Goal: Transaction & Acquisition: Purchase product/service

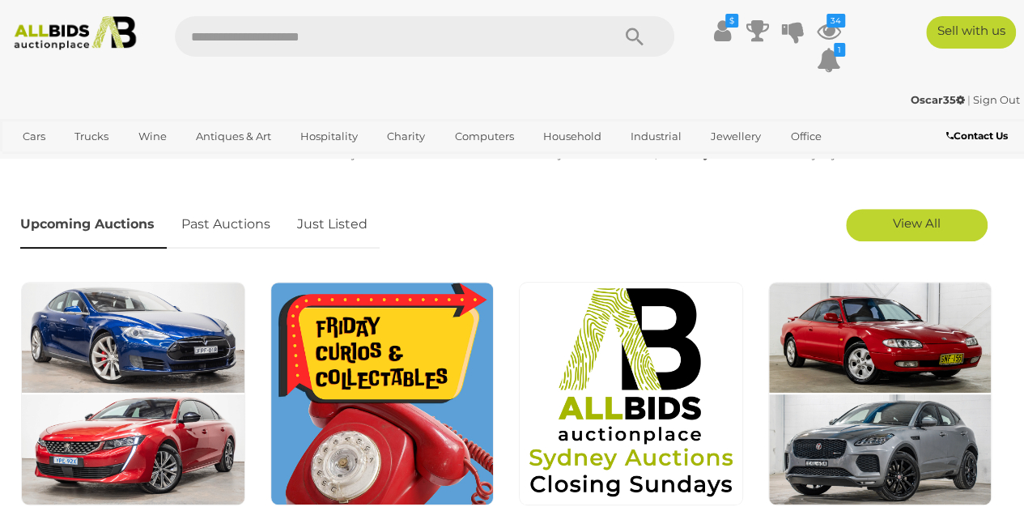
scroll to position [324, 0]
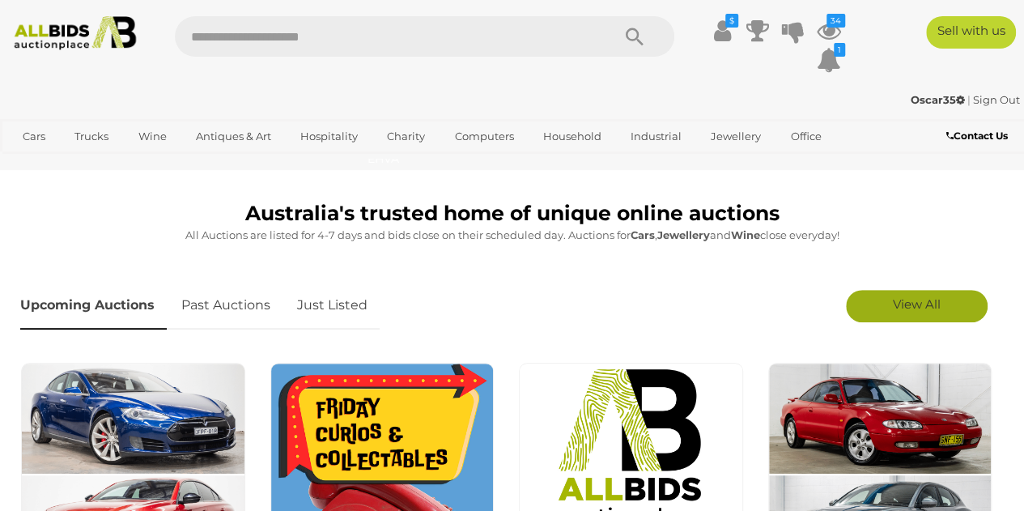
click at [880, 303] on link "View All" at bounding box center [917, 306] width 142 height 32
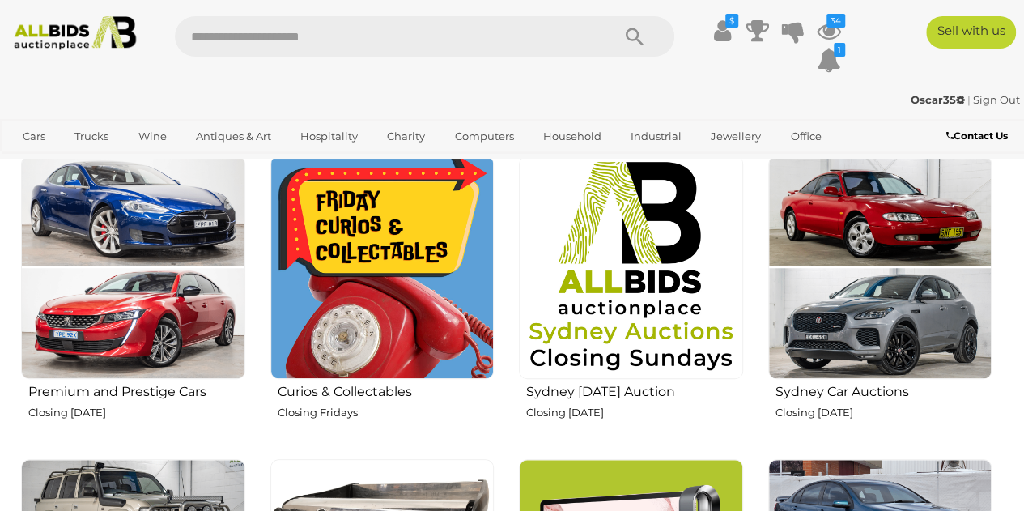
scroll to position [566, 0]
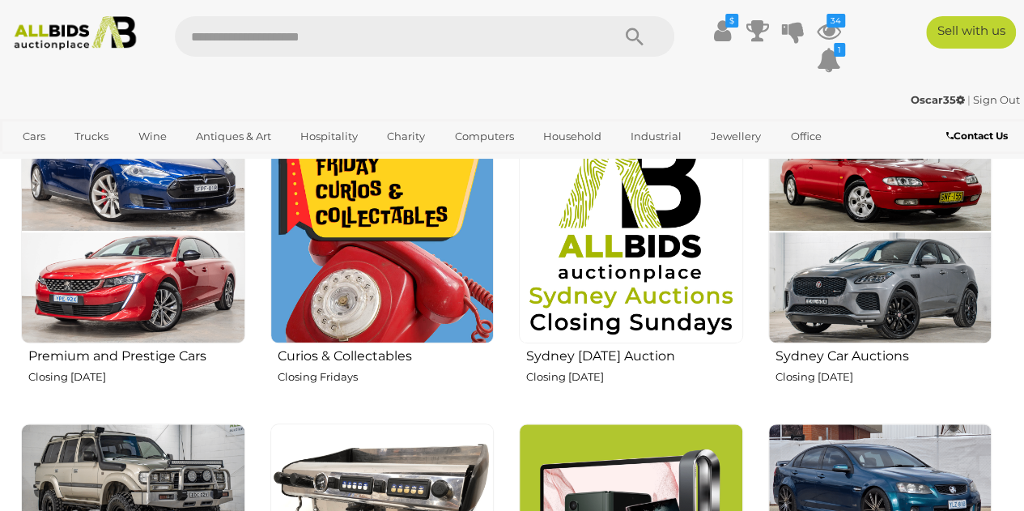
click at [393, 316] on img at bounding box center [382, 232] width 224 height 224
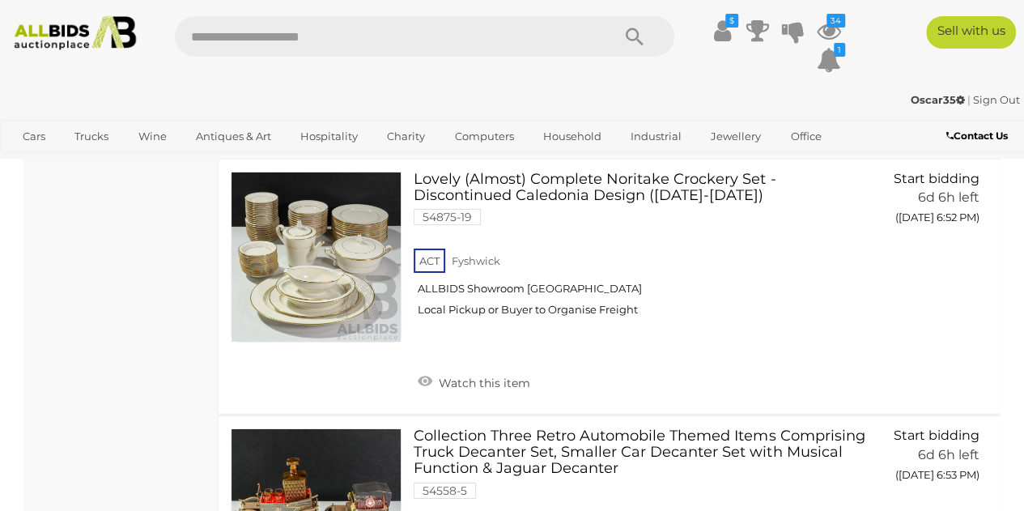
scroll to position [5664, 0]
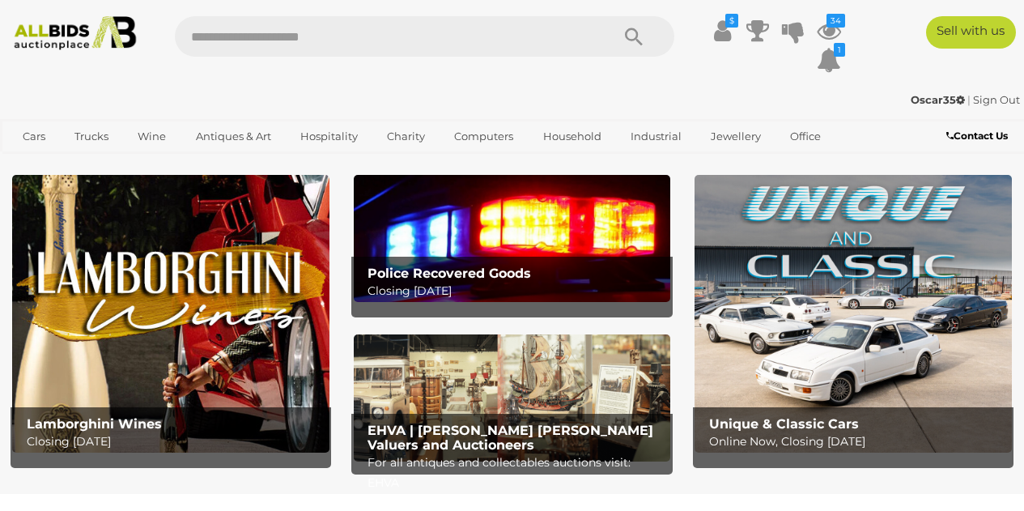
scroll to position [566, 0]
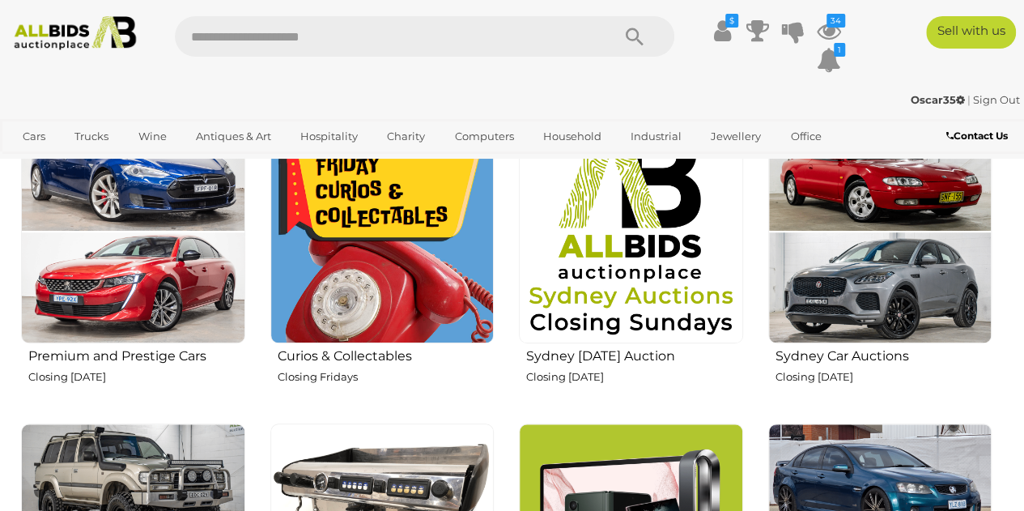
click at [643, 312] on img at bounding box center [631, 232] width 224 height 224
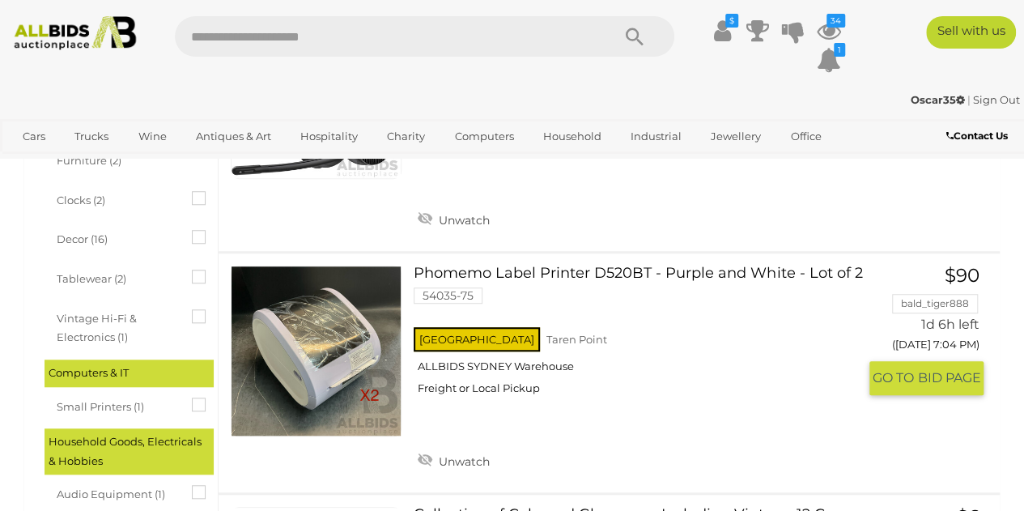
scroll to position [485, 0]
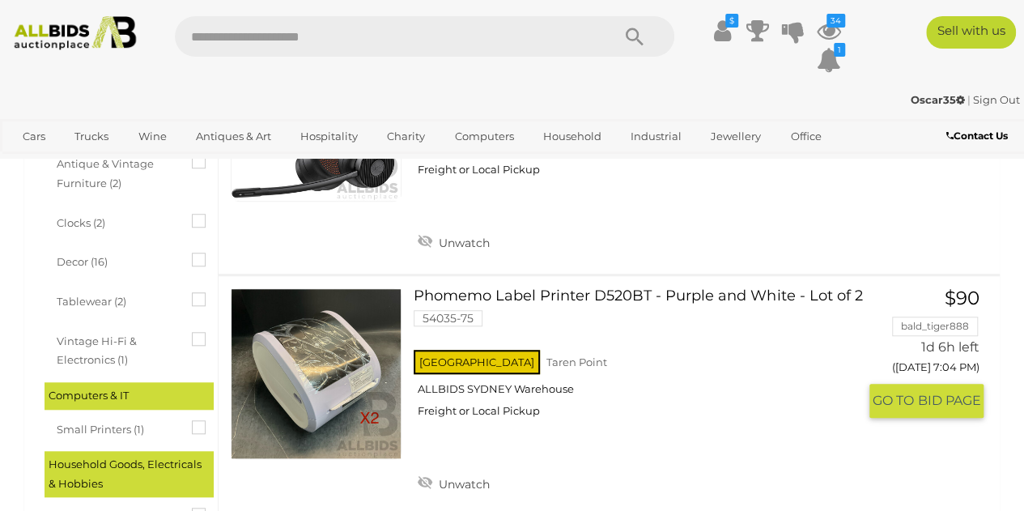
click at [536, 300] on link "Phomemo Label Printer D520BT - Purple and White - Lot of 2 54035-75 NSW Taren P…" at bounding box center [641, 359] width 431 height 142
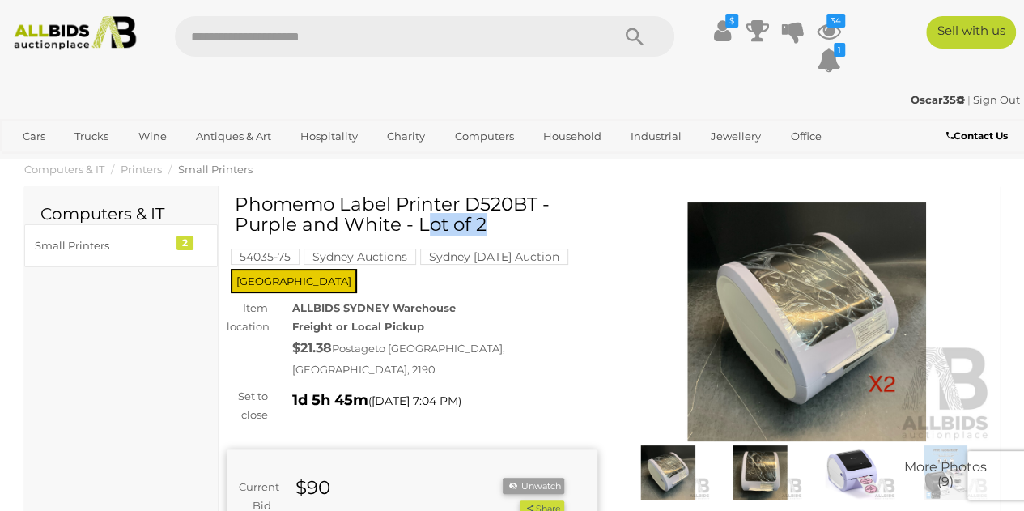
drag, startPoint x: 345, startPoint y: 202, endPoint x: 256, endPoint y: 205, distance: 89.0
click at [256, 205] on h1 "Phomemo Label Printer D520BT - Purple and White - Lot of 2" at bounding box center [414, 214] width 358 height 41
drag, startPoint x: 540, startPoint y: 197, endPoint x: 235, endPoint y: 192, distance: 305.1
click at [235, 194] on h1 "Phomemo Label Printer D520BT - Purple and White - Lot of 2" at bounding box center [414, 214] width 358 height 41
copy h1 "Phomemo Label Printer D520BT"
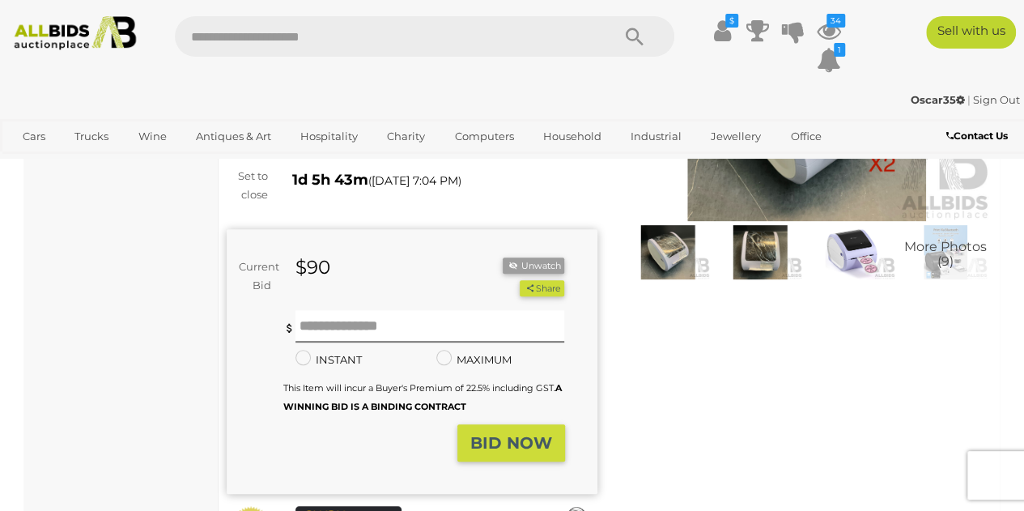
scroll to position [243, 0]
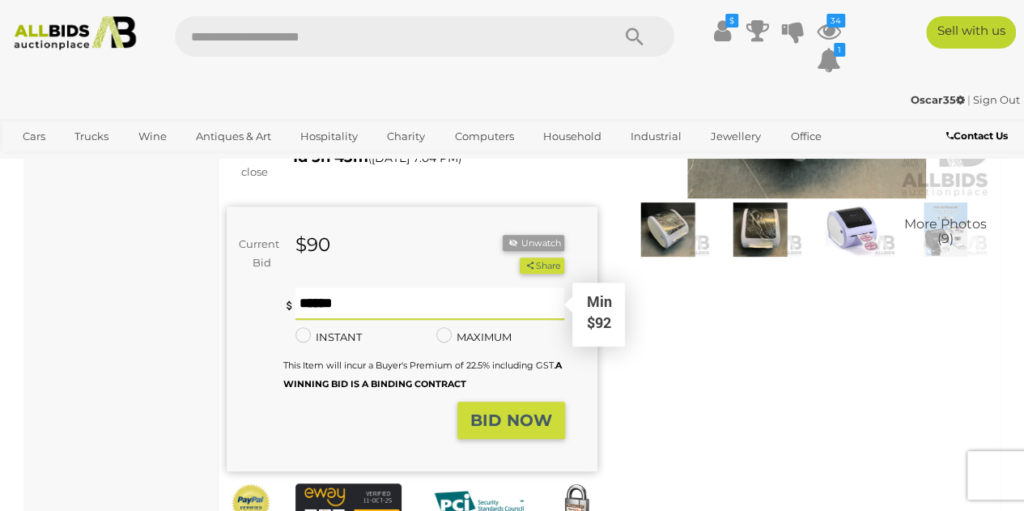
click at [320, 293] on input "text" at bounding box center [429, 303] width 269 height 32
click at [320, 293] on input "*" at bounding box center [429, 303] width 269 height 32
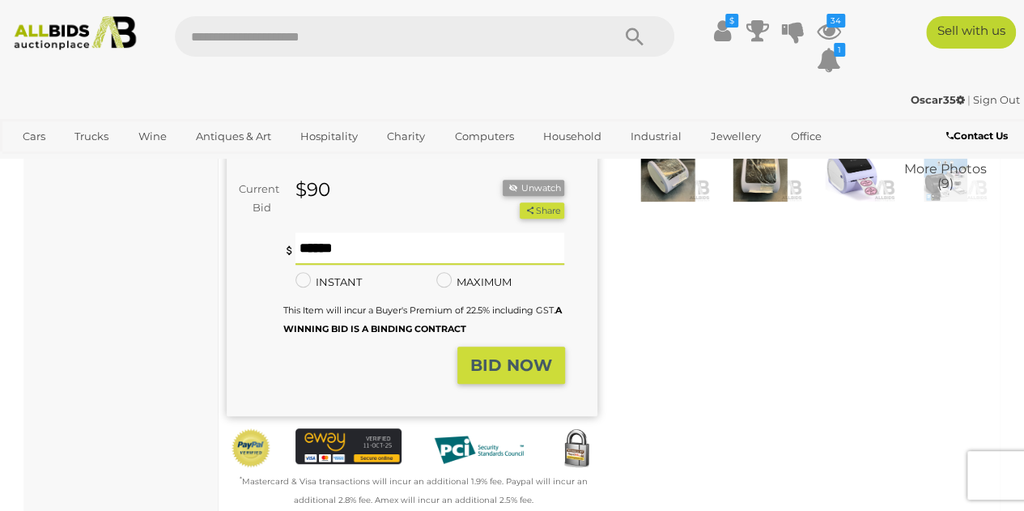
scroll to position [324, 0]
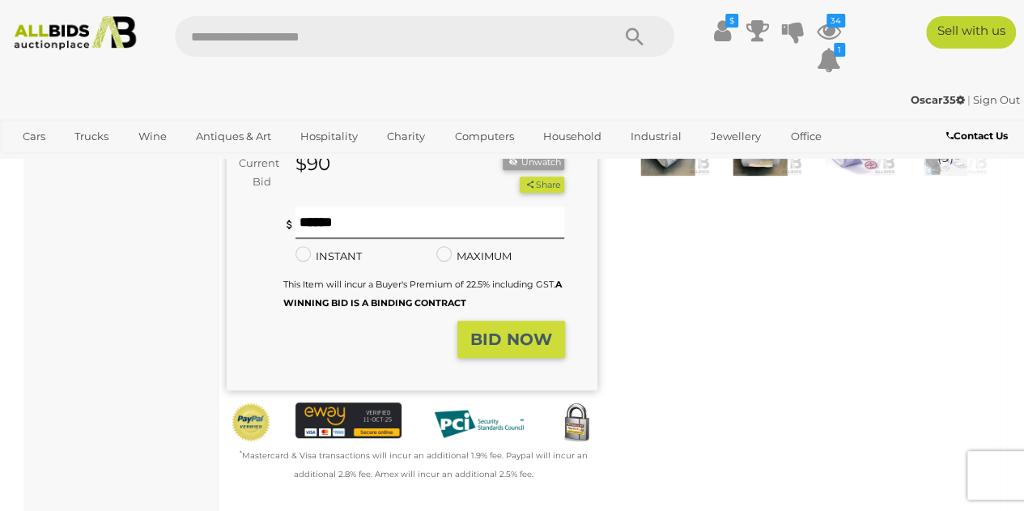
click at [299, 227] on div "** ** Minimum bid is $92 INSTANT Instant Bid only for this item MAXIMUM This It…" at bounding box center [423, 258] width 257 height 105
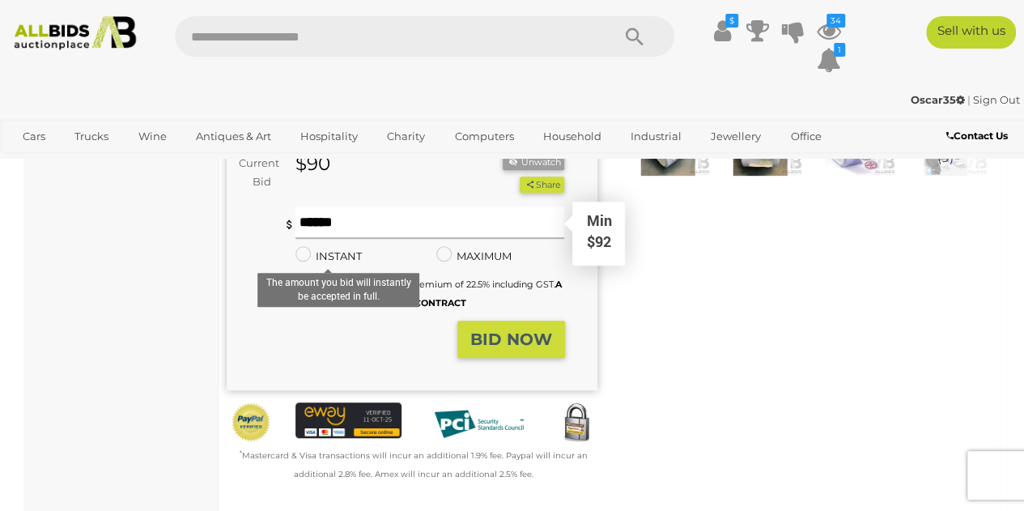
click at [323, 206] on input "**" at bounding box center [429, 222] width 269 height 32
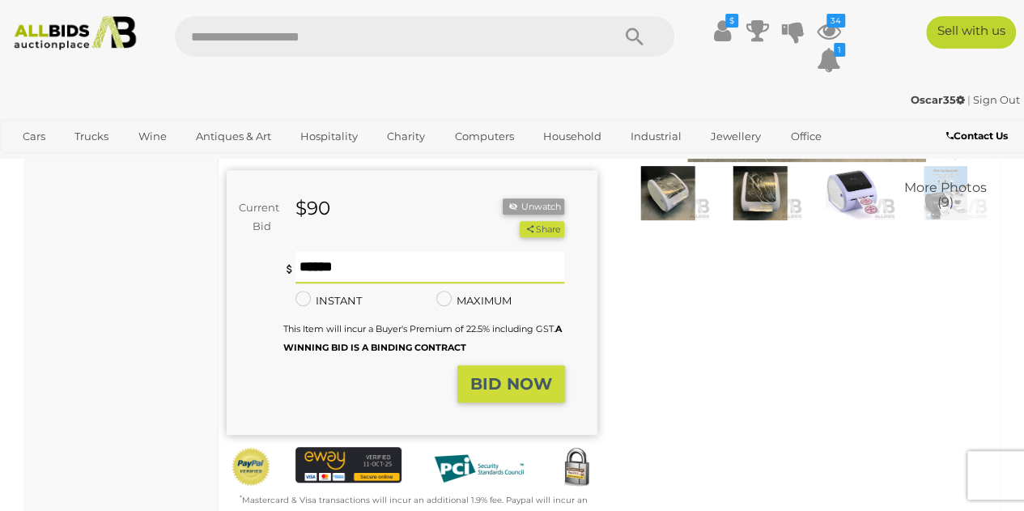
scroll to position [243, 0]
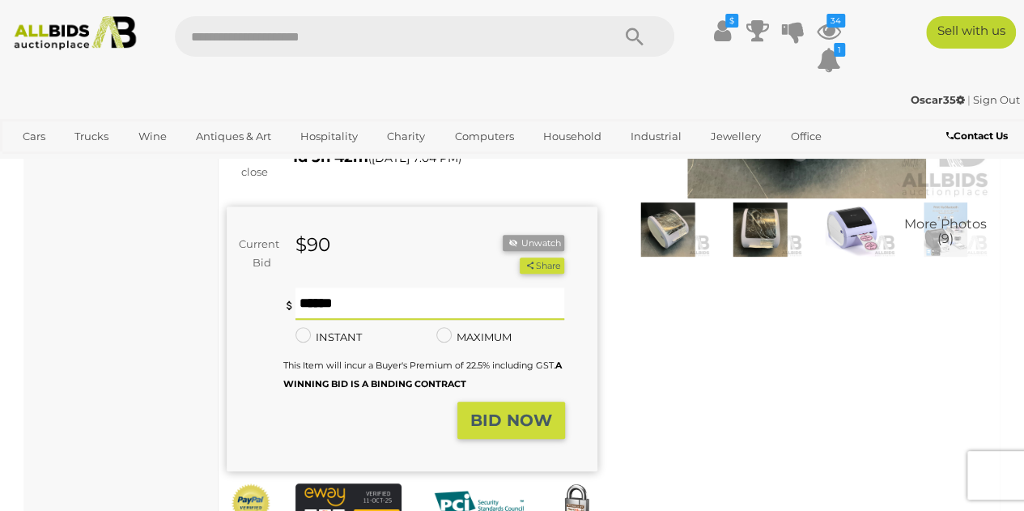
type input "**"
click at [522, 410] on strong "BID NOW" at bounding box center [511, 419] width 82 height 19
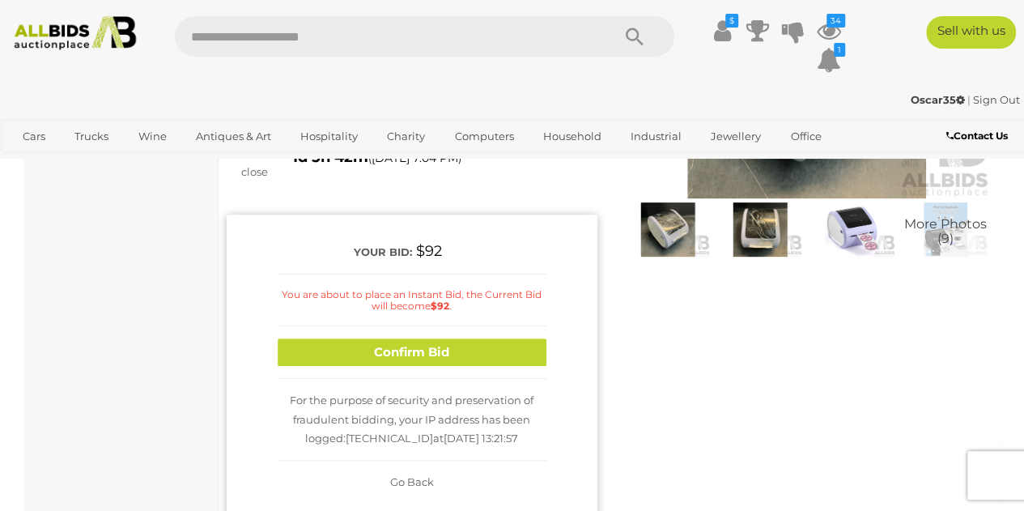
click at [469, 326] on div "Confirm Bid" at bounding box center [412, 352] width 269 height 53
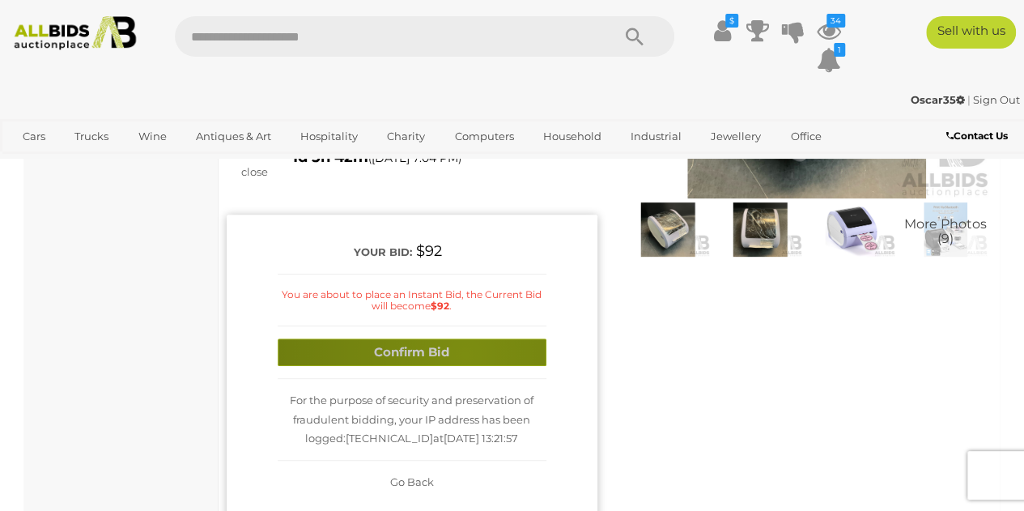
click at [464, 338] on button "Confirm Bid" at bounding box center [412, 352] width 269 height 28
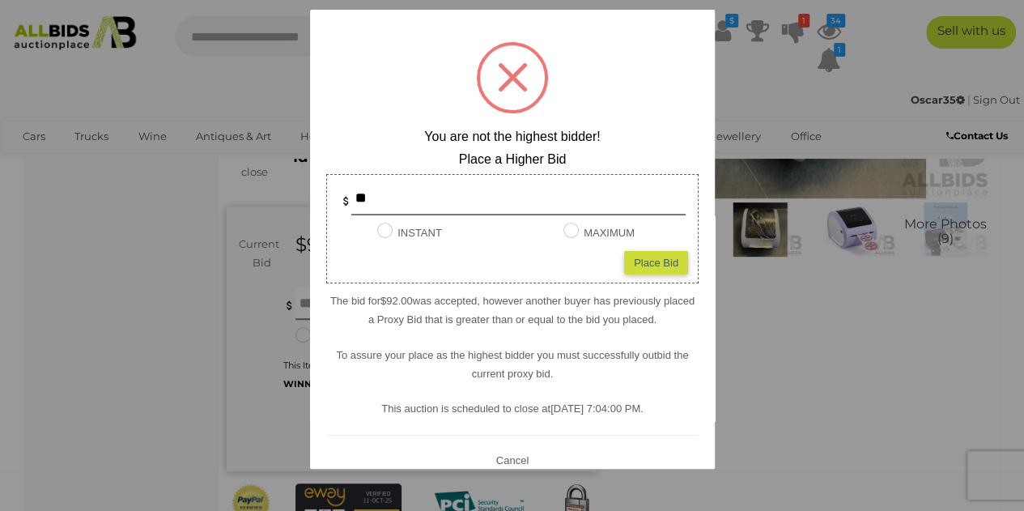
click at [659, 273] on div "** INSTANT Instant Bid only for this item MAXIMUM Place Bid" at bounding box center [512, 228] width 372 height 109
click at [655, 253] on div "Place Bid" at bounding box center [656, 261] width 64 height 23
type input "**"
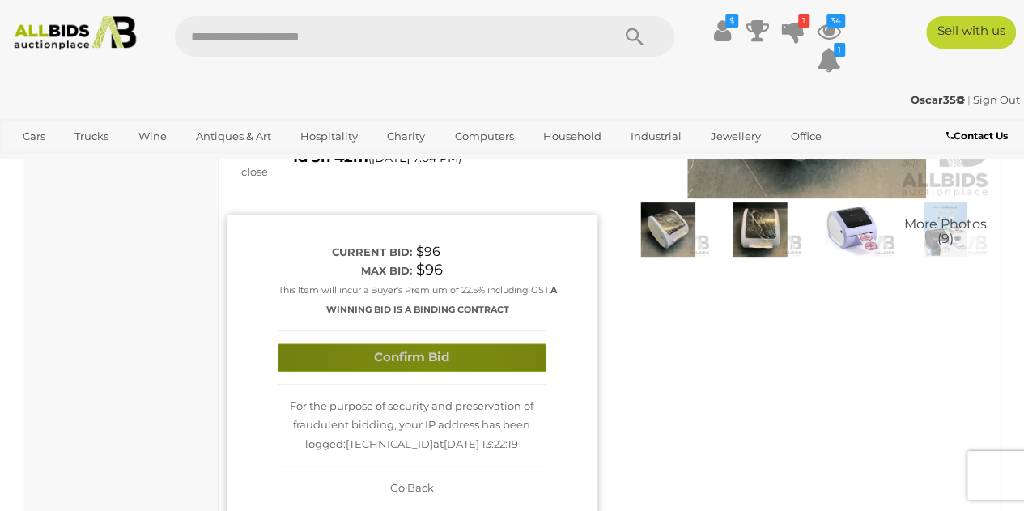
click at [432, 343] on button "Confirm Bid" at bounding box center [412, 357] width 269 height 28
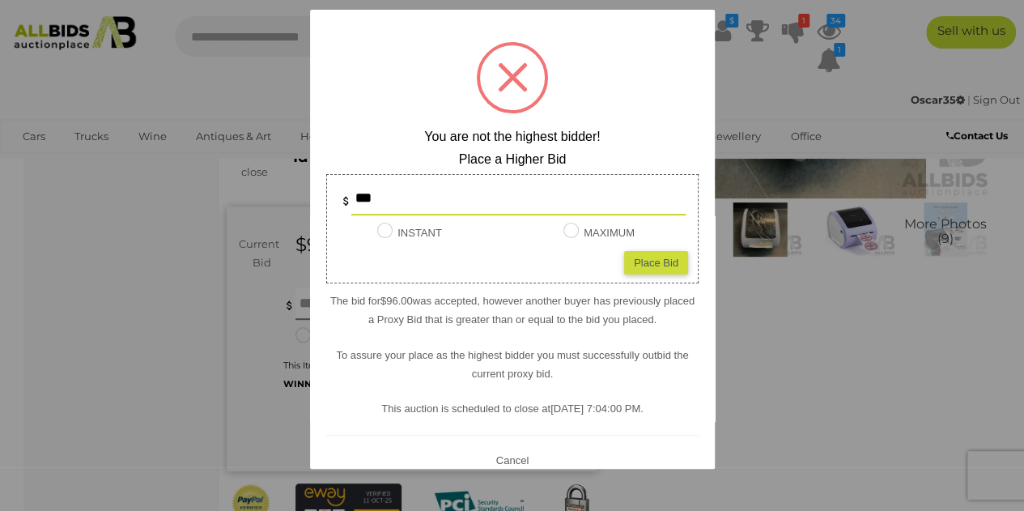
click at [837, 353] on div at bounding box center [512, 255] width 1024 height 511
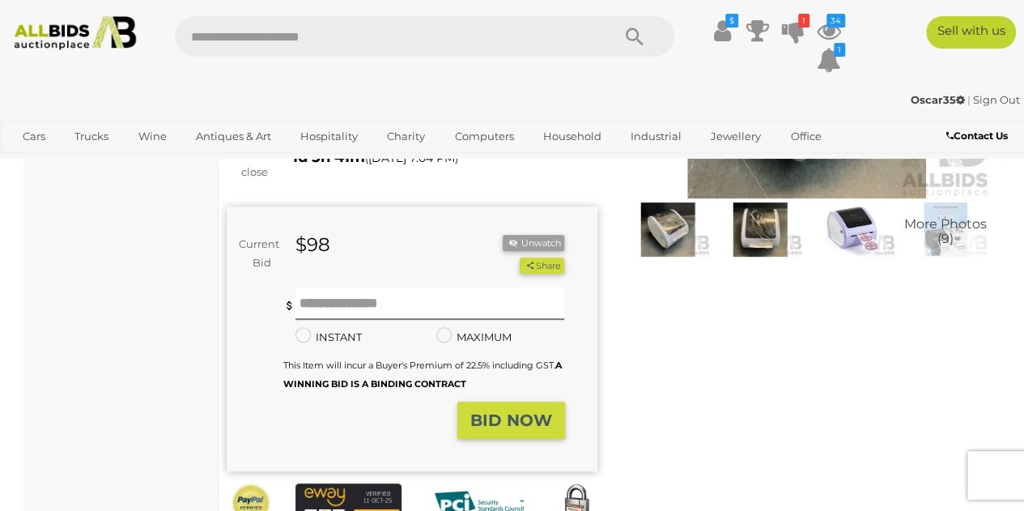
click at [541, 415] on button "BID NOW" at bounding box center [511, 420] width 108 height 38
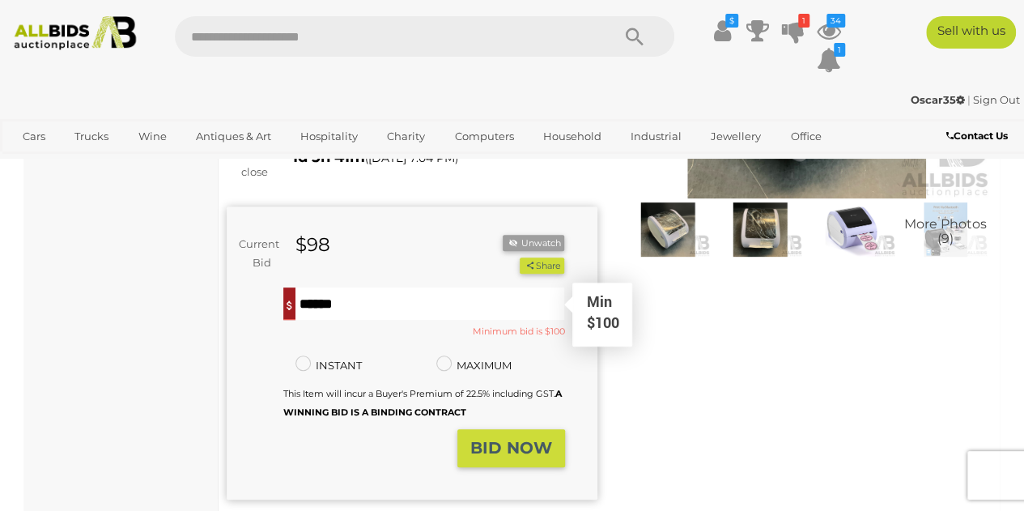
click at [333, 287] on input "text" at bounding box center [429, 303] width 269 height 32
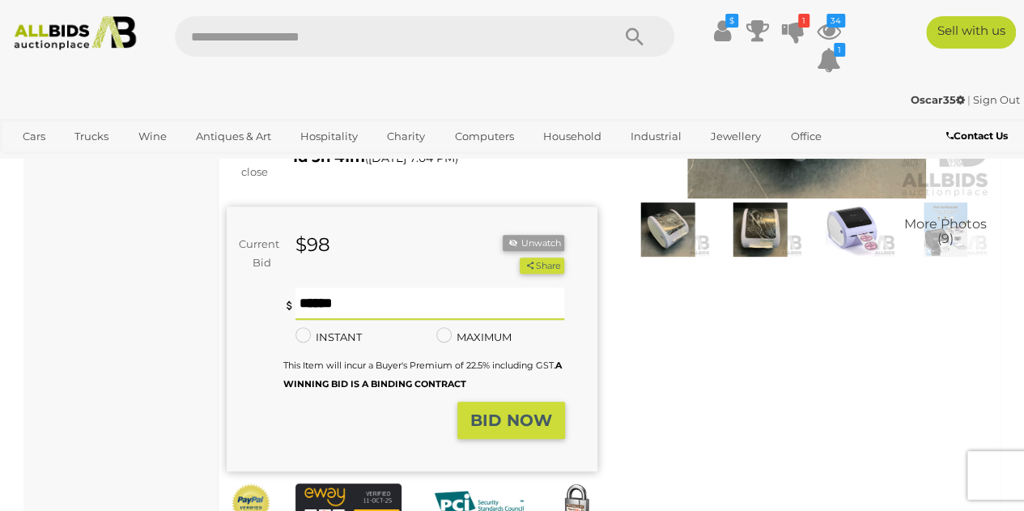
type input "***"
click at [505, 410] on strong "BID NOW" at bounding box center [511, 419] width 82 height 19
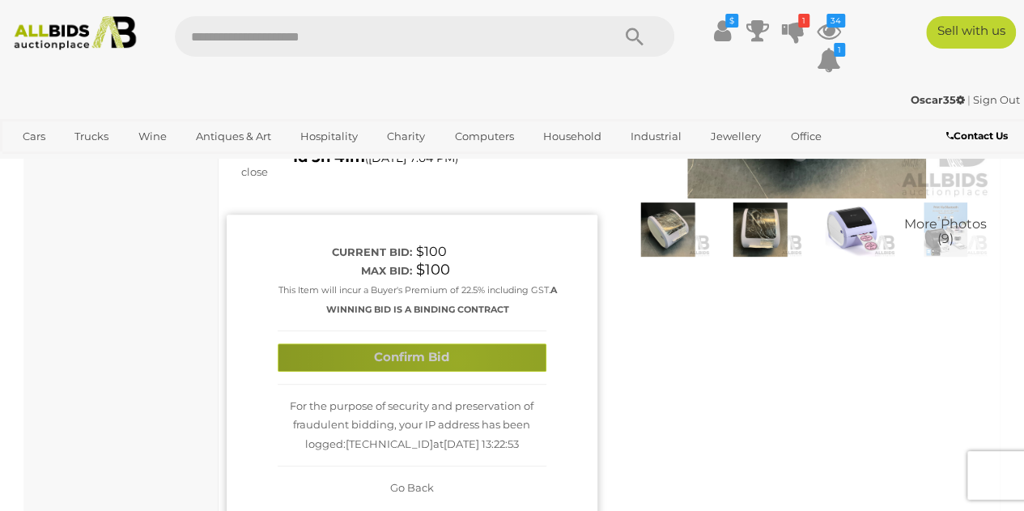
click at [456, 343] on button "Confirm Bid" at bounding box center [412, 357] width 269 height 28
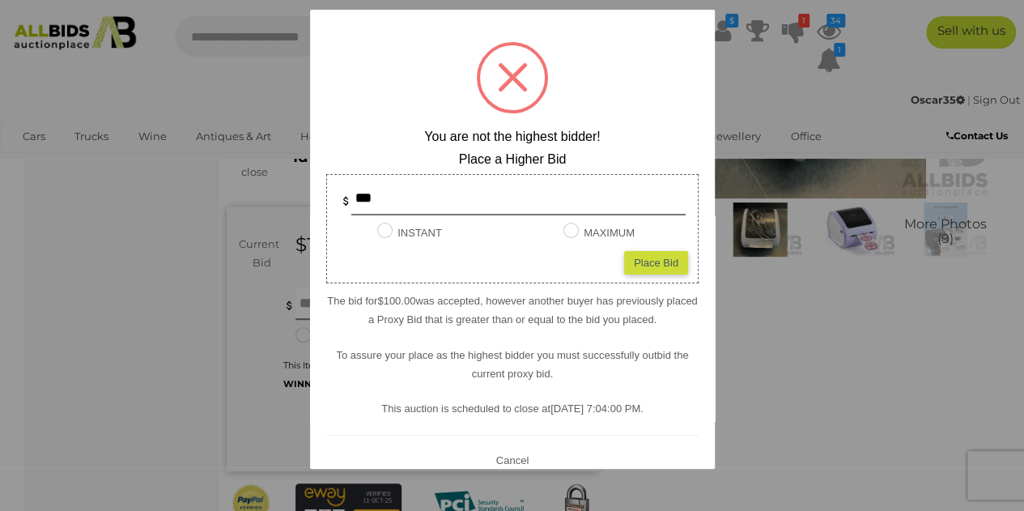
click at [876, 410] on div at bounding box center [512, 255] width 1024 height 511
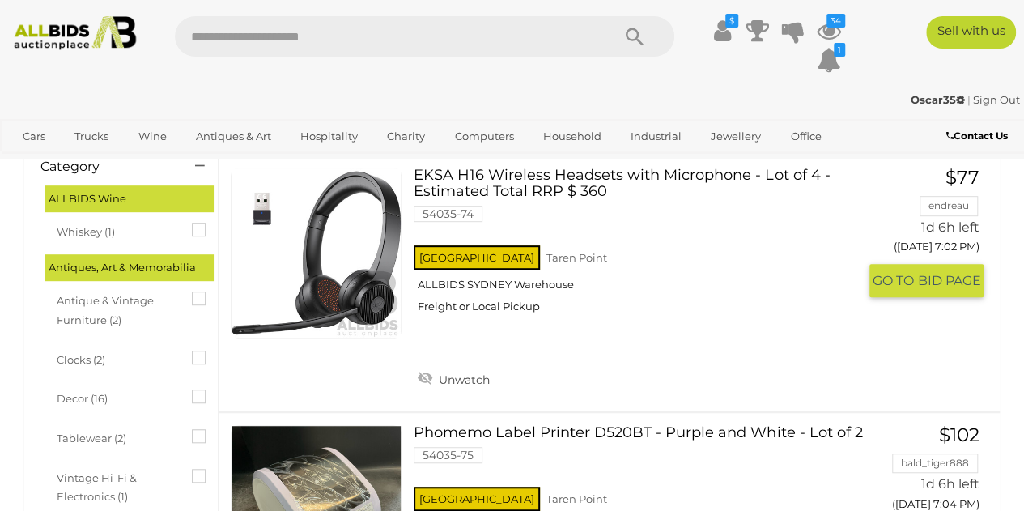
scroll to position [324, 0]
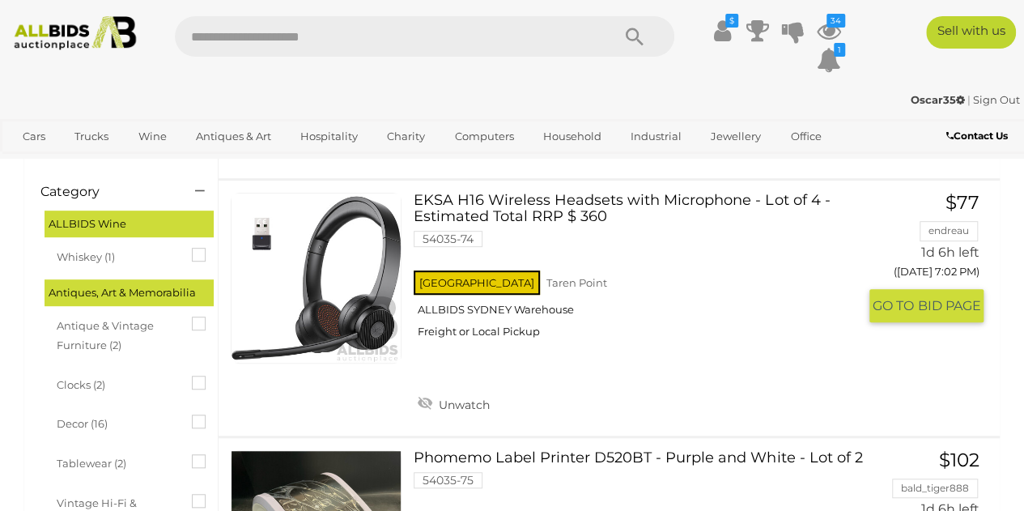
click at [505, 218] on link "EKSA H16 Wireless Headsets with Microphone - Lot of 4 - Estimated Total RRP $ 3…" at bounding box center [641, 272] width 431 height 158
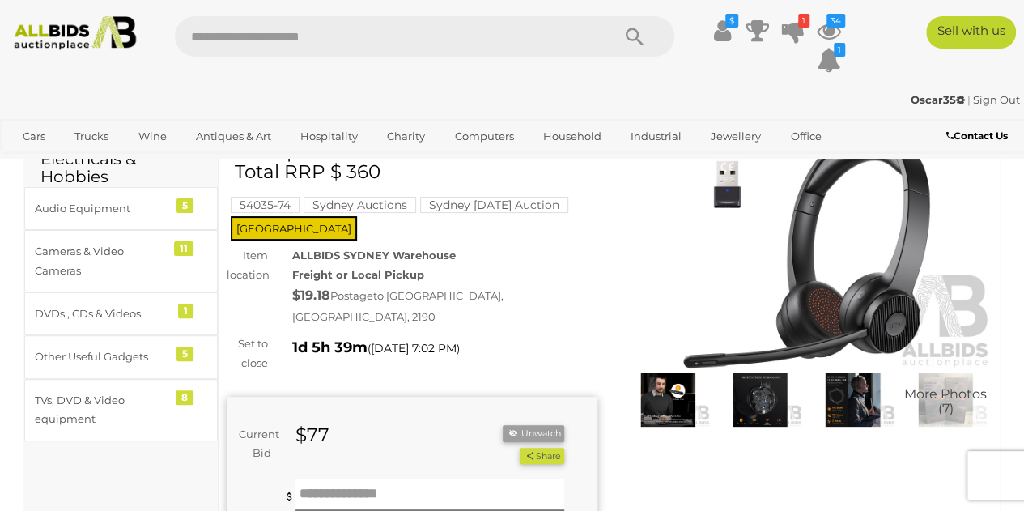
scroll to position [243, 0]
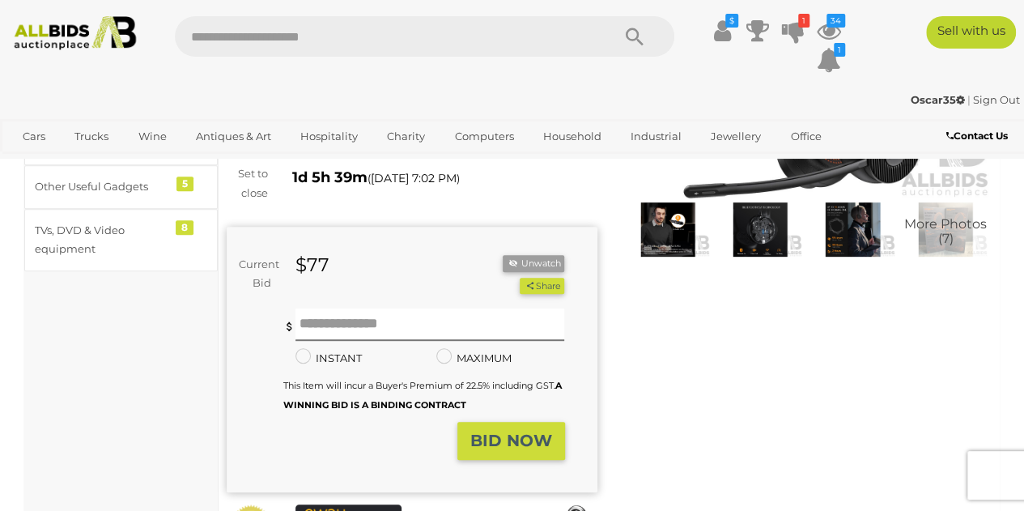
click at [778, 234] on img at bounding box center [760, 229] width 84 height 54
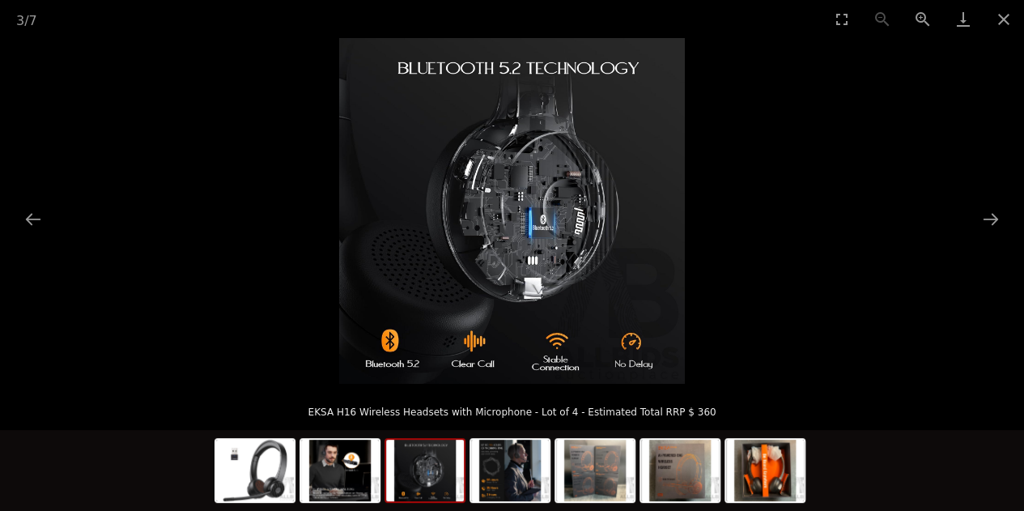
scroll to position [162, 0]
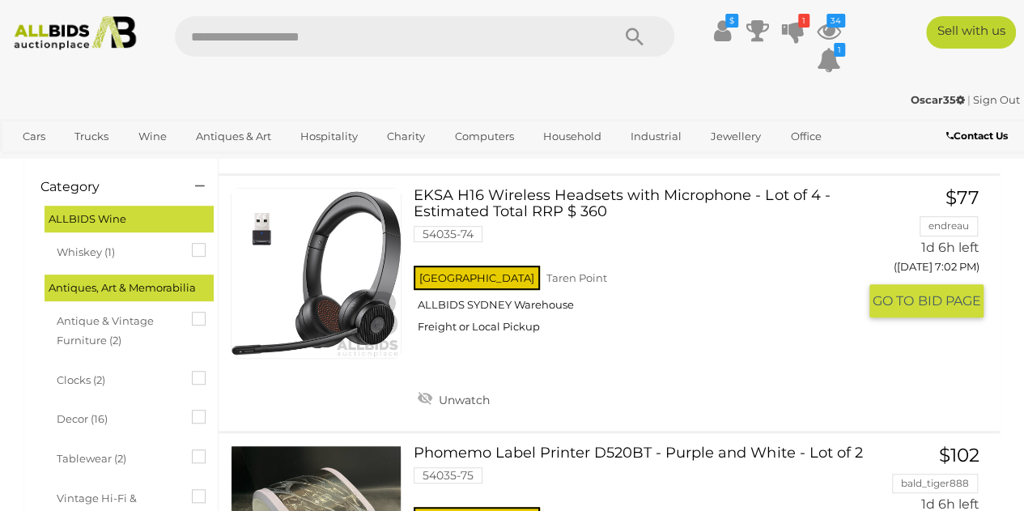
scroll to position [257, 0]
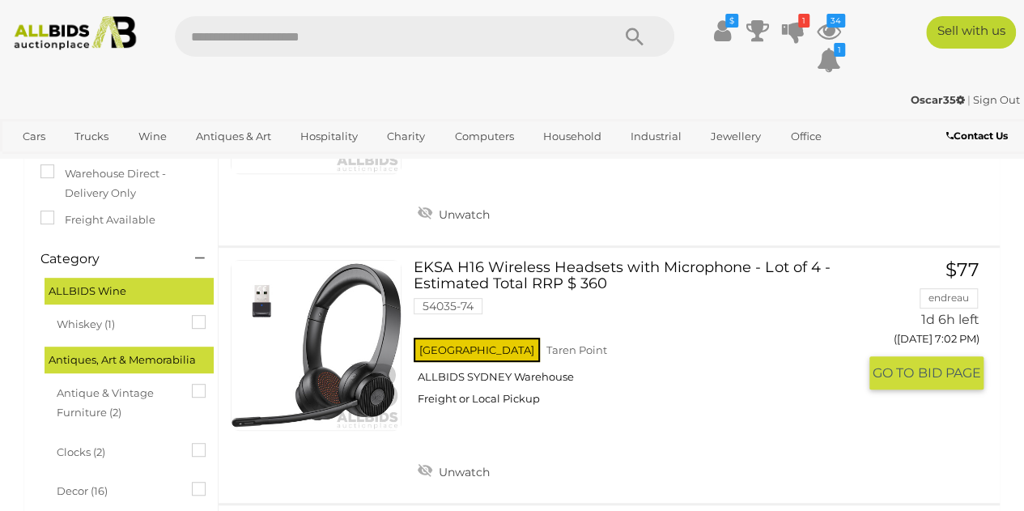
click at [744, 260] on h3 "EKSA H16 Wireless Headsets with Microphone - Lot of 4 - Estimated Total RRP $ 3…" at bounding box center [641, 278] width 456 height 36
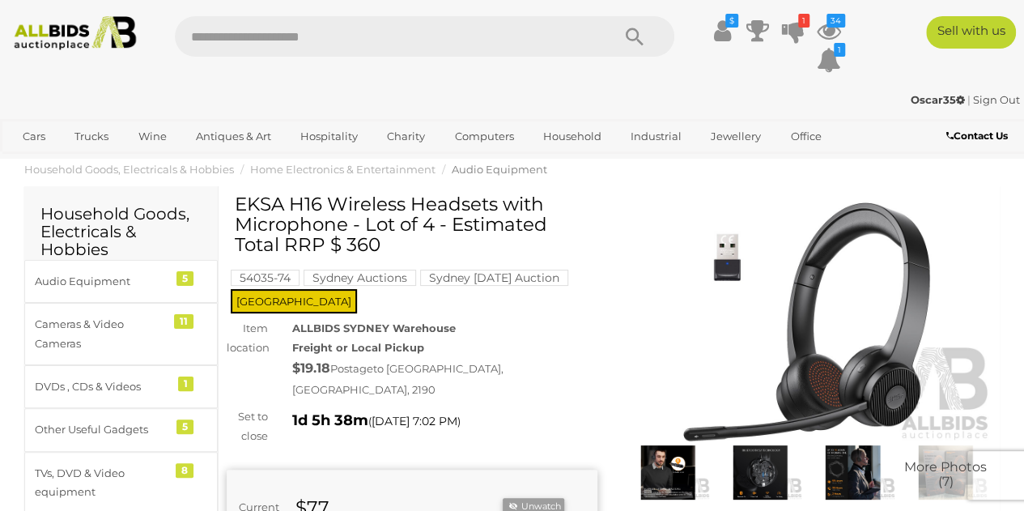
drag, startPoint x: 236, startPoint y: 204, endPoint x: 345, endPoint y: 223, distance: 110.0
click at [345, 223] on h1 "EKSA H16 Wireless Headsets with Microphone - Lot of 4 - Estimated Total RRP $ 3…" at bounding box center [414, 224] width 358 height 61
copy h1 "EKSA H16 Wireless Headsets with Microphone"
click at [620, 263] on div "More Photos (7)" at bounding box center [806, 352] width 395 height 317
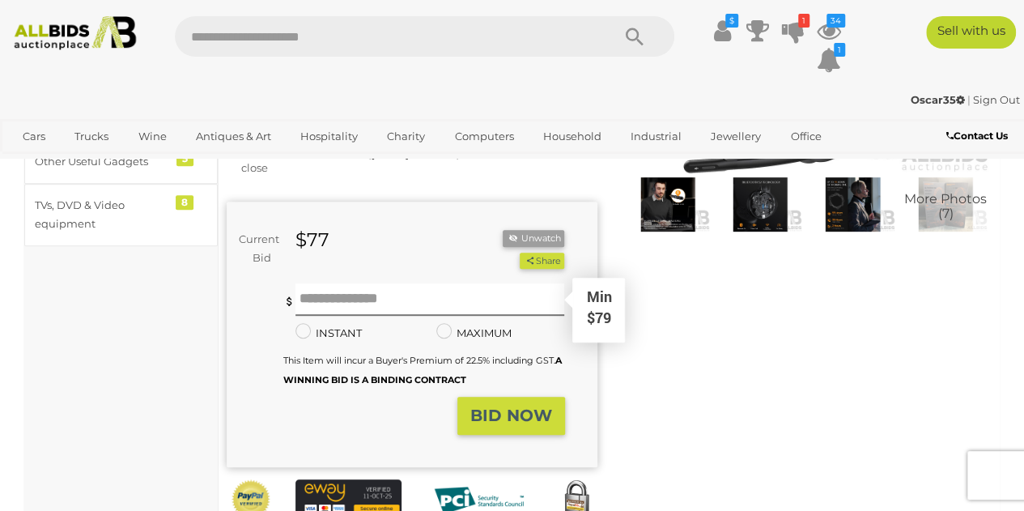
scroll to position [243, 0]
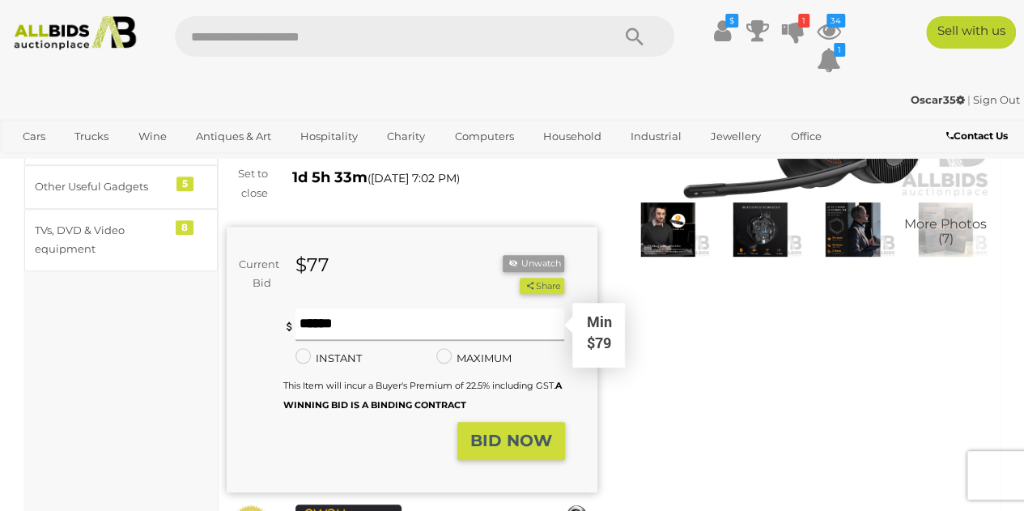
click at [324, 308] on input "text" at bounding box center [429, 324] width 269 height 32
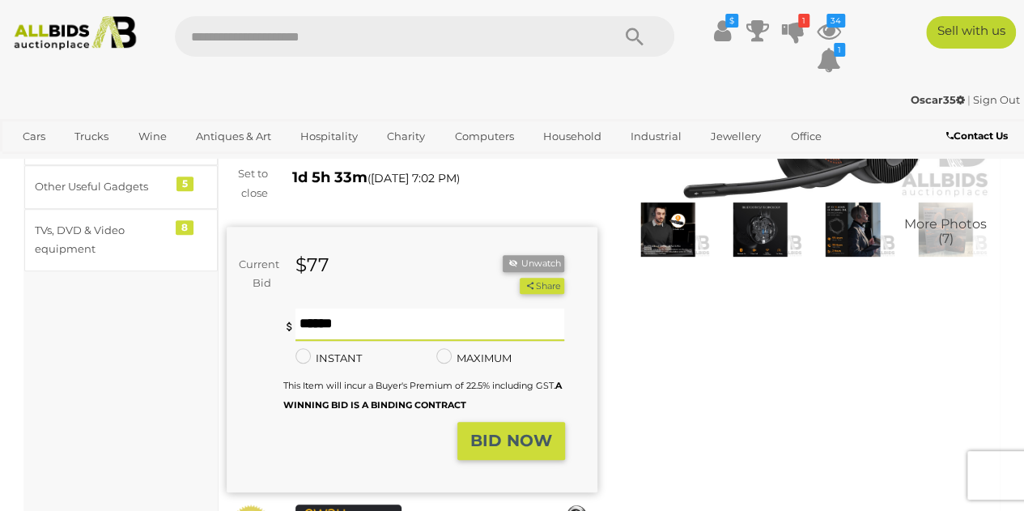
type input "***"
click at [507, 430] on strong "BID NOW" at bounding box center [511, 439] width 82 height 19
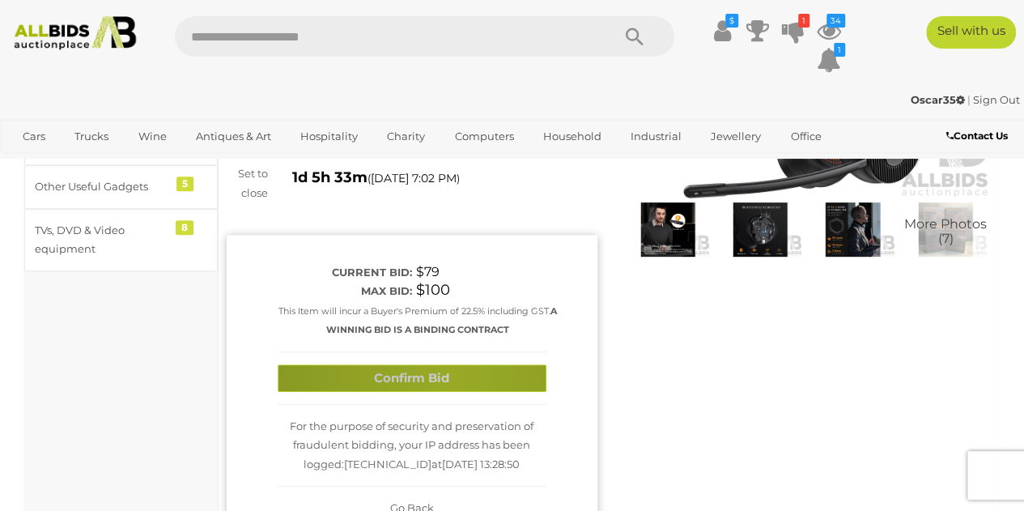
click at [450, 364] on button "Confirm Bid" at bounding box center [412, 378] width 269 height 28
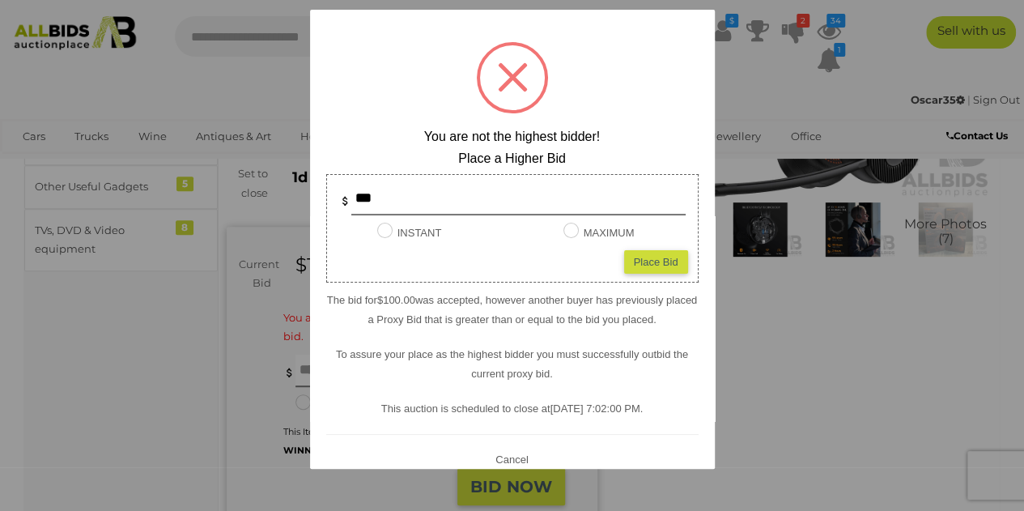
click at [798, 425] on div at bounding box center [512, 255] width 1024 height 511
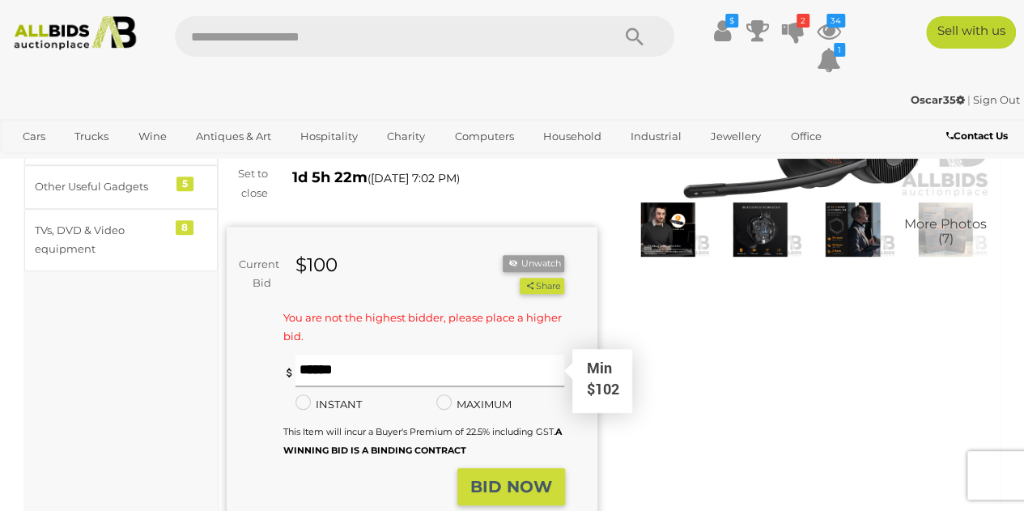
click at [359, 355] on input "text" at bounding box center [429, 370] width 269 height 32
type input "*"
click at [345, 504] on div "Current Bid $100 (Min $102) $100 Share" at bounding box center [412, 382] width 371 height 311
click at [337, 358] on input "*" at bounding box center [429, 370] width 269 height 32
drag, startPoint x: 320, startPoint y: 349, endPoint x: 187, endPoint y: 364, distance: 134.4
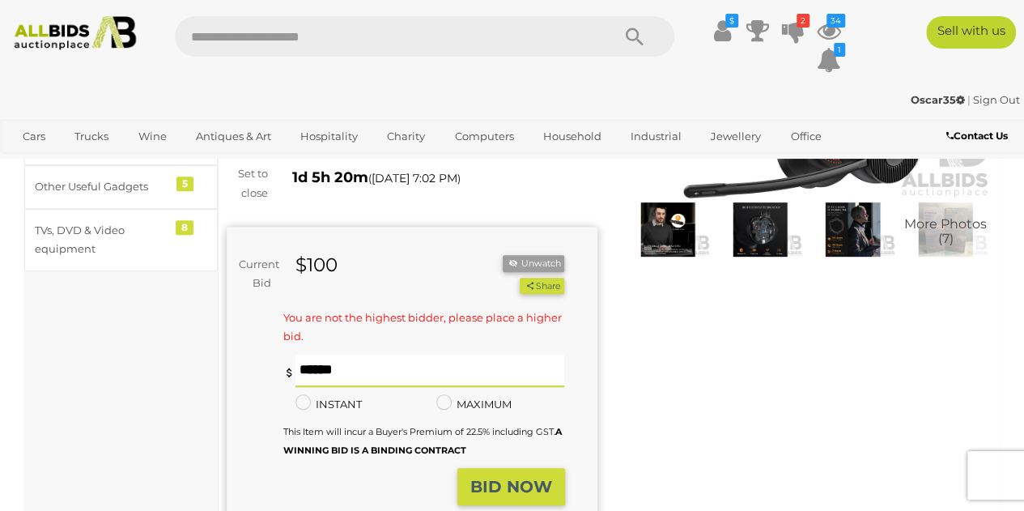
type input "***"
click at [512, 468] on button "BID NOW" at bounding box center [511, 487] width 108 height 38
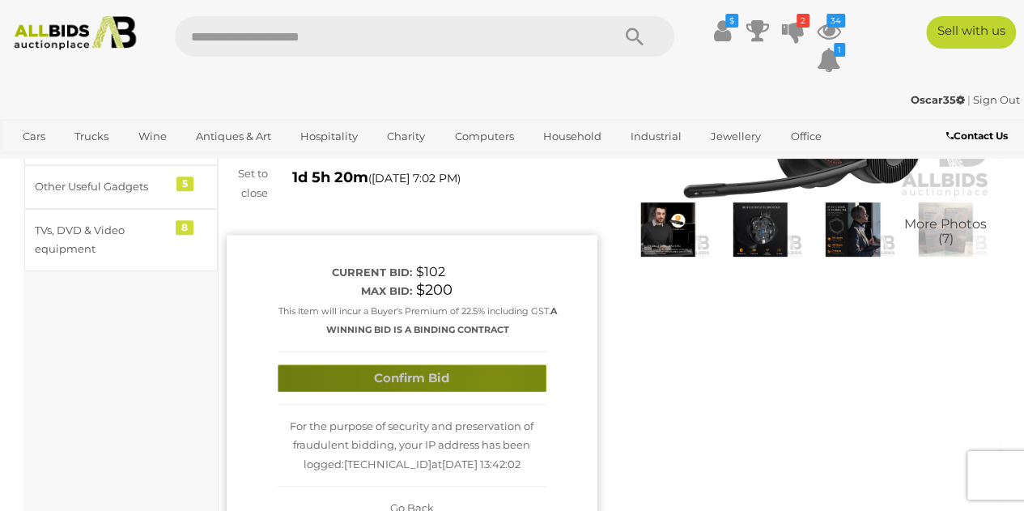
click at [495, 365] on button "Confirm Bid" at bounding box center [412, 378] width 269 height 28
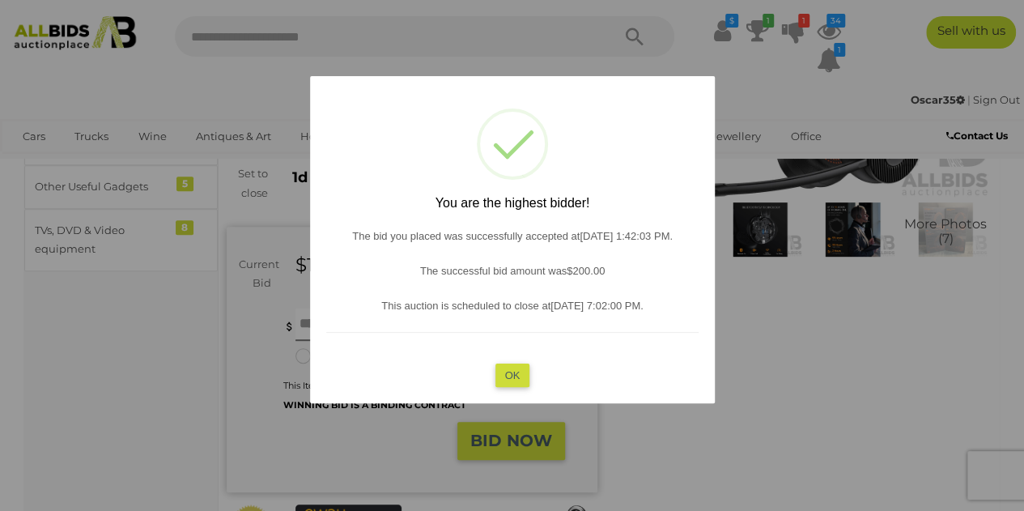
click at [511, 371] on button "OK" at bounding box center [511, 374] width 35 height 23
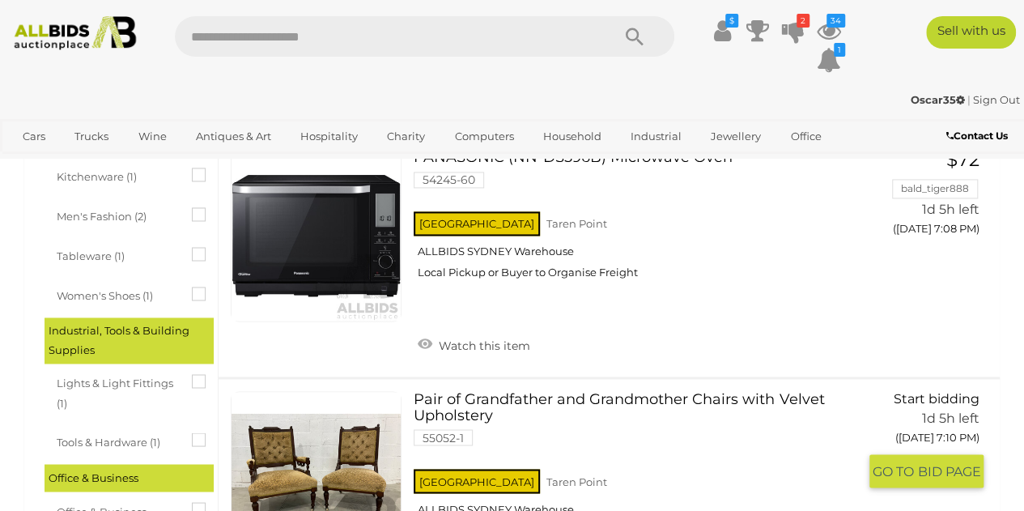
scroll to position [1066, 0]
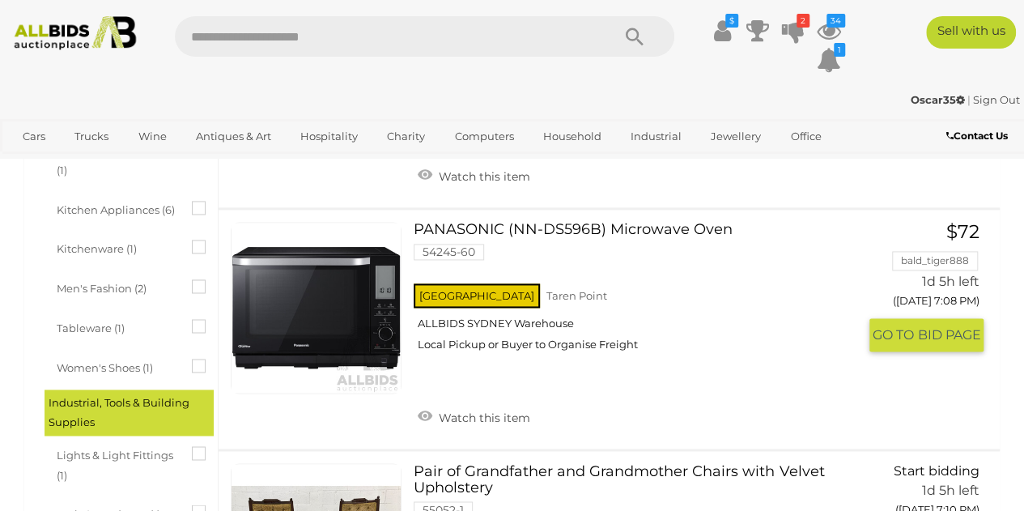
click at [283, 284] on link at bounding box center [316, 307] width 171 height 171
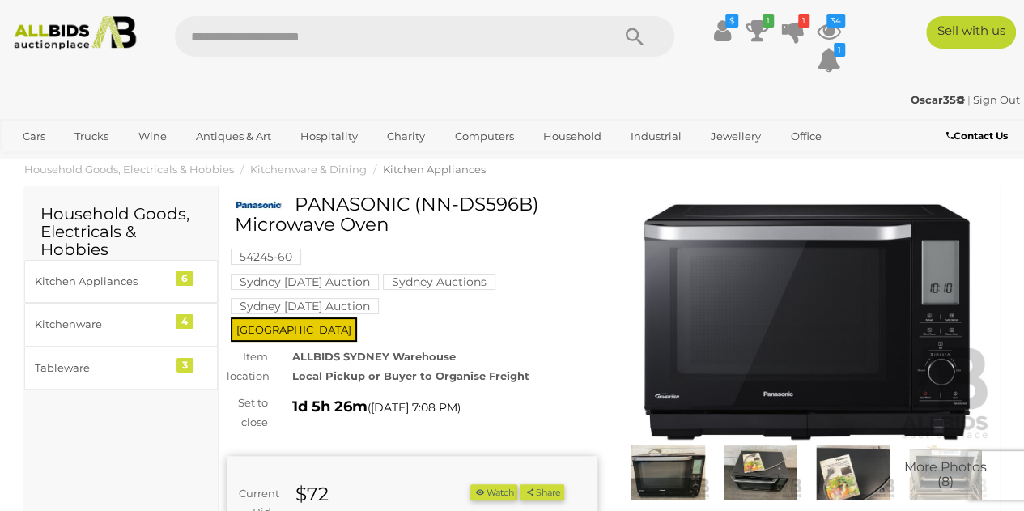
drag, startPoint x: 296, startPoint y: 200, endPoint x: 468, endPoint y: 224, distance: 173.3
click at [468, 224] on h1 "PANASONIC (NN-DS596B) Microwave Oven" at bounding box center [414, 214] width 358 height 41
click at [979, 367] on img at bounding box center [806, 321] width 371 height 239
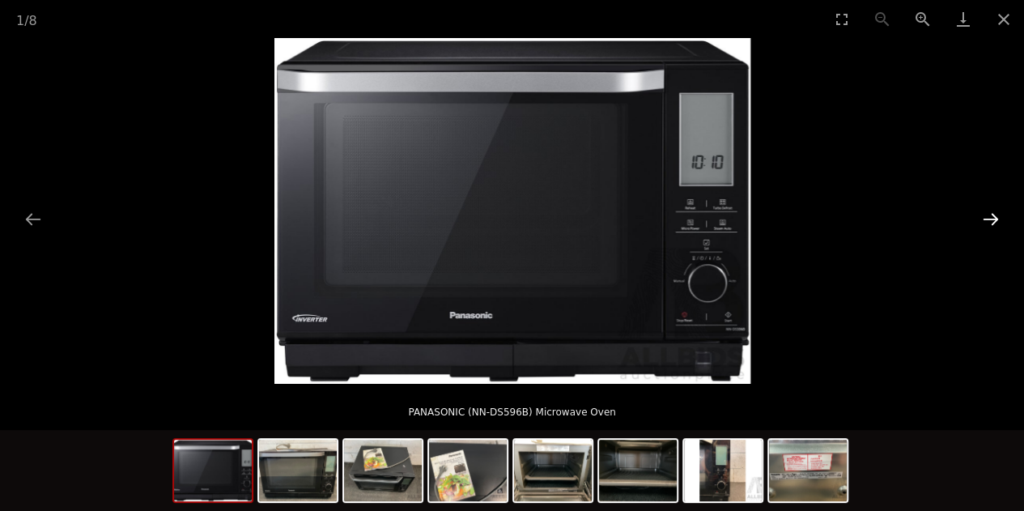
click at [999, 217] on button "Next slide" at bounding box center [990, 219] width 34 height 32
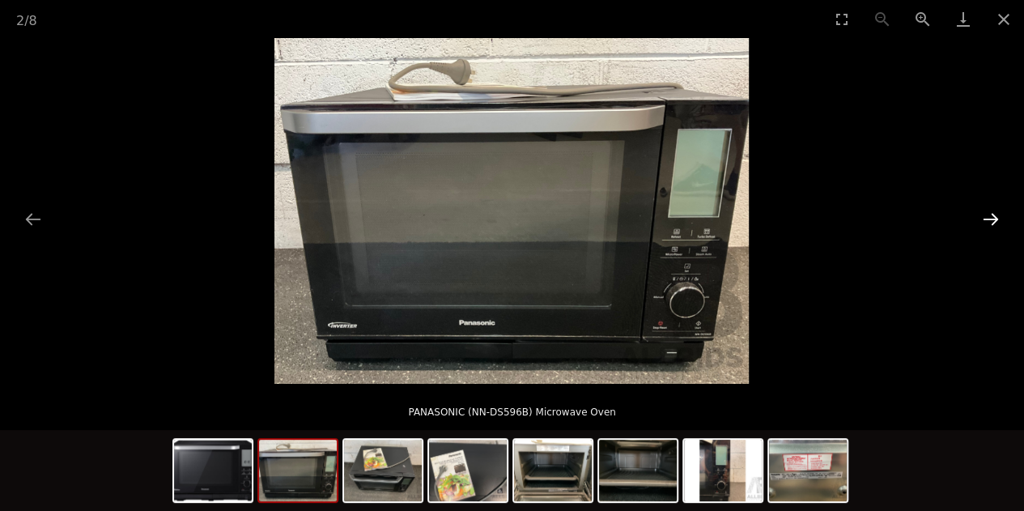
click at [999, 216] on button "Next slide" at bounding box center [990, 219] width 34 height 32
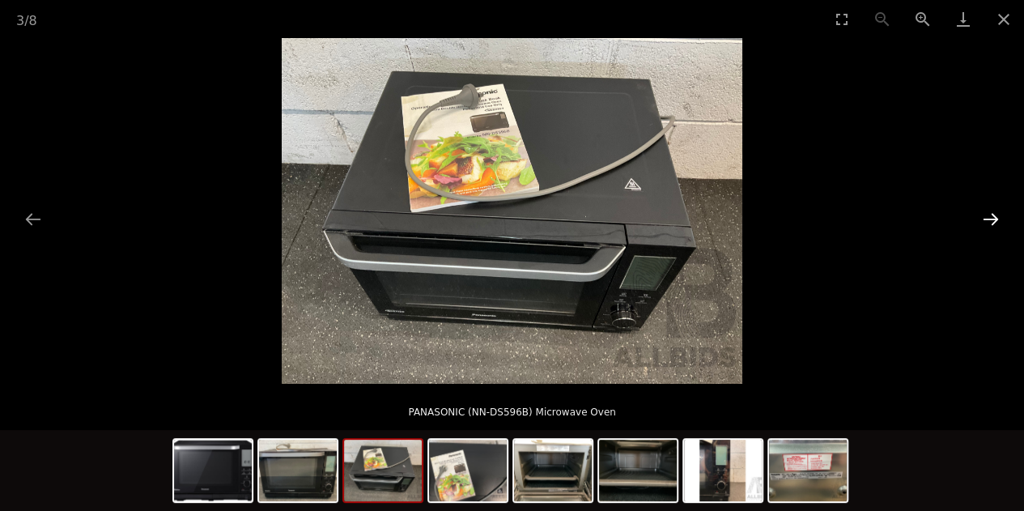
click at [999, 216] on button "Next slide" at bounding box center [990, 219] width 34 height 32
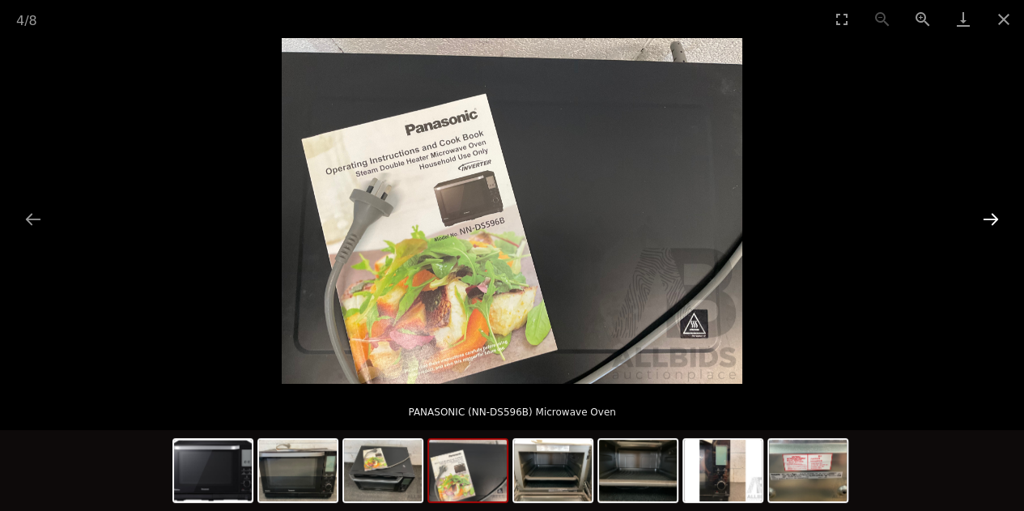
click at [999, 216] on button "Next slide" at bounding box center [990, 219] width 34 height 32
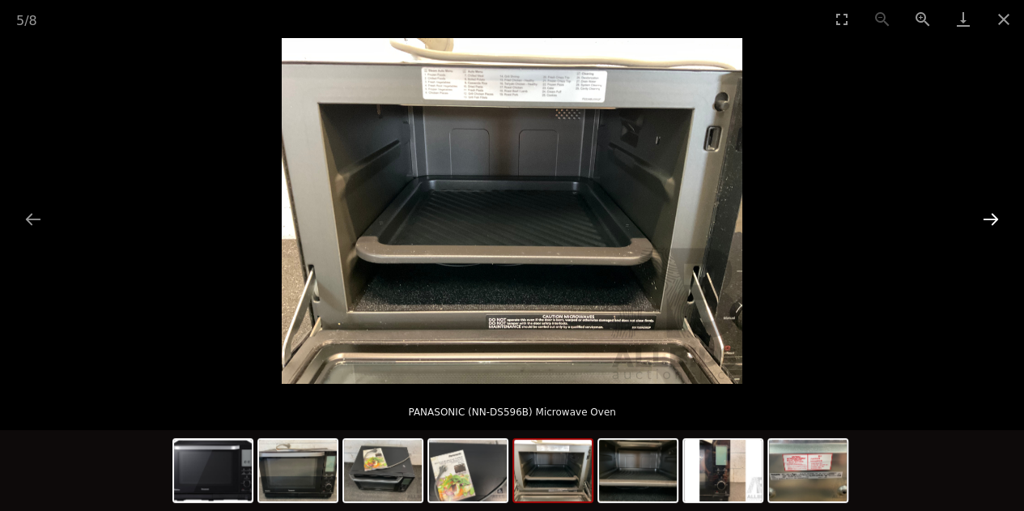
click at [999, 216] on button "Next slide" at bounding box center [990, 219] width 34 height 32
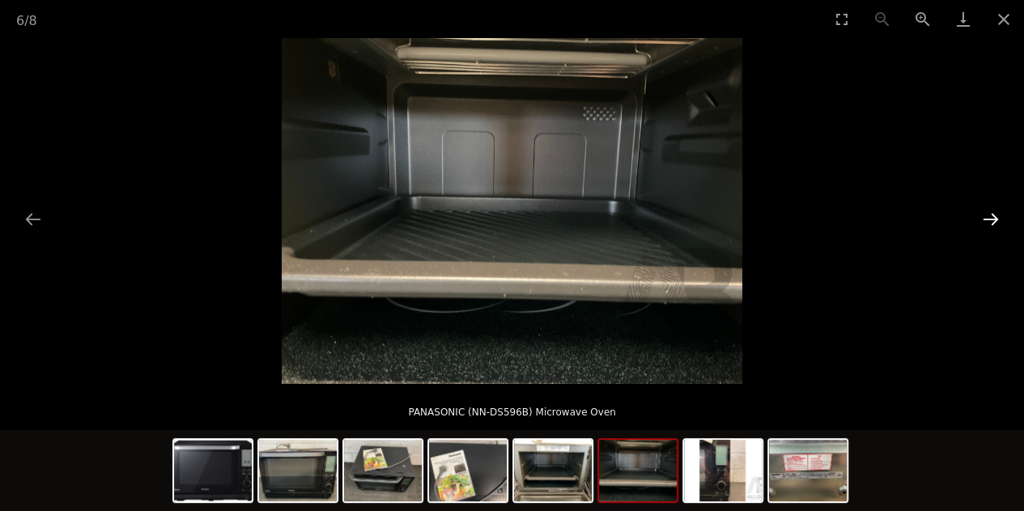
click at [999, 216] on button "Next slide" at bounding box center [990, 219] width 34 height 32
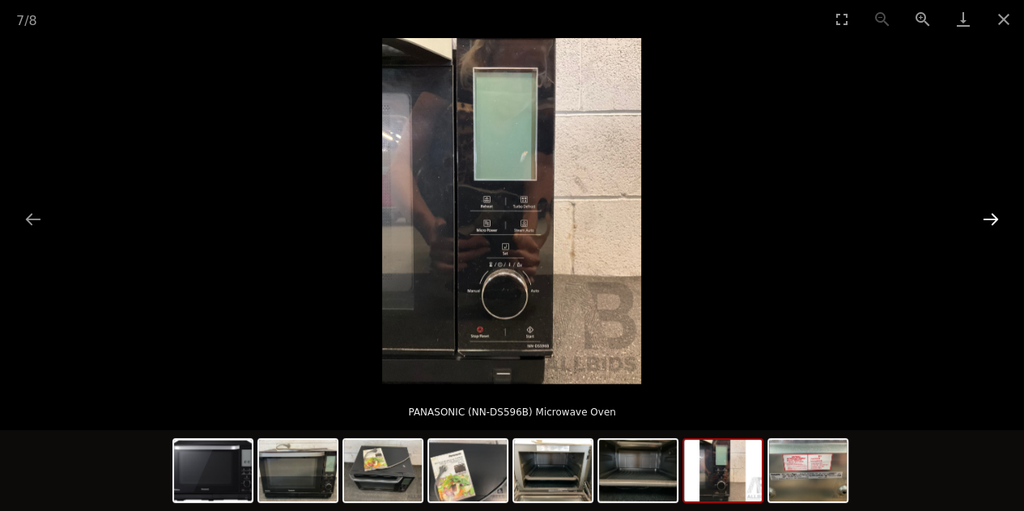
click at [999, 216] on button "Next slide" at bounding box center [990, 219] width 34 height 32
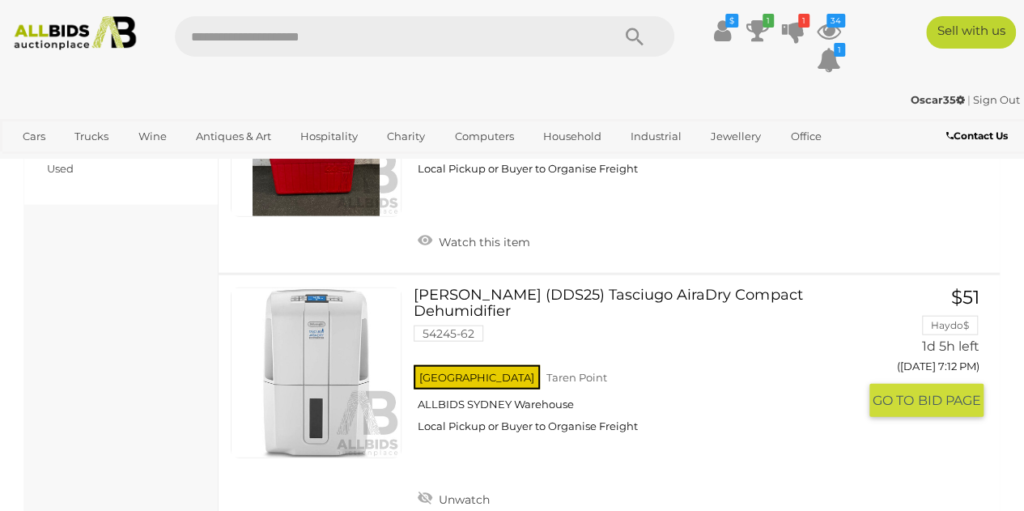
scroll to position [1821, 0]
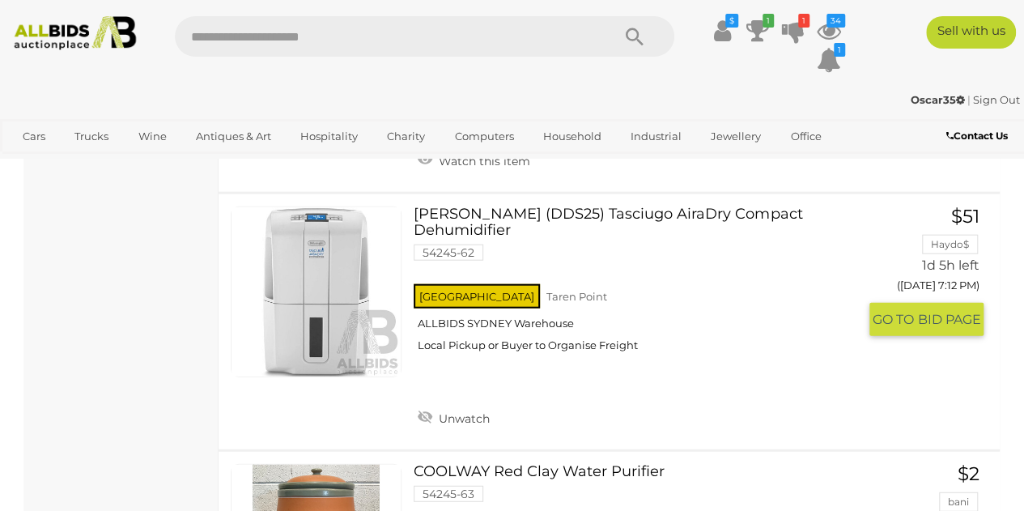
click at [372, 234] on link at bounding box center [316, 291] width 171 height 171
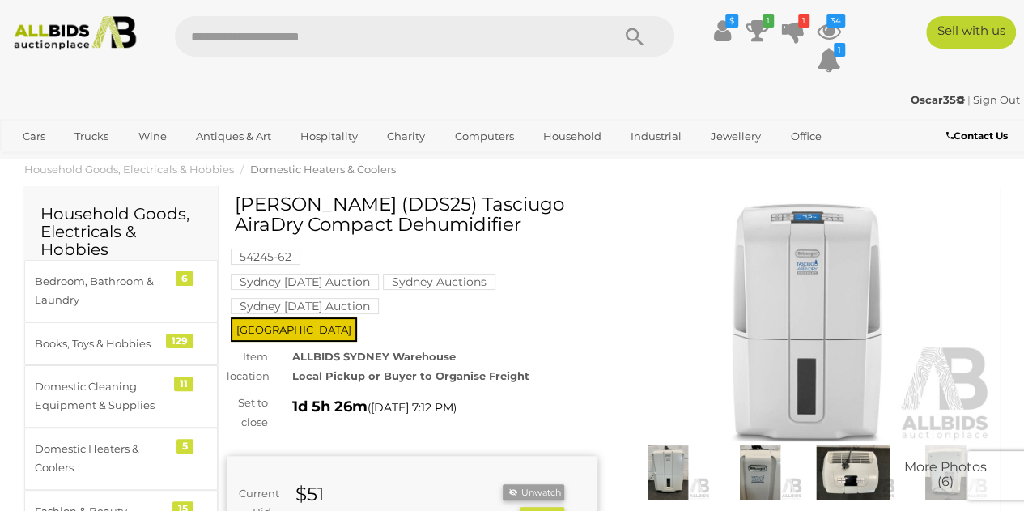
drag, startPoint x: 476, startPoint y: 232, endPoint x: 238, endPoint y: 210, distance: 238.9
click at [238, 210] on h1 "[PERSON_NAME] (DDS25) Tasciugo AiraDry Compact Dehumidifier" at bounding box center [414, 214] width 358 height 41
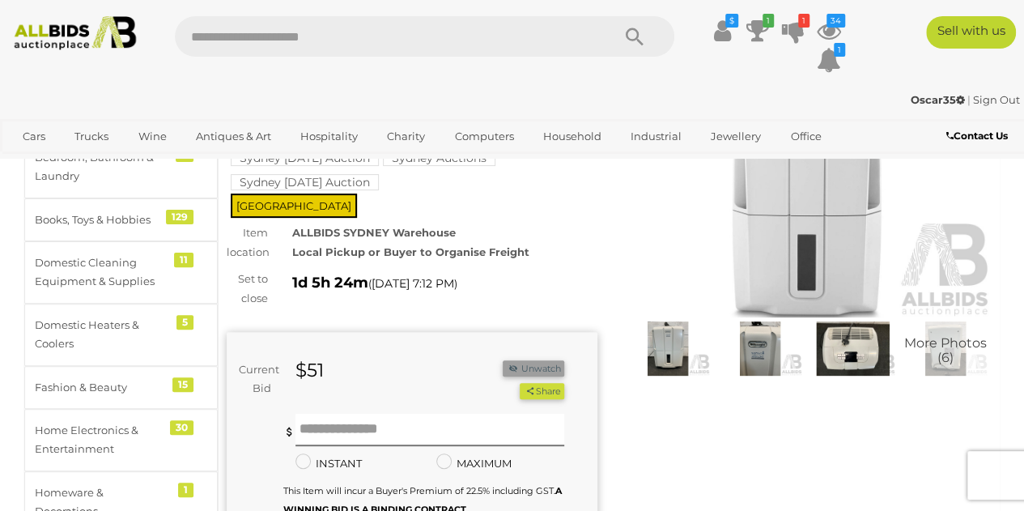
scroll to position [162, 0]
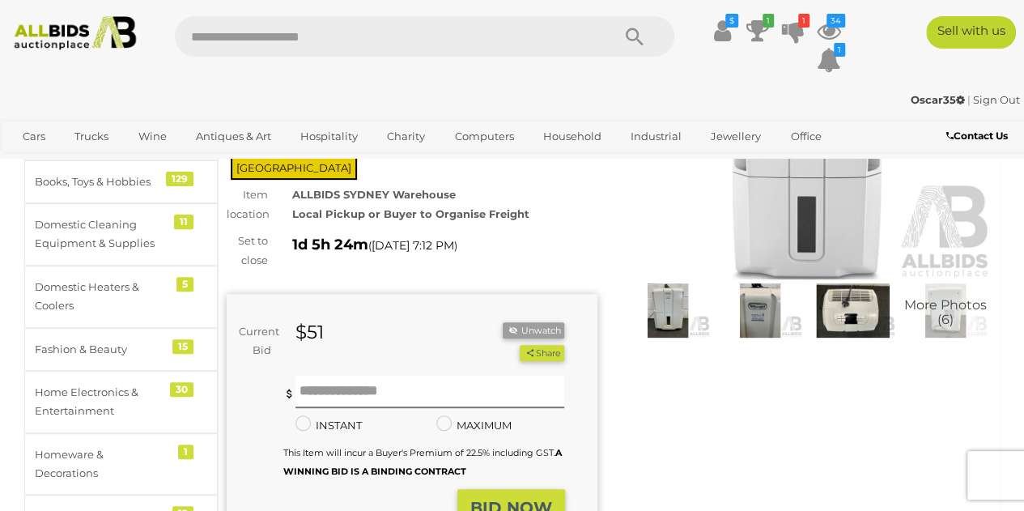
click at [654, 312] on img at bounding box center [667, 310] width 84 height 54
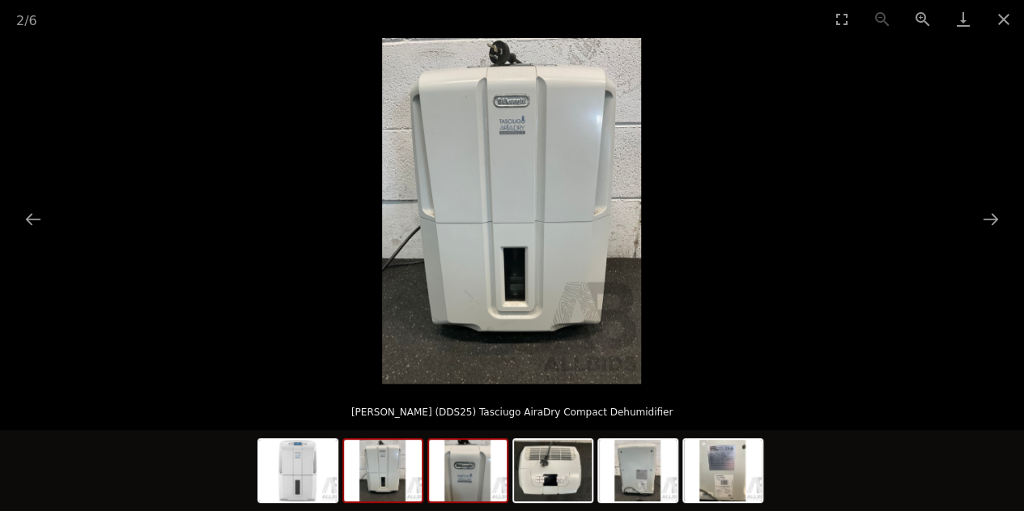
click at [484, 484] on img at bounding box center [468, 469] width 78 height 61
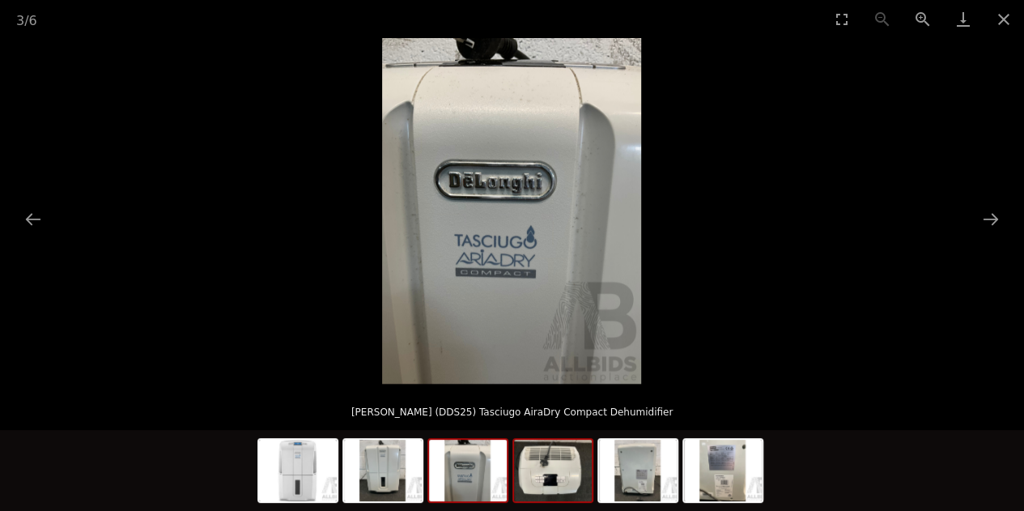
click at [562, 496] on img at bounding box center [553, 469] width 78 height 61
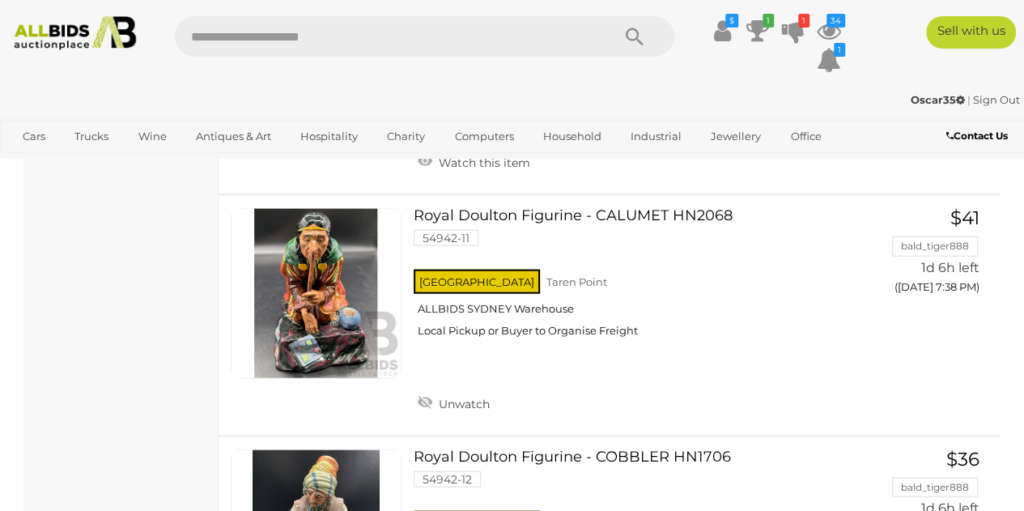
scroll to position [4743, 0]
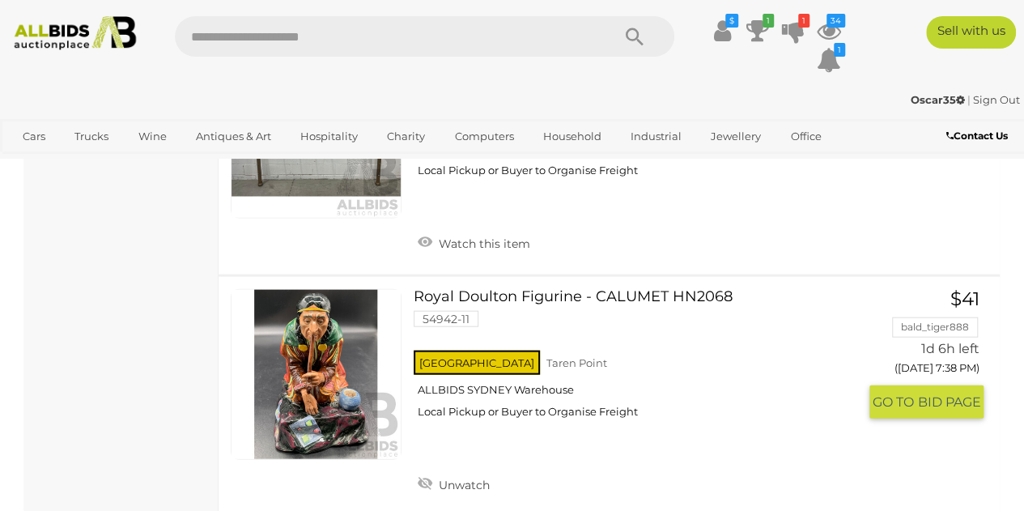
drag, startPoint x: 305, startPoint y: 302, endPoint x: 188, endPoint y: 381, distance: 141.6
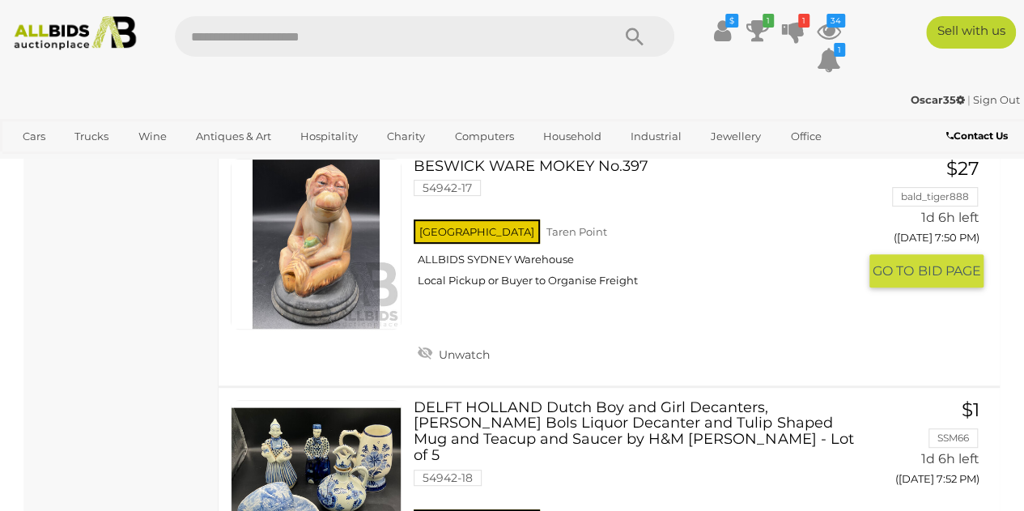
scroll to position [6362, 0]
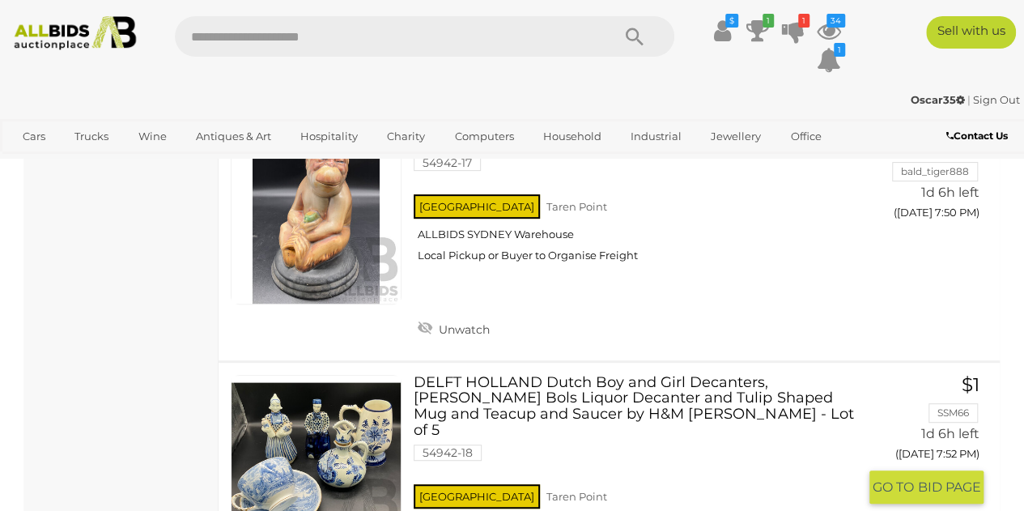
click at [497, 375] on link "DELFT HOLLAND Dutch Boy and Girl Decanters, Erven Lucas Bols Liquor Decanter an…" at bounding box center [641, 469] width 431 height 189
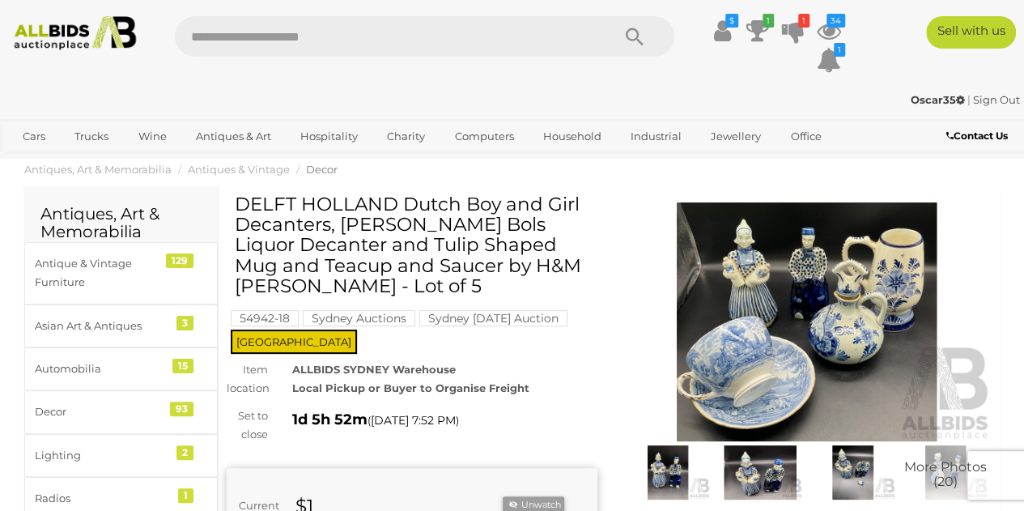
drag, startPoint x: 238, startPoint y: 204, endPoint x: 355, endPoint y: 288, distance: 144.4
click at [355, 288] on h1 "DELFT HOLLAND Dutch Boy and Girl Decanters, [PERSON_NAME] Bols Liquor Decanter …" at bounding box center [414, 245] width 358 height 102
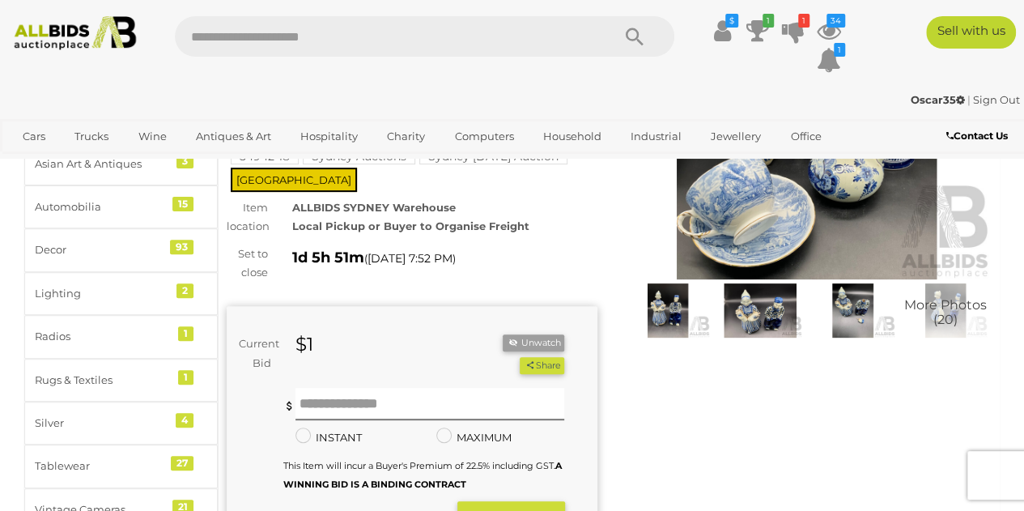
scroll to position [243, 0]
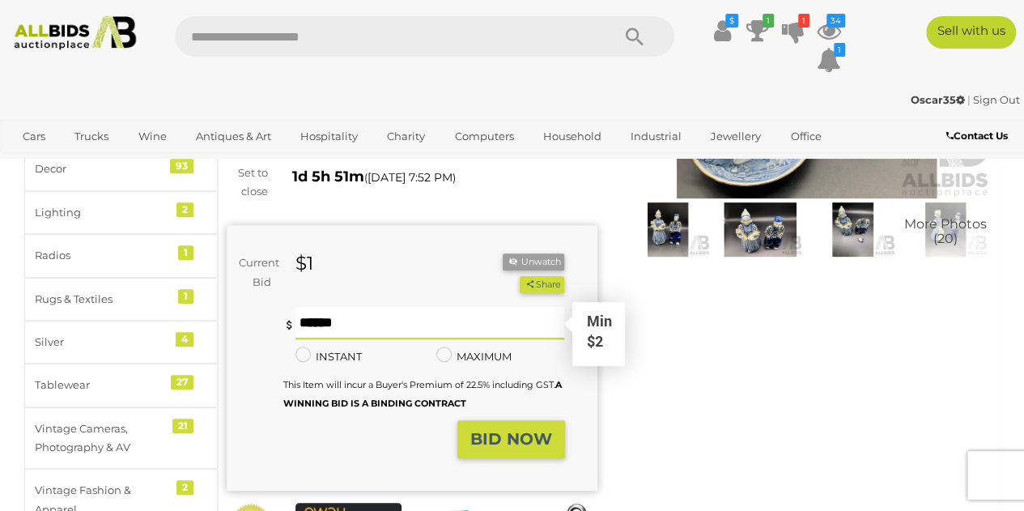
click at [354, 317] on input "text" at bounding box center [429, 323] width 269 height 32
type input "**"
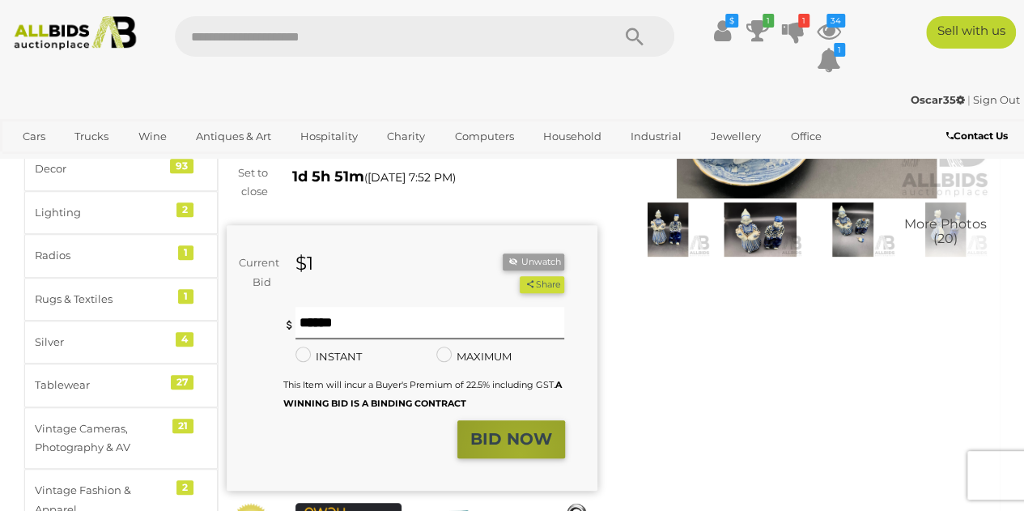
click at [521, 454] on button "BID NOW" at bounding box center [511, 439] width 108 height 38
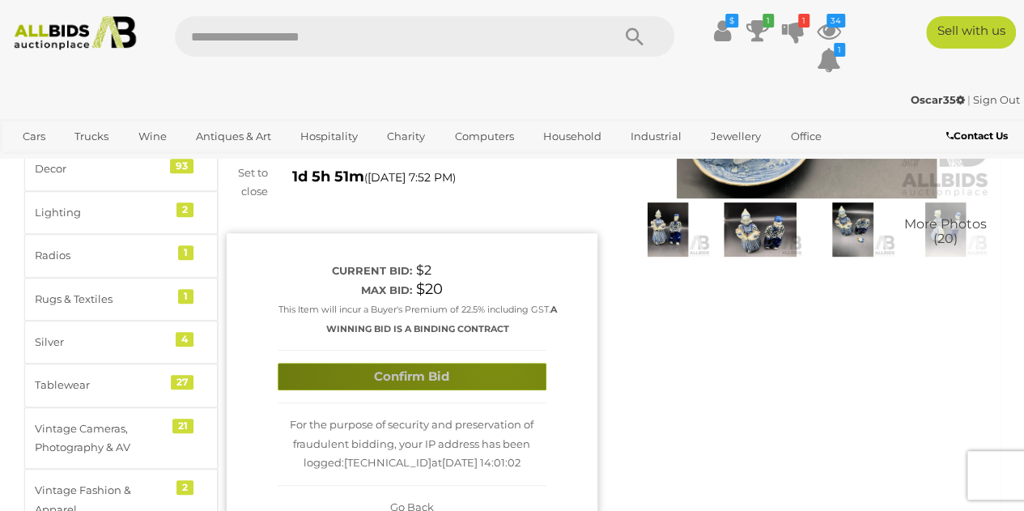
click at [494, 367] on button "Confirm Bid" at bounding box center [412, 377] width 269 height 28
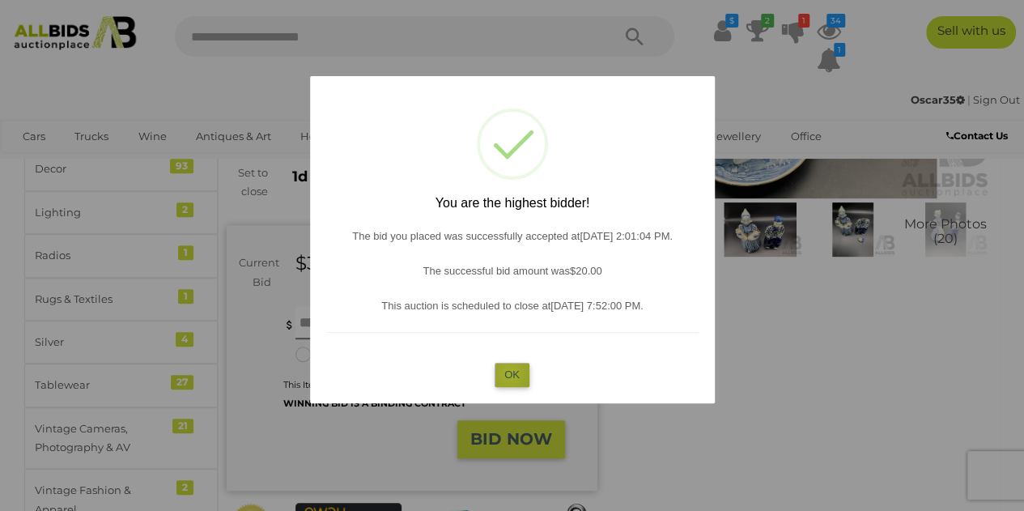
click at [510, 373] on button "OK" at bounding box center [511, 374] width 35 height 23
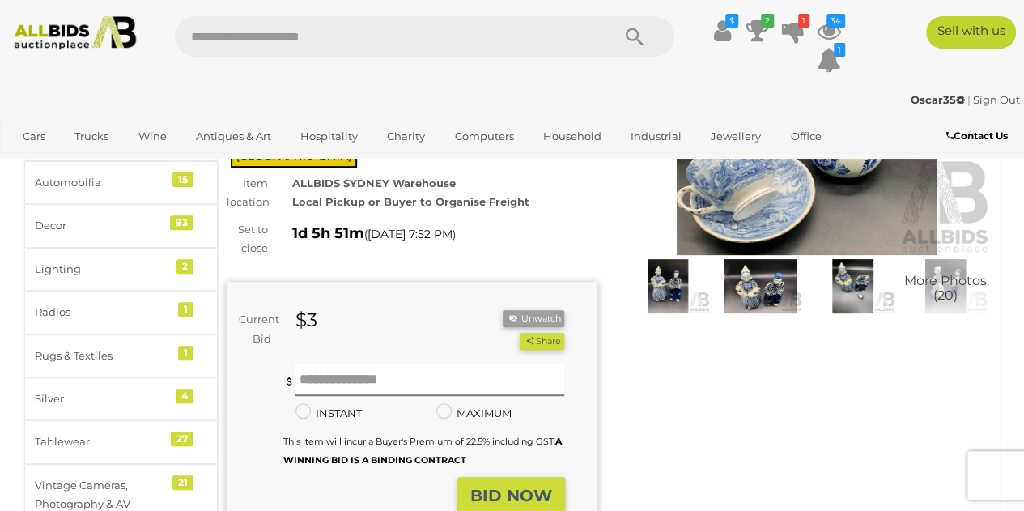
scroll to position [162, 0]
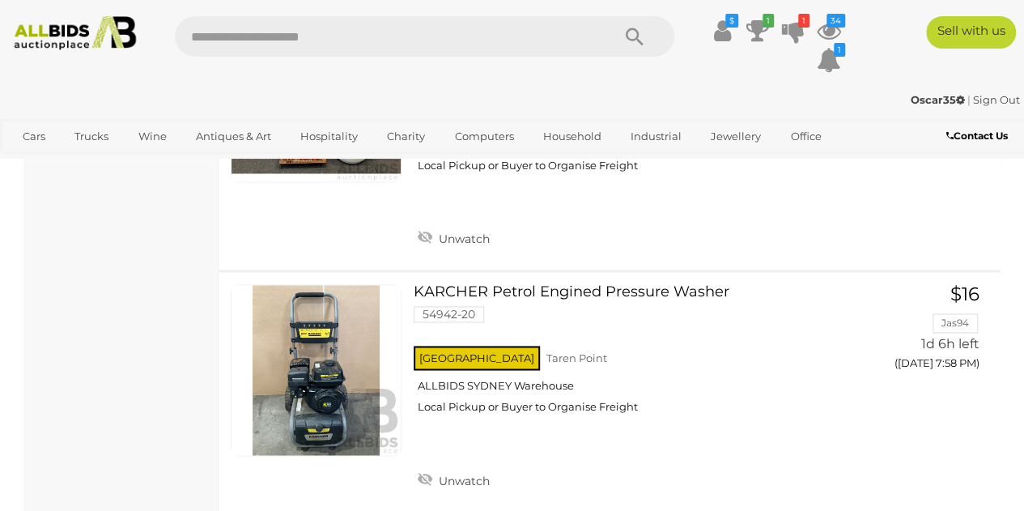
scroll to position [7231, 0]
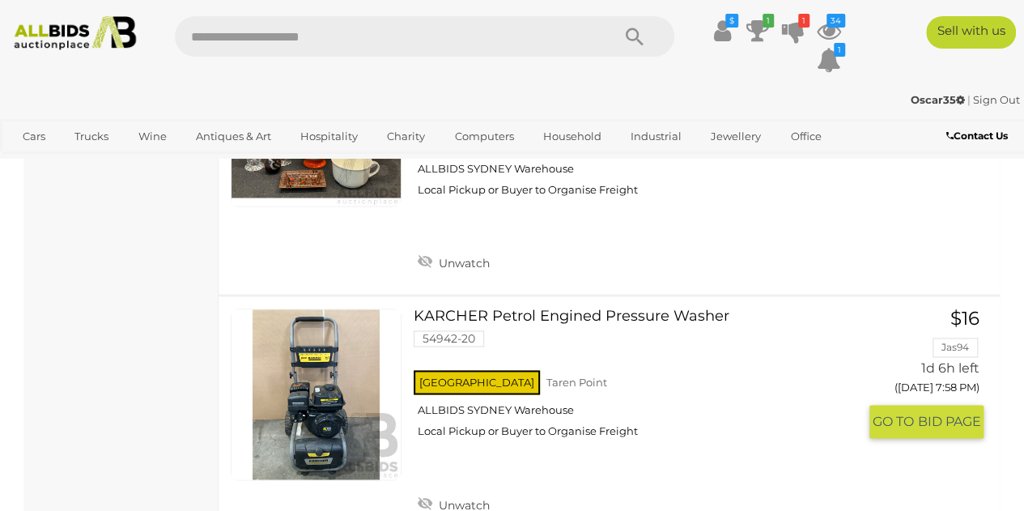
click at [530, 367] on div "NSW Taren Point ALLBIDS SYDNEY Warehouse Local Pickup or Buyer to Organise Frei…" at bounding box center [634, 408] width 443 height 83
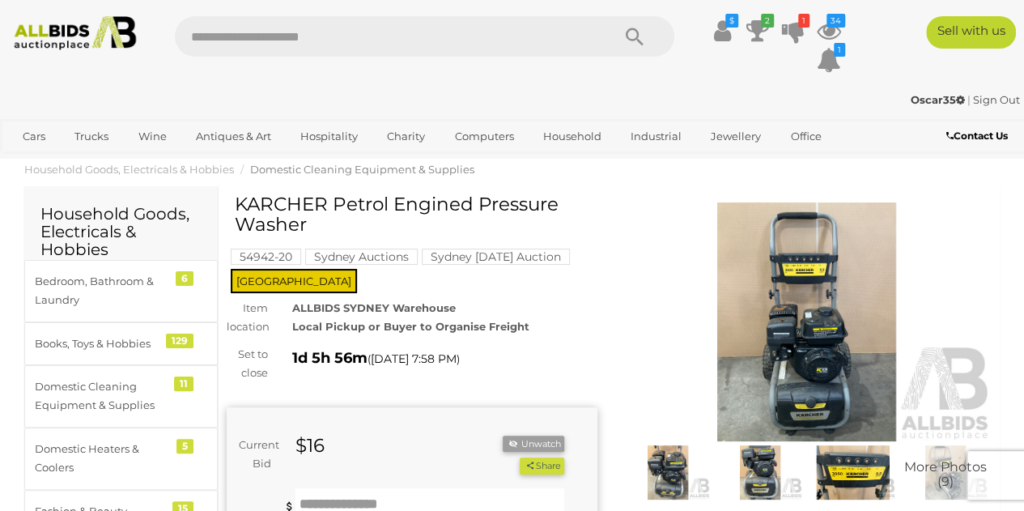
drag, startPoint x: 558, startPoint y: 200, endPoint x: 221, endPoint y: 244, distance: 339.4
click at [221, 244] on div "KARCHER Petrol Engined Pressure Washer 54942-20 NSW )" at bounding box center [411, 489] width 395 height 590
click at [316, 227] on h1 "KARCHER Petrol Engined Pressure Washer" at bounding box center [414, 214] width 358 height 41
drag, startPoint x: 301, startPoint y: 228, endPoint x: 238, endPoint y: 224, distance: 63.2
click at [234, 206] on div "KARCHER Petrol Engined Pressure Washer 54942-20 Sydney Auctions NSW Item locati…" at bounding box center [412, 479] width 371 height 570
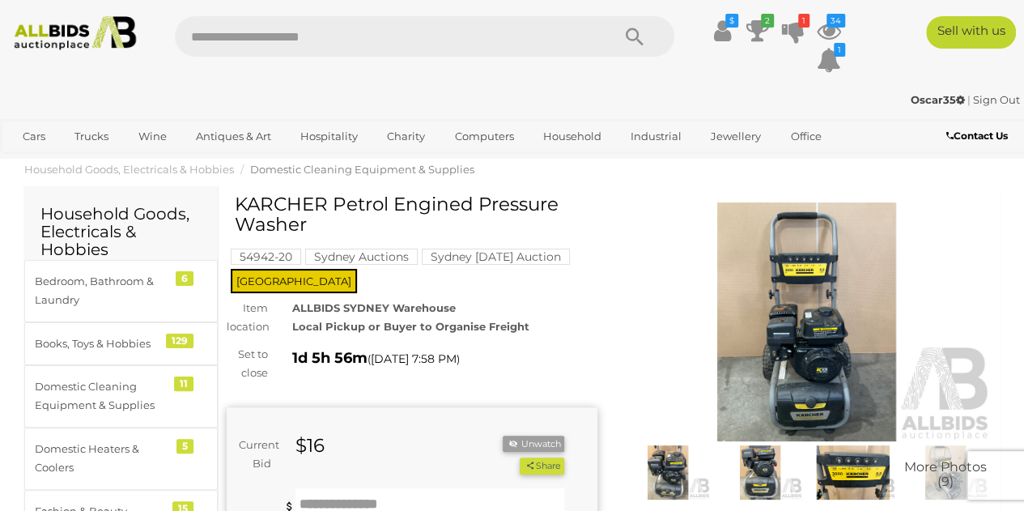
click at [346, 227] on h1 "KARCHER Petrol Engined Pressure Washer" at bounding box center [414, 214] width 358 height 41
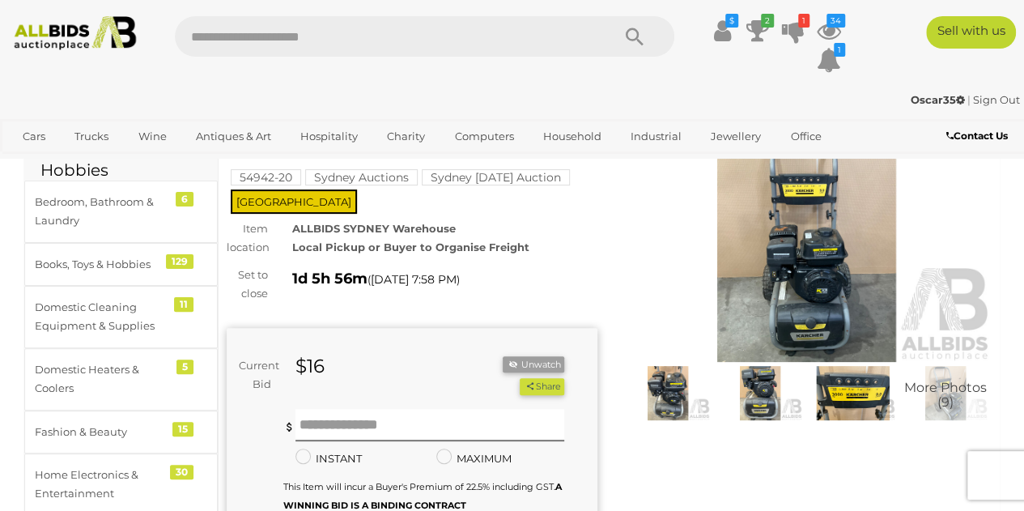
scroll to position [81, 0]
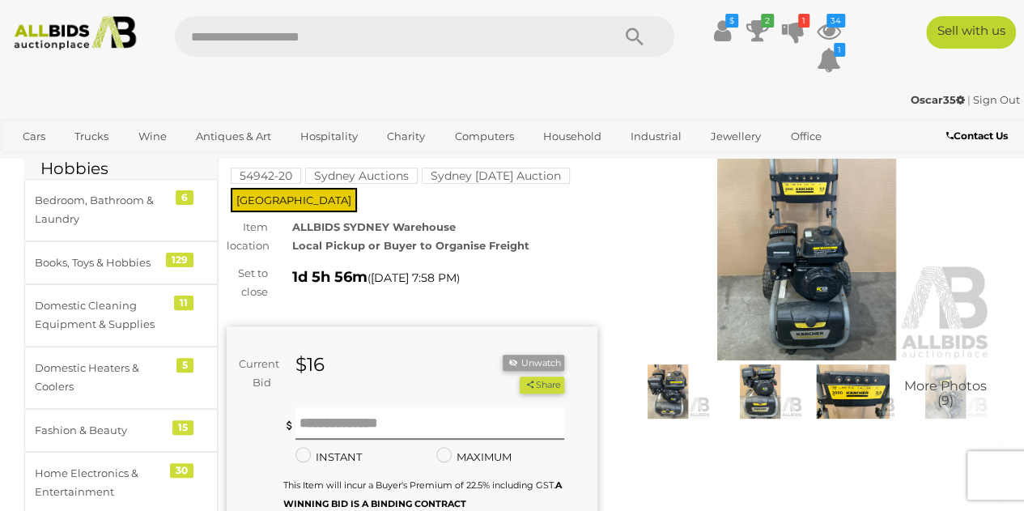
click at [781, 297] on img at bounding box center [806, 240] width 371 height 239
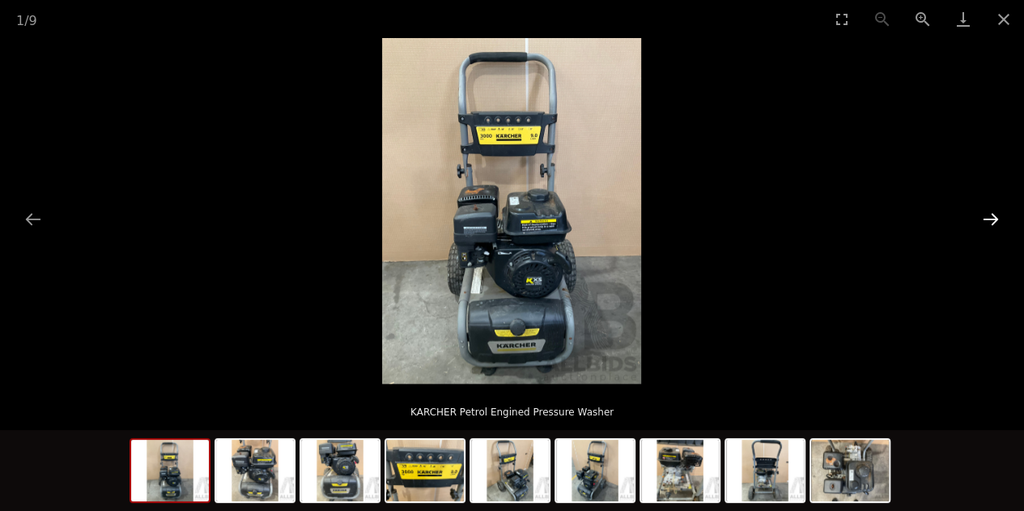
click at [997, 209] on button "Next slide" at bounding box center [990, 219] width 34 height 32
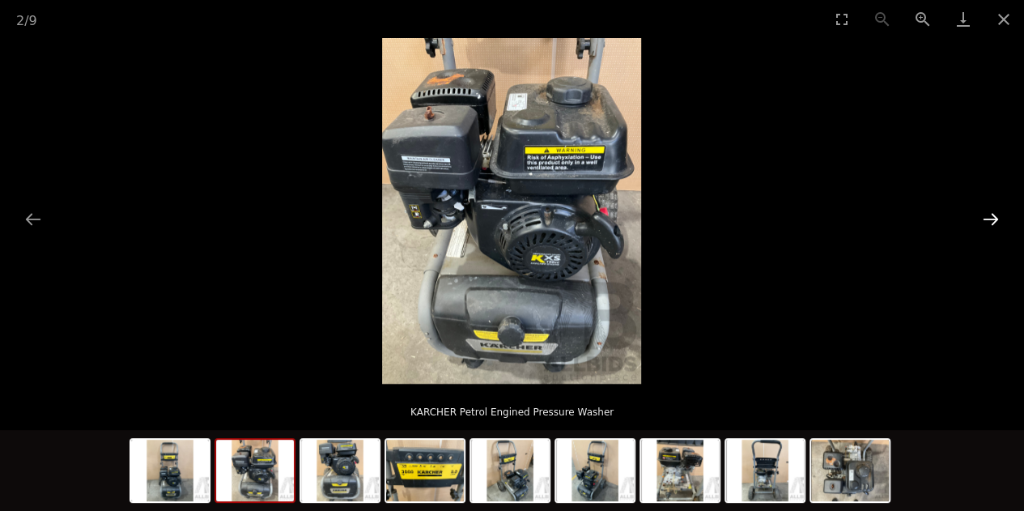
click at [997, 209] on button "Next slide" at bounding box center [990, 219] width 34 height 32
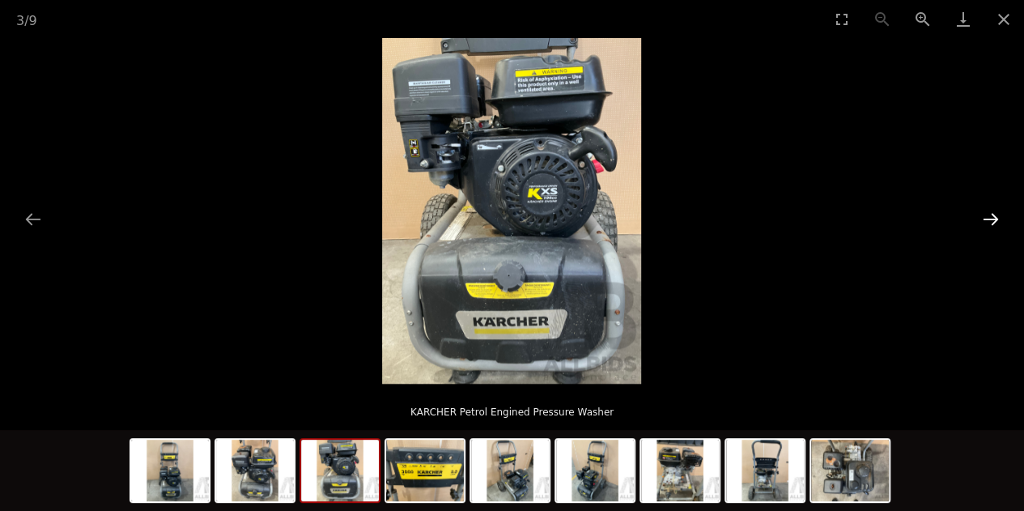
click at [997, 209] on button "Next slide" at bounding box center [990, 219] width 34 height 32
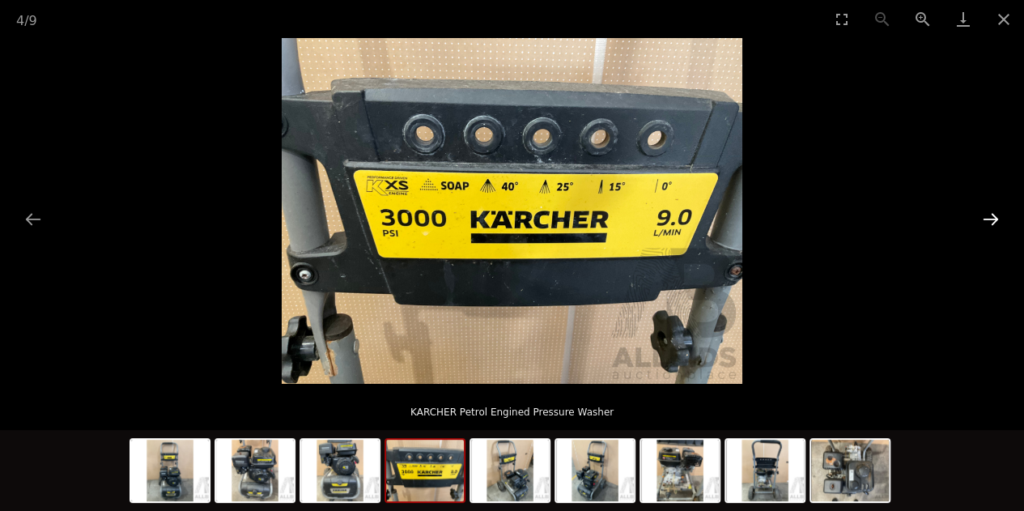
click at [997, 209] on button "Next slide" at bounding box center [990, 219] width 34 height 32
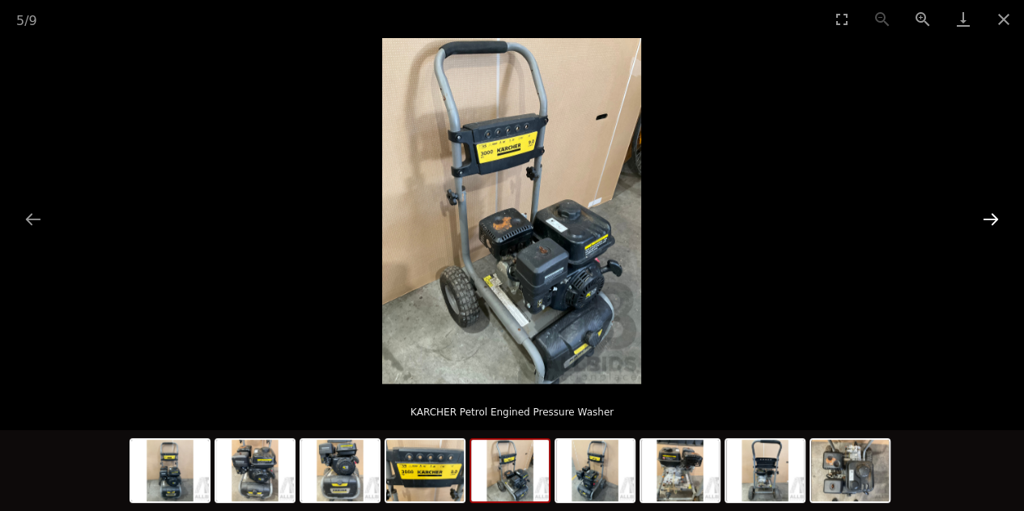
click at [997, 209] on button "Next slide" at bounding box center [990, 219] width 34 height 32
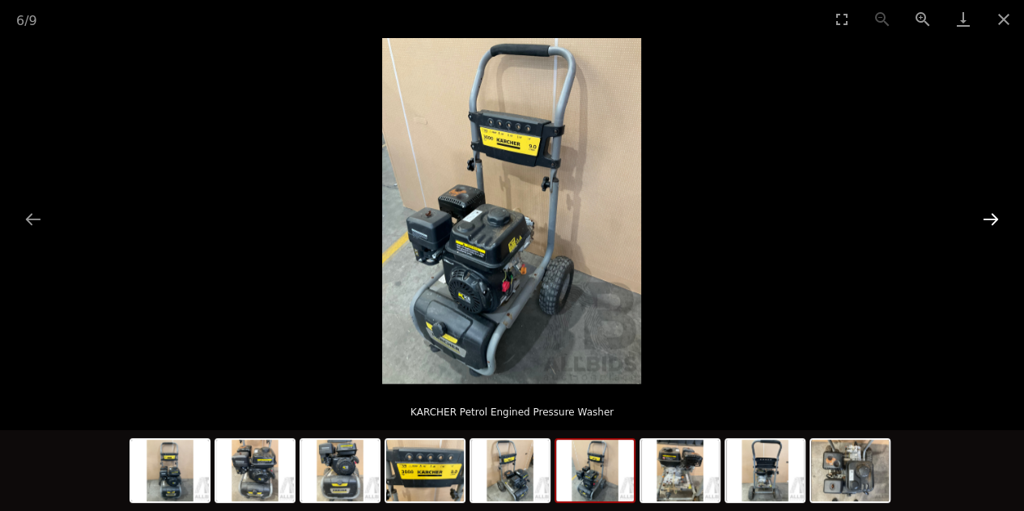
click at [997, 209] on button "Next slide" at bounding box center [990, 219] width 34 height 32
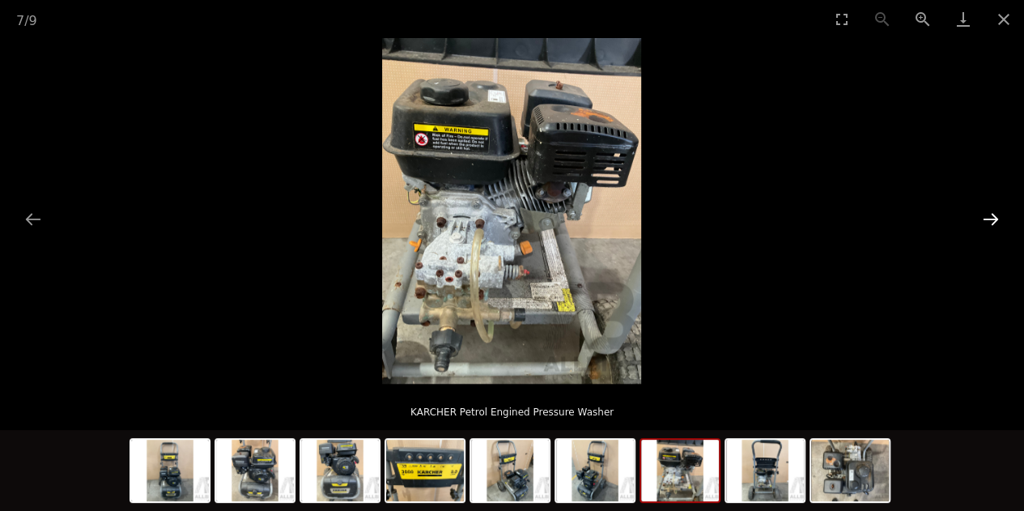
click at [997, 209] on button "Next slide" at bounding box center [990, 219] width 34 height 32
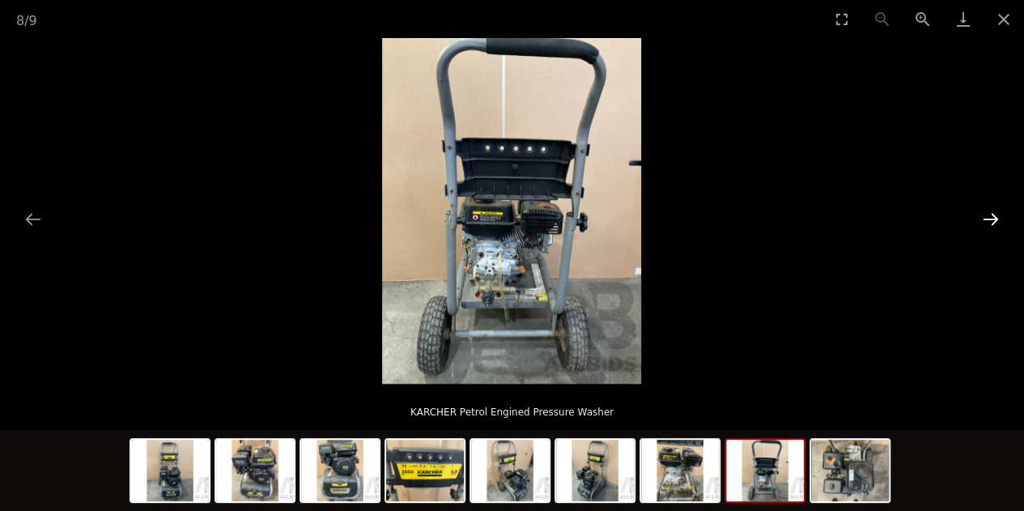
click at [997, 209] on button "Next slide" at bounding box center [990, 219] width 34 height 32
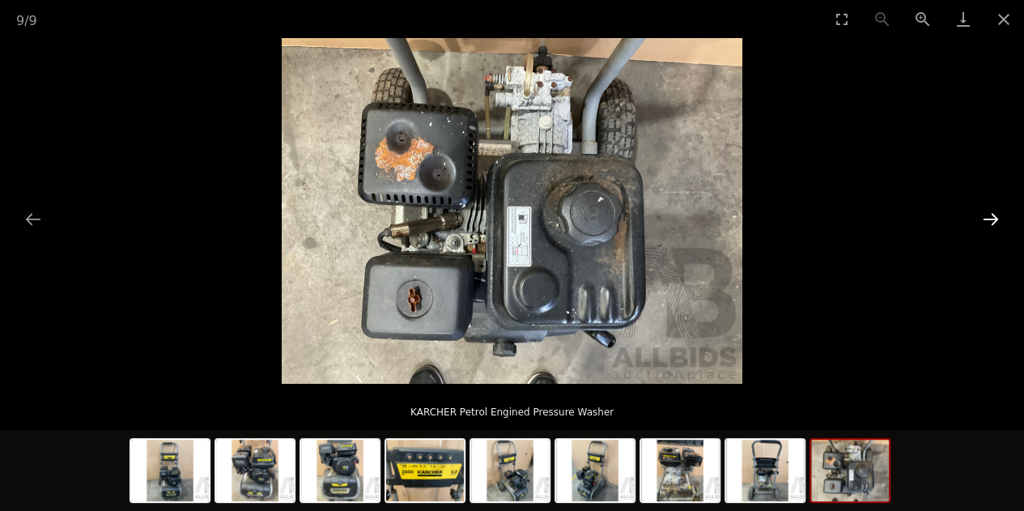
click at [997, 209] on button "Next slide" at bounding box center [990, 219] width 34 height 32
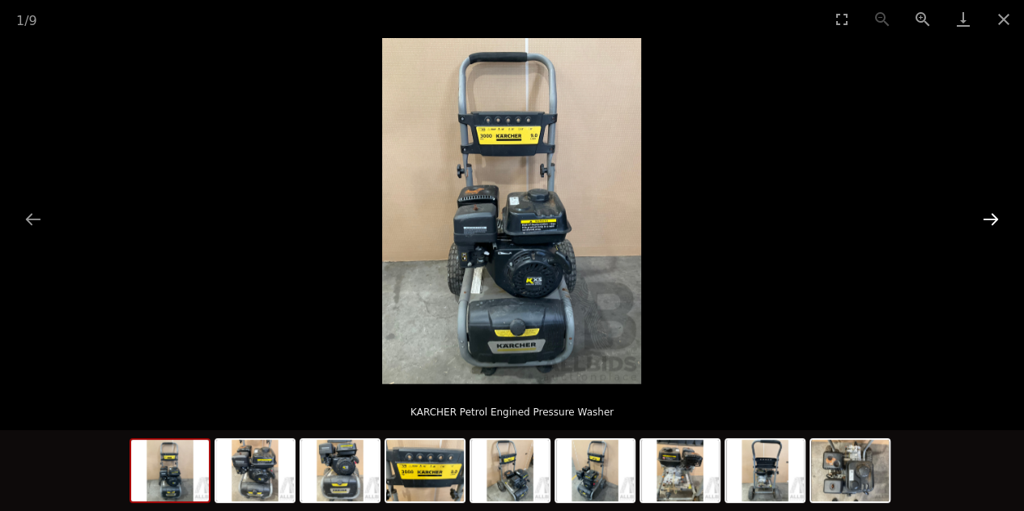
click at [997, 209] on button "Next slide" at bounding box center [990, 219] width 34 height 32
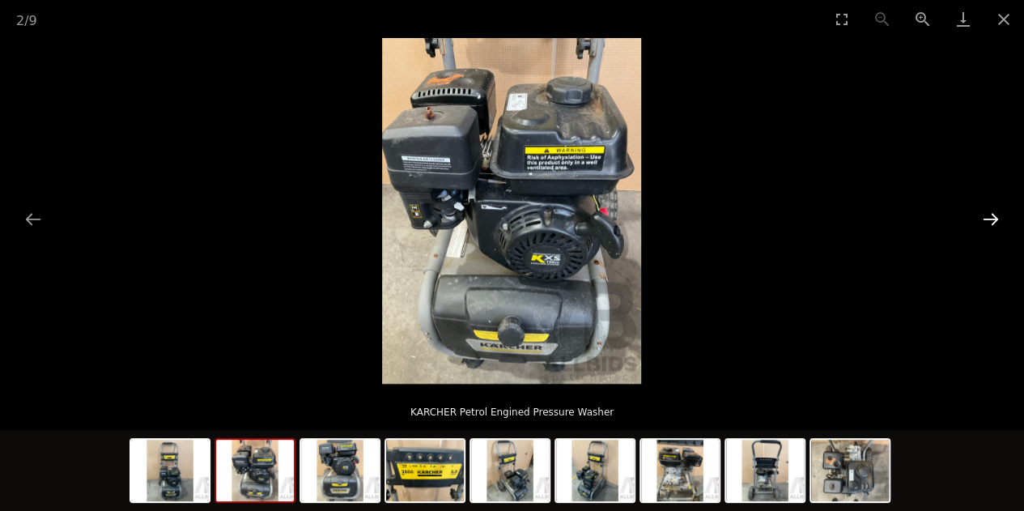
click at [997, 209] on button "Next slide" at bounding box center [990, 219] width 34 height 32
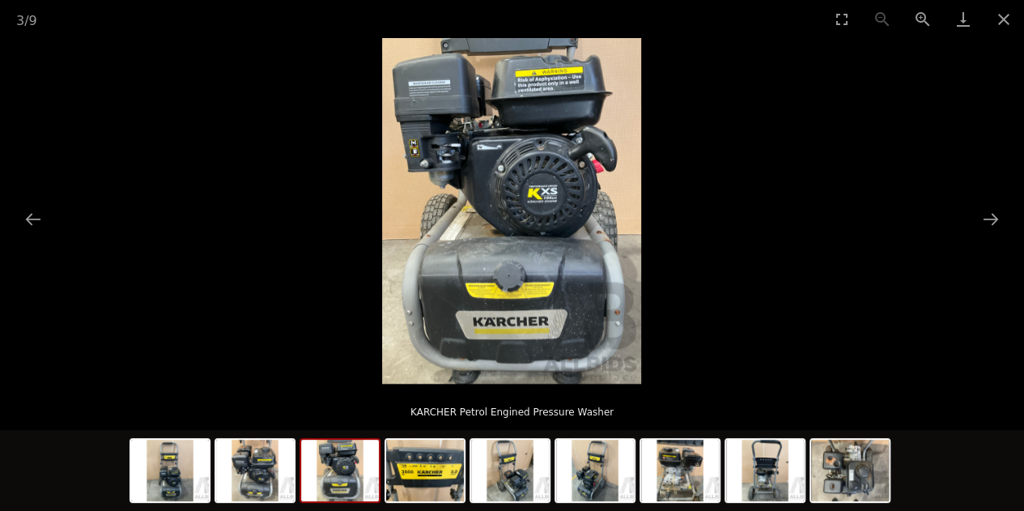
click at [1008, 214] on picture at bounding box center [512, 211] width 1024 height 346
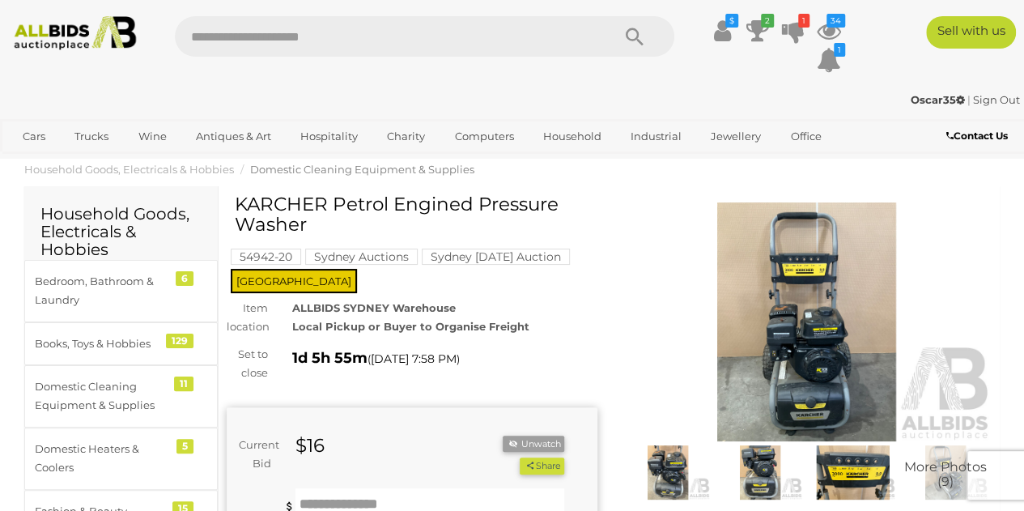
click at [330, 222] on h1 "KARCHER Petrol Engined Pressure Washer" at bounding box center [414, 214] width 358 height 41
click at [423, 219] on h1 "KARCHER Petrol Engined Pressure Washer" at bounding box center [414, 214] width 358 height 41
click at [519, 213] on h1 "KARCHER Petrol Engined Pressure Washer" at bounding box center [414, 214] width 358 height 41
drag, startPoint x: 329, startPoint y: 224, endPoint x: 240, endPoint y: 206, distance: 90.0
click at [240, 206] on h1 "KARCHER Petrol Engined Pressure Washer" at bounding box center [414, 214] width 358 height 41
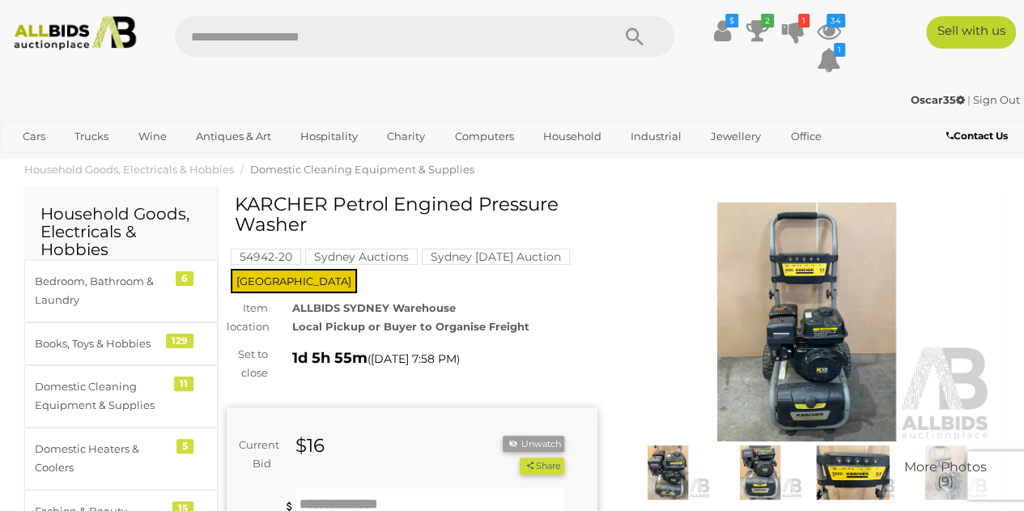
copy h1 "KARCHER Petrol Engined Pressure Washer"
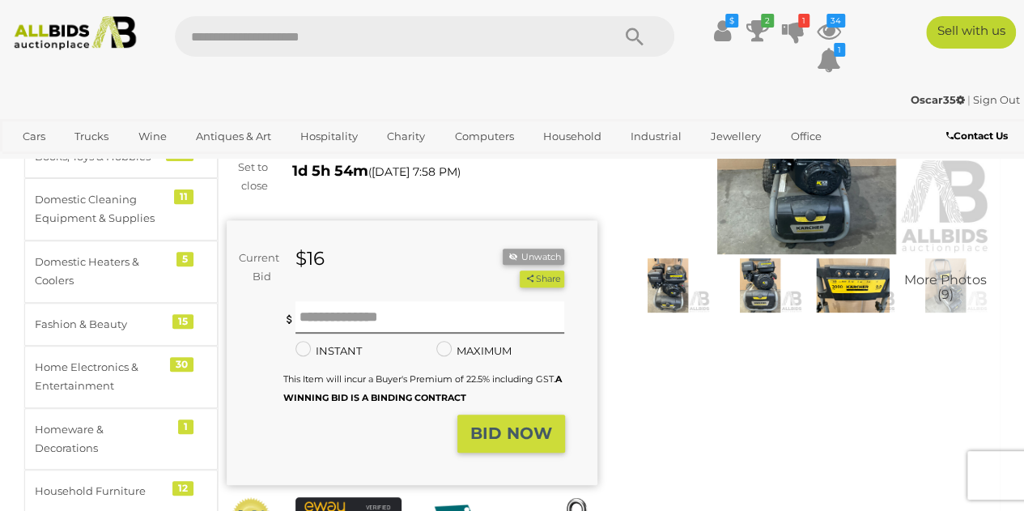
scroll to position [162, 0]
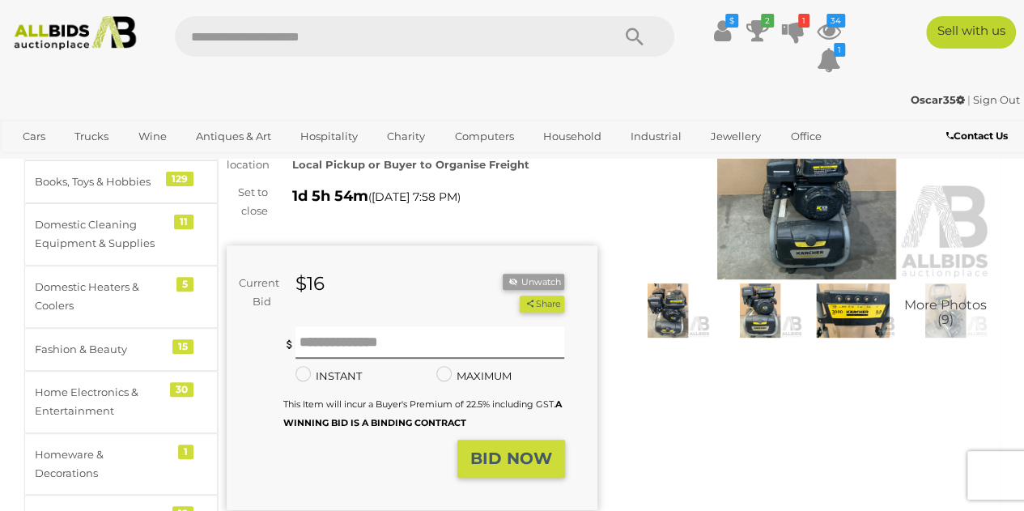
click at [673, 309] on img at bounding box center [667, 310] width 84 height 54
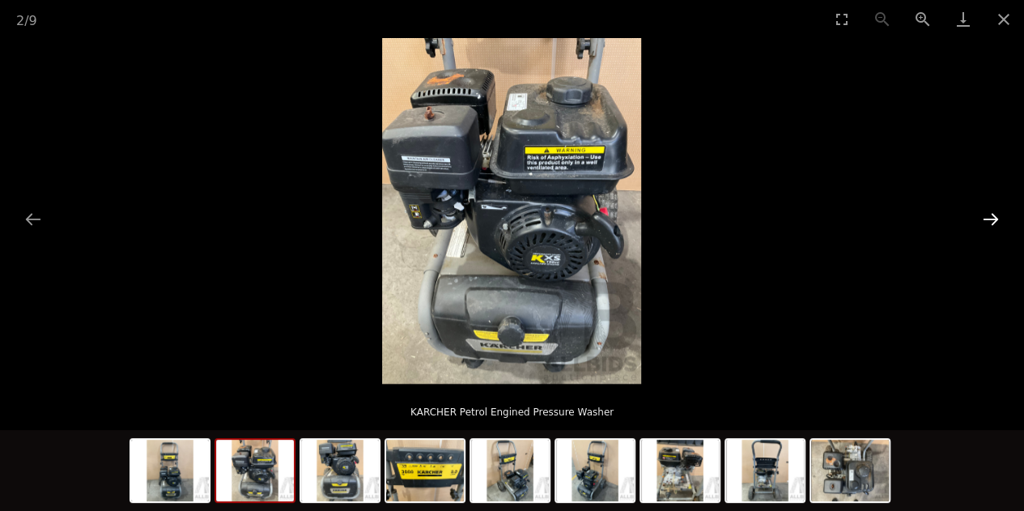
click at [989, 221] on button "Next slide" at bounding box center [990, 219] width 34 height 32
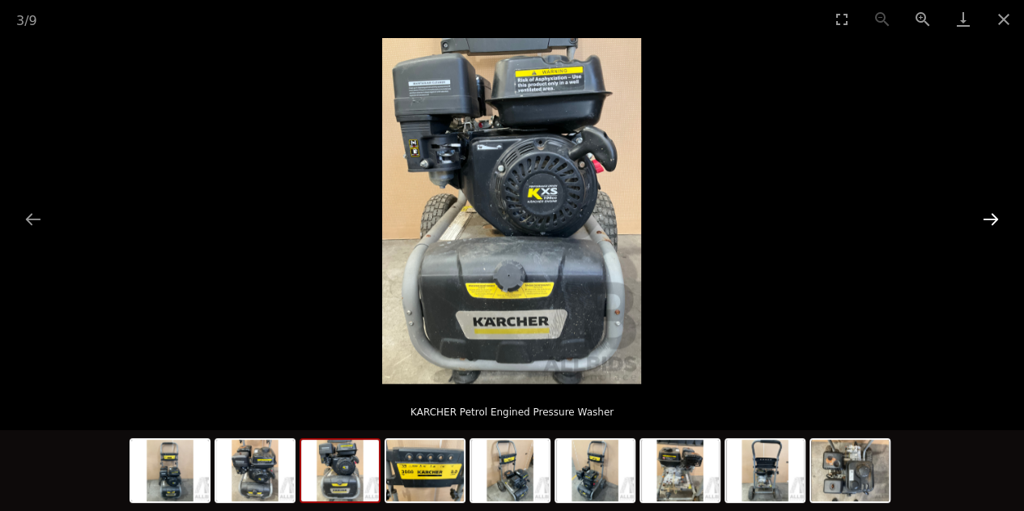
click at [989, 221] on button "Next slide" at bounding box center [990, 219] width 34 height 32
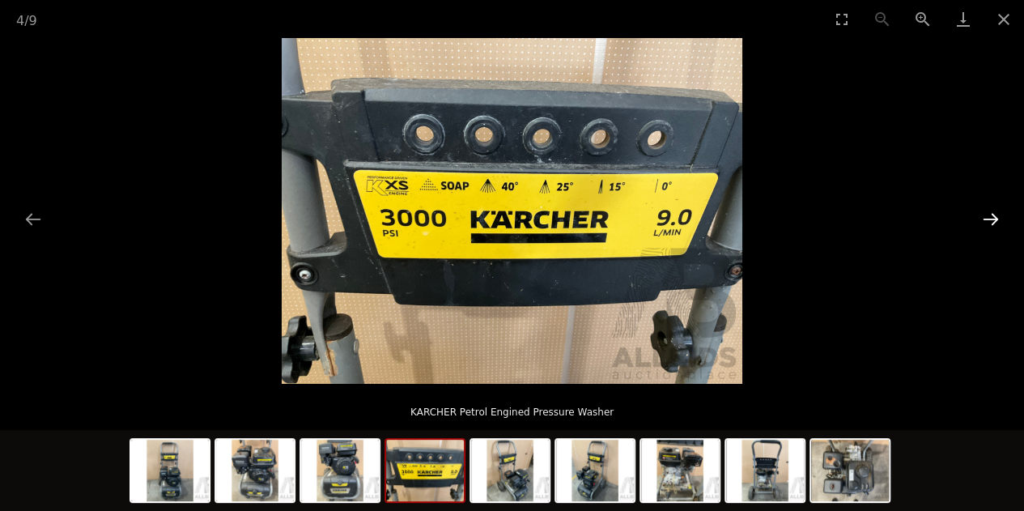
scroll to position [81, 0]
click at [989, 221] on button "Next slide" at bounding box center [990, 219] width 34 height 32
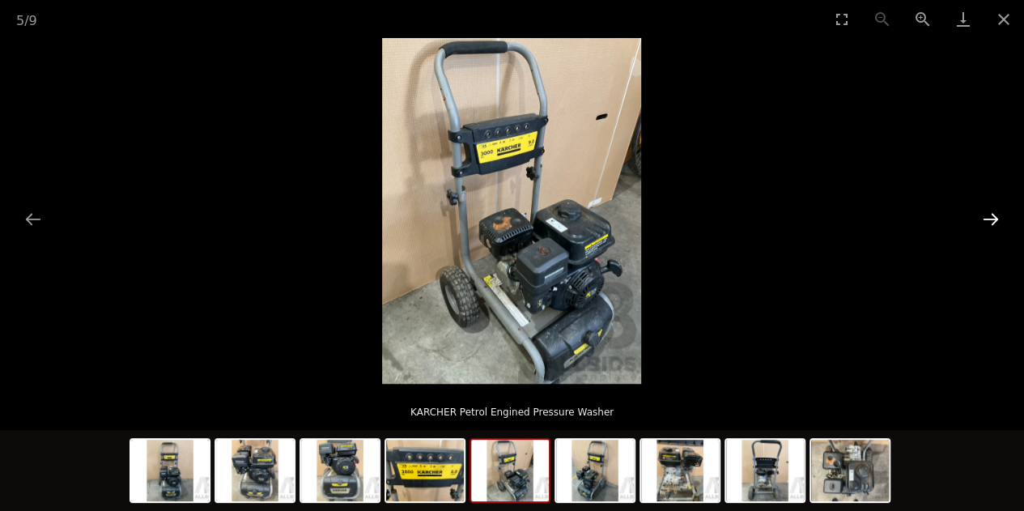
click at [989, 221] on button "Next slide" at bounding box center [990, 219] width 34 height 32
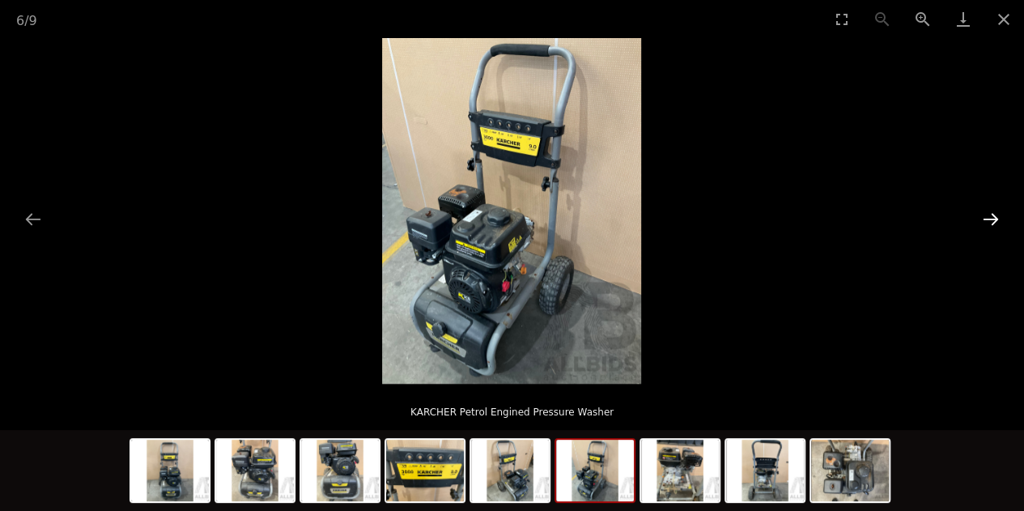
click at [989, 221] on button "Next slide" at bounding box center [990, 219] width 34 height 32
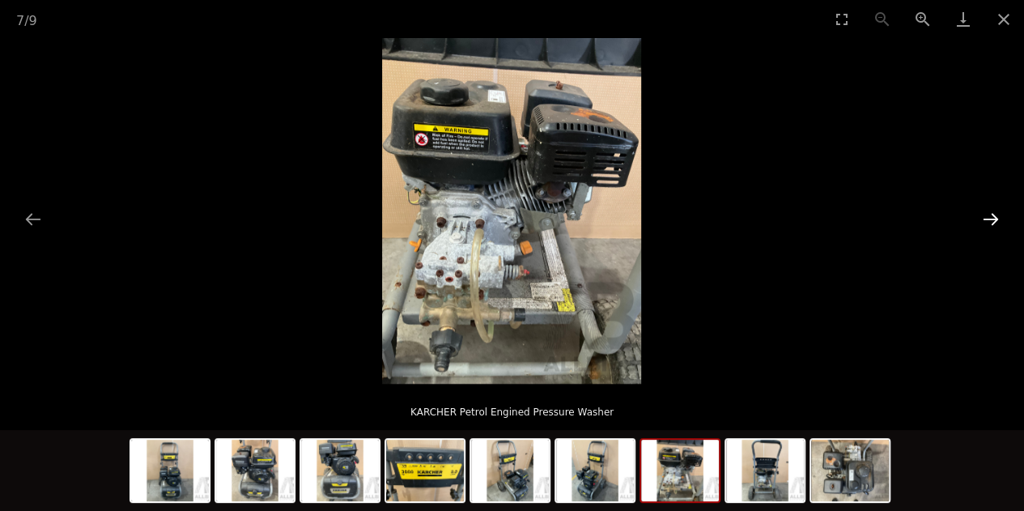
click at [989, 221] on button "Next slide" at bounding box center [990, 219] width 34 height 32
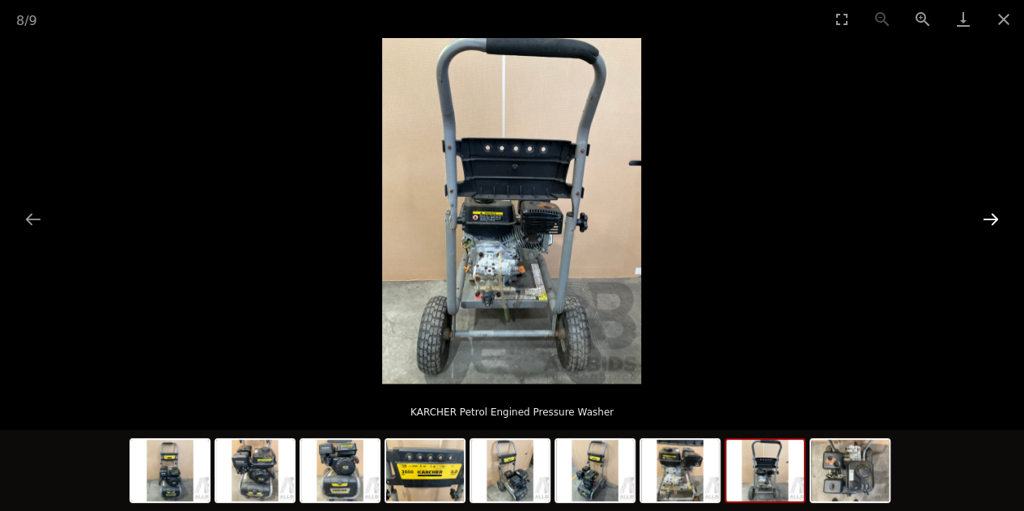
click at [989, 221] on button "Next slide" at bounding box center [990, 219] width 34 height 32
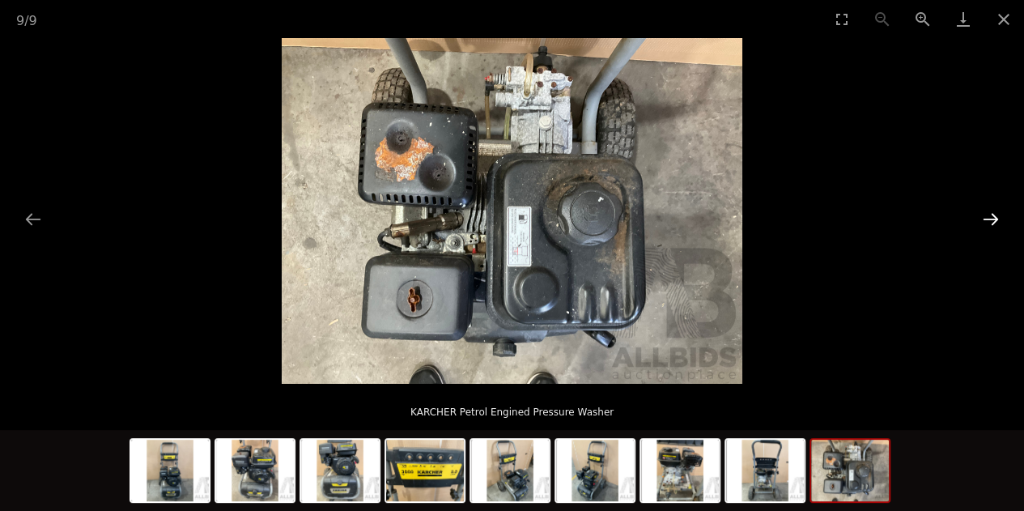
click at [989, 221] on button "Next slide" at bounding box center [990, 219] width 34 height 32
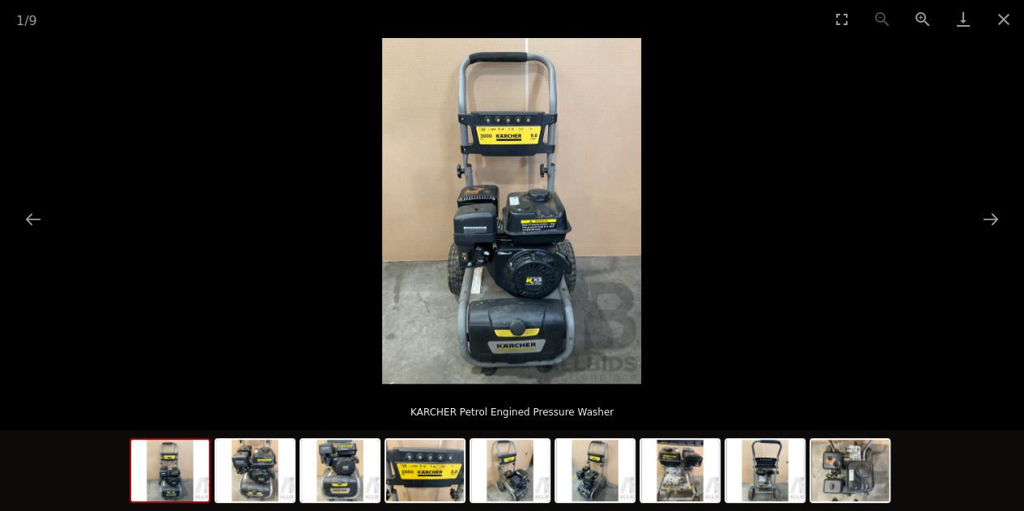
scroll to position [324, 0]
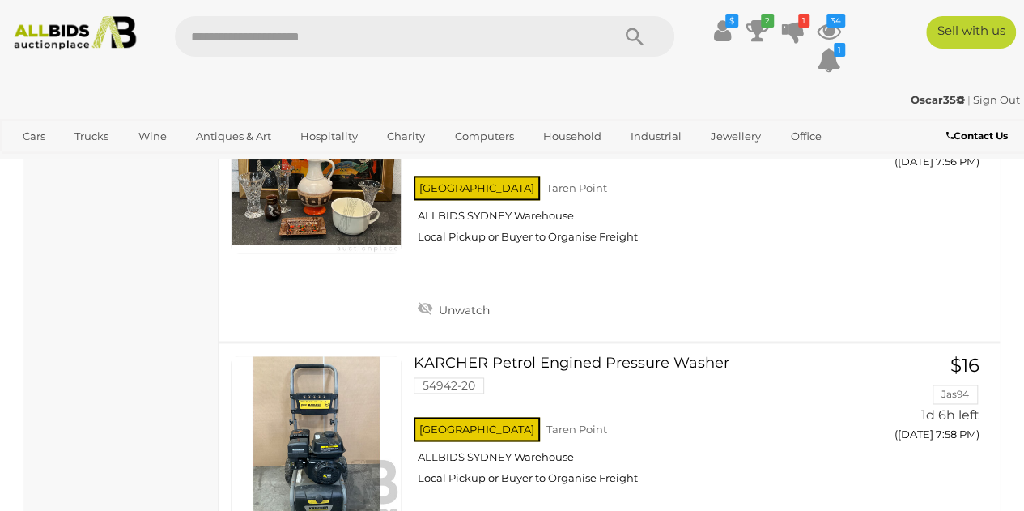
scroll to position [7150, 0]
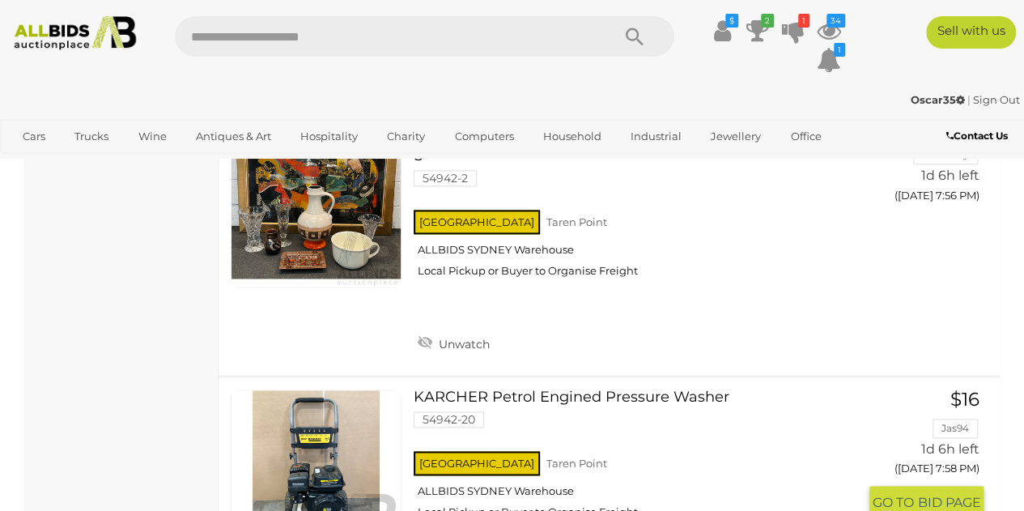
click at [295, 413] on link at bounding box center [316, 474] width 171 height 171
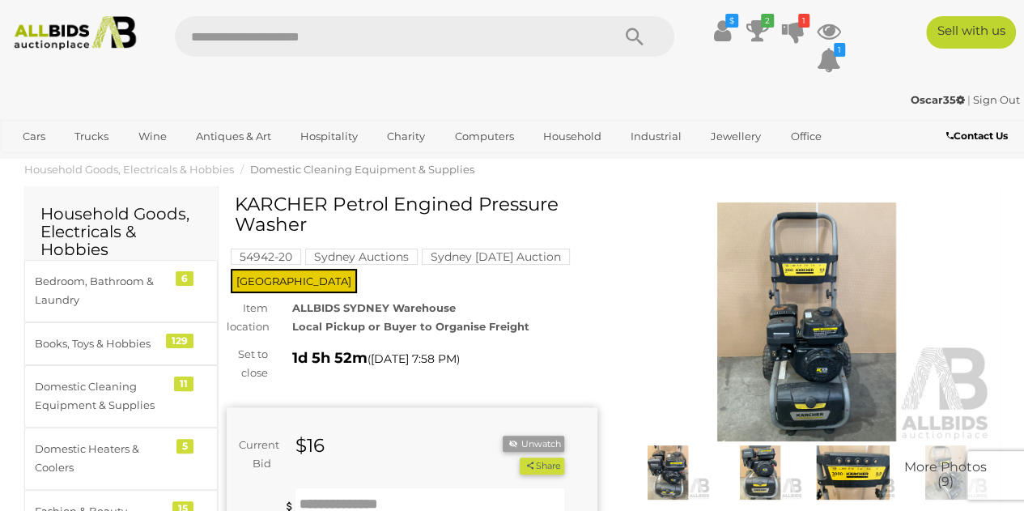
drag, startPoint x: 295, startPoint y: 413, endPoint x: 304, endPoint y: 396, distance: 20.3
drag, startPoint x: 304, startPoint y: 396, endPoint x: 693, endPoint y: 355, distance: 390.5
click at [693, 355] on img at bounding box center [806, 321] width 371 height 239
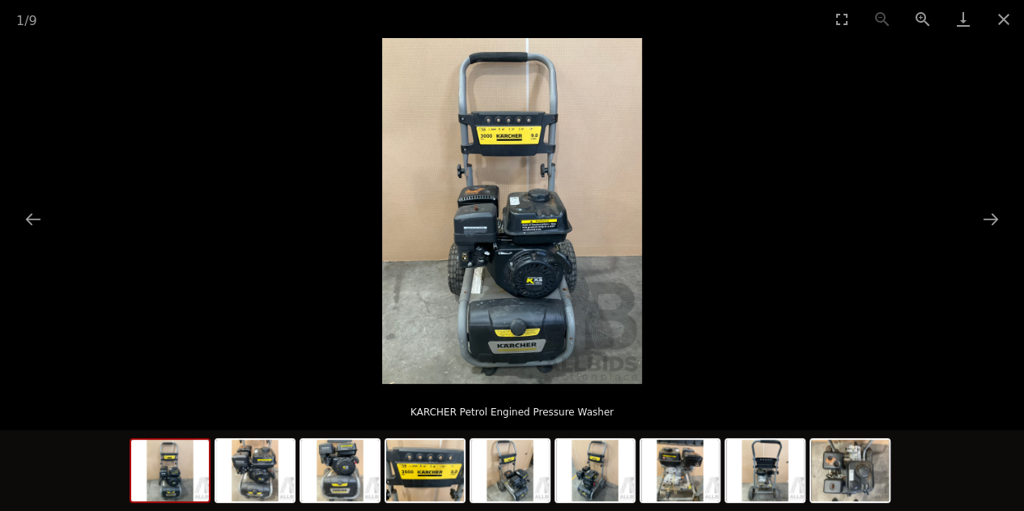
scroll to position [81, 0]
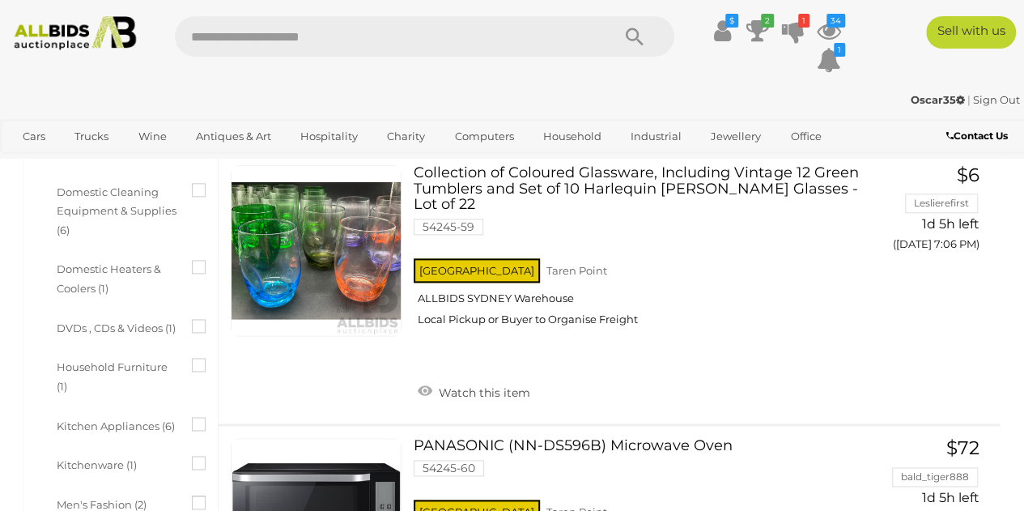
scroll to position [7370, 0]
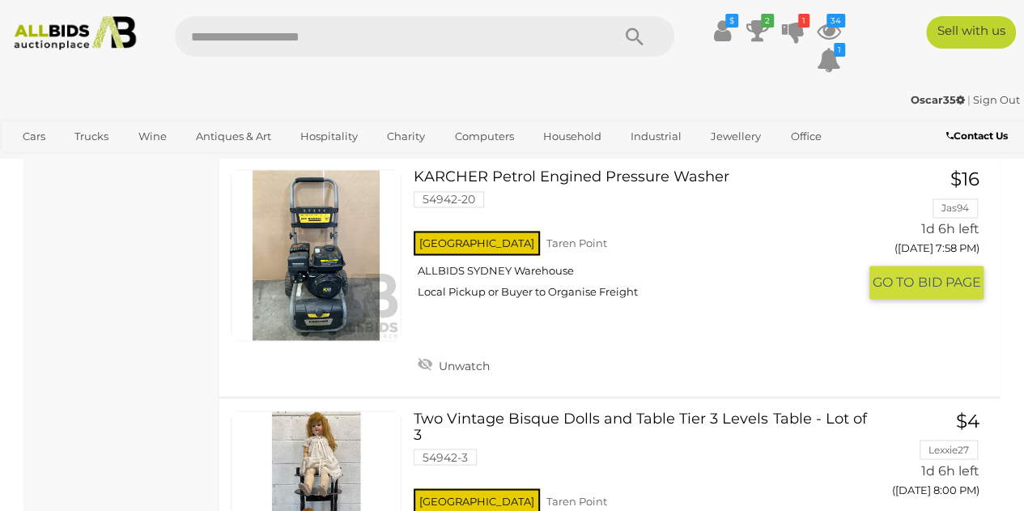
click at [555, 238] on div "NSW Taren Point ALLBIDS SYDNEY Warehouse Local Pickup or Buyer to Organise Frei…" at bounding box center [634, 268] width 443 height 83
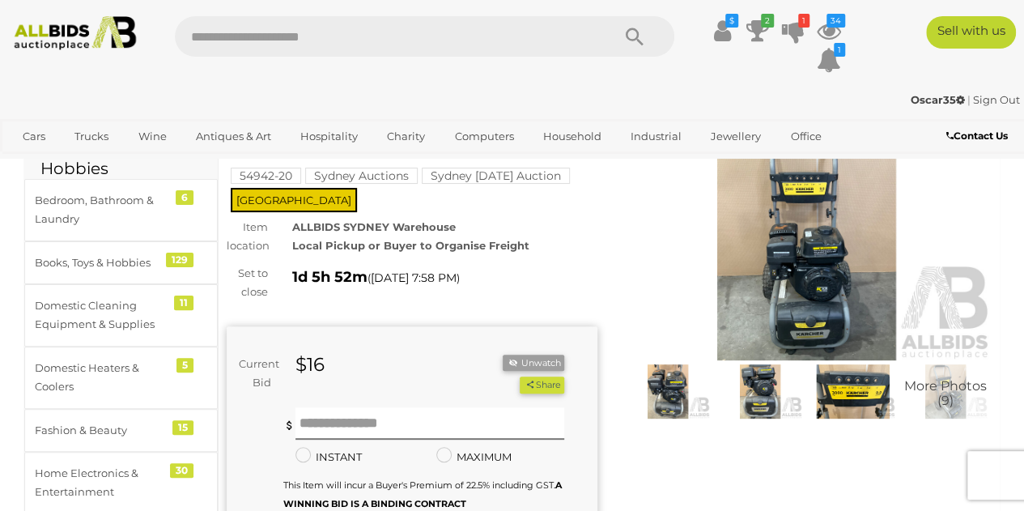
scroll to position [81, 0]
click at [400, 428] on input "text" at bounding box center [429, 423] width 269 height 32
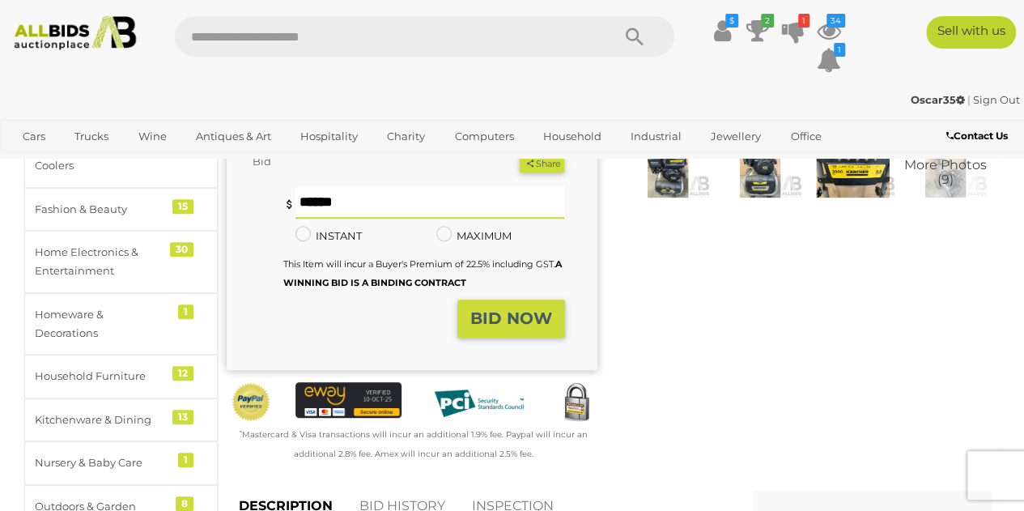
scroll to position [324, 0]
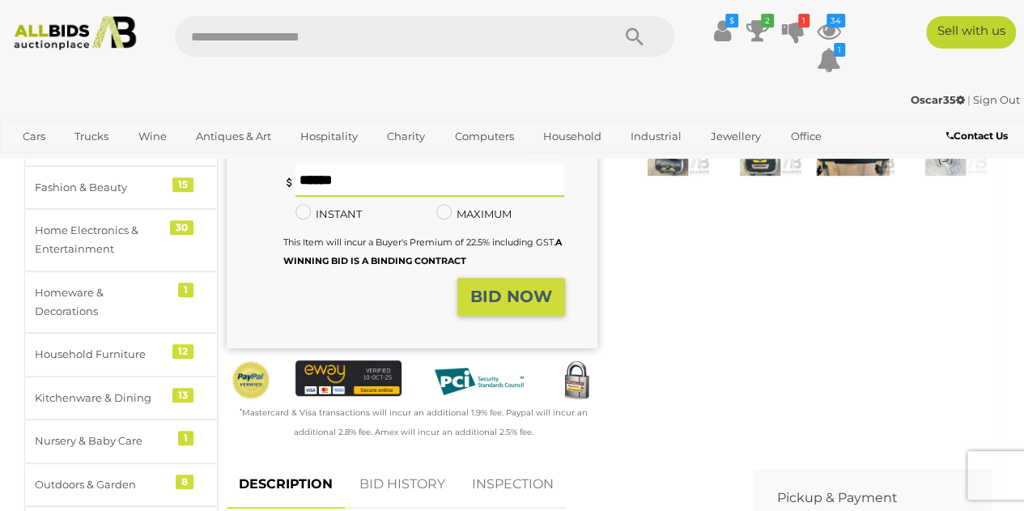
type input "**"
click at [551, 314] on button "BID NOW" at bounding box center [511, 297] width 108 height 38
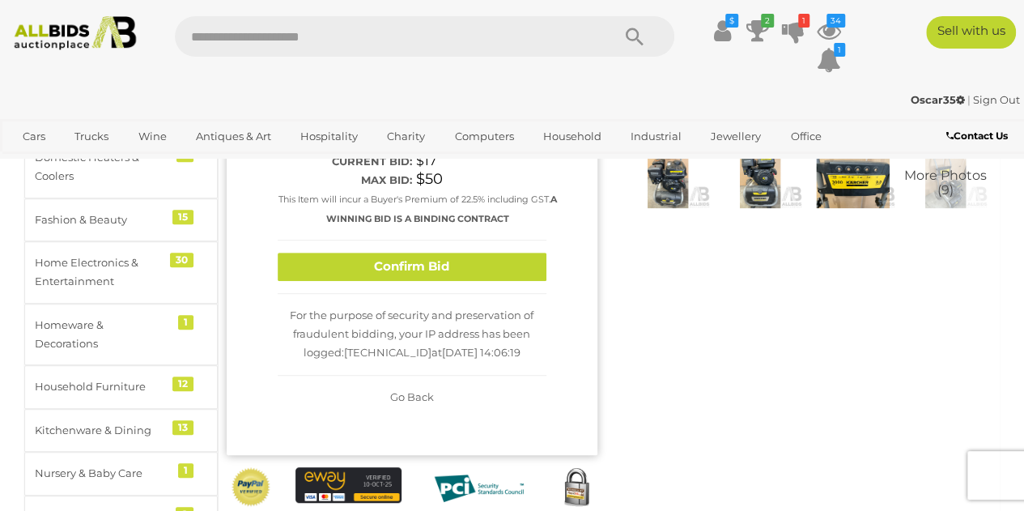
scroll to position [243, 0]
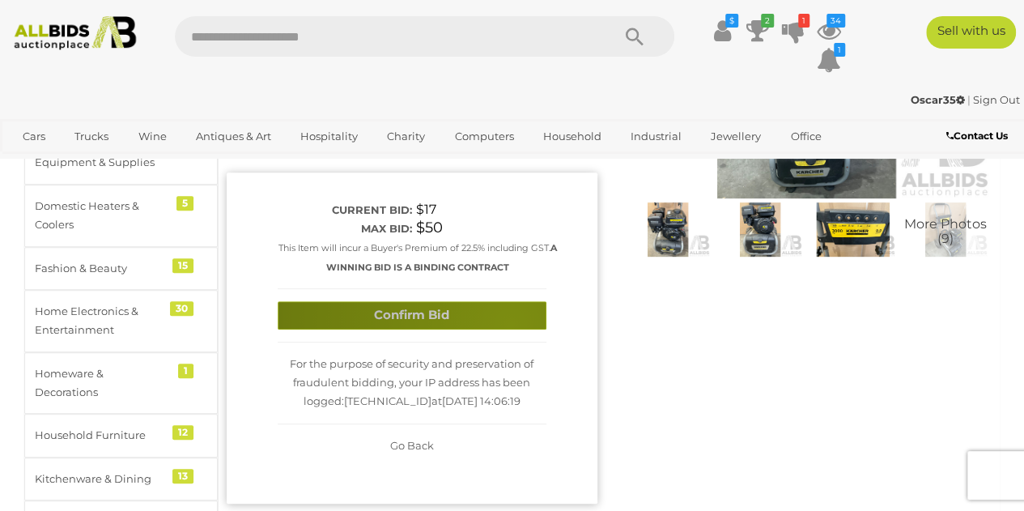
click at [510, 324] on button "Confirm Bid" at bounding box center [412, 315] width 269 height 28
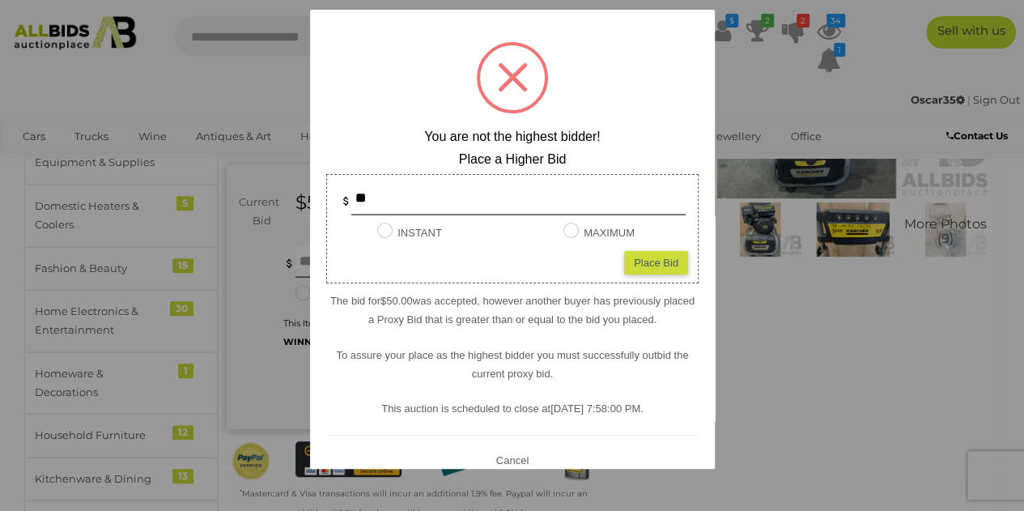
click at [827, 371] on div at bounding box center [512, 255] width 1024 height 511
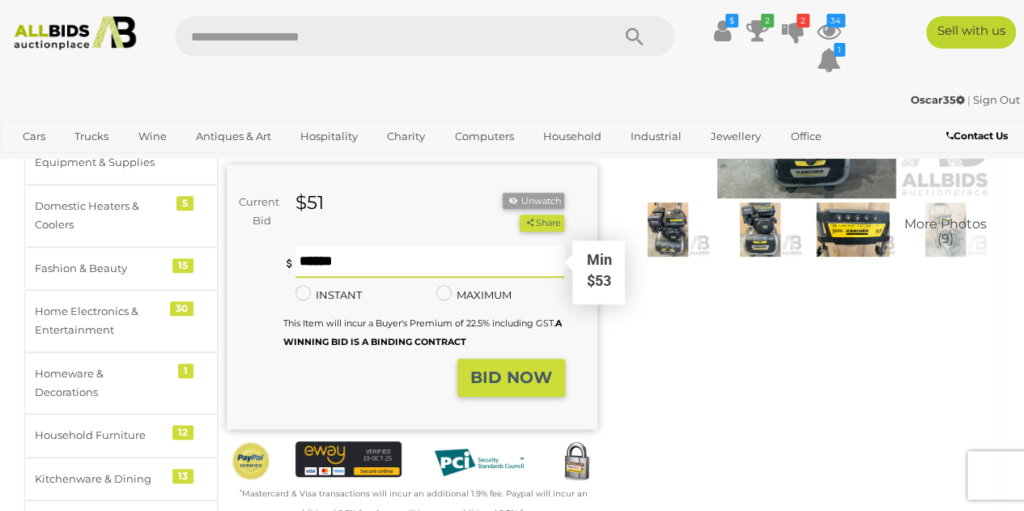
click at [349, 261] on input "text" at bounding box center [429, 261] width 269 height 32
type input "**"
click at [500, 381] on strong "BID NOW" at bounding box center [511, 376] width 82 height 19
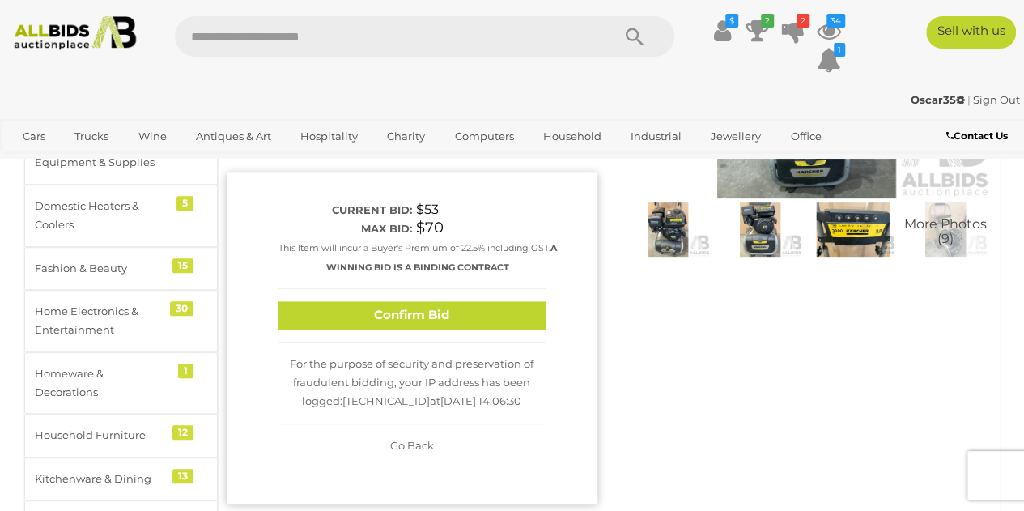
click at [498, 312] on button "Confirm Bid" at bounding box center [412, 315] width 269 height 28
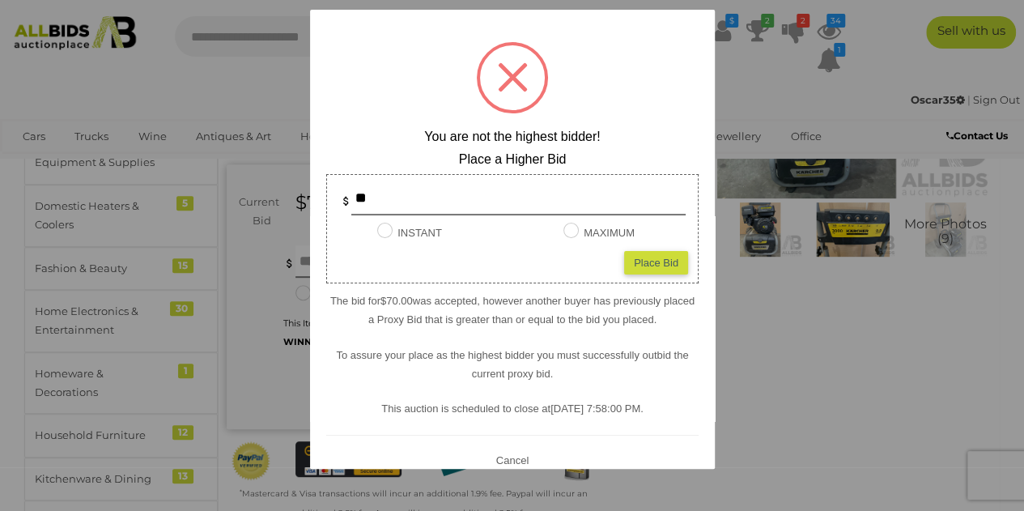
click at [809, 342] on div at bounding box center [512, 255] width 1024 height 511
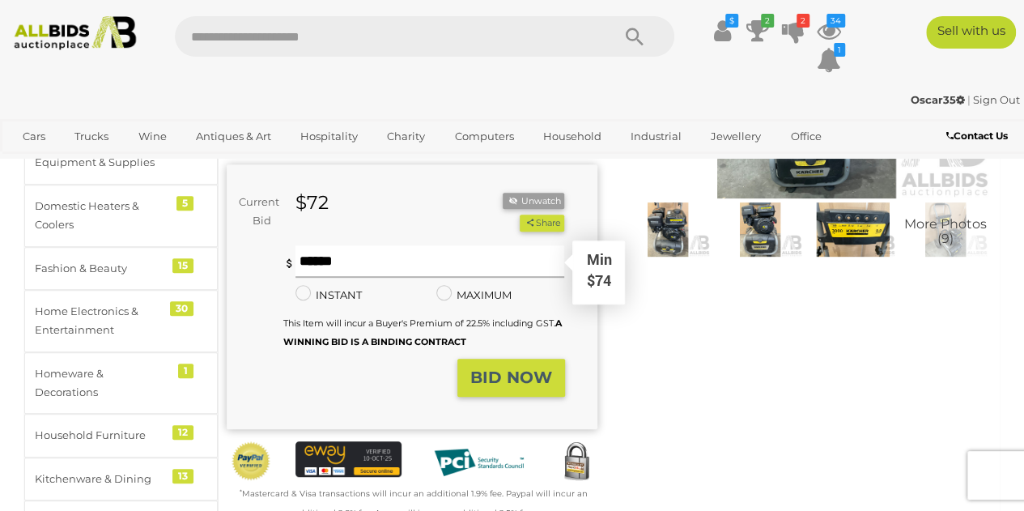
click at [372, 260] on input "text" at bounding box center [429, 261] width 269 height 32
type input "**"
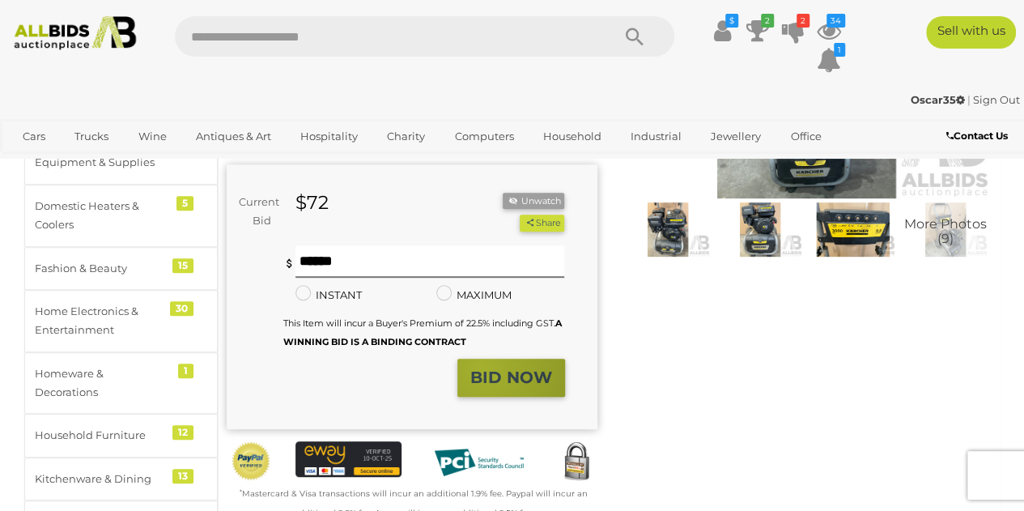
click at [482, 367] on strong "BID NOW" at bounding box center [511, 376] width 82 height 19
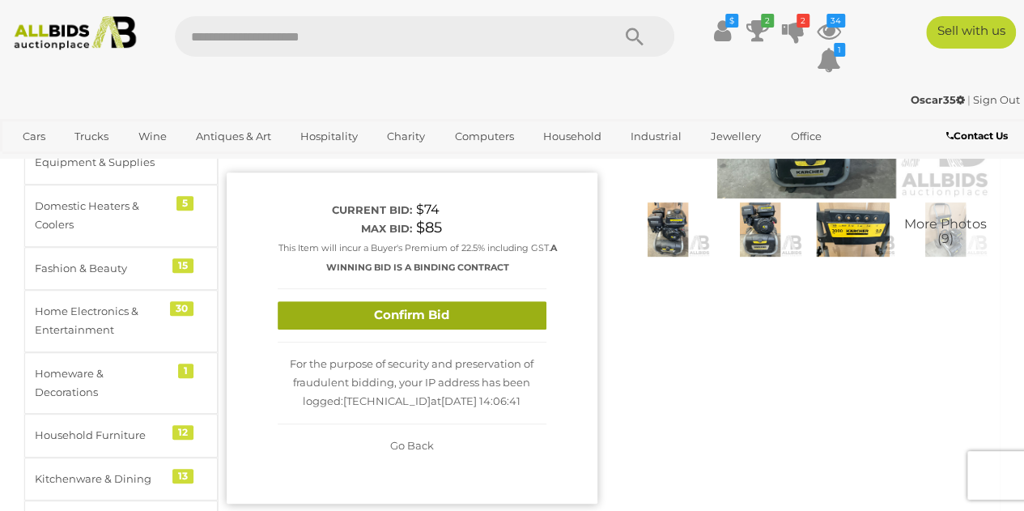
click at [475, 314] on button "Confirm Bid" at bounding box center [412, 315] width 269 height 28
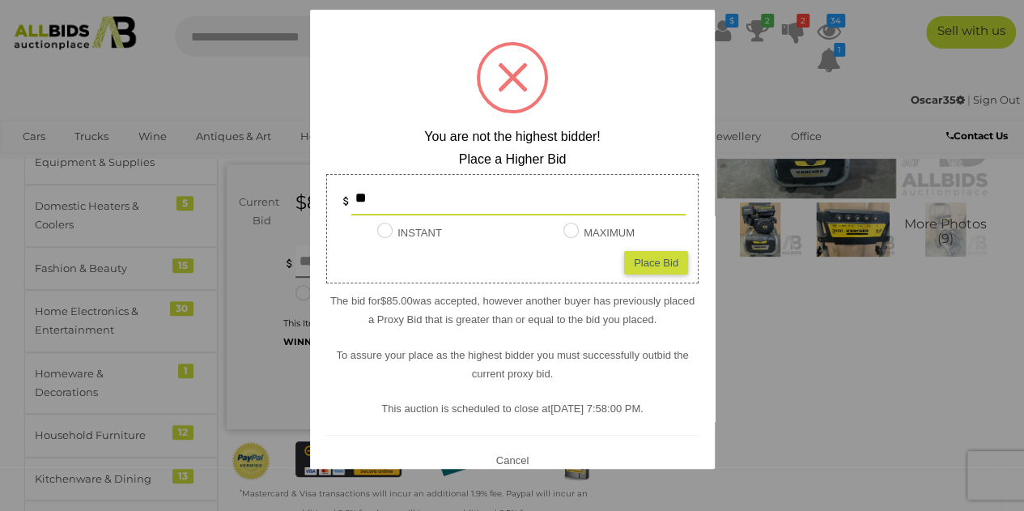
click at [765, 331] on div at bounding box center [512, 255] width 1024 height 511
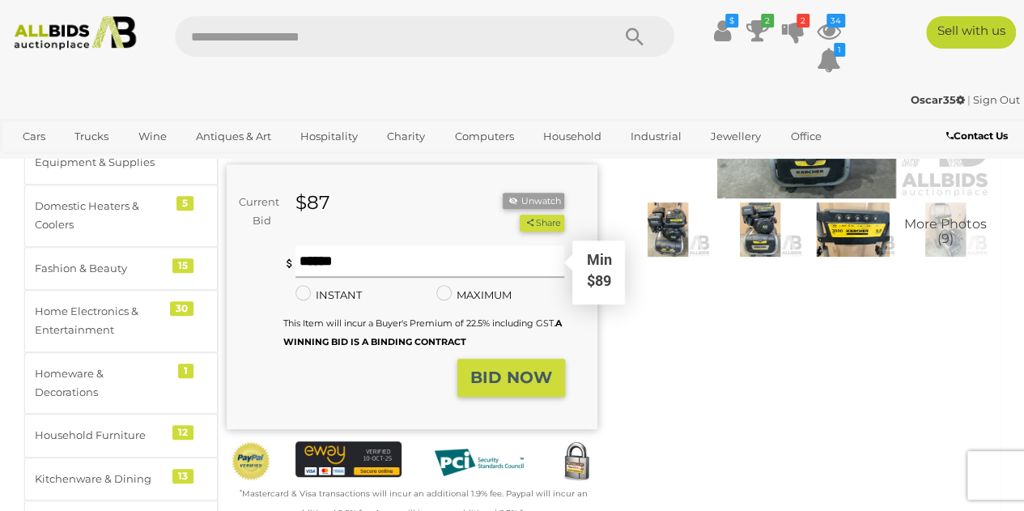
click at [400, 265] on input "text" at bounding box center [429, 261] width 269 height 32
click at [509, 389] on button "BID NOW" at bounding box center [511, 377] width 108 height 38
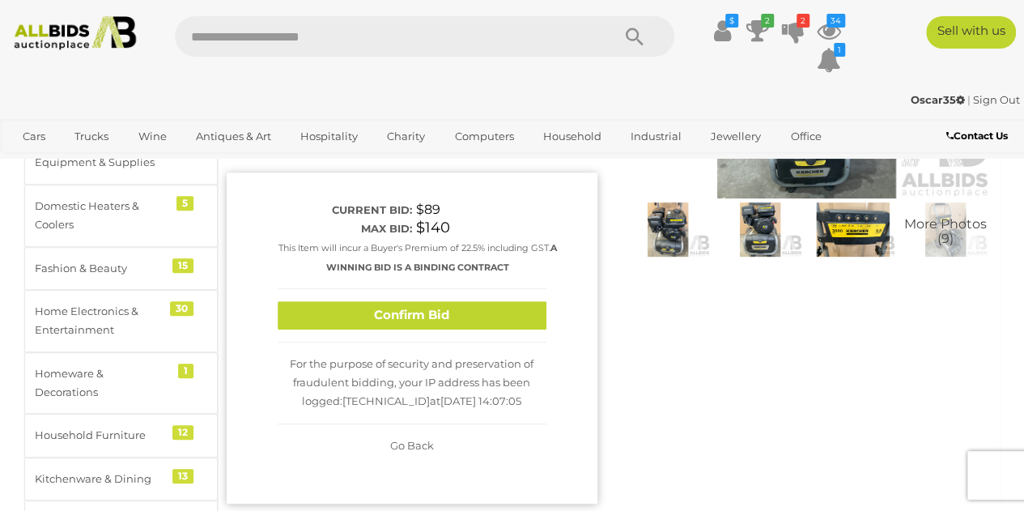
click at [688, 351] on div "Winning Outbid Warranty Charity" at bounding box center [608, 283] width 789 height 664
click at [409, 444] on span "Go Back" at bounding box center [412, 445] width 44 height 13
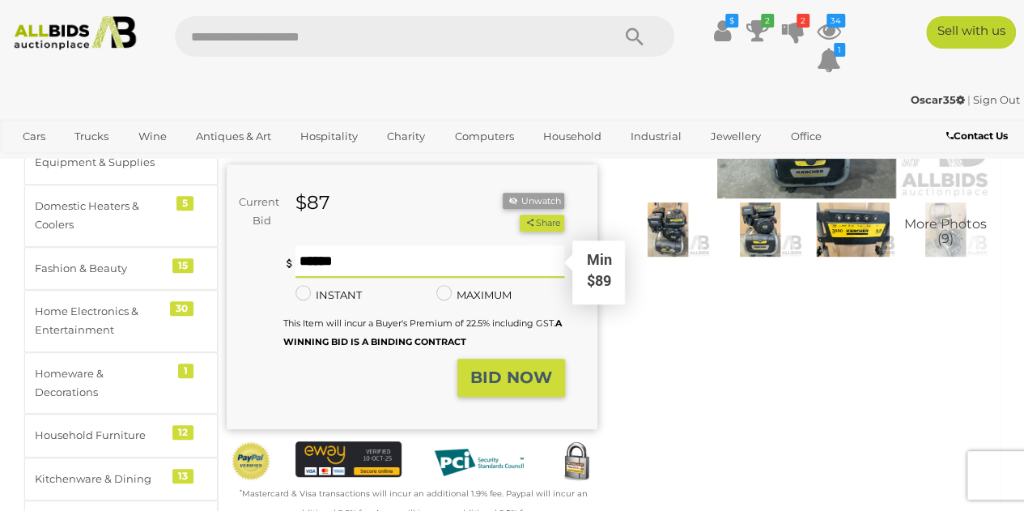
click at [340, 269] on input "***" at bounding box center [429, 261] width 269 height 32
type input "***"
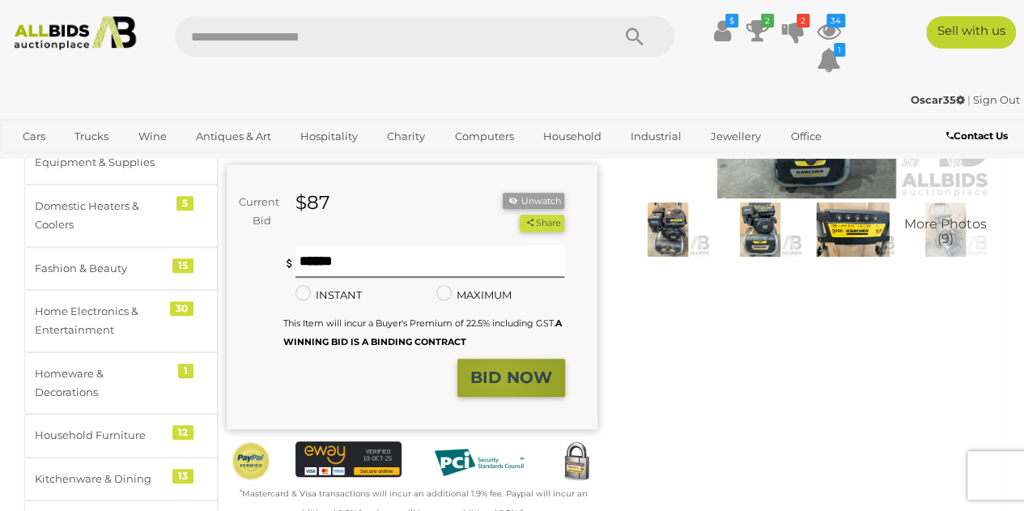
click at [500, 378] on strong "BID NOW" at bounding box center [511, 376] width 82 height 19
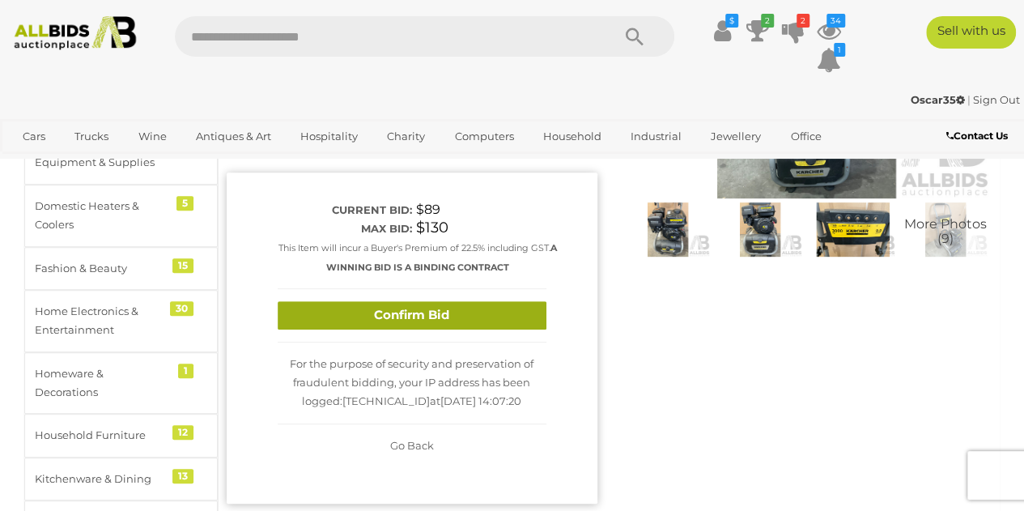
click at [463, 315] on button "Confirm Bid" at bounding box center [412, 315] width 269 height 28
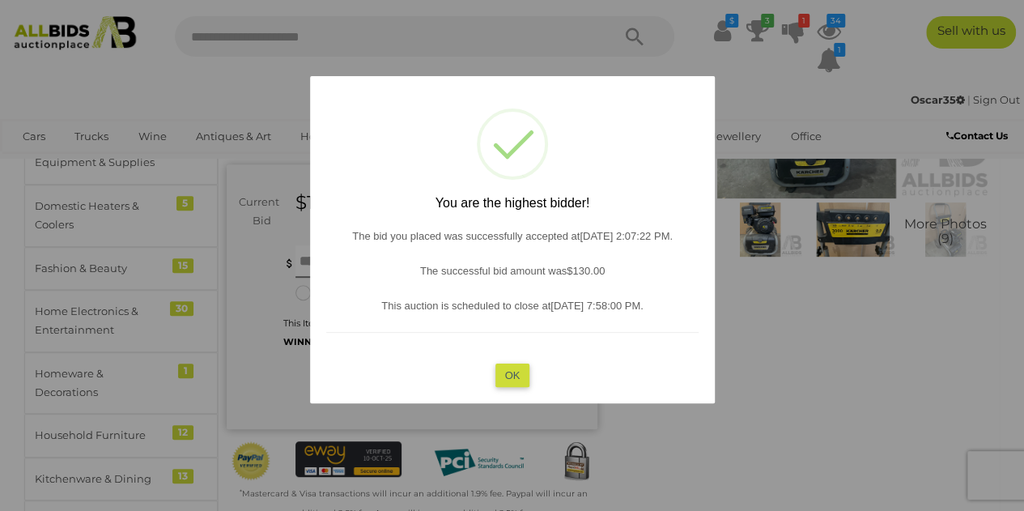
click at [507, 374] on button "OK" at bounding box center [511, 374] width 35 height 23
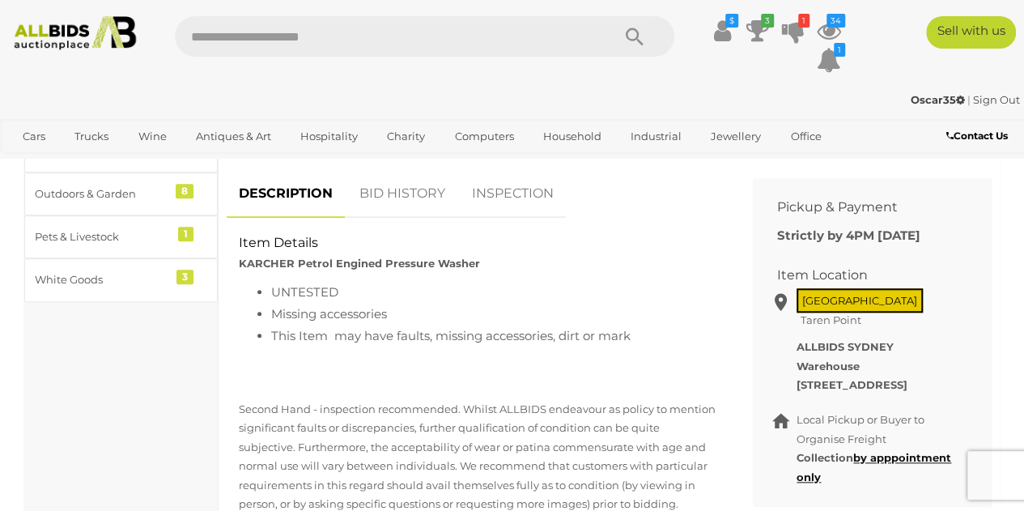
scroll to position [647, 0]
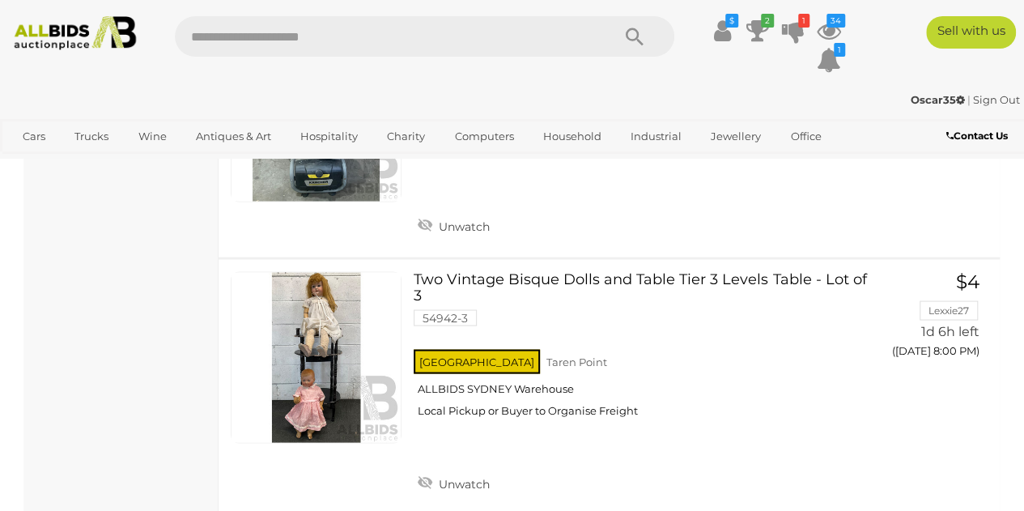
scroll to position [7532, 0]
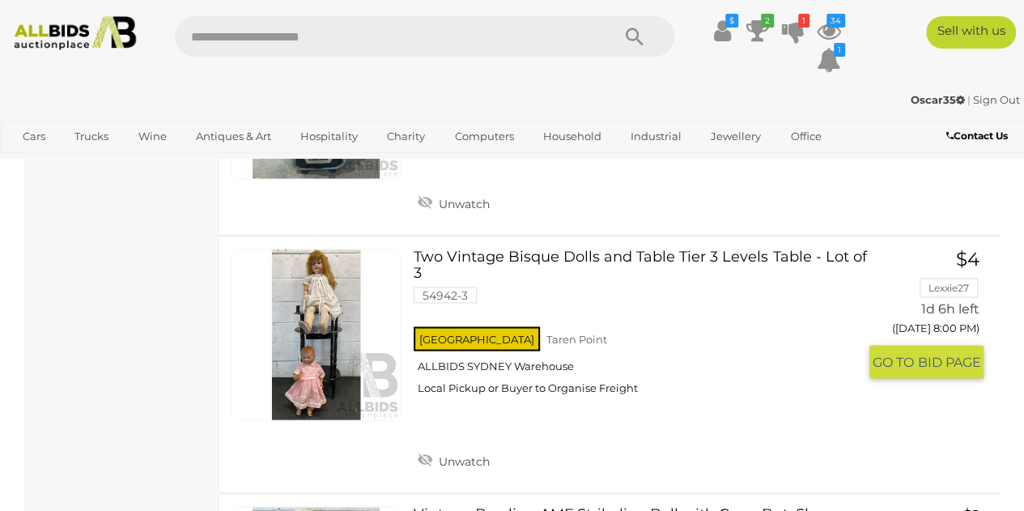
click at [330, 292] on link at bounding box center [316, 333] width 171 height 171
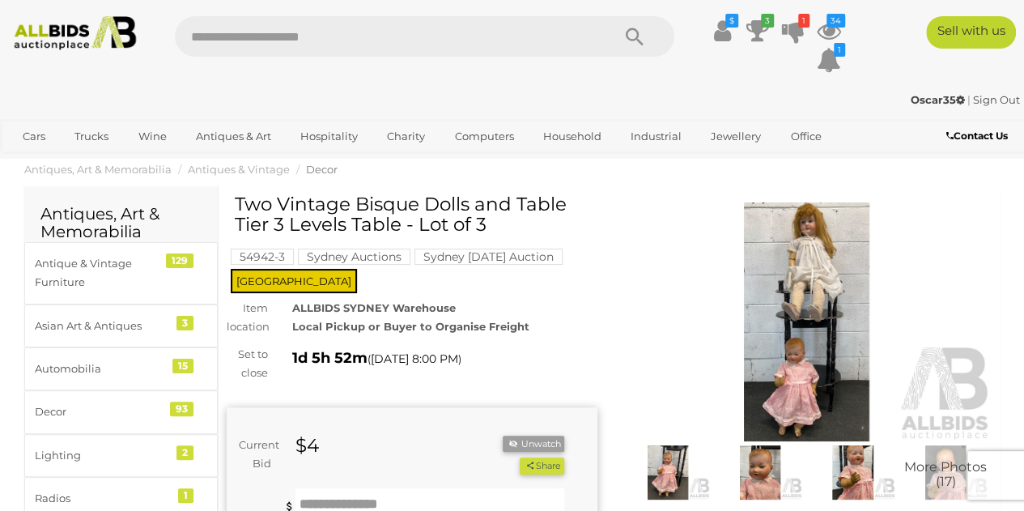
click at [791, 324] on img at bounding box center [806, 321] width 371 height 239
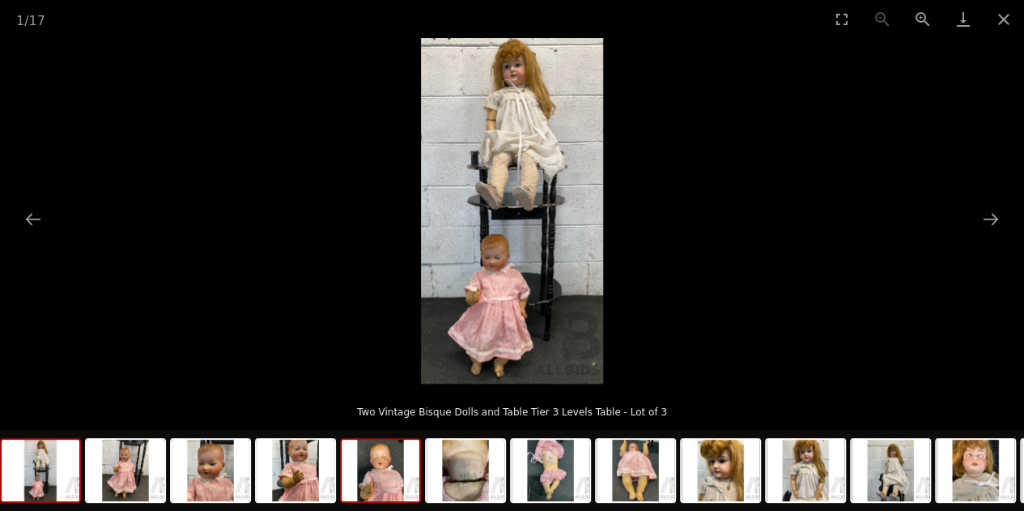
click at [378, 471] on img at bounding box center [380, 469] width 78 height 61
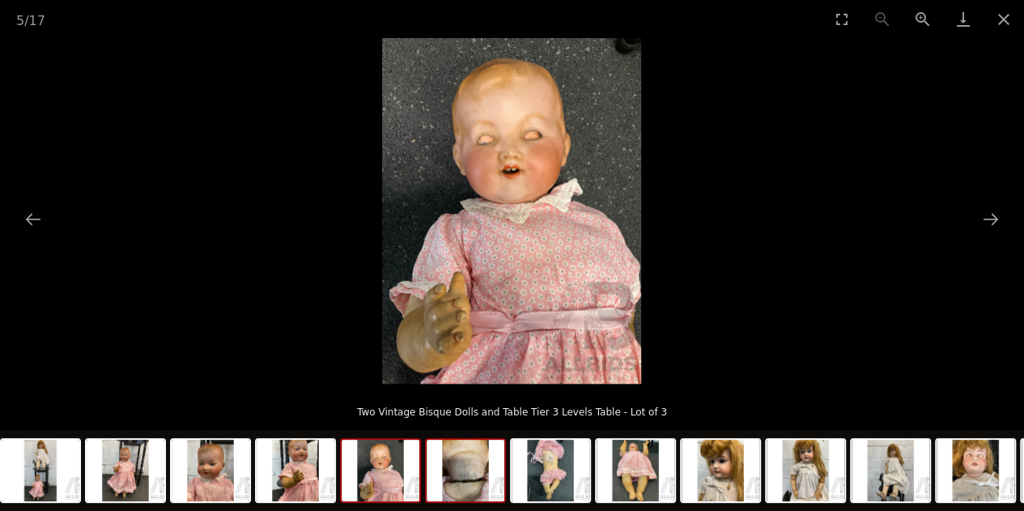
click at [474, 484] on img at bounding box center [465, 469] width 78 height 61
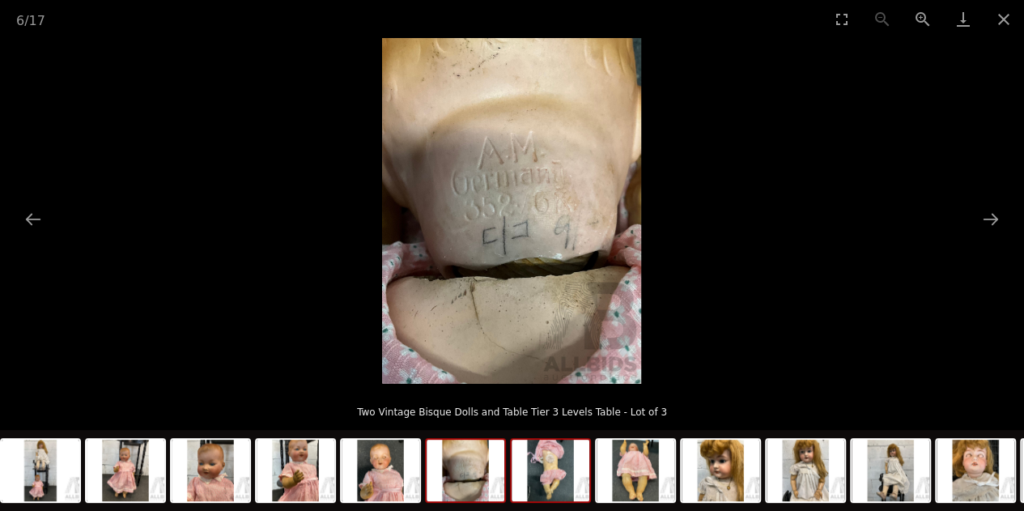
click at [563, 483] on img at bounding box center [550, 469] width 78 height 61
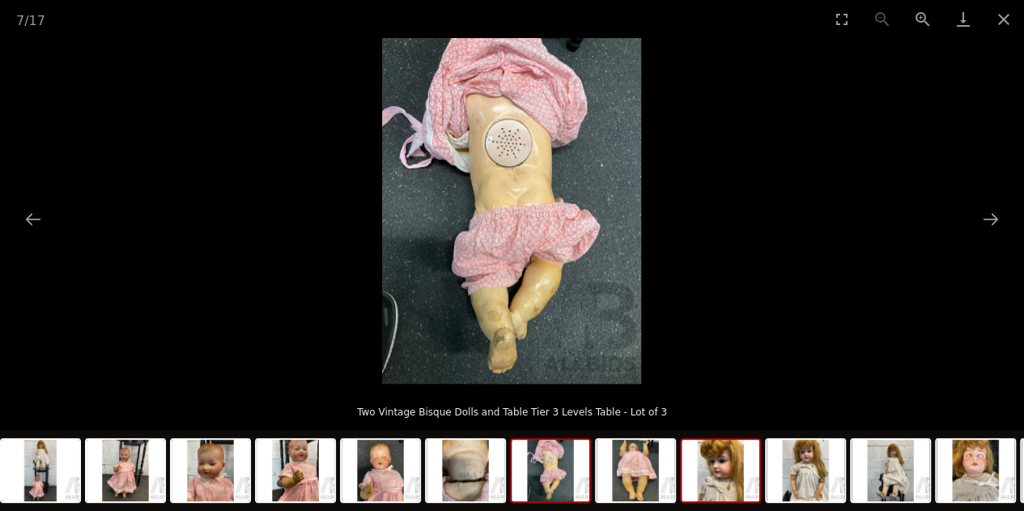
drag, startPoint x: 312, startPoint y: 472, endPoint x: 740, endPoint y: 438, distance: 428.6
click at [740, 438] on div at bounding box center [722, 472] width 1444 height 85
click at [962, 27] on link "Download" at bounding box center [963, 19] width 40 height 38
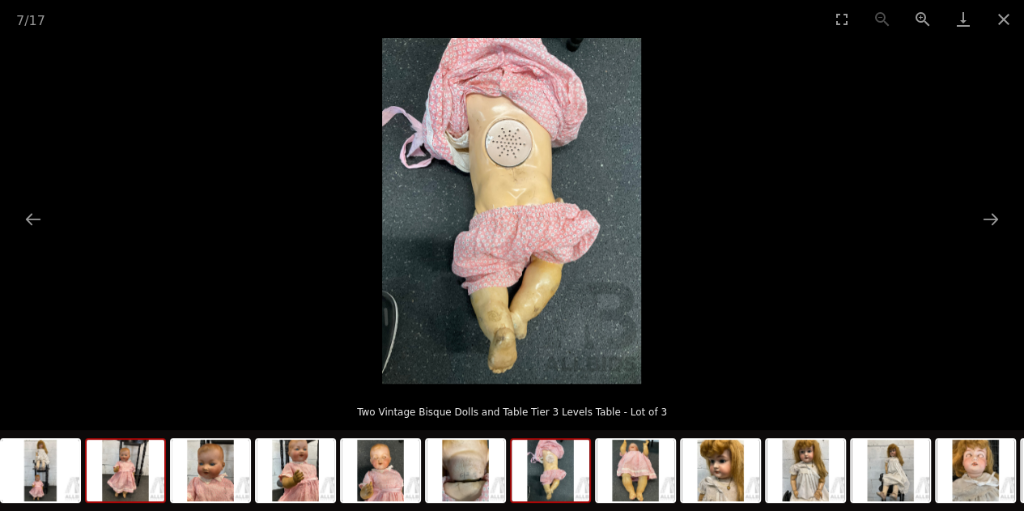
click at [130, 492] on img at bounding box center [126, 469] width 78 height 61
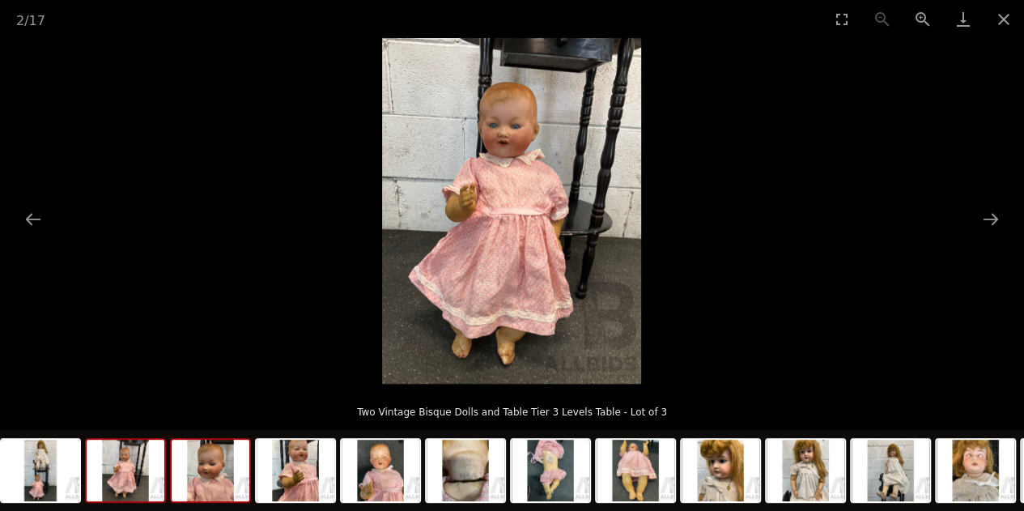
click at [235, 492] on img at bounding box center [211, 469] width 78 height 61
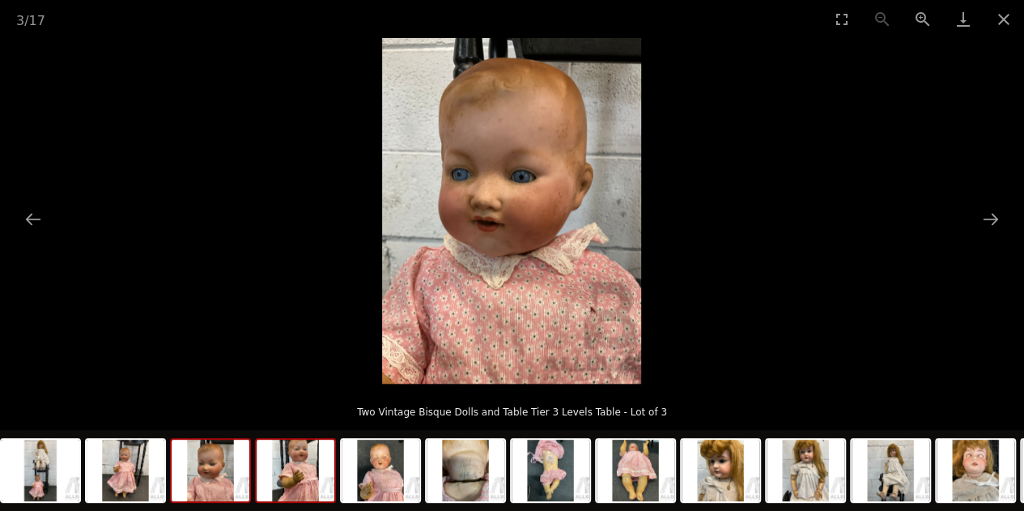
click at [314, 468] on img at bounding box center [296, 469] width 78 height 61
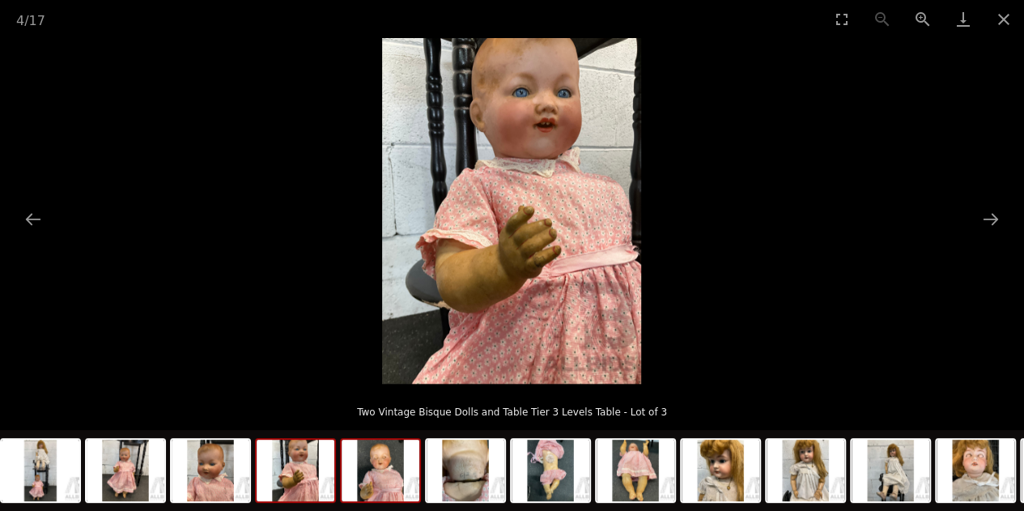
click at [398, 485] on img at bounding box center [380, 469] width 78 height 61
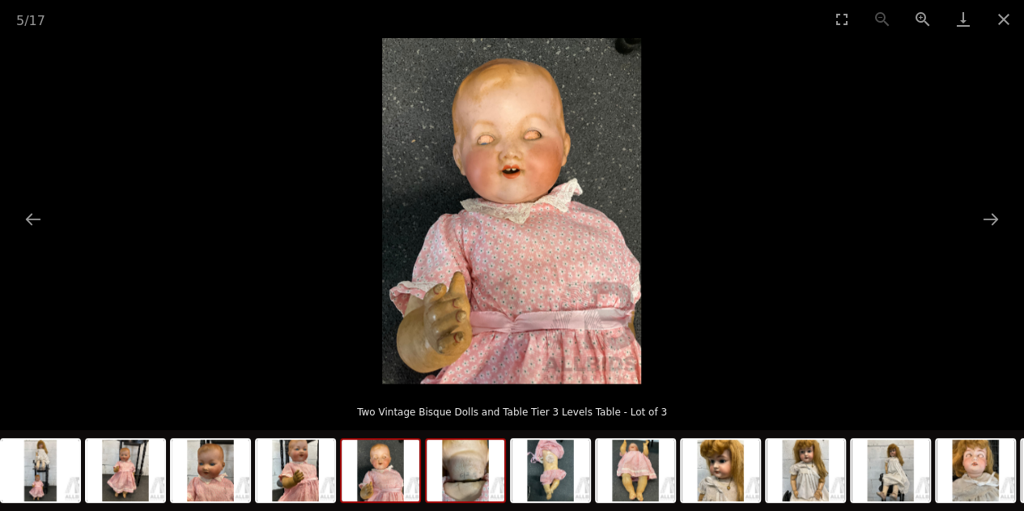
click at [475, 481] on img at bounding box center [465, 469] width 78 height 61
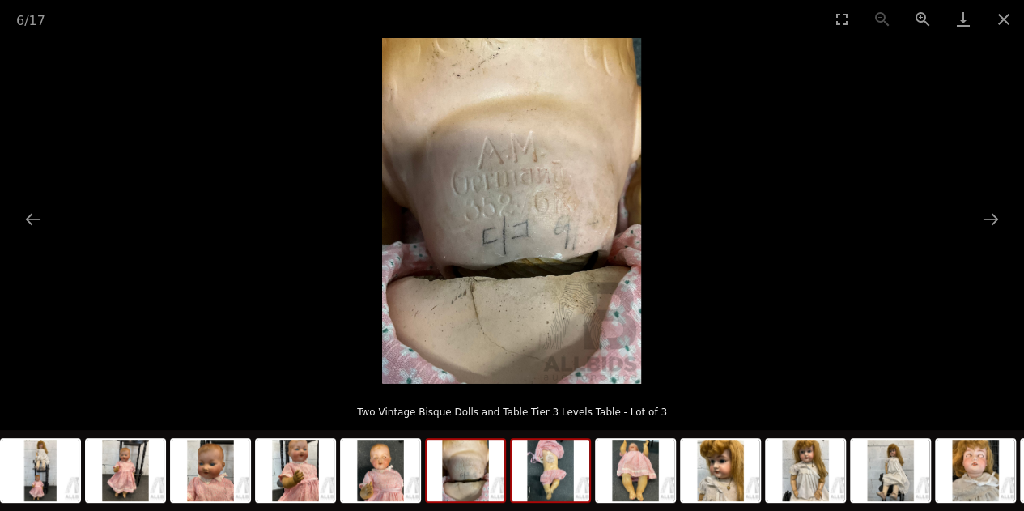
click at [541, 478] on img at bounding box center [550, 469] width 78 height 61
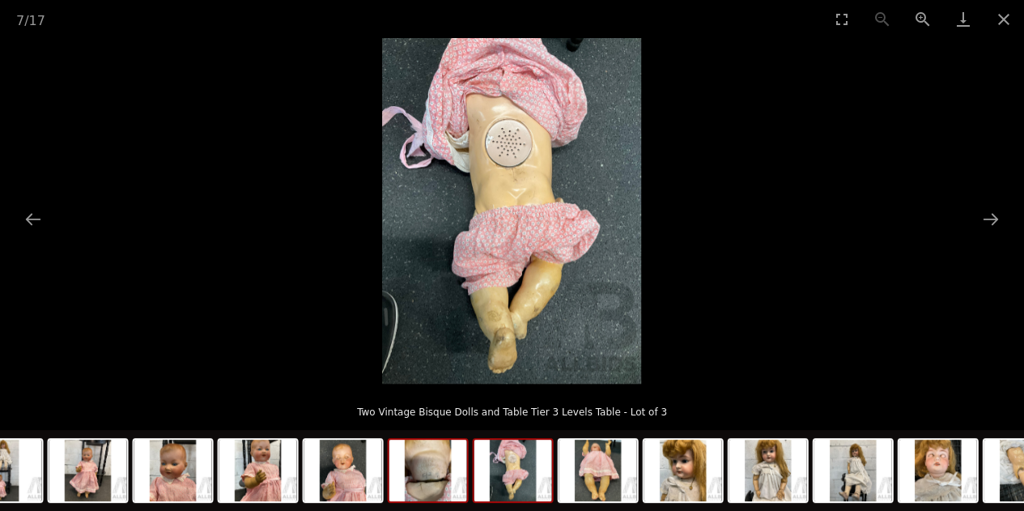
click at [435, 494] on img at bounding box center [428, 469] width 78 height 61
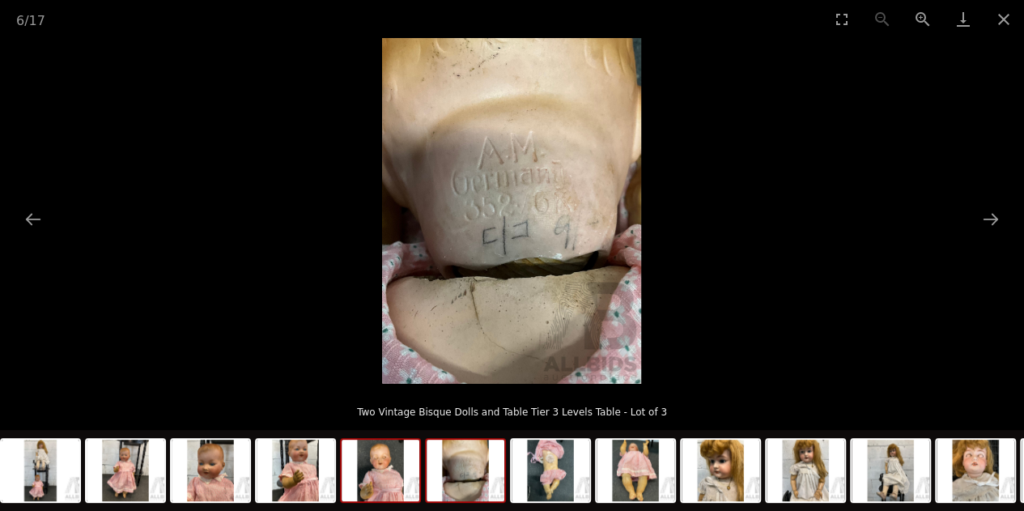
click at [401, 471] on img at bounding box center [380, 469] width 78 height 61
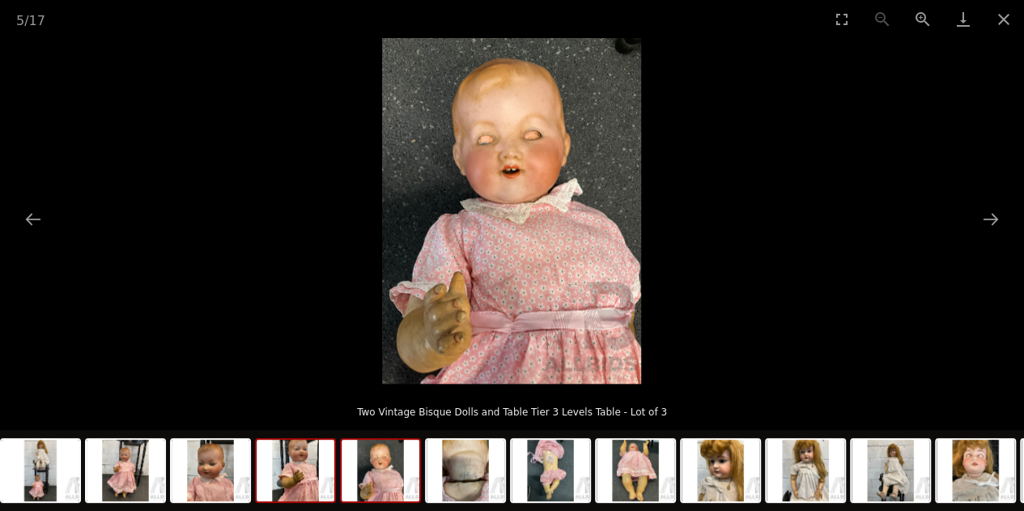
click at [284, 474] on img at bounding box center [296, 469] width 78 height 61
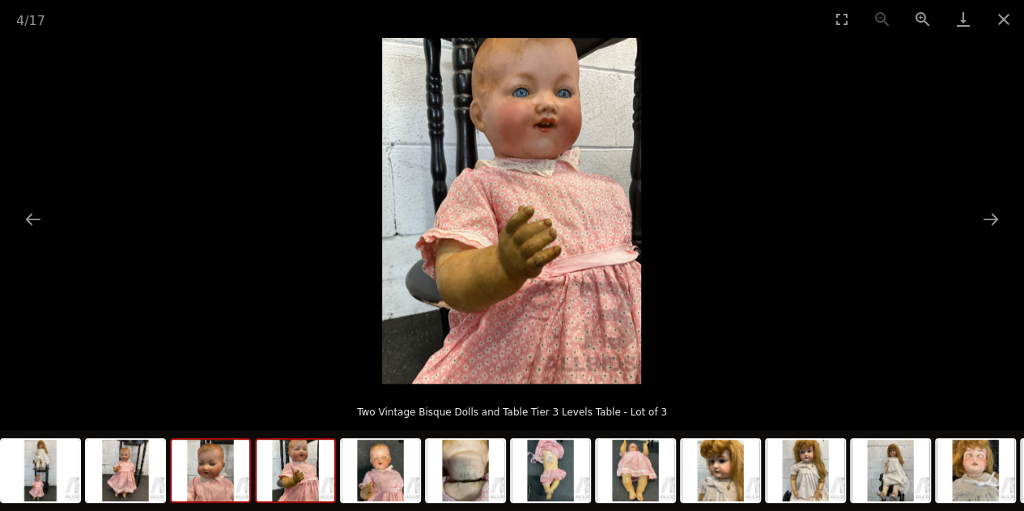
click at [209, 481] on img at bounding box center [211, 469] width 78 height 61
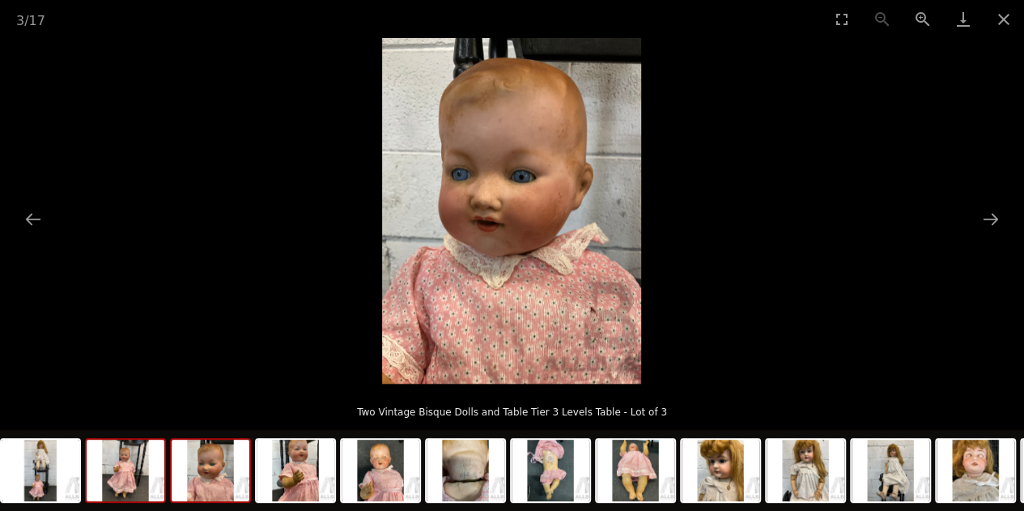
click at [128, 469] on img at bounding box center [126, 469] width 78 height 61
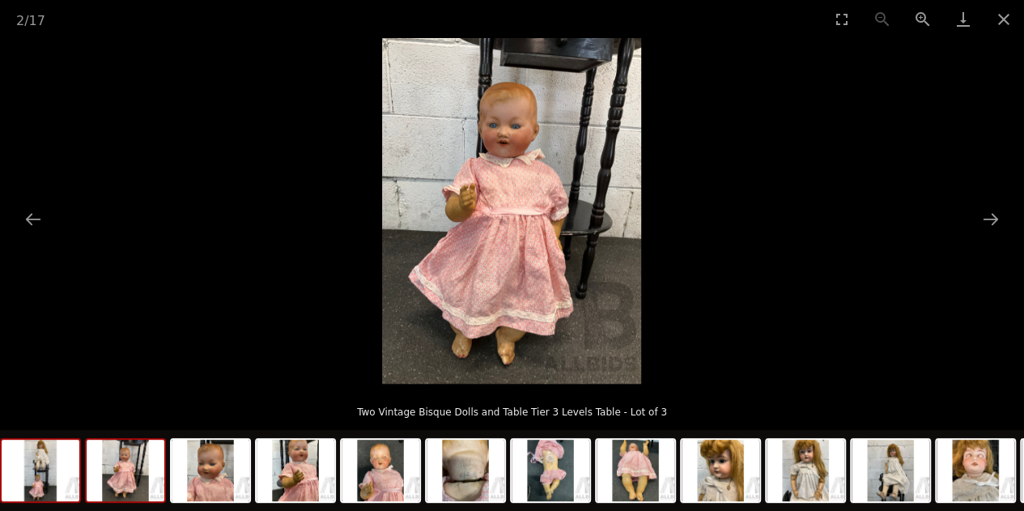
click at [36, 472] on img at bounding box center [41, 469] width 78 height 61
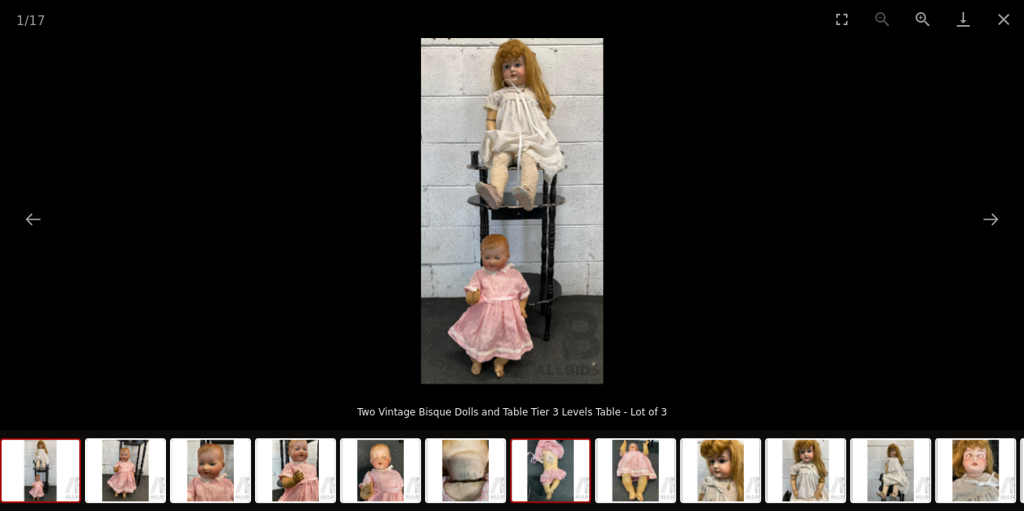
click at [553, 477] on img at bounding box center [550, 469] width 78 height 61
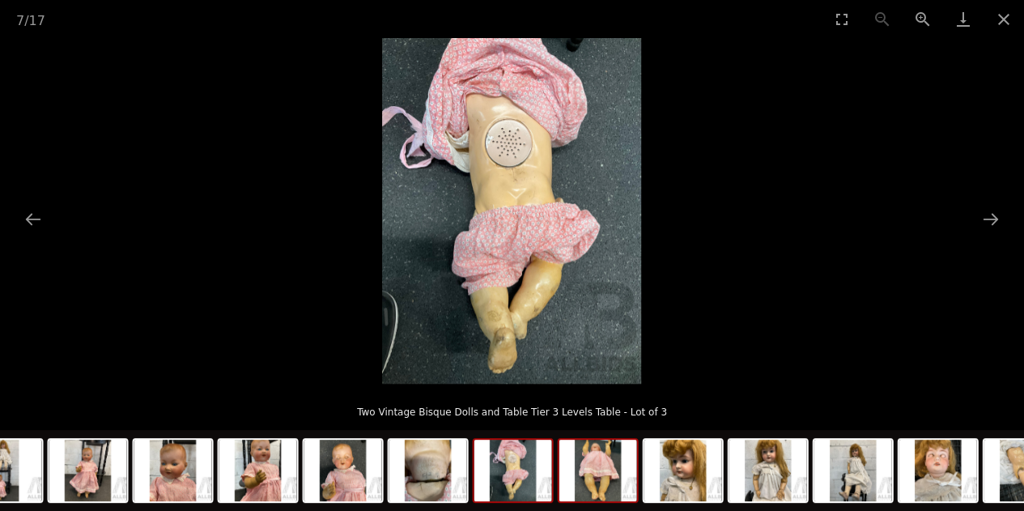
click at [592, 475] on img at bounding box center [598, 469] width 78 height 61
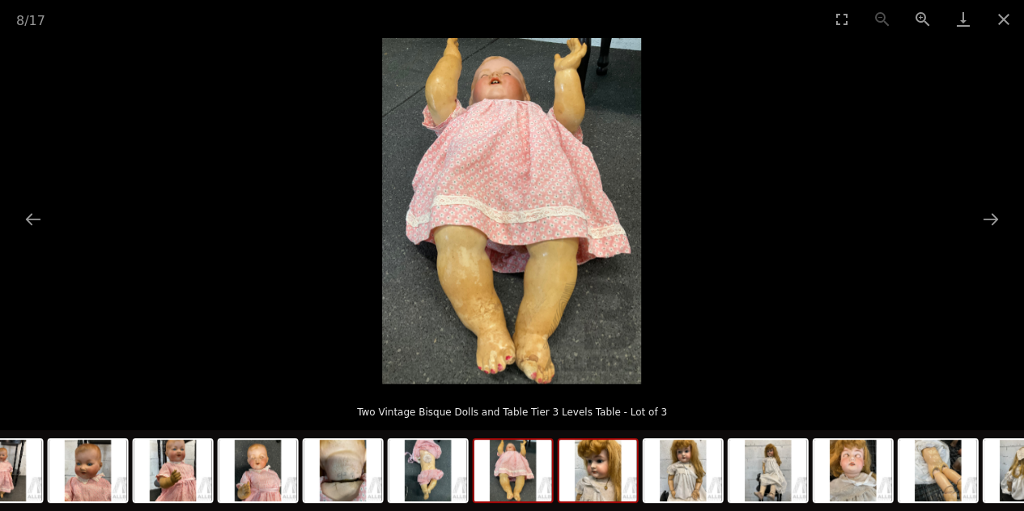
click at [621, 481] on img at bounding box center [598, 469] width 78 height 61
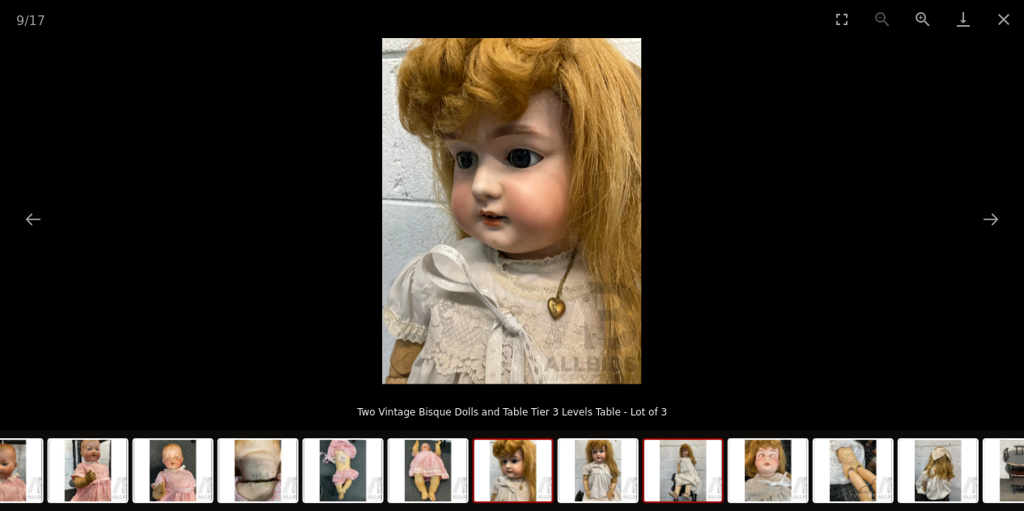
click at [686, 477] on img at bounding box center [683, 469] width 78 height 61
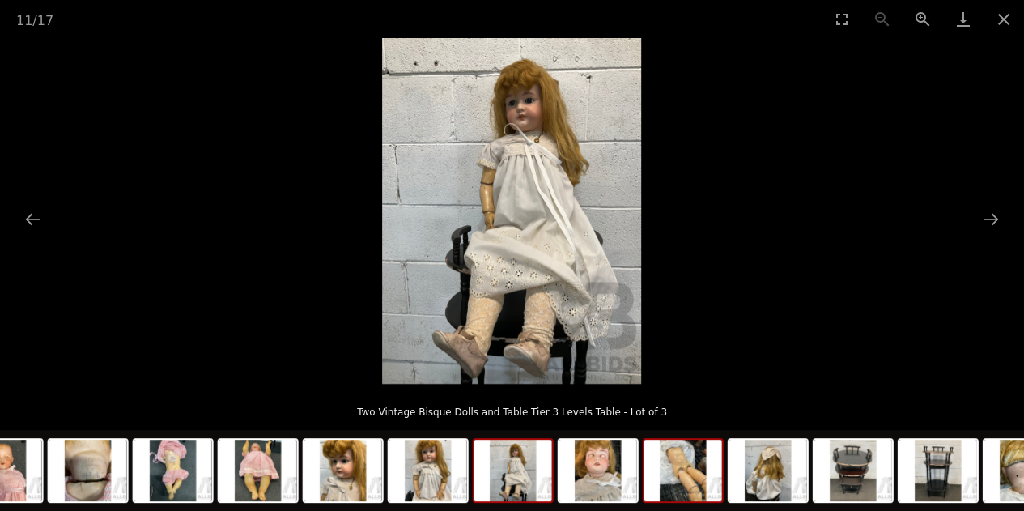
click at [698, 477] on img at bounding box center [683, 469] width 78 height 61
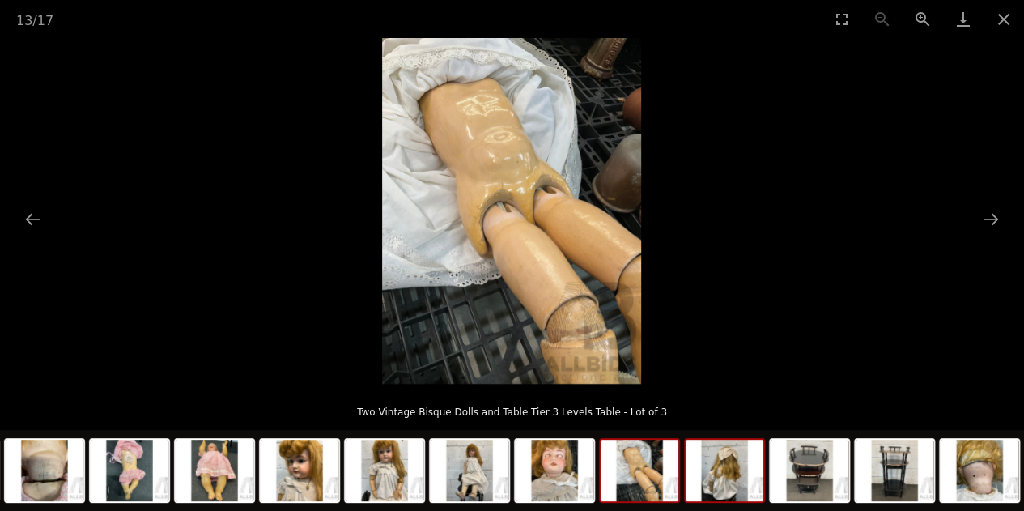
click at [740, 488] on img at bounding box center [724, 469] width 78 height 61
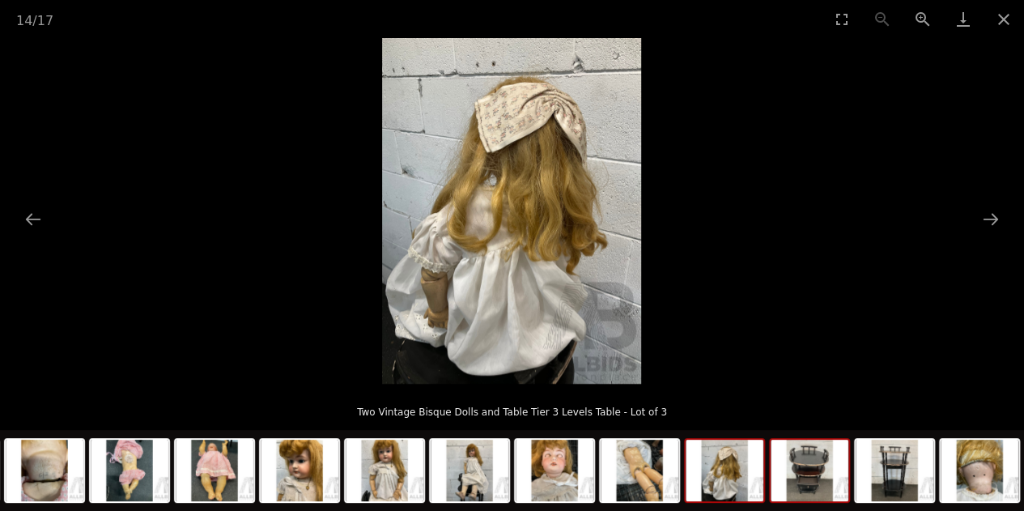
click at [824, 492] on img at bounding box center [809, 469] width 78 height 61
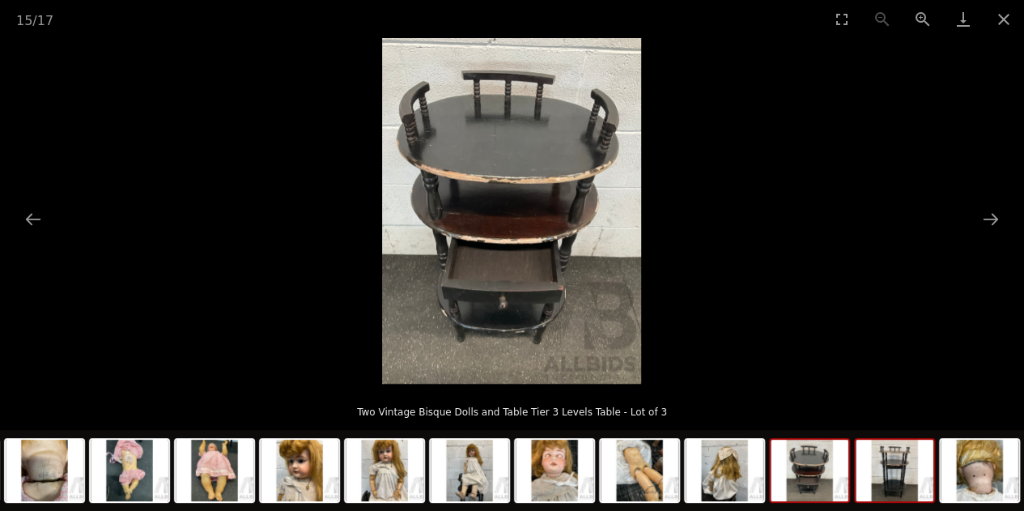
click at [904, 481] on img at bounding box center [894, 469] width 78 height 61
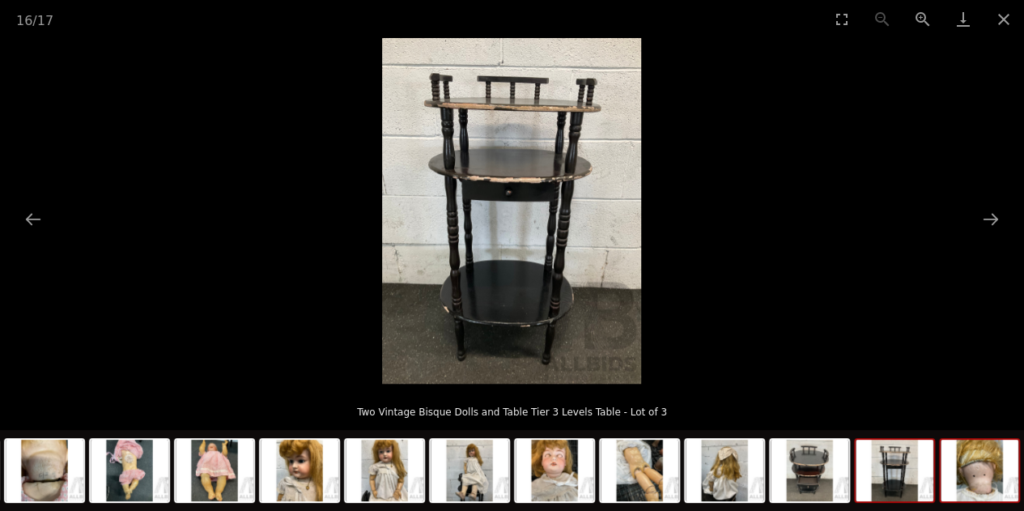
click at [981, 475] on img at bounding box center [979, 469] width 78 height 61
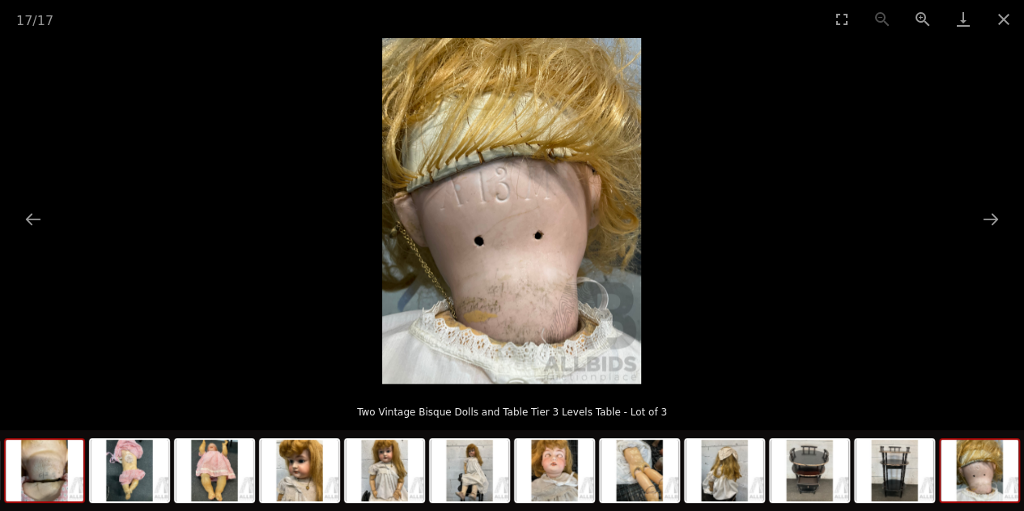
click at [45, 476] on img at bounding box center [45, 469] width 78 height 61
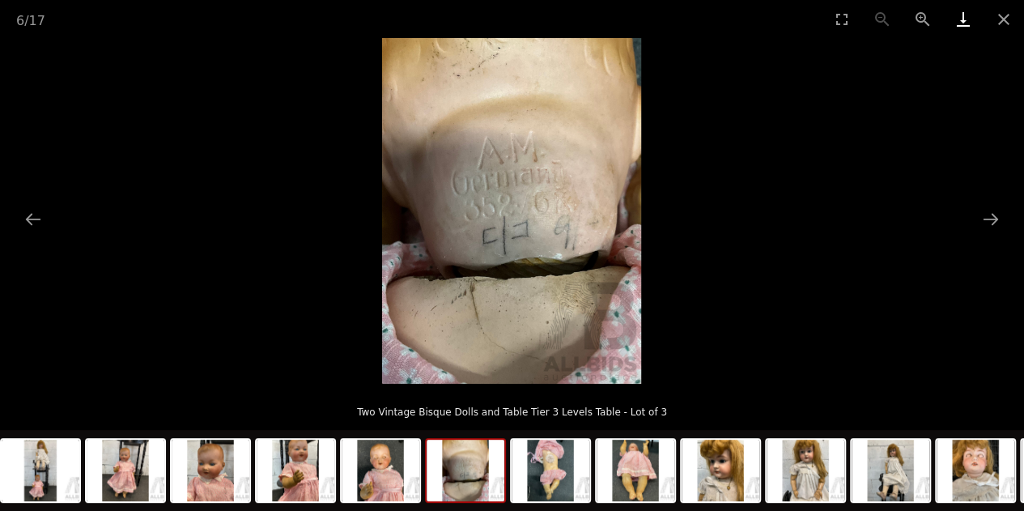
click at [956, 21] on link "Download" at bounding box center [963, 19] width 40 height 38
click at [132, 495] on img at bounding box center [126, 469] width 78 height 61
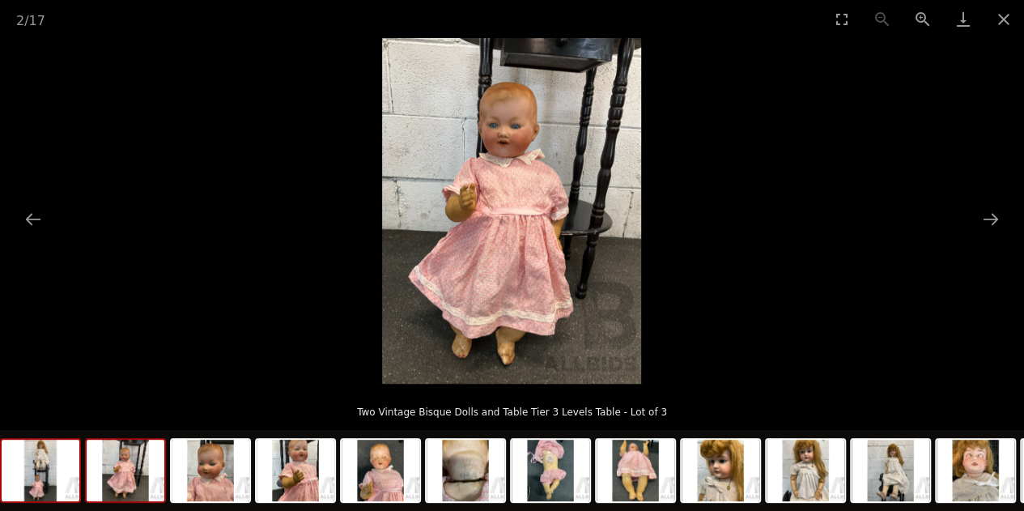
click at [63, 466] on img at bounding box center [41, 469] width 78 height 61
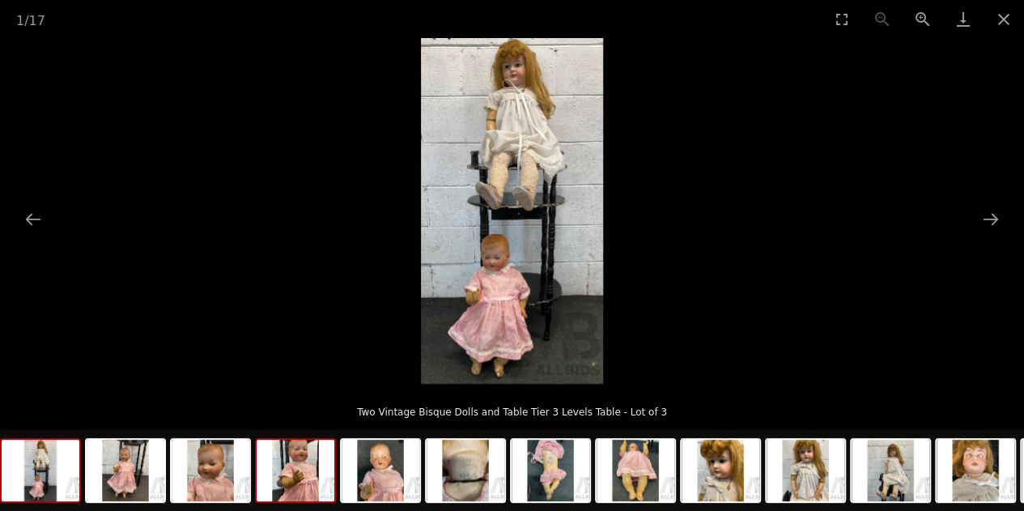
click at [312, 482] on img at bounding box center [296, 469] width 78 height 61
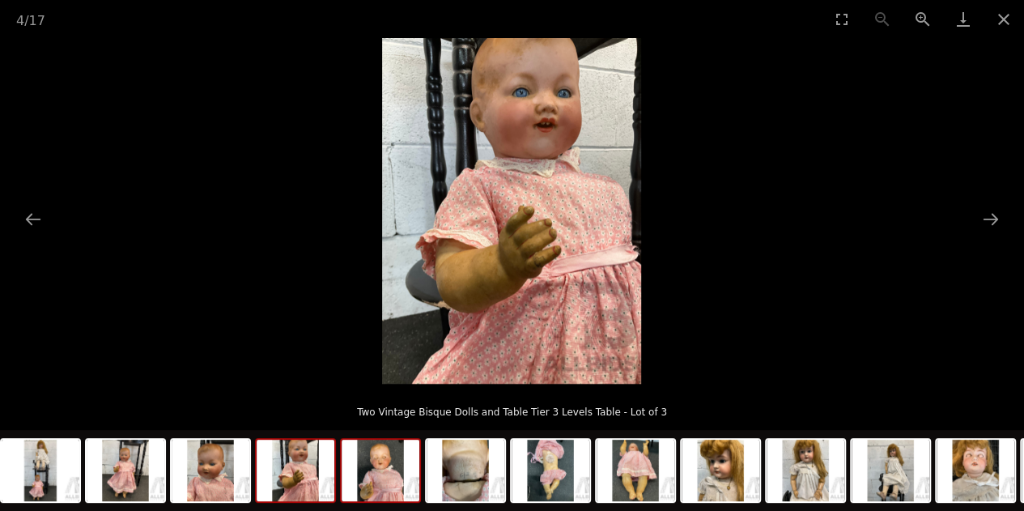
click at [380, 494] on img at bounding box center [380, 469] width 78 height 61
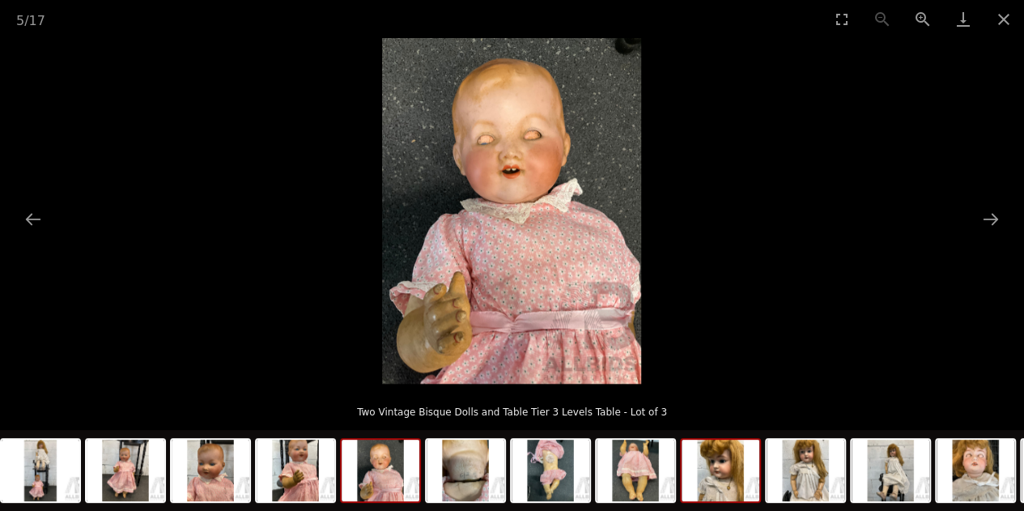
click at [719, 480] on img at bounding box center [720, 469] width 78 height 61
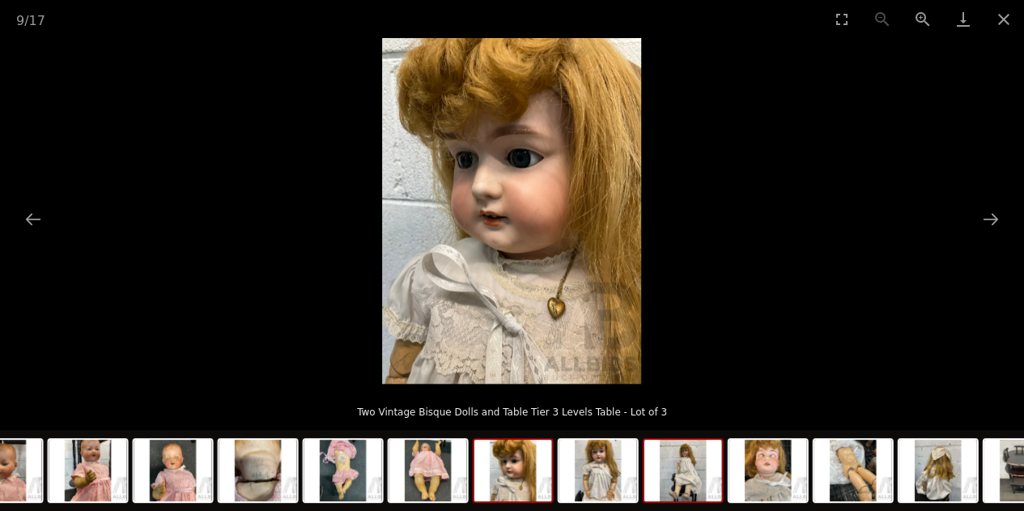
click at [689, 484] on img at bounding box center [683, 469] width 78 height 61
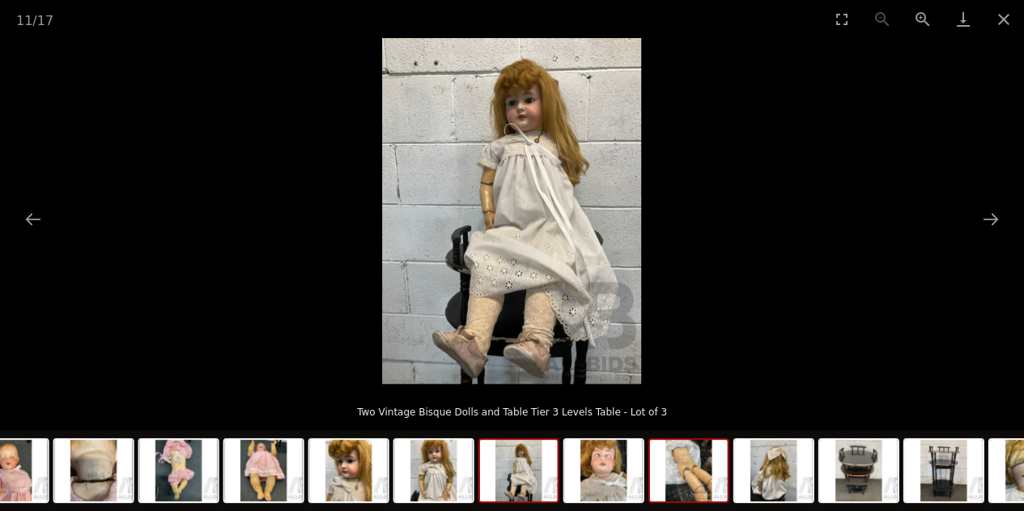
click at [698, 491] on img at bounding box center [689, 469] width 78 height 61
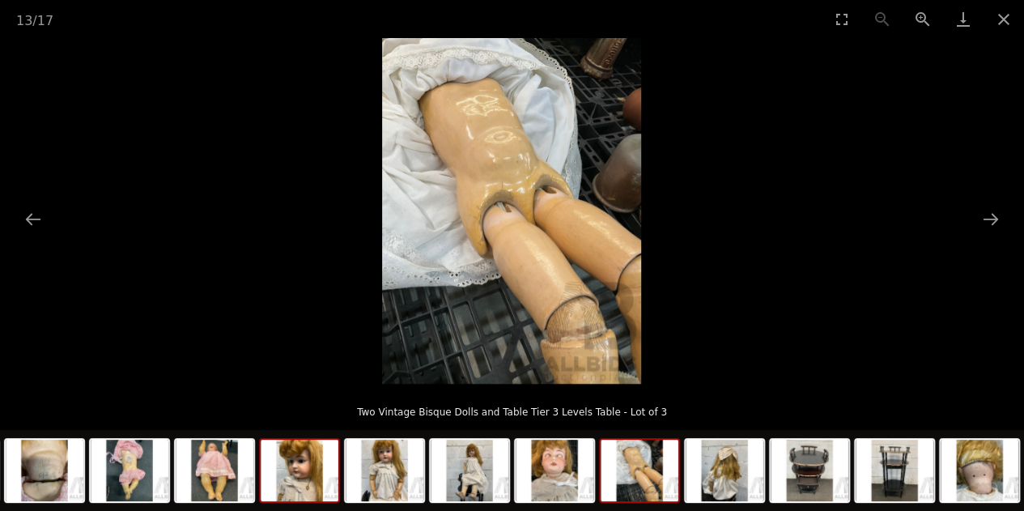
scroll to position [0, 1]
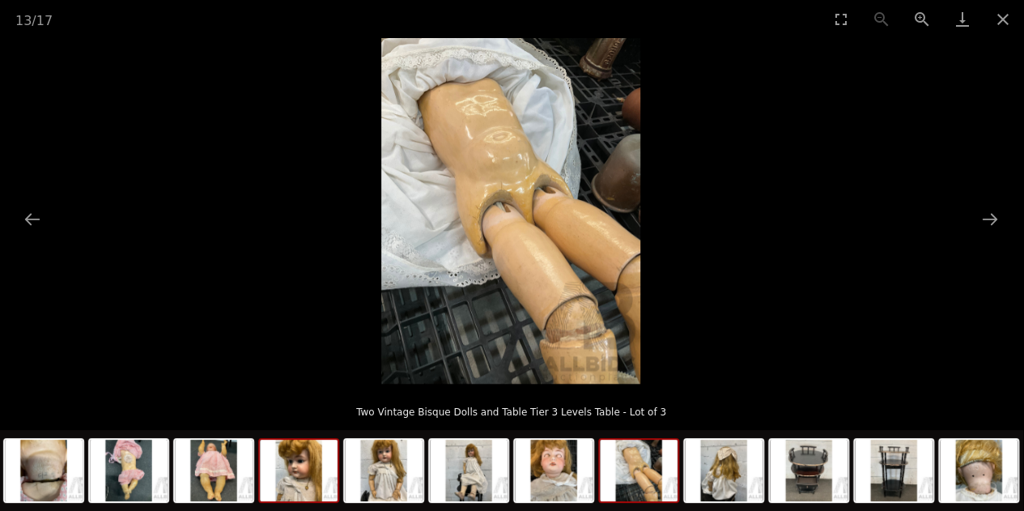
click at [297, 490] on img at bounding box center [299, 469] width 78 height 61
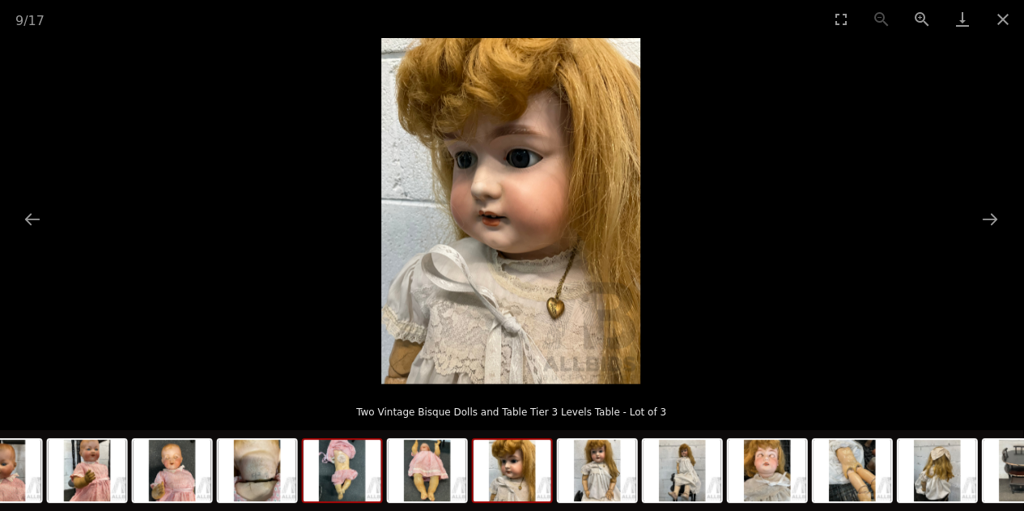
scroll to position [0, 0]
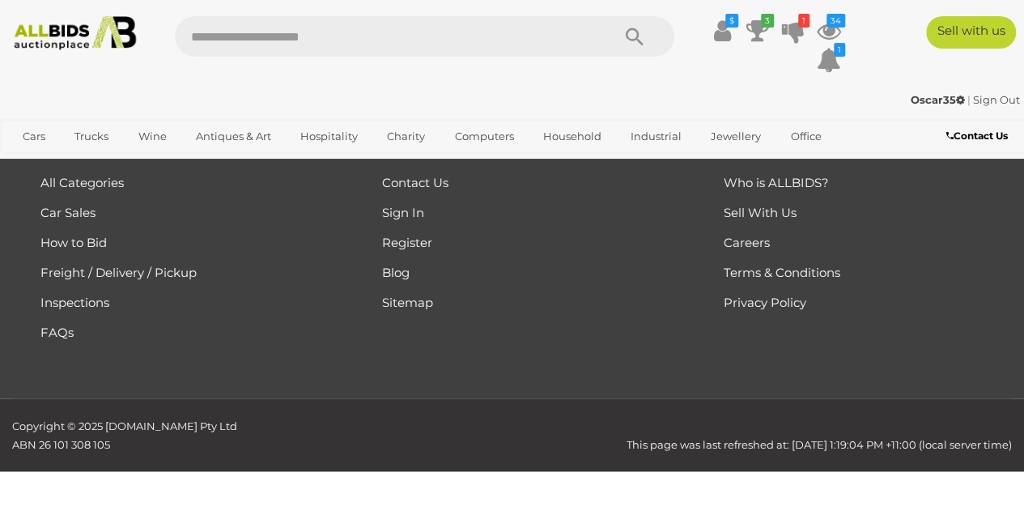
scroll to position [7610, 0]
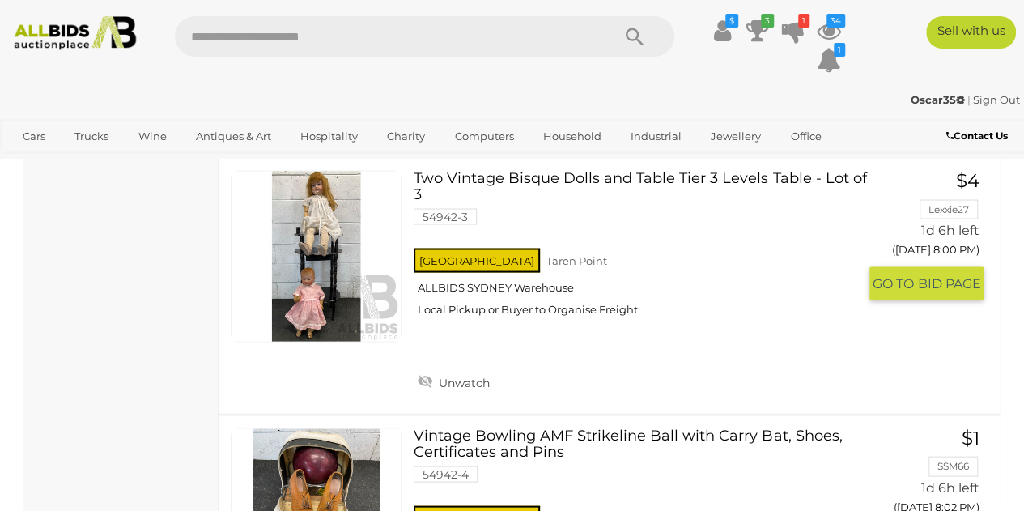
click at [491, 244] on div "NSW Taren Point ALLBIDS SYDNEY Warehouse Local Pickup or Buyer to Organise Frei…" at bounding box center [634, 285] width 443 height 83
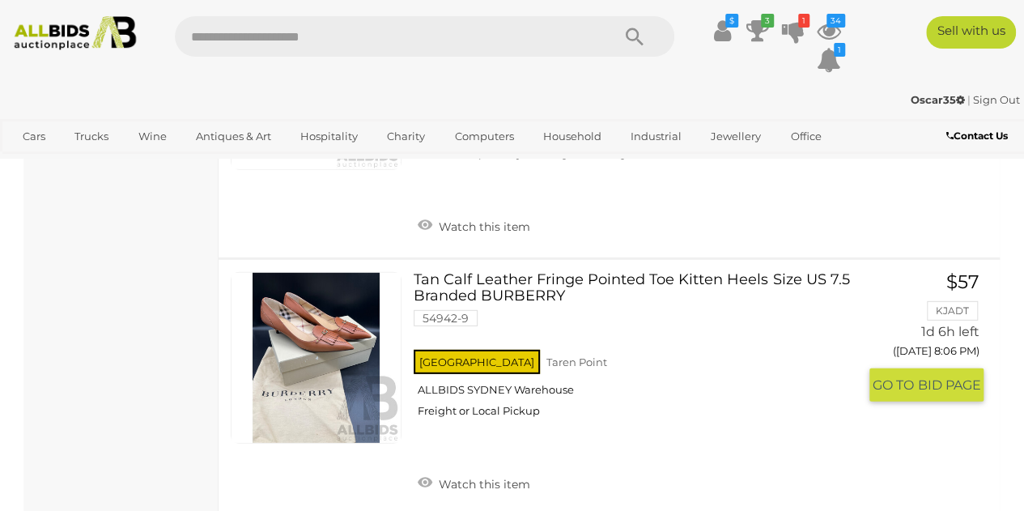
scroll to position [8257, 0]
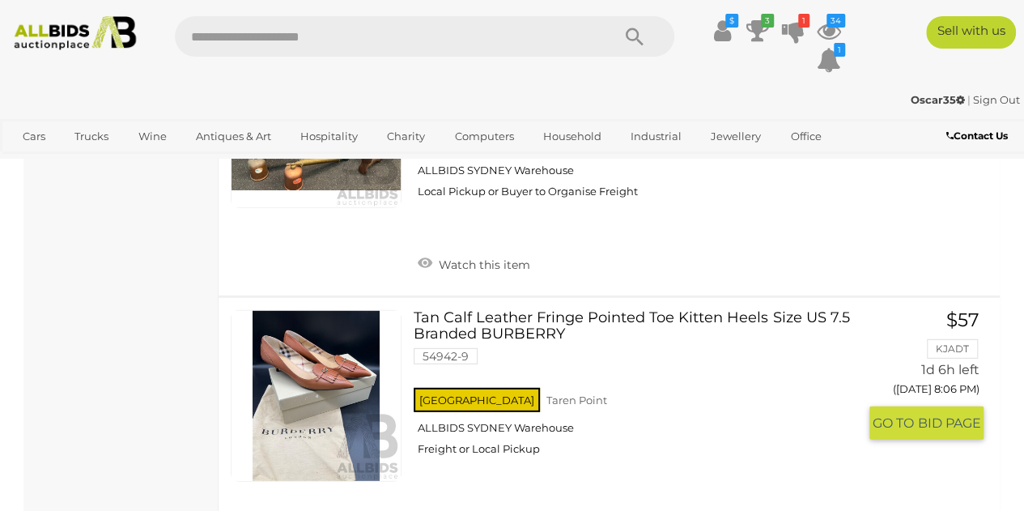
click at [562, 310] on link "Tan Calf Leather Fringe Pointed Toe Kitten Heels Size US 7.5 Branded BURBERRY 5…" at bounding box center [641, 389] width 431 height 158
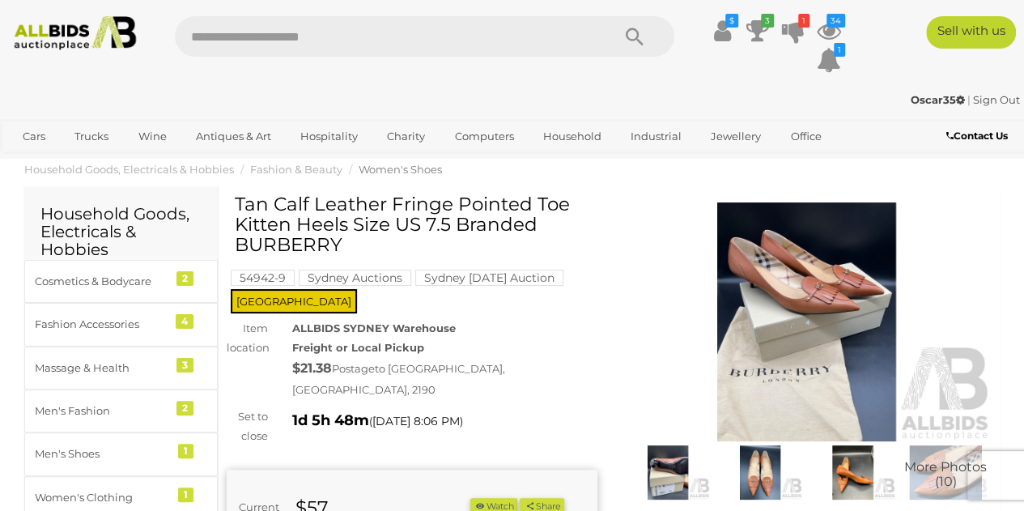
drag, startPoint x: 368, startPoint y: 244, endPoint x: 238, endPoint y: 211, distance: 134.4
click at [238, 211] on h1 "Tan Calf Leather Fringe Pointed Toe Kitten Heels Size US 7.5 Branded BURBERRY" at bounding box center [414, 224] width 358 height 61
click at [811, 342] on img at bounding box center [806, 321] width 371 height 239
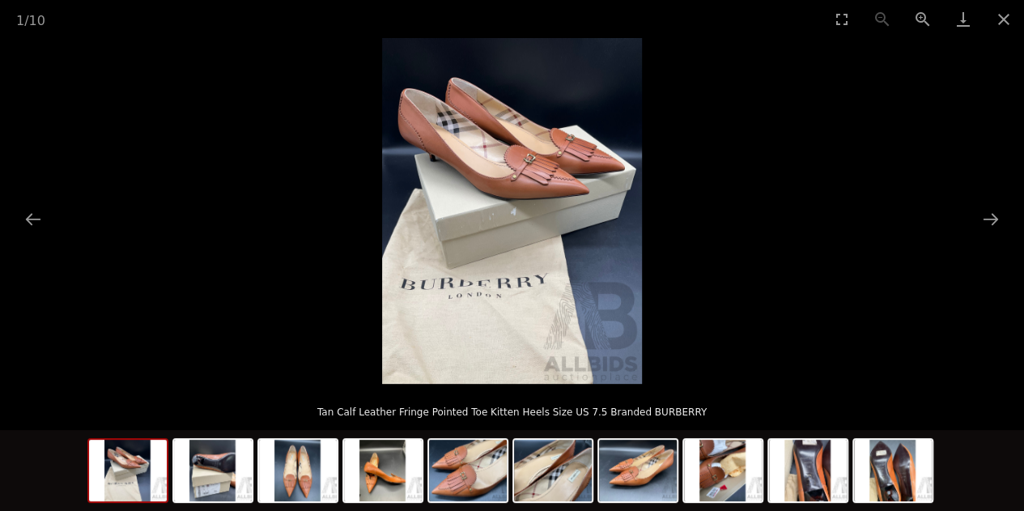
scroll to position [81, 0]
click at [281, 481] on img at bounding box center [298, 469] width 78 height 61
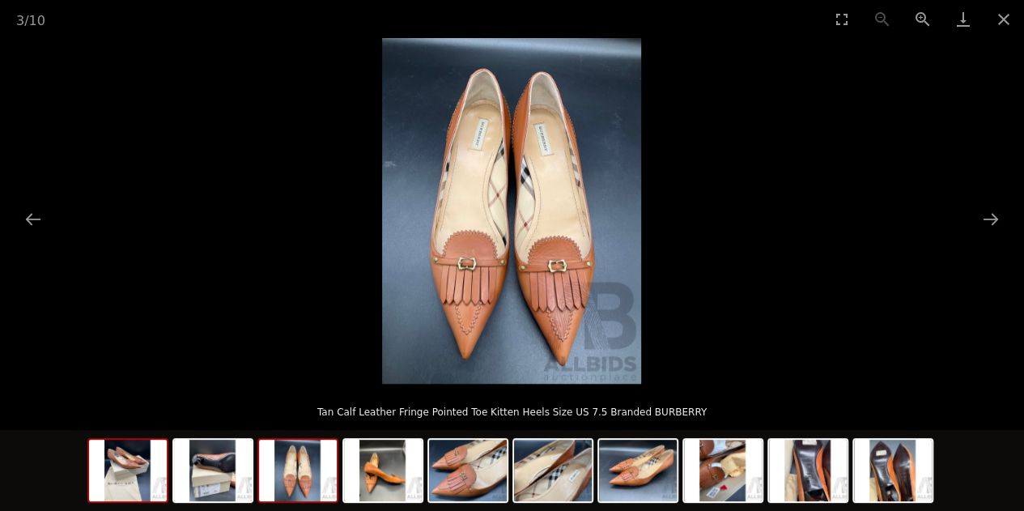
click at [107, 477] on img at bounding box center [128, 469] width 78 height 61
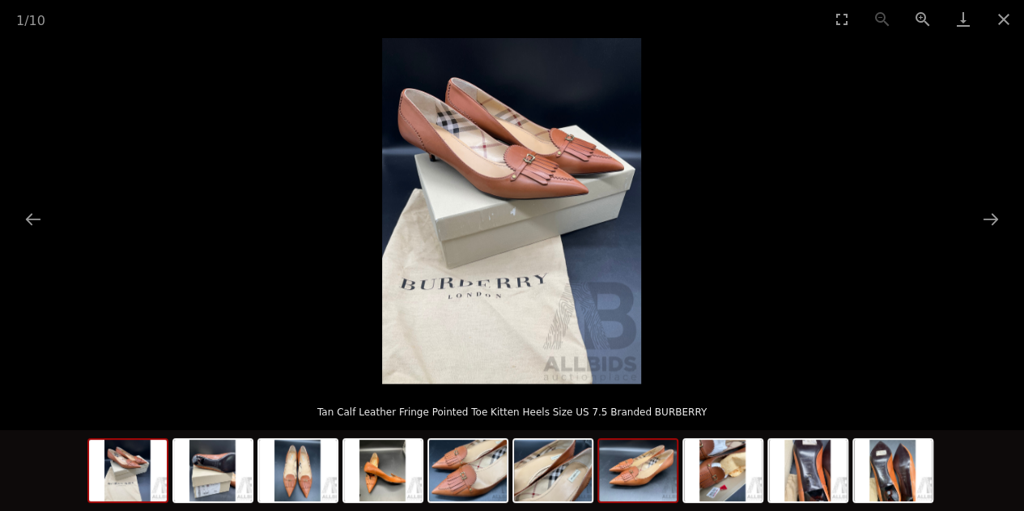
click at [636, 473] on img at bounding box center [638, 469] width 78 height 61
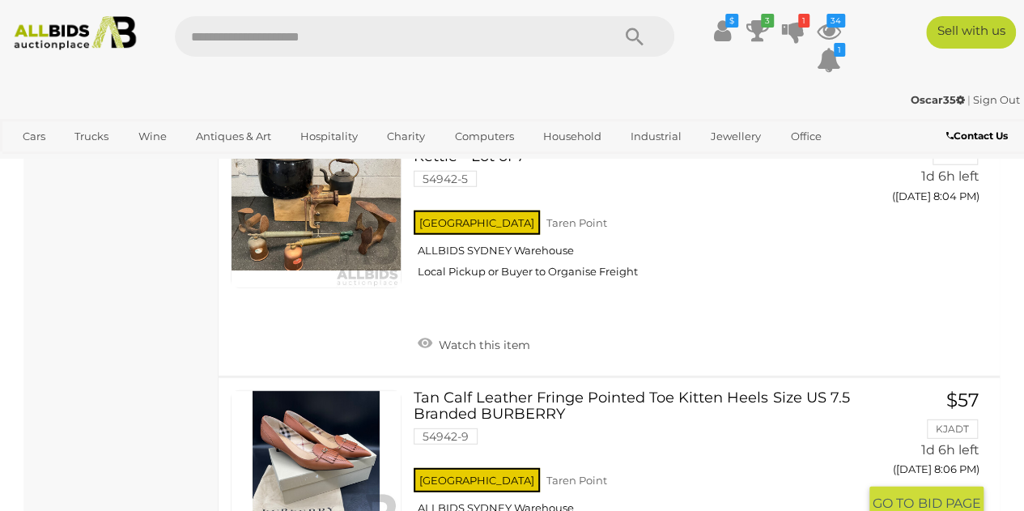
scroll to position [8177, 0]
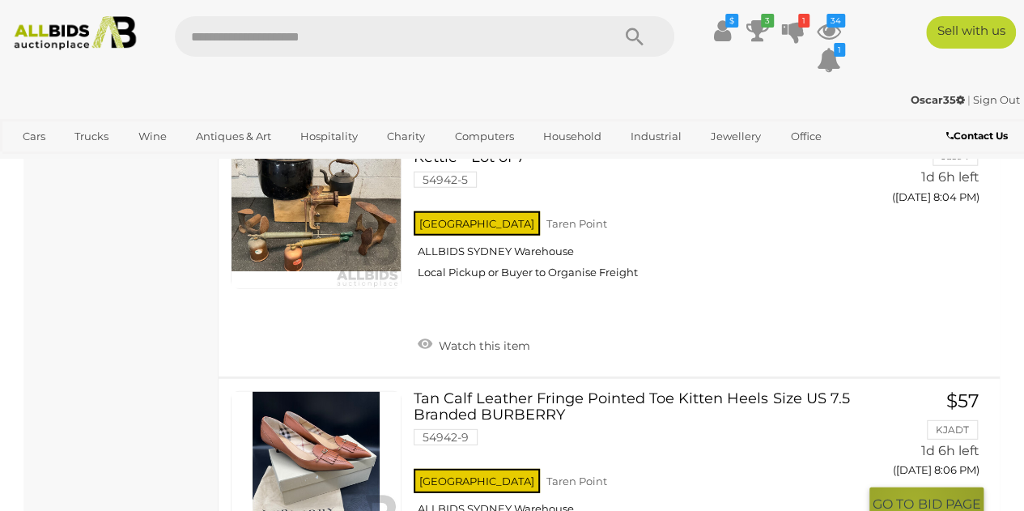
click at [913, 495] on span "GO TO" at bounding box center [894, 503] width 45 height 17
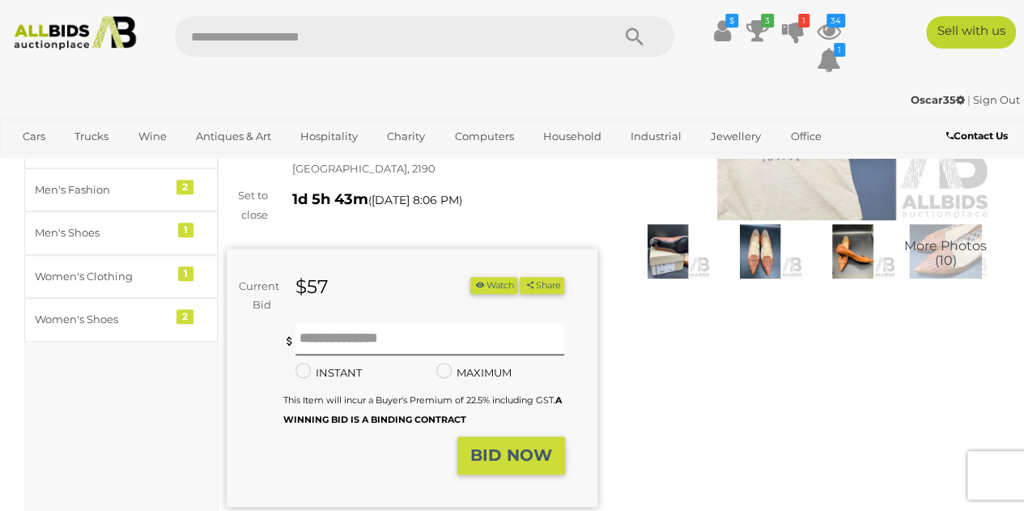
scroll to position [243, 0]
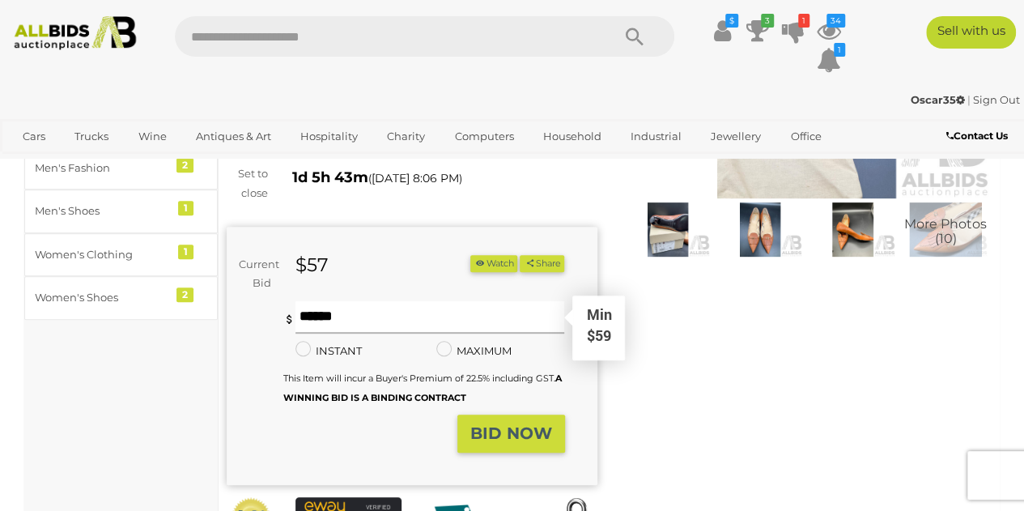
click at [354, 305] on input "text" at bounding box center [429, 317] width 269 height 32
type input "***"
click at [511, 423] on strong "BID NOW" at bounding box center [511, 432] width 82 height 19
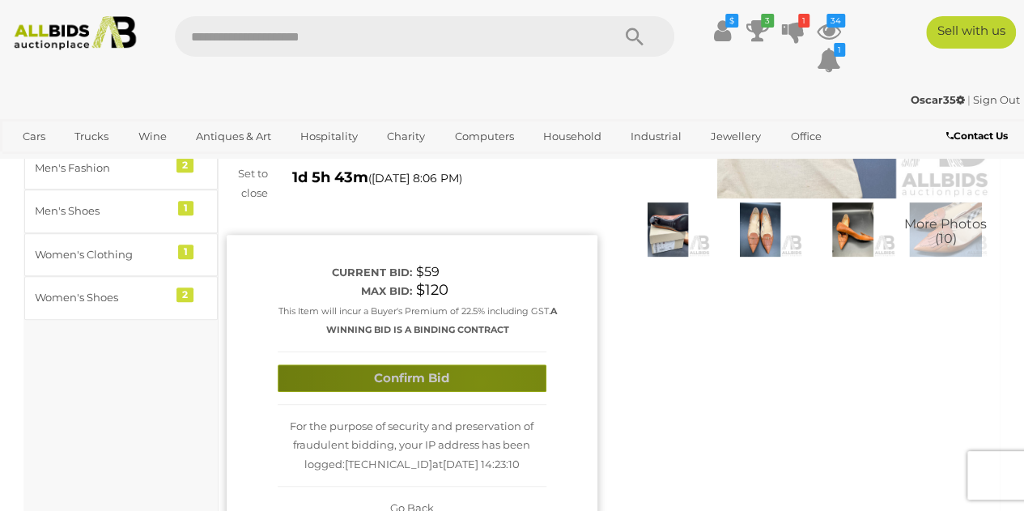
click at [480, 364] on button "Confirm Bid" at bounding box center [412, 378] width 269 height 28
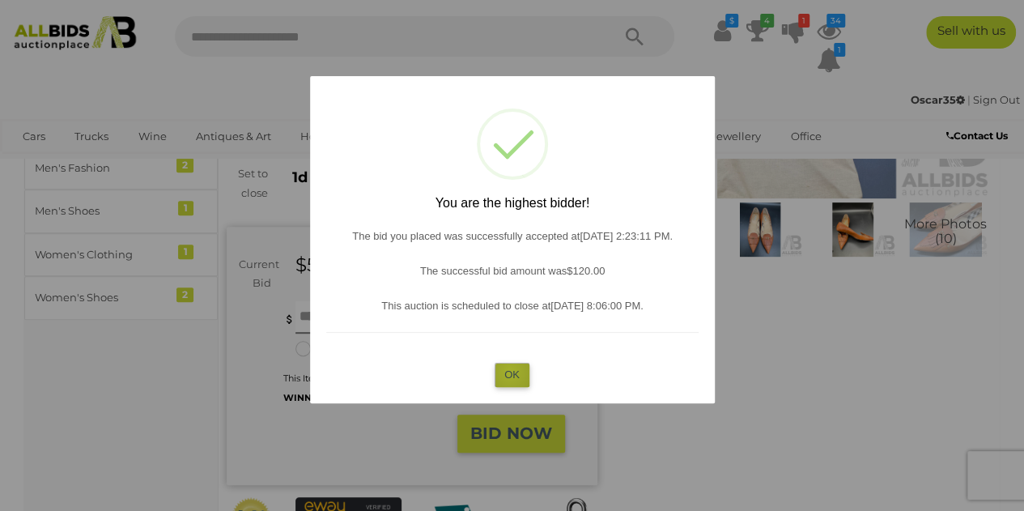
click at [510, 371] on button "OK" at bounding box center [511, 374] width 35 height 23
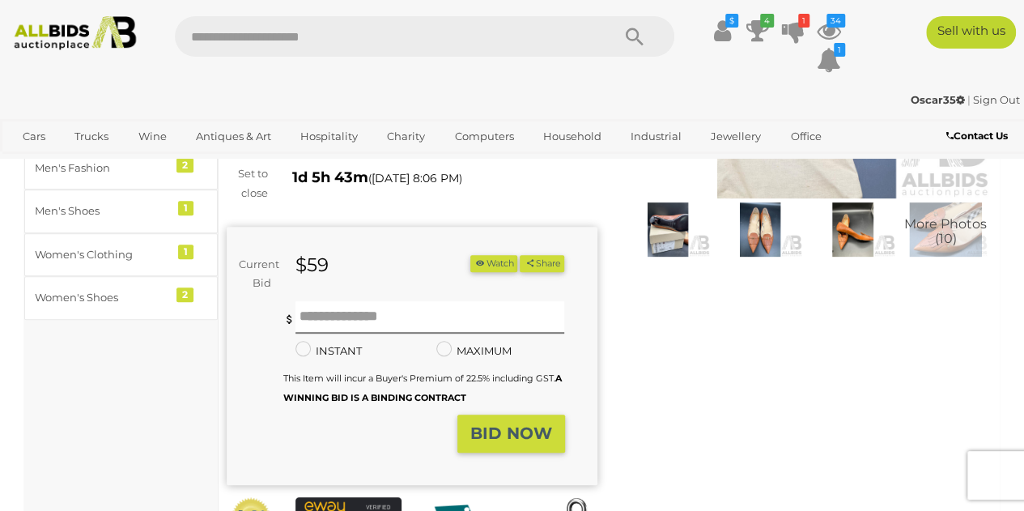
scroll to position [162, 0]
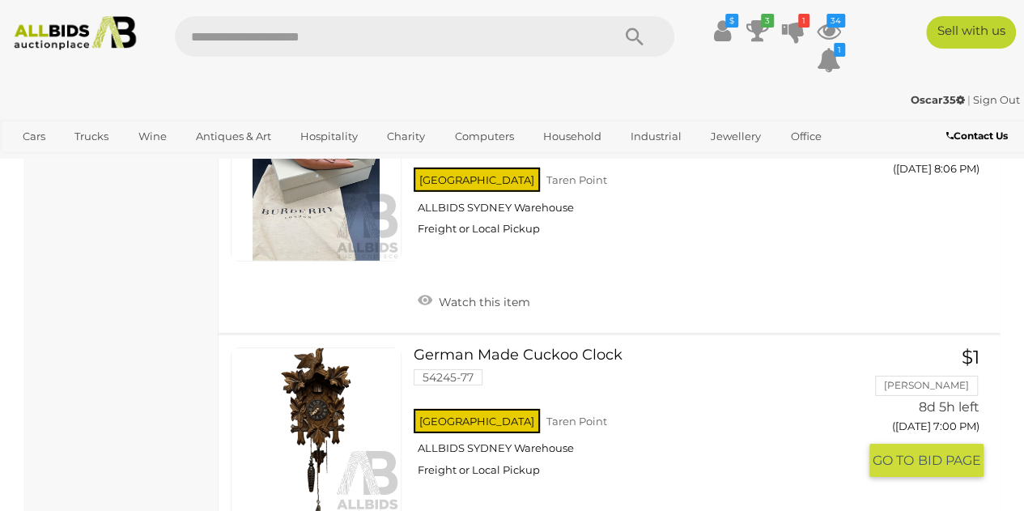
scroll to position [8559, 0]
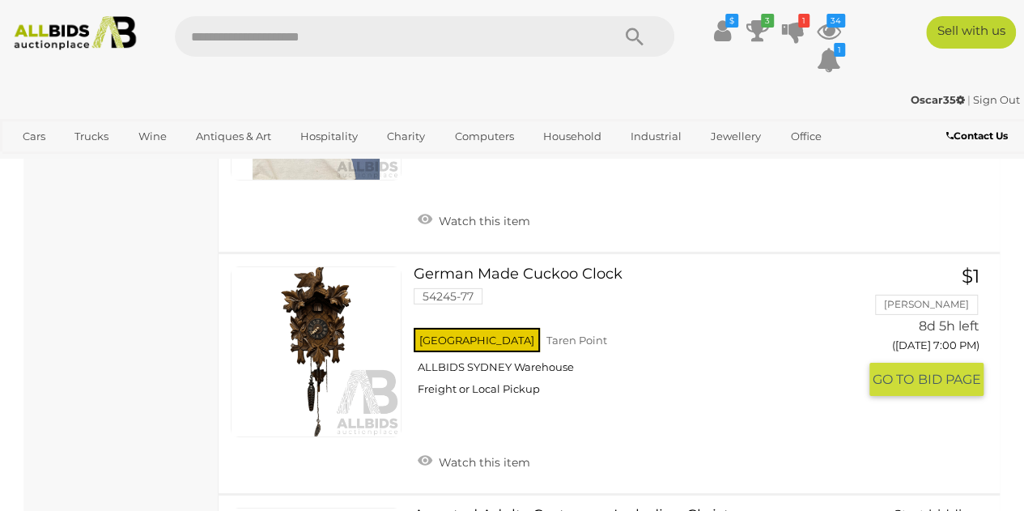
click at [304, 266] on link at bounding box center [316, 351] width 171 height 171
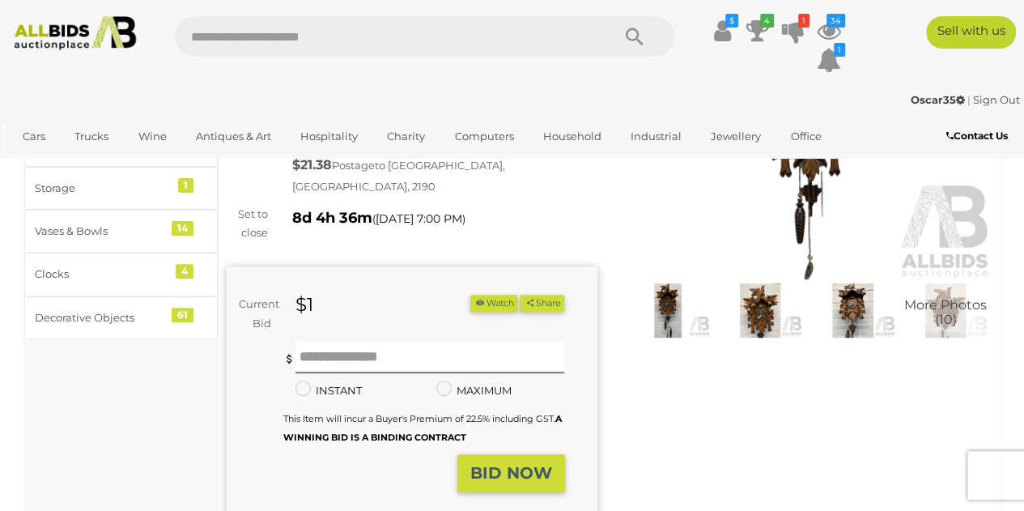
scroll to position [81, 0]
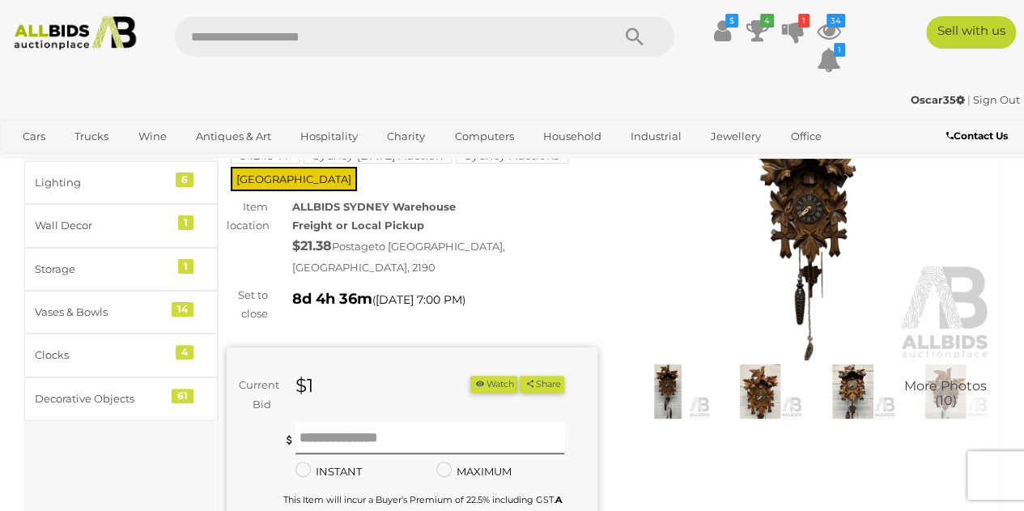
click at [804, 237] on img at bounding box center [806, 240] width 371 height 239
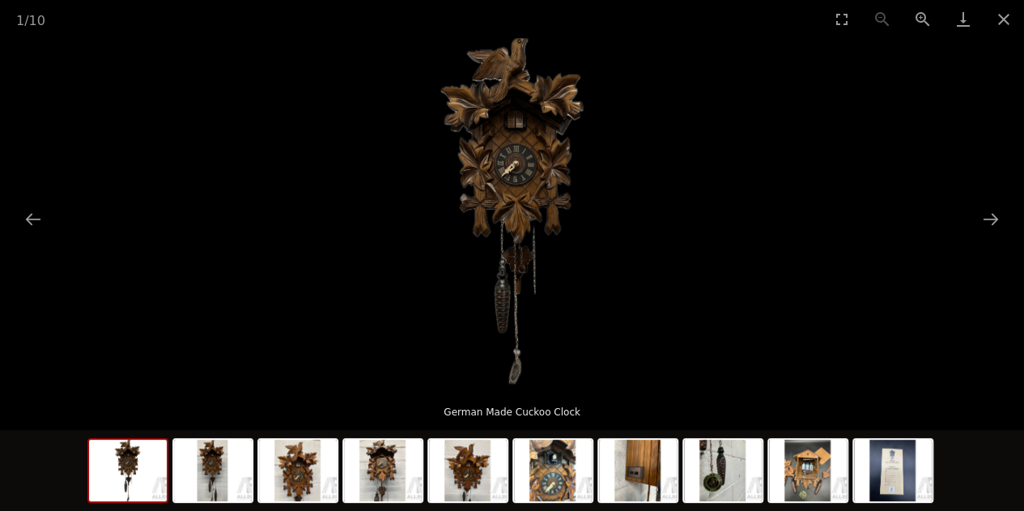
scroll to position [162, 0]
click at [385, 489] on img at bounding box center [383, 469] width 78 height 61
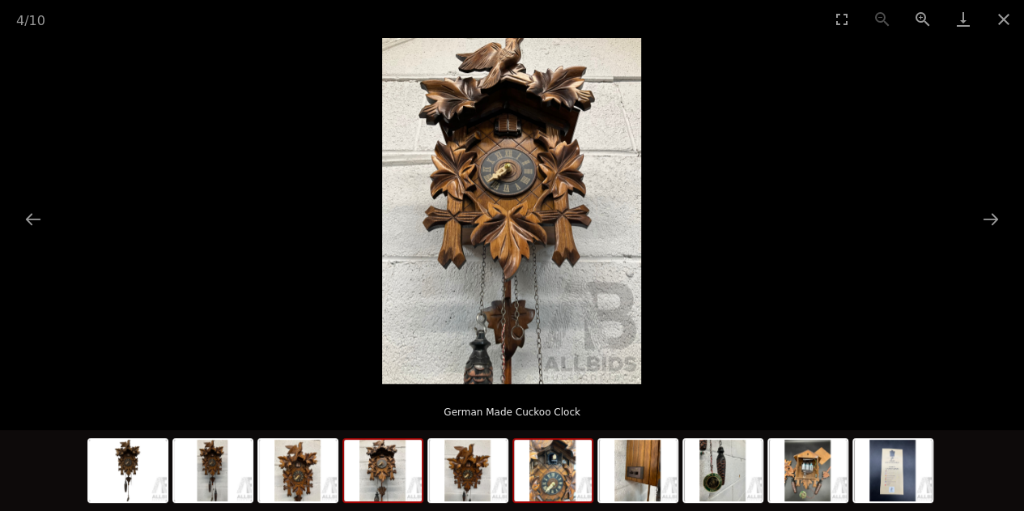
click at [581, 488] on img at bounding box center [553, 469] width 78 height 61
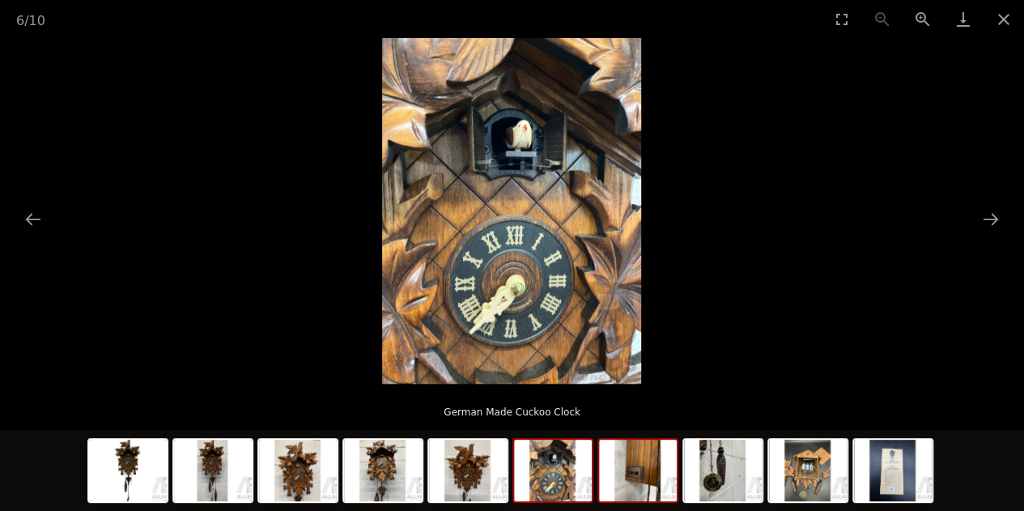
click at [646, 497] on img at bounding box center [638, 469] width 78 height 61
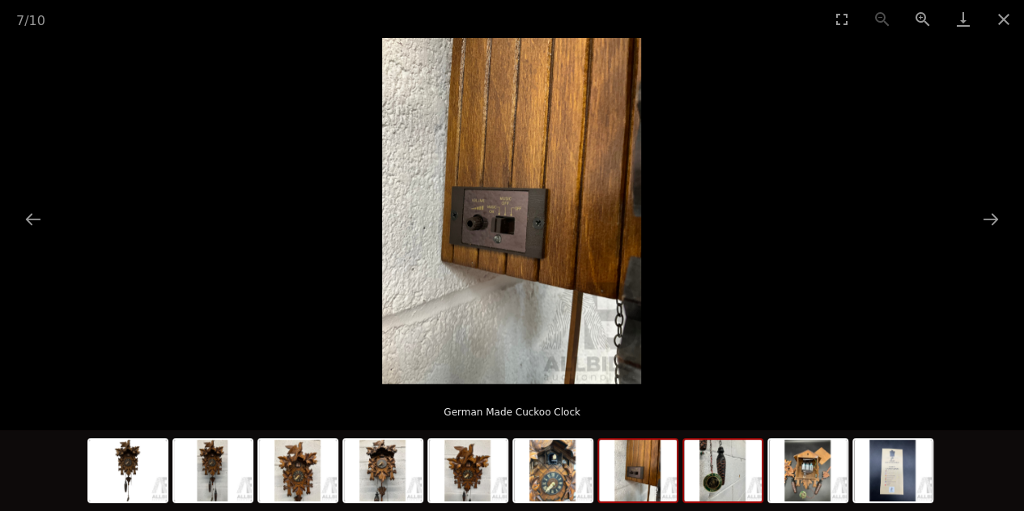
click at [728, 489] on img at bounding box center [723, 469] width 78 height 61
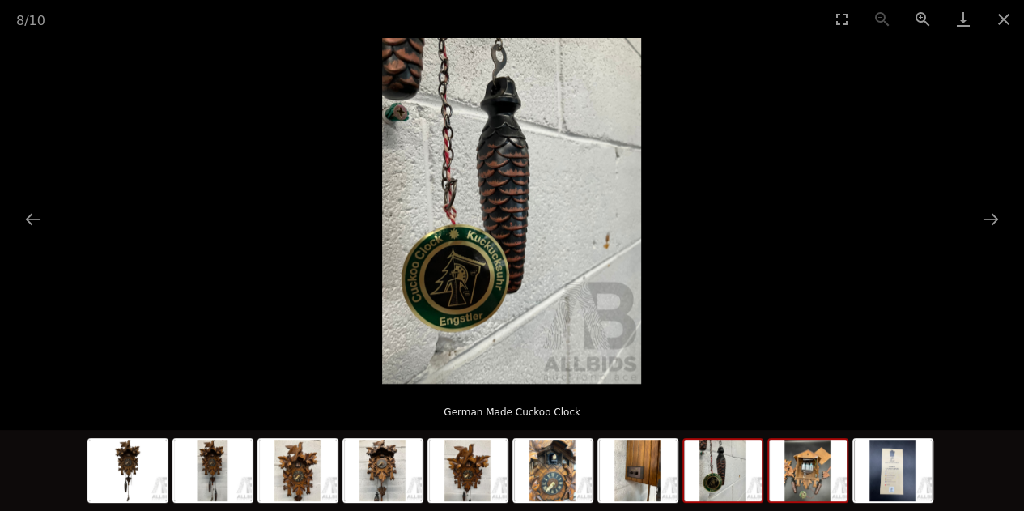
click at [829, 494] on img at bounding box center [808, 469] width 78 height 61
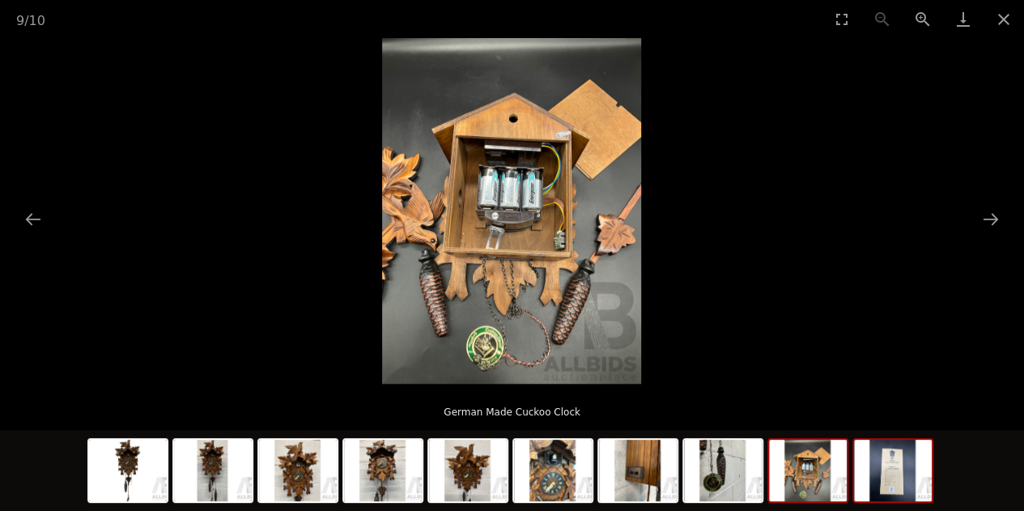
click at [888, 492] on img at bounding box center [893, 469] width 78 height 61
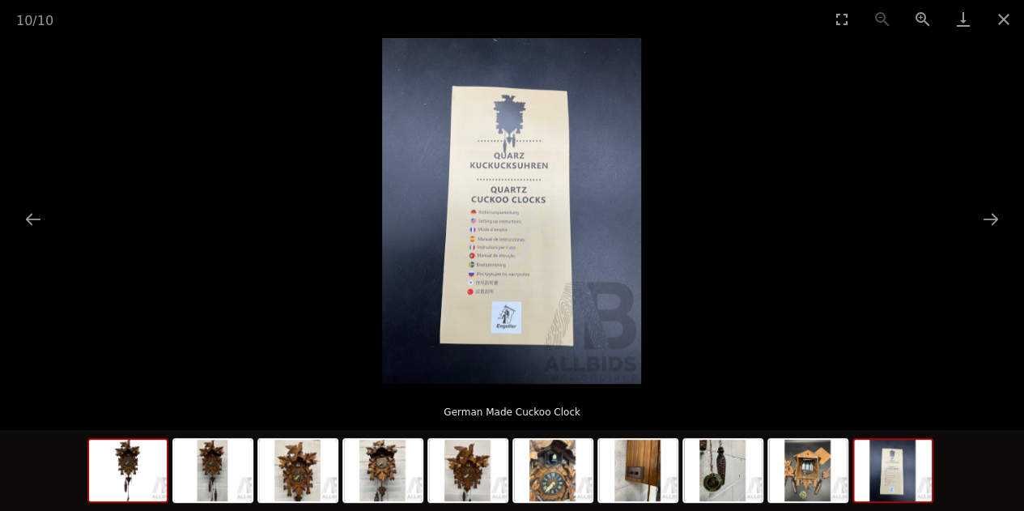
click at [94, 489] on img at bounding box center [128, 469] width 78 height 61
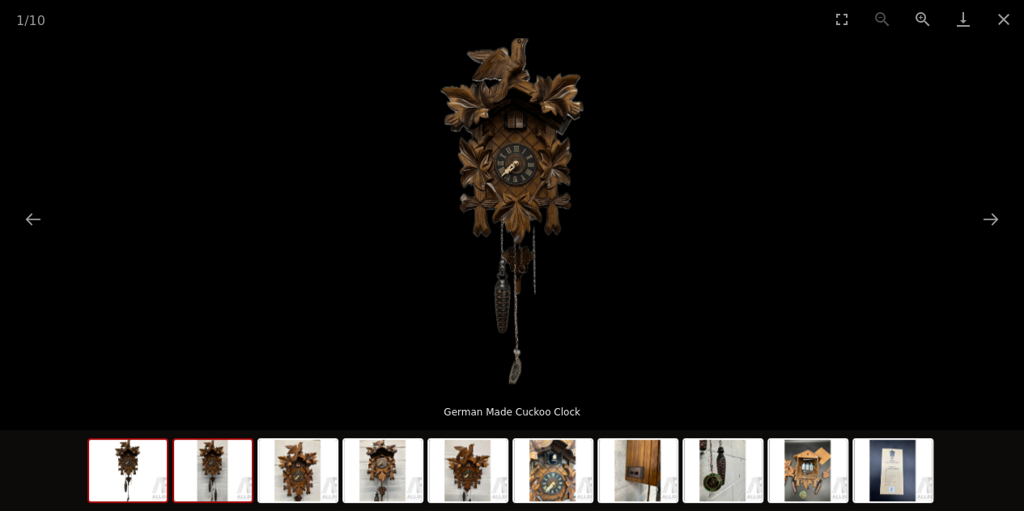
click at [235, 477] on img at bounding box center [213, 469] width 78 height 61
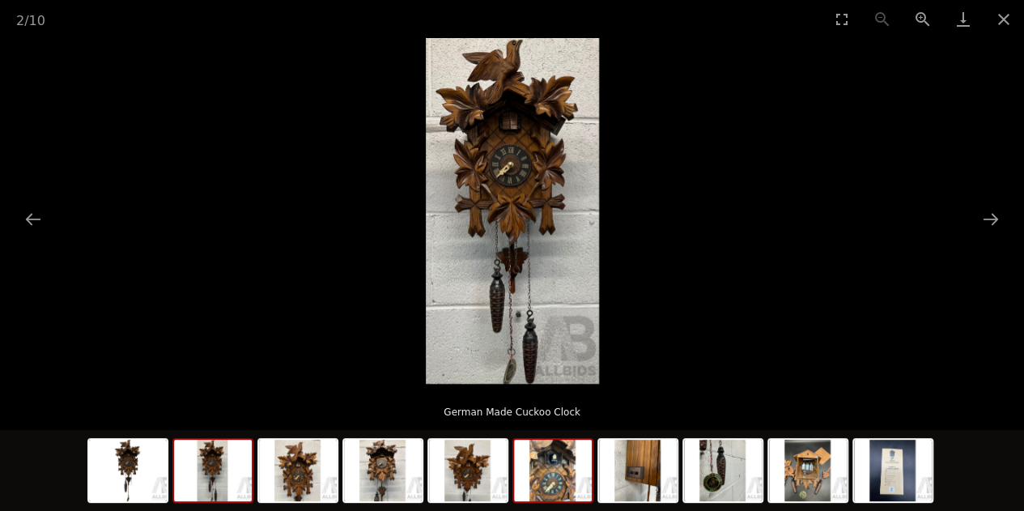
click at [566, 481] on img at bounding box center [553, 469] width 78 height 61
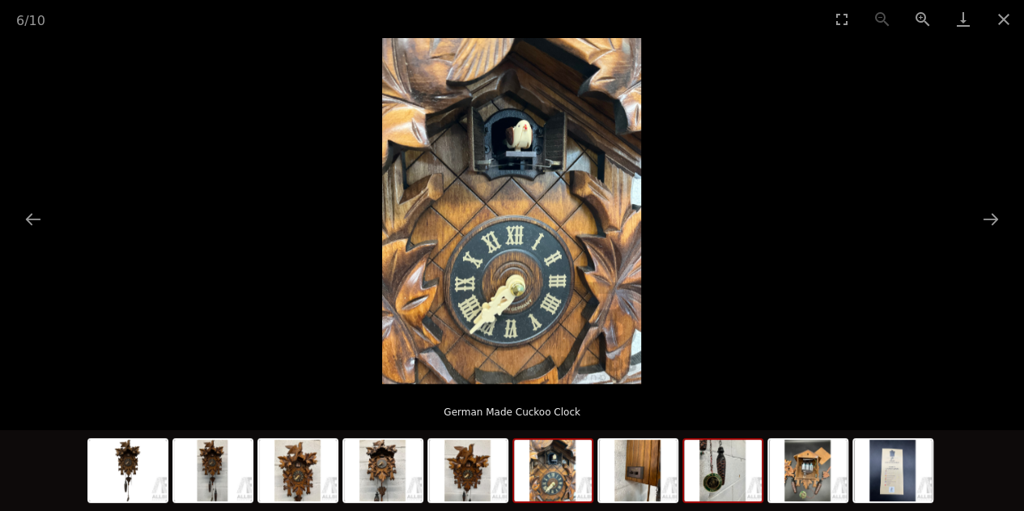
click at [710, 490] on img at bounding box center [723, 469] width 78 height 61
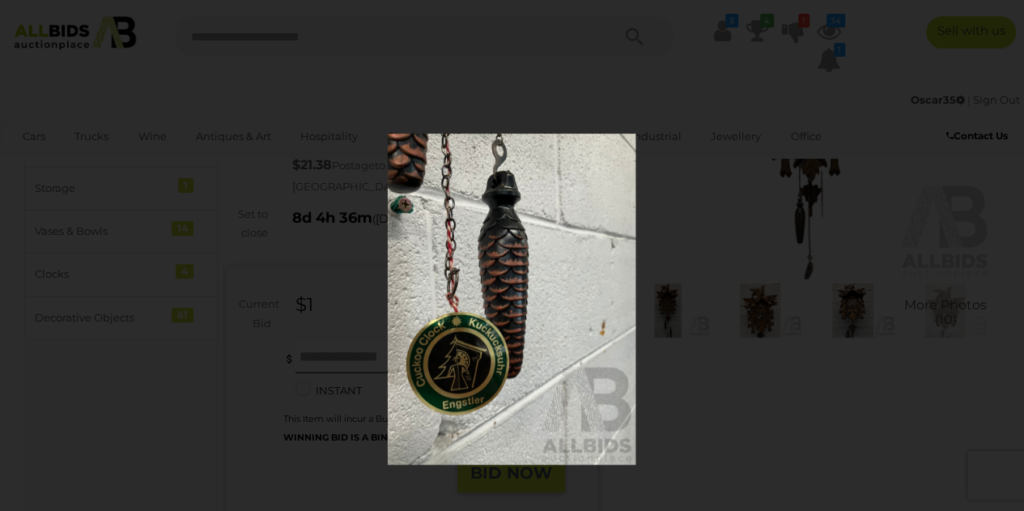
drag, startPoint x: 463, startPoint y: 214, endPoint x: 502, endPoint y: 259, distance: 59.1
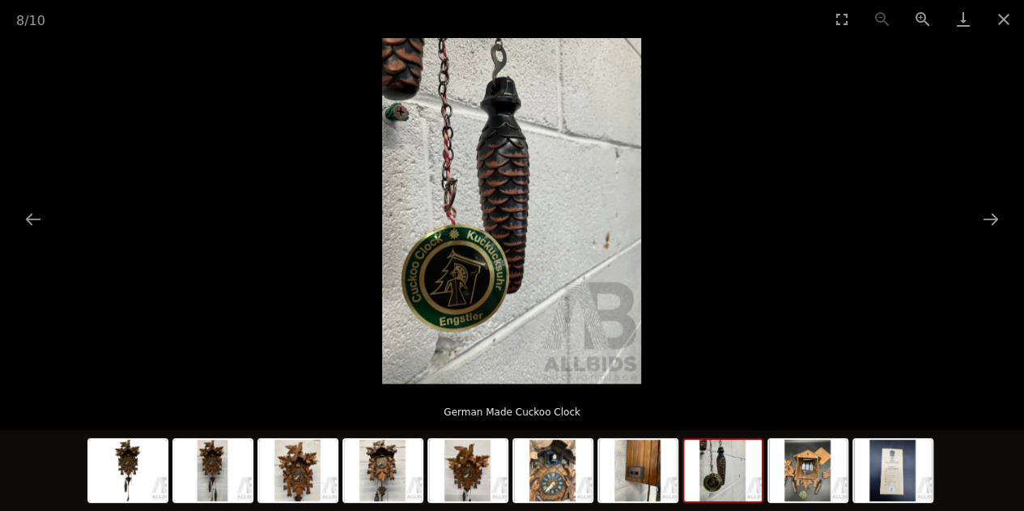
scroll to position [0, 1]
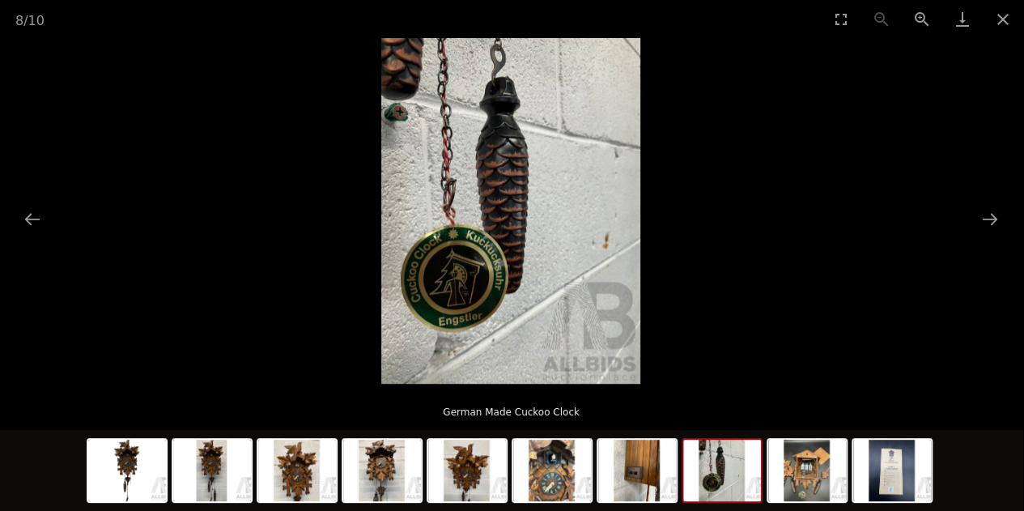
drag, startPoint x: 502, startPoint y: 259, endPoint x: 512, endPoint y: 198, distance: 61.6
click at [898, 490] on img at bounding box center [892, 469] width 78 height 61
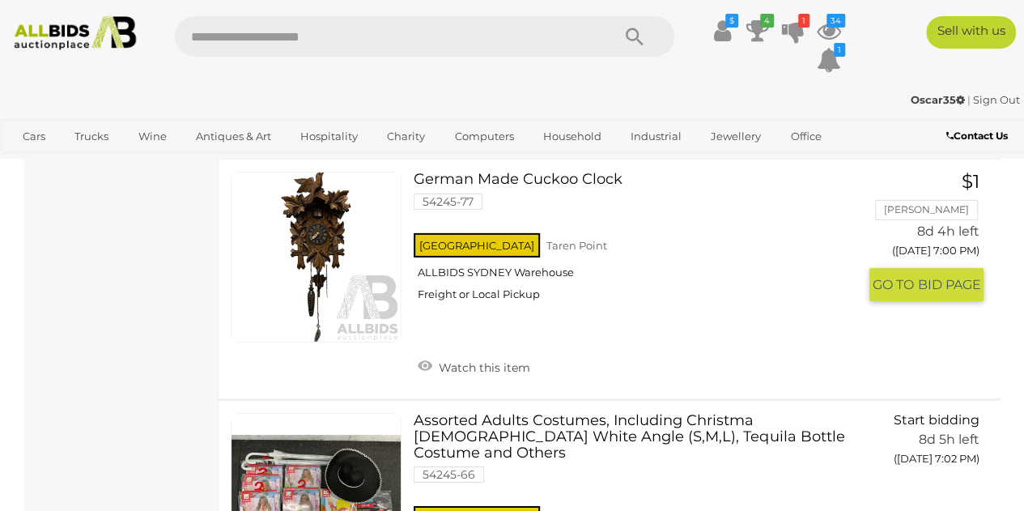
scroll to position [8491, 0]
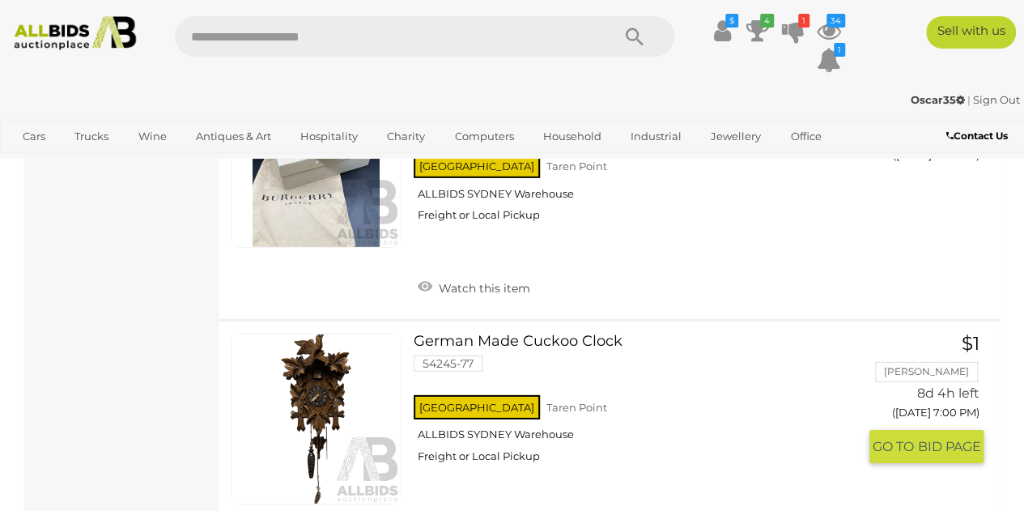
click at [877, 438] on span "GO TO" at bounding box center [894, 446] width 45 height 17
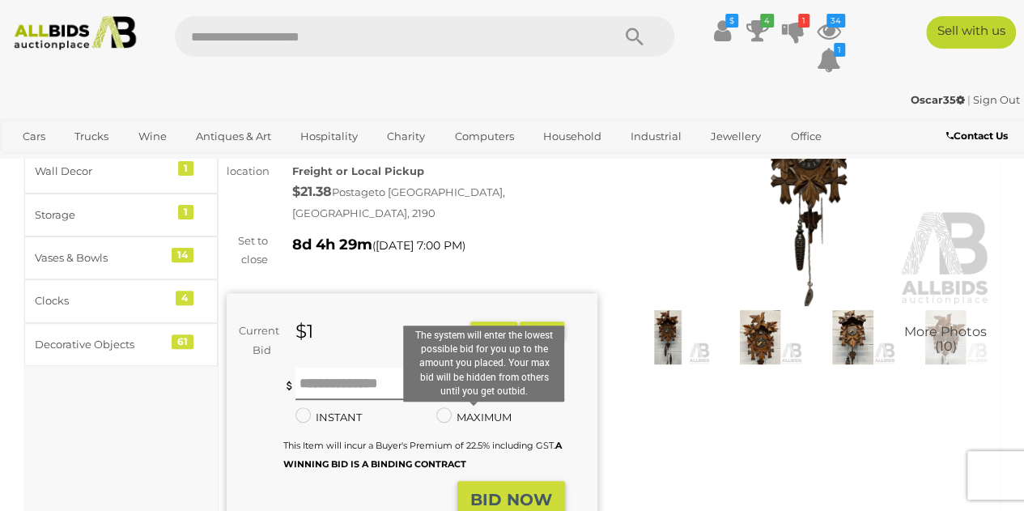
scroll to position [162, 0]
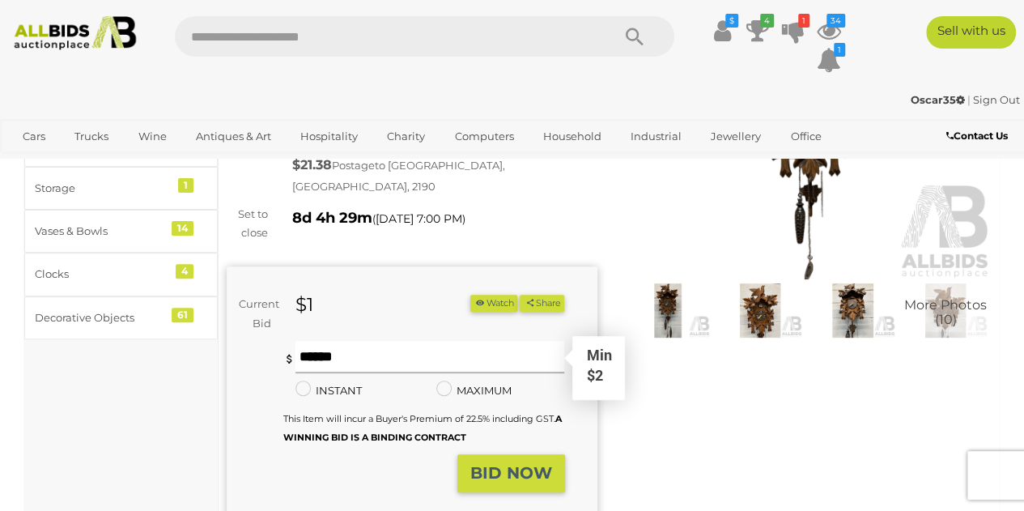
drag, startPoint x: 354, startPoint y: 336, endPoint x: 363, endPoint y: 345, distance: 12.6
click at [354, 341] on input "text" at bounding box center [429, 357] width 269 height 32
click at [655, 216] on img at bounding box center [806, 159] width 371 height 239
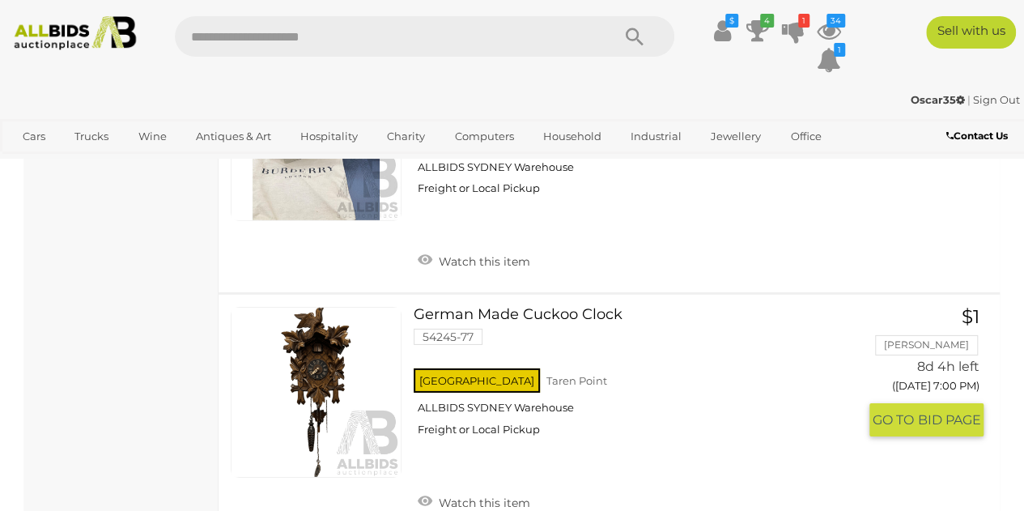
scroll to position [8491, 0]
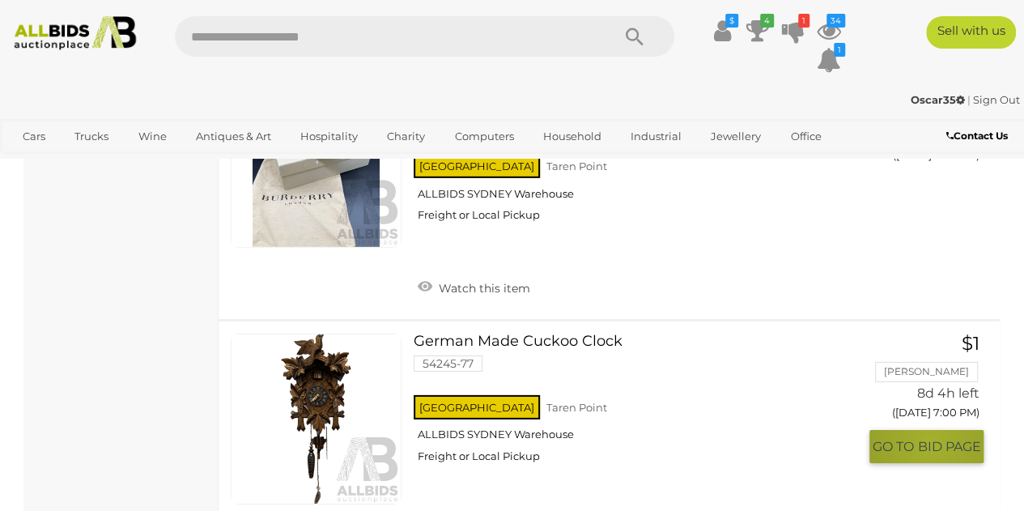
click at [931, 438] on span "BID PAGE" at bounding box center [949, 446] width 63 height 17
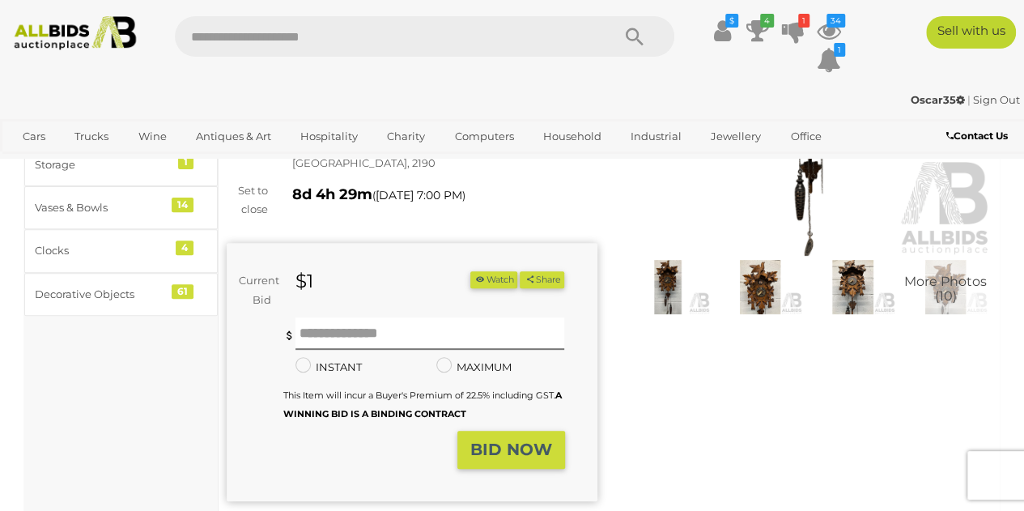
scroll to position [162, 0]
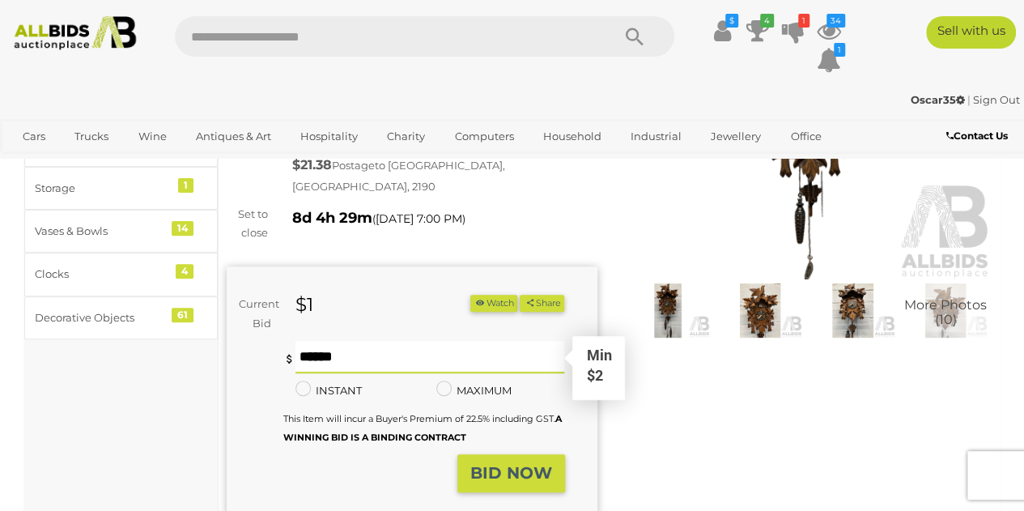
click at [333, 345] on input "text" at bounding box center [429, 357] width 269 height 32
type input "*"
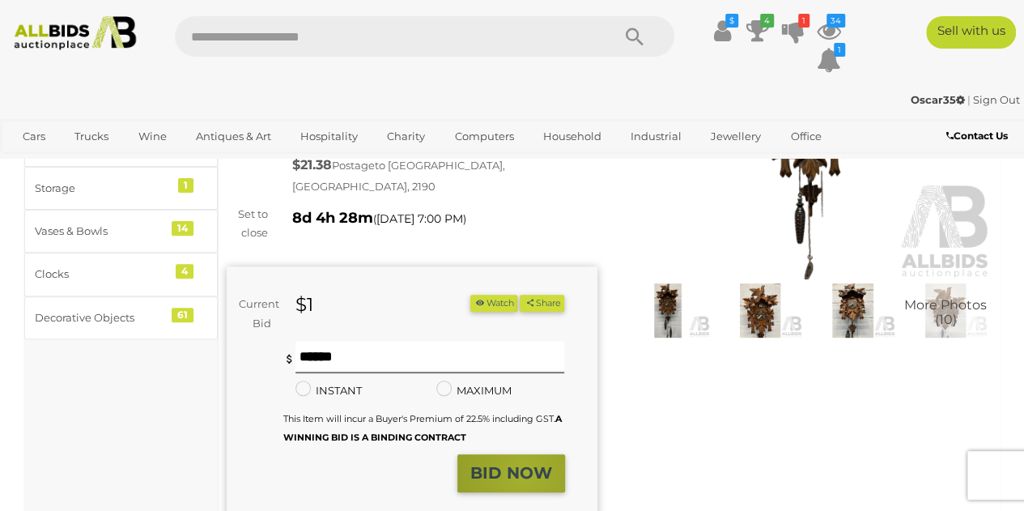
click at [524, 463] on strong "BID NOW" at bounding box center [511, 472] width 82 height 19
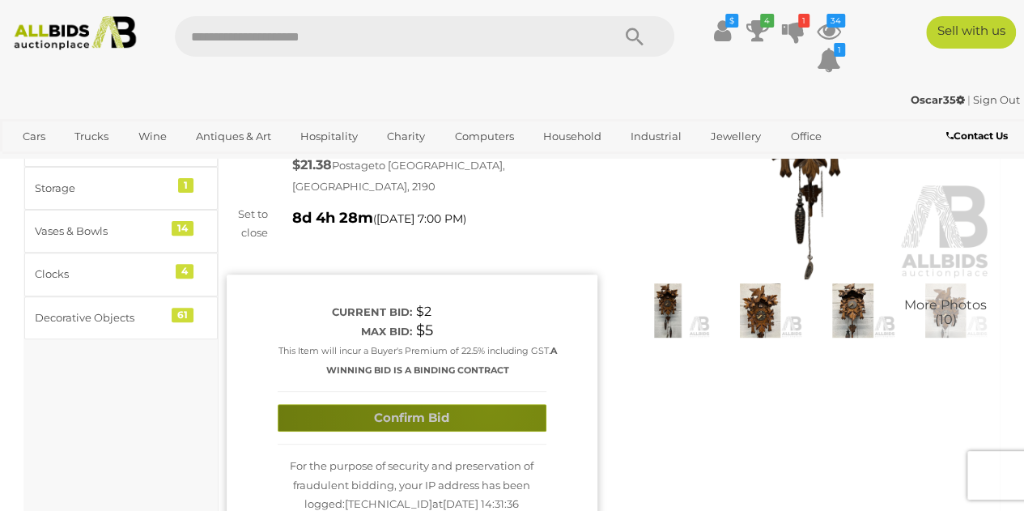
click at [490, 404] on button "Confirm Bid" at bounding box center [412, 418] width 269 height 28
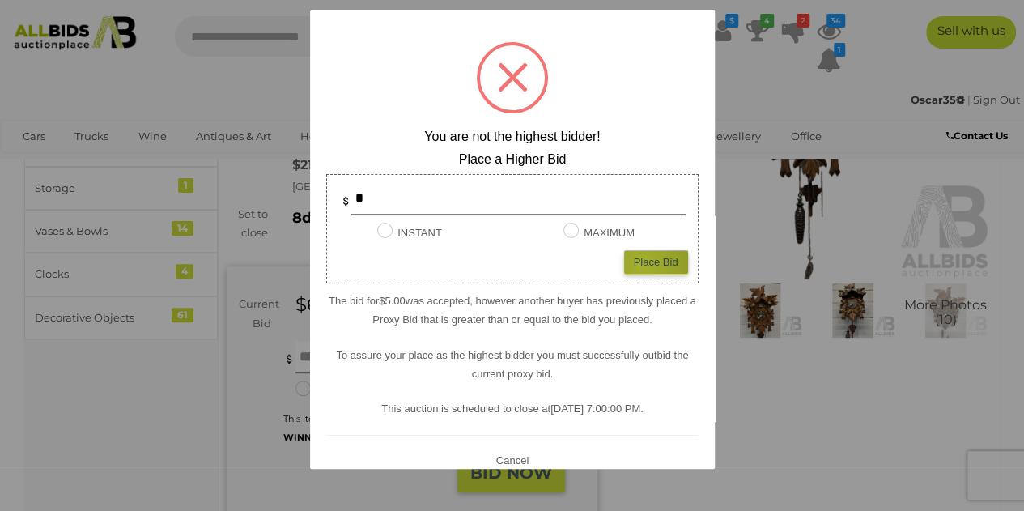
click at [630, 265] on div "Place Bid" at bounding box center [656, 261] width 64 height 23
type input "*"
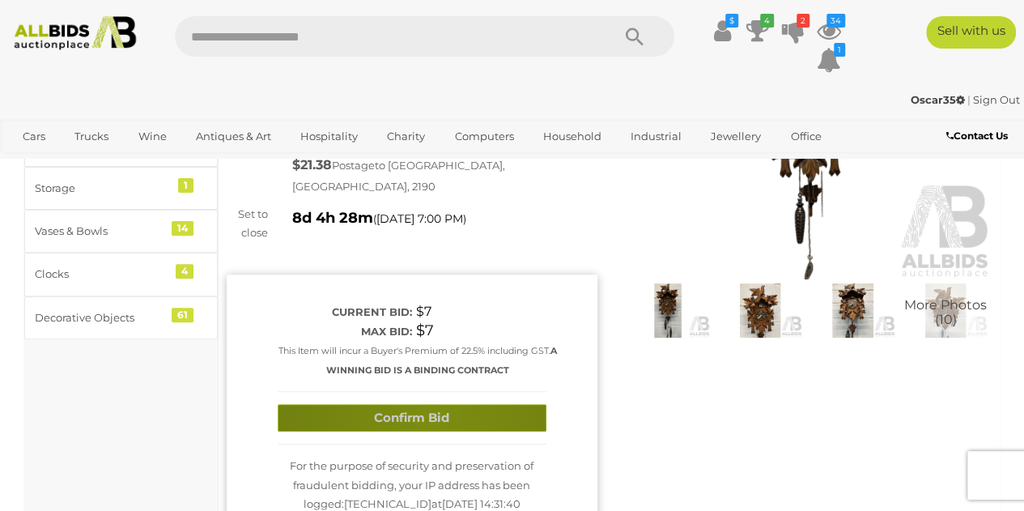
click at [430, 404] on button "Confirm Bid" at bounding box center [412, 418] width 269 height 28
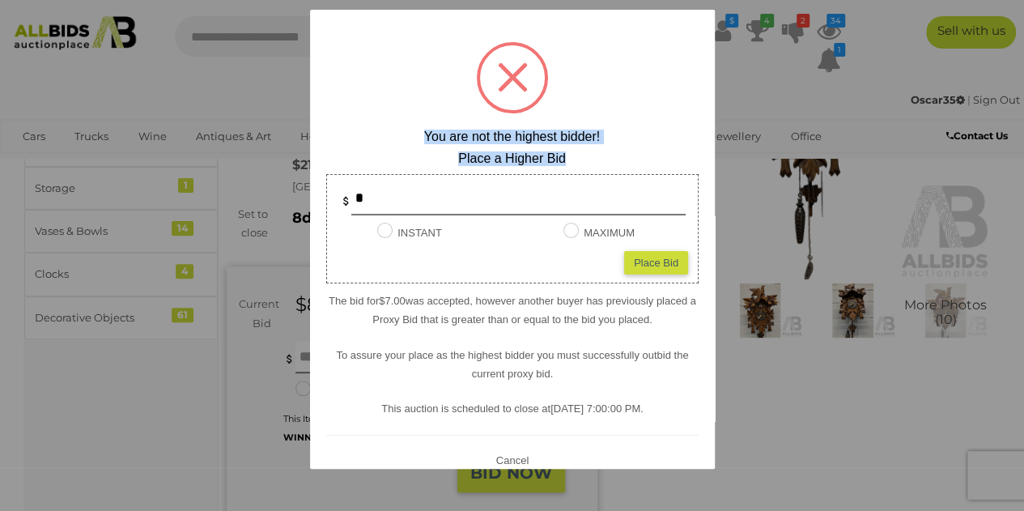
drag, startPoint x: 432, startPoint y: 174, endPoint x: 130, endPoint y: 200, distance: 302.9
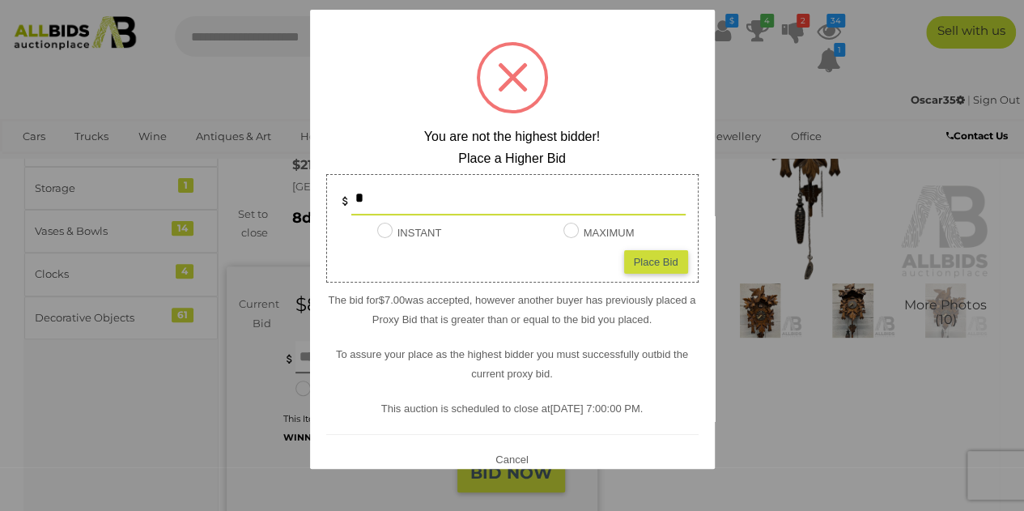
click at [373, 193] on input "*" at bounding box center [518, 199] width 334 height 32
type input "**"
click at [624, 265] on div "Place Bid" at bounding box center [656, 261] width 64 height 23
type input "**"
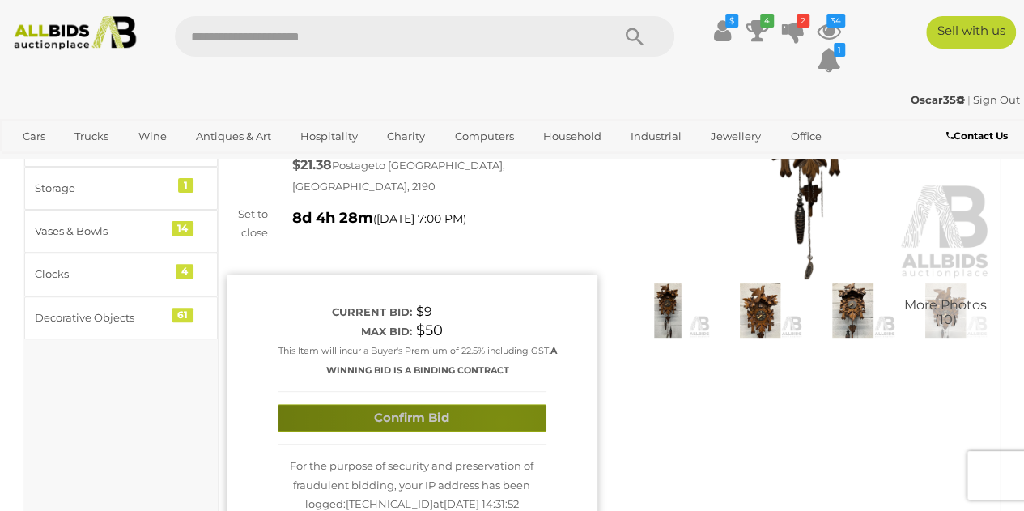
click at [502, 404] on button "Confirm Bid" at bounding box center [412, 418] width 269 height 28
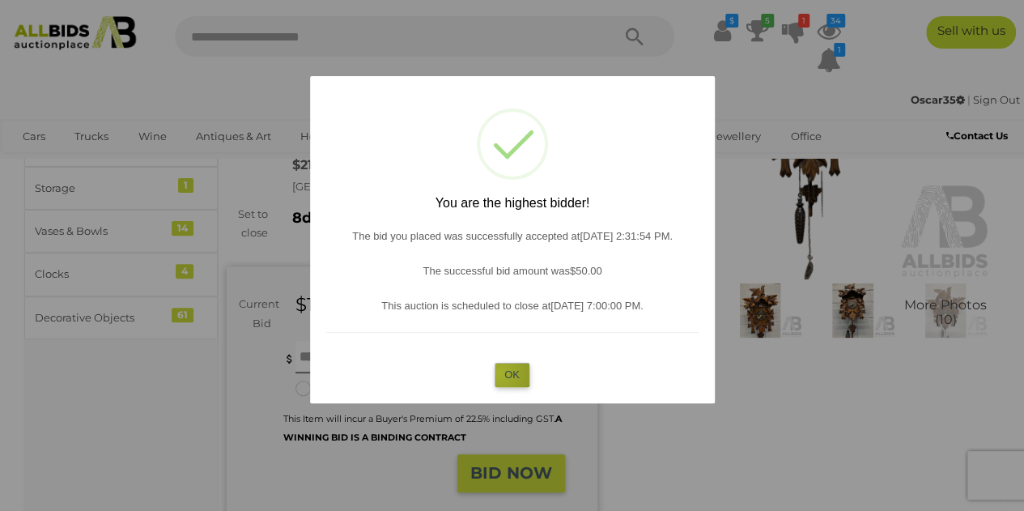
click at [500, 373] on button "OK" at bounding box center [511, 374] width 35 height 23
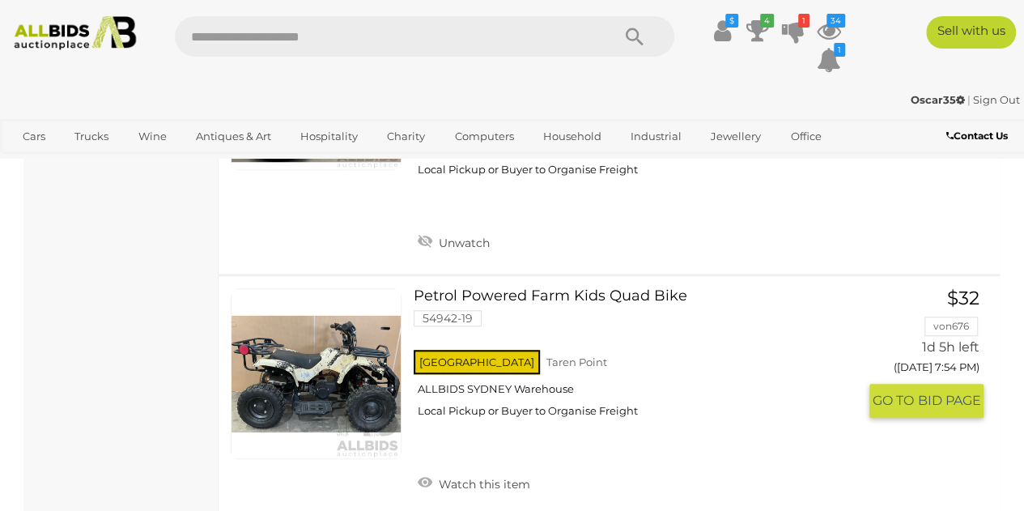
scroll to position [6711, 0]
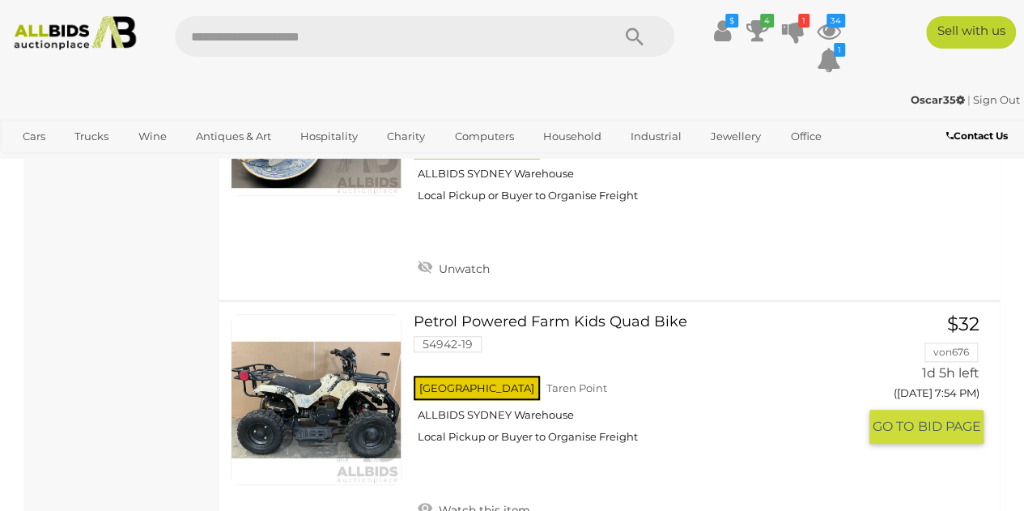
click at [364, 342] on link at bounding box center [316, 399] width 171 height 171
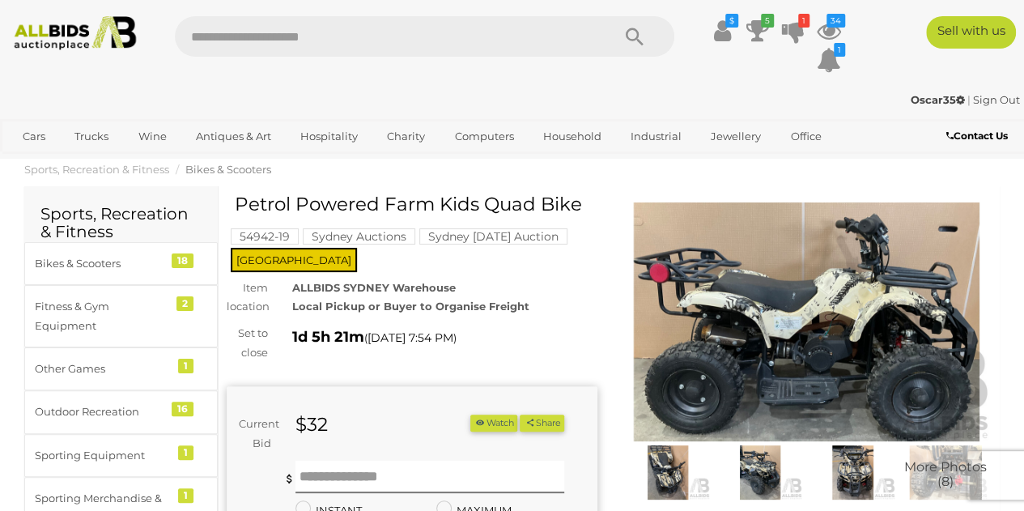
click at [743, 466] on img at bounding box center [760, 472] width 84 height 54
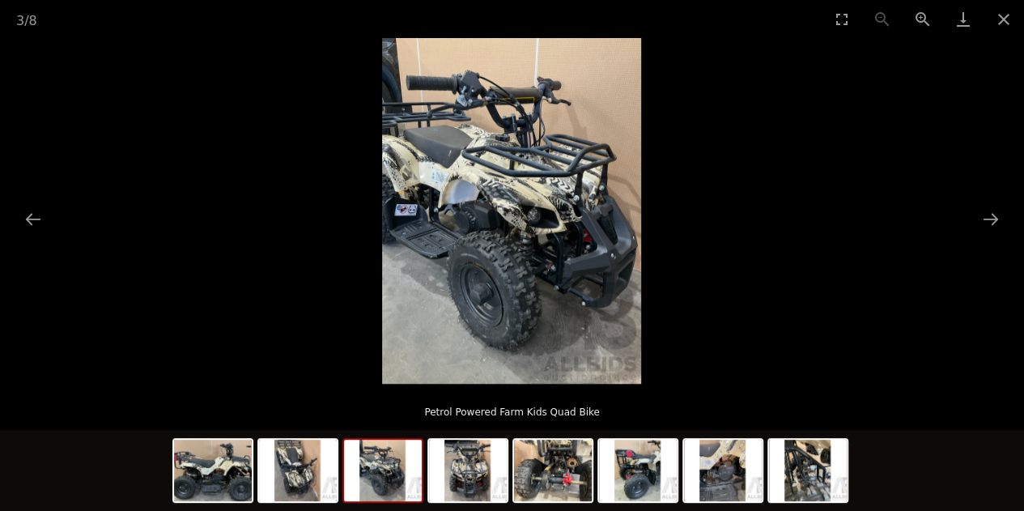
click at [743, 466] on img at bounding box center [723, 469] width 78 height 61
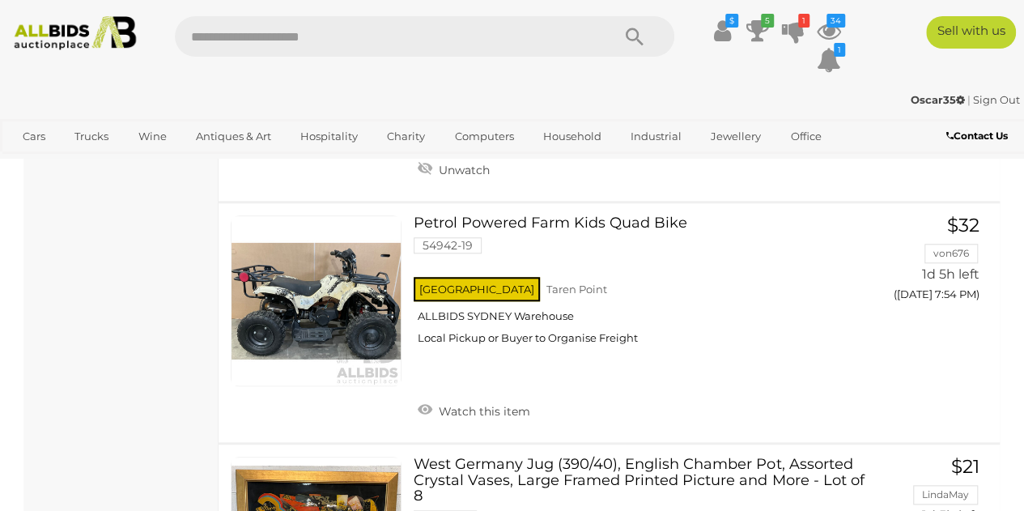
scroll to position [6774, 0]
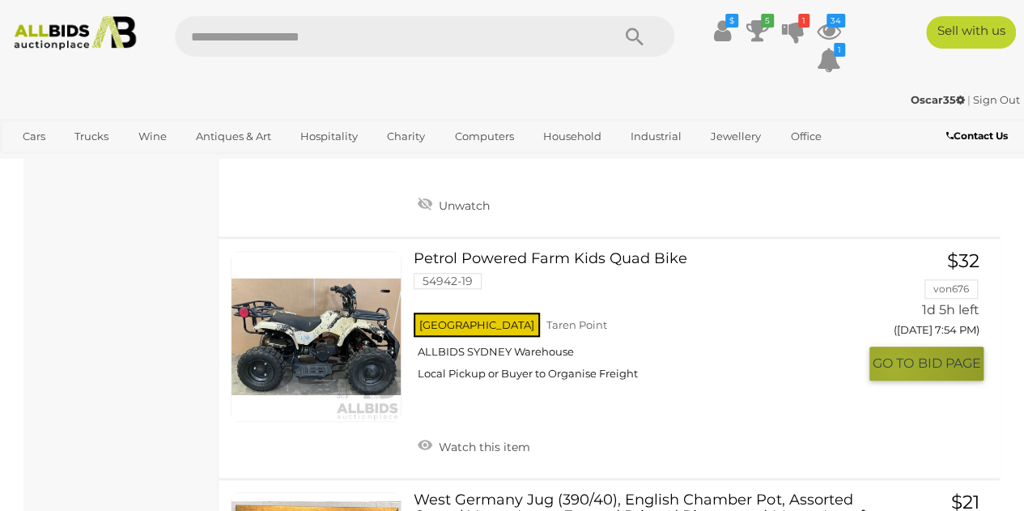
click at [895, 354] on span "GO TO" at bounding box center [894, 362] width 45 height 17
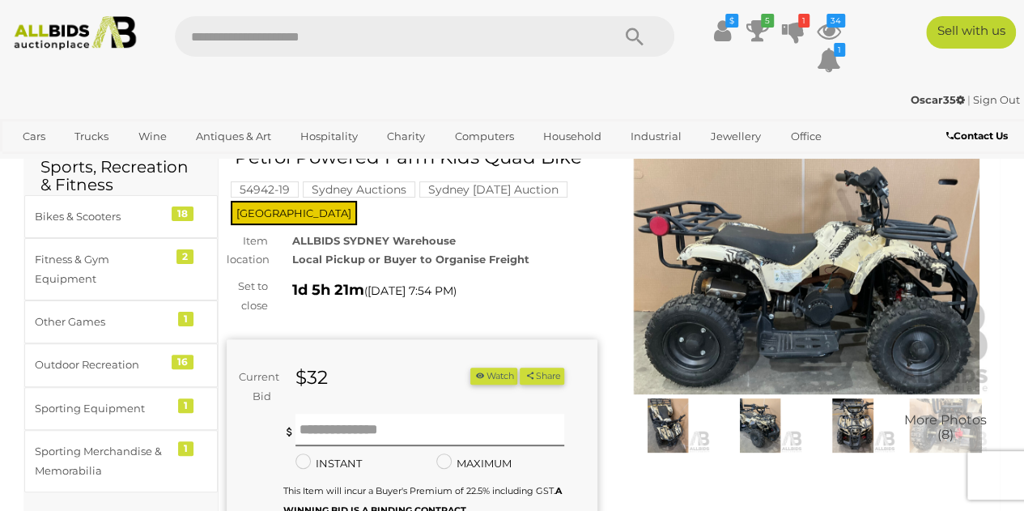
scroll to position [81, 0]
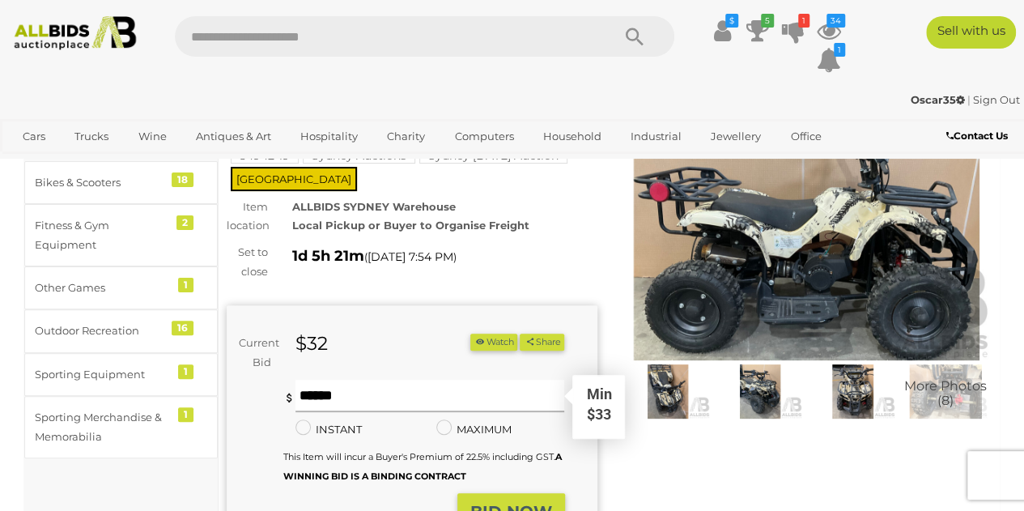
click at [358, 407] on input "text" at bounding box center [429, 395] width 269 height 32
click at [761, 405] on img at bounding box center [760, 391] width 84 height 54
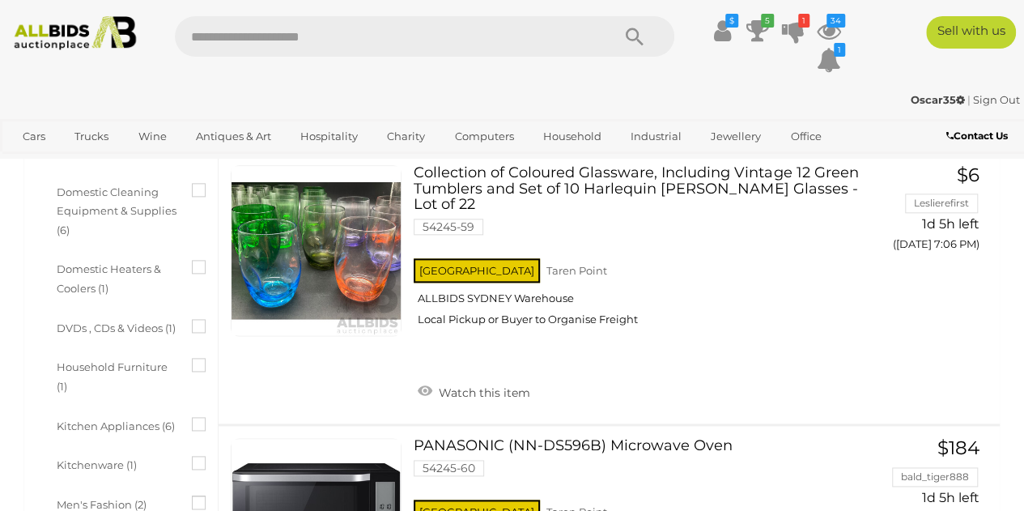
scroll to position [6855, 0]
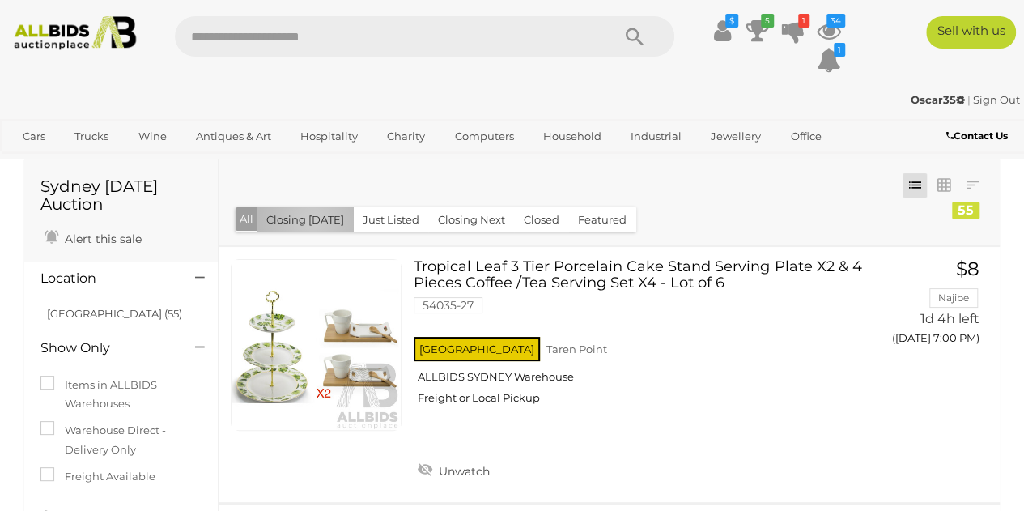
click at [312, 221] on button "Closing [DATE]" at bounding box center [305, 219] width 97 height 25
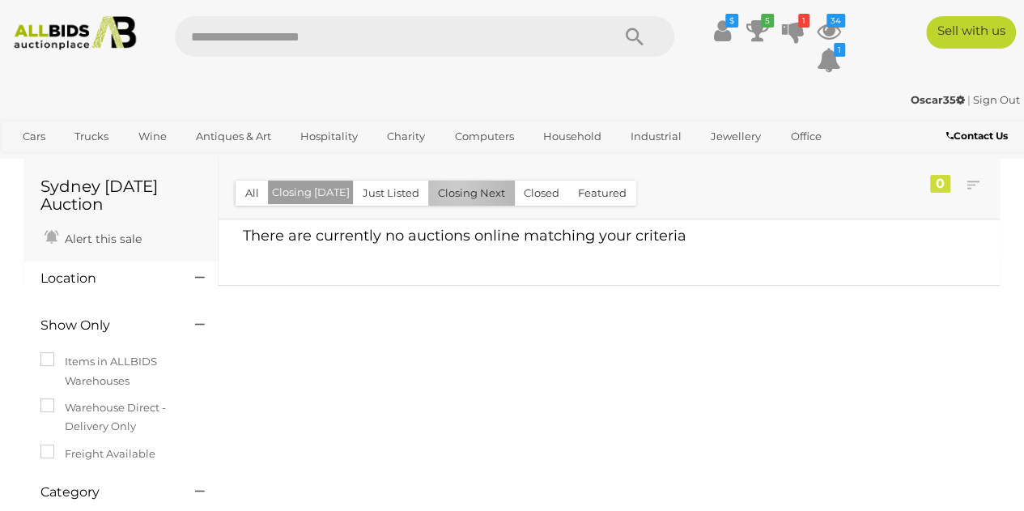
click at [450, 188] on button "Closing Next" at bounding box center [471, 192] width 87 height 25
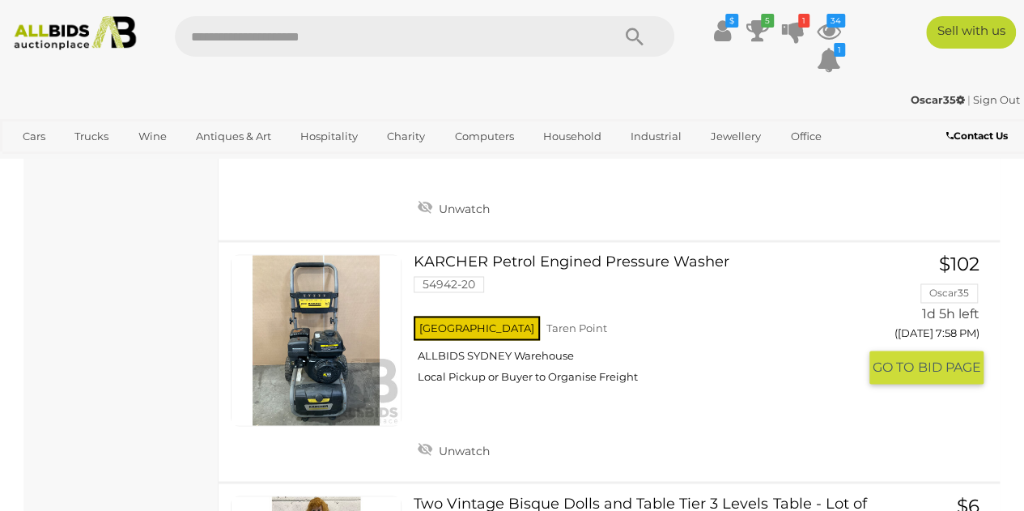
scroll to position [7260, 0]
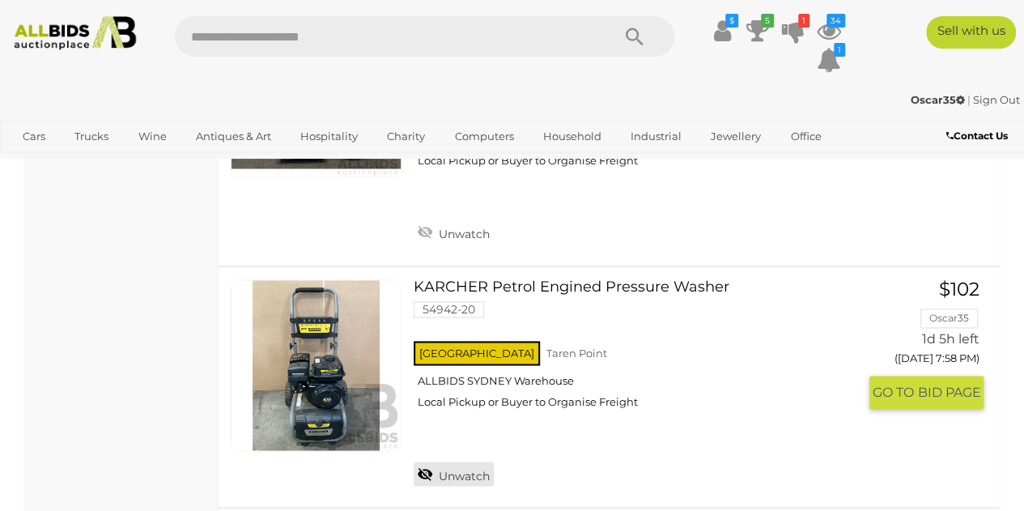
click at [467, 461] on link "Unwatch" at bounding box center [453, 473] width 80 height 24
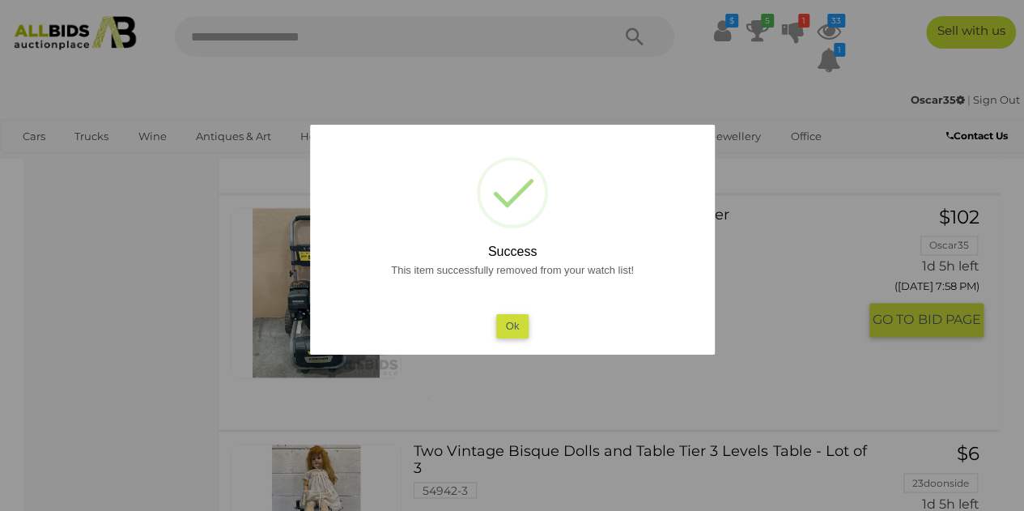
click at [501, 320] on button "Ok" at bounding box center [511, 325] width 33 height 23
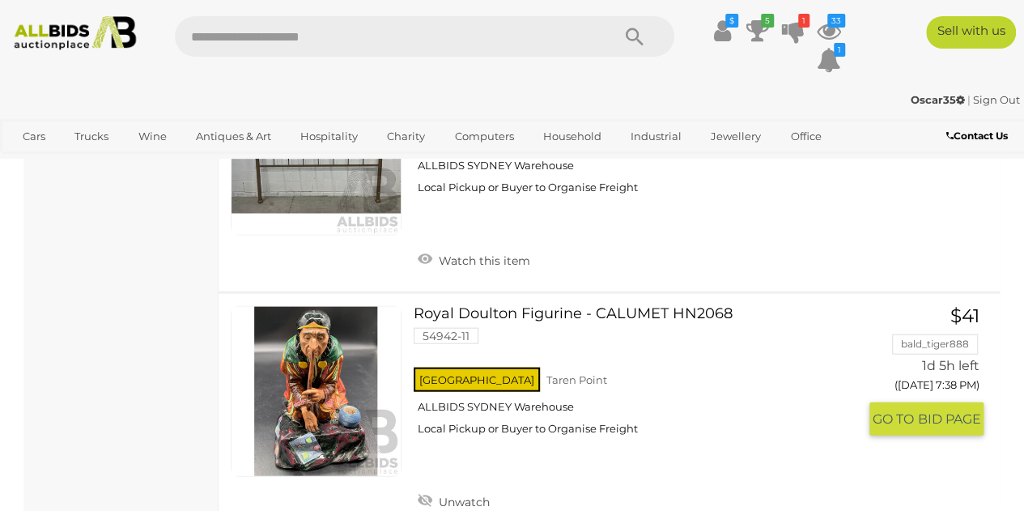
scroll to position [4751, 0]
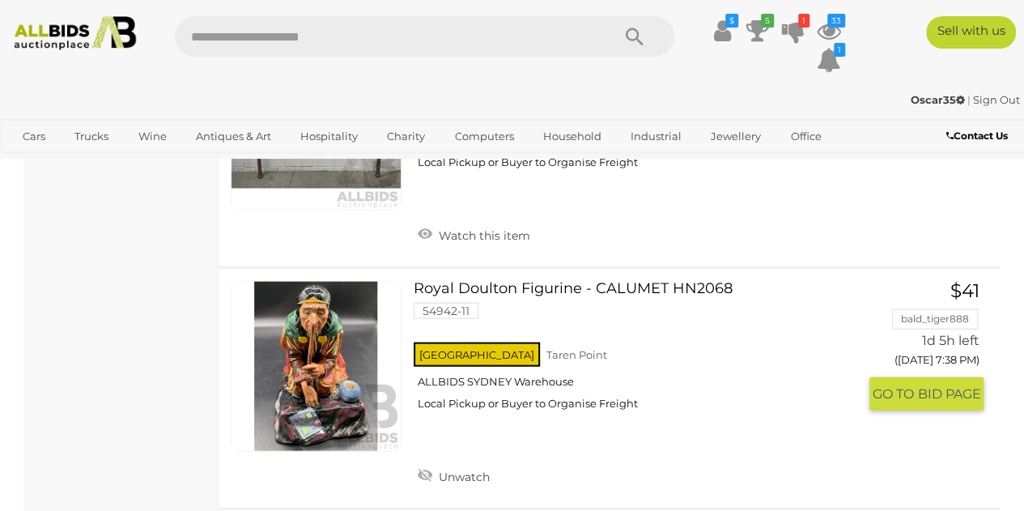
click at [507, 379] on div "NSW Taren Point ALLBIDS SYDNEY Warehouse Local Pickup or Buyer to Organise Frei…" at bounding box center [634, 380] width 443 height 83
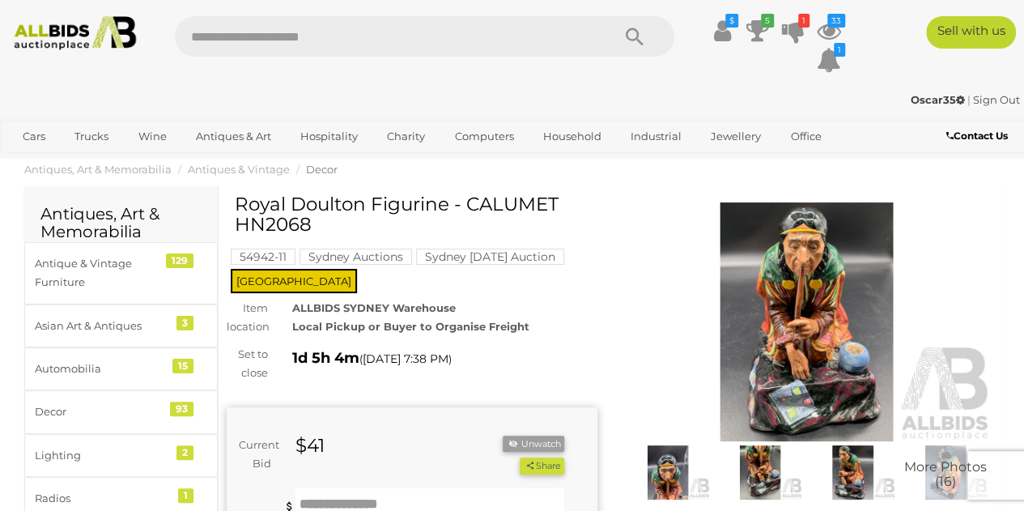
drag, startPoint x: 556, startPoint y: 207, endPoint x: 230, endPoint y: 206, distance: 326.1
click at [230, 206] on div "Royal Doulton Figurine - CALUMET HN2068 54942-11 Sydney Auctions NSW Item locat…" at bounding box center [412, 479] width 371 height 570
click at [324, 233] on h1 "Royal Doulton Figurine - CALUMET HN2068" at bounding box center [414, 214] width 358 height 41
click at [327, 224] on h1 "Royal Doulton Figurine - CALUMET HN2068" at bounding box center [414, 214] width 358 height 41
click at [285, 206] on h1 "Royal Doulton Figurine - CALUMET HN2068" at bounding box center [414, 214] width 358 height 41
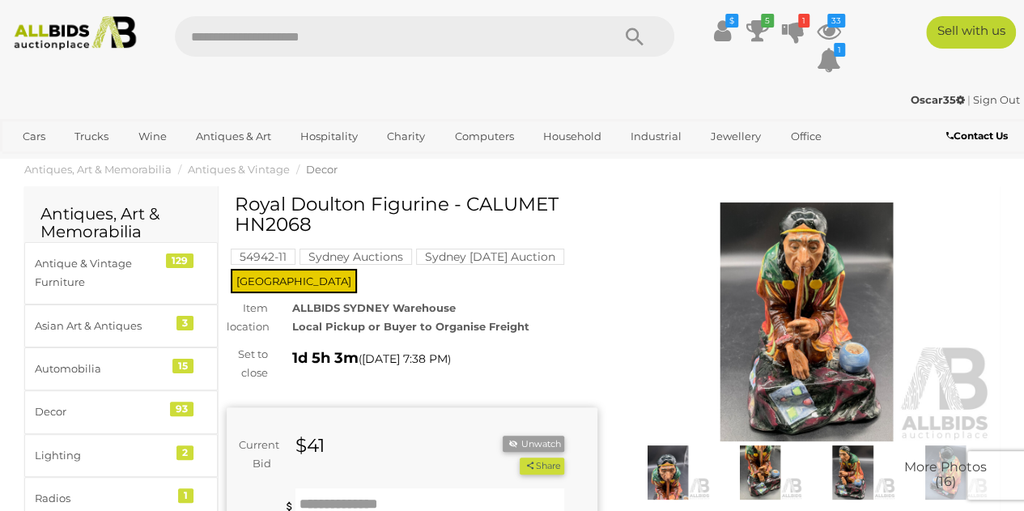
drag, startPoint x: 319, startPoint y: 216, endPoint x: 235, endPoint y: 203, distance: 84.3
click at [235, 203] on h1 "Royal Doulton Figurine - CALUMET HN2068" at bounding box center [414, 214] width 358 height 41
copy h1 "Royal Doulton Figurine - CALUMET HN2068"
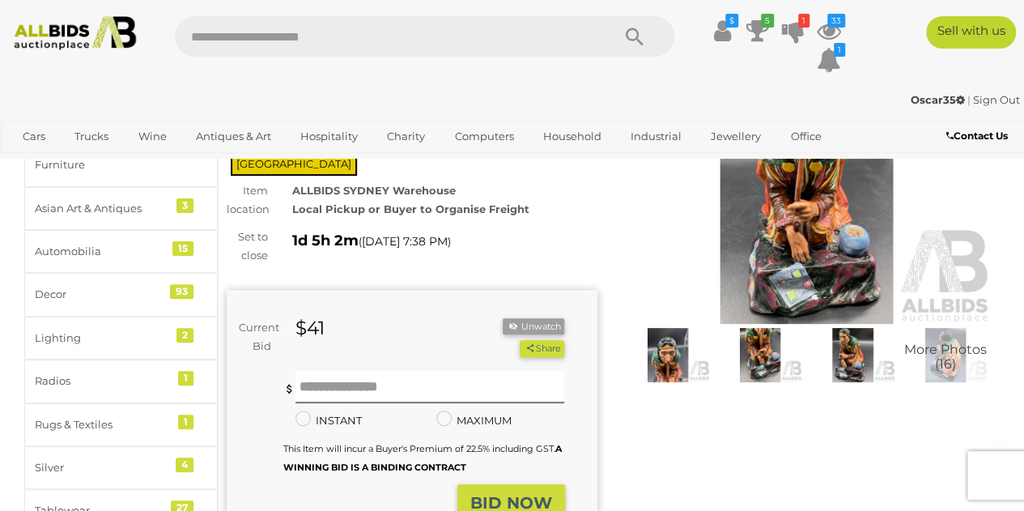
scroll to position [81, 0]
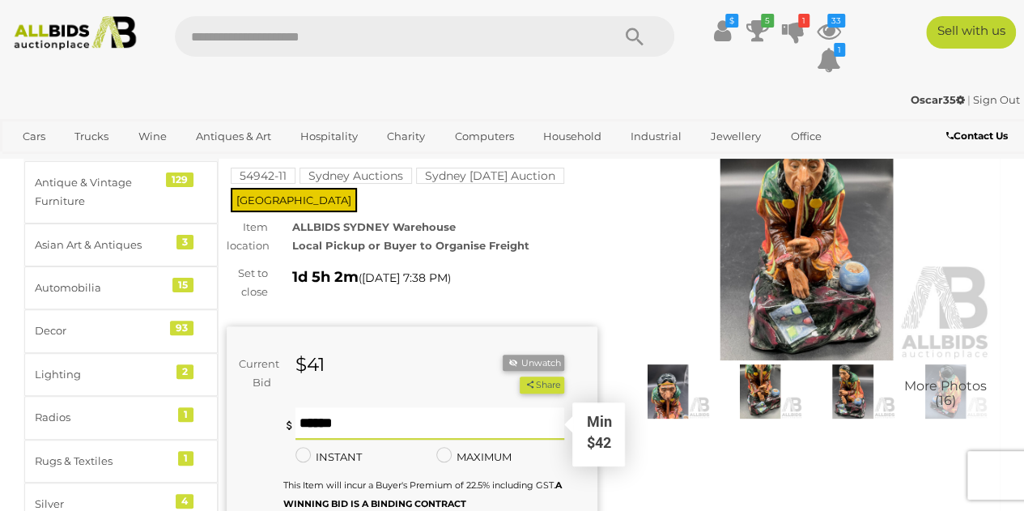
click at [346, 436] on input "text" at bounding box center [429, 423] width 269 height 32
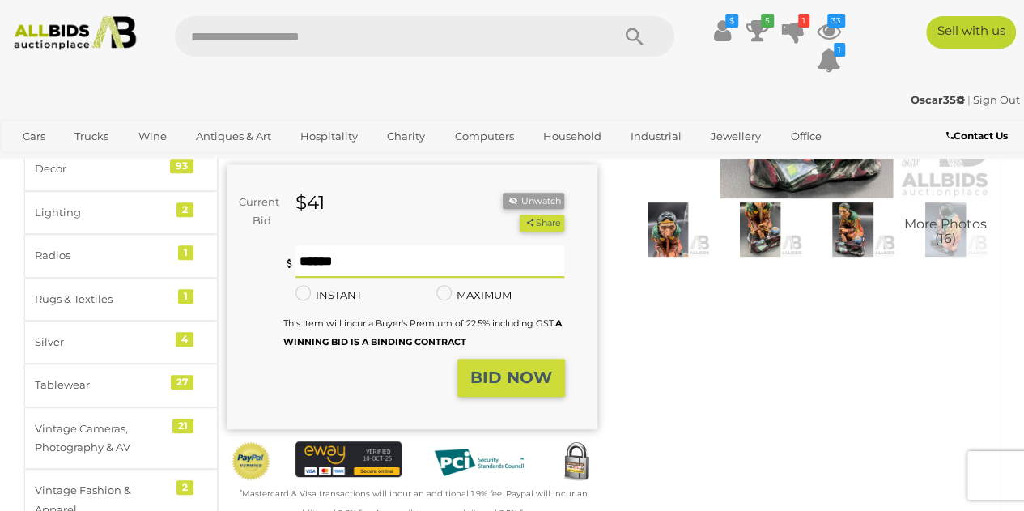
type input "**"
click at [515, 390] on button "BID NOW" at bounding box center [511, 377] width 108 height 38
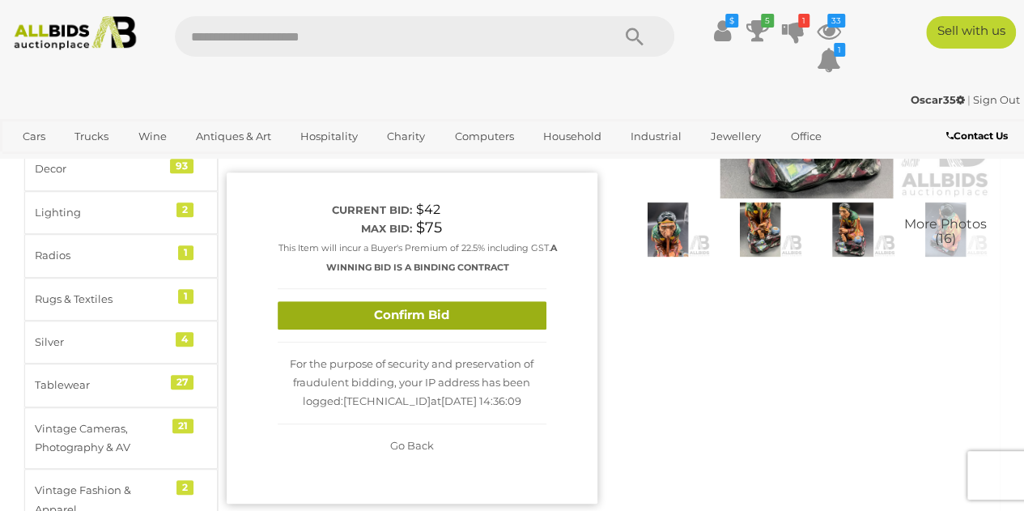
click at [487, 319] on button "Confirm Bid" at bounding box center [412, 315] width 269 height 28
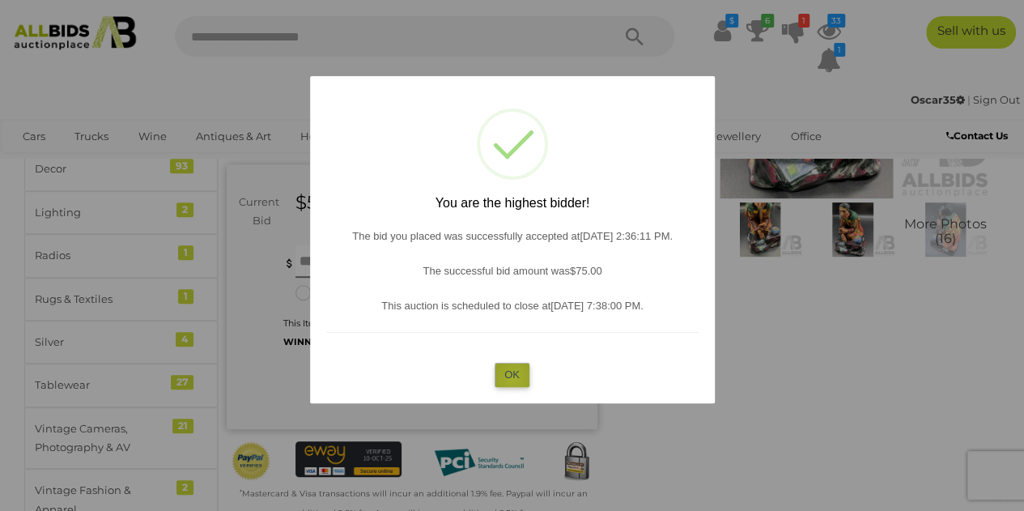
click at [513, 378] on button "OK" at bounding box center [511, 374] width 35 height 23
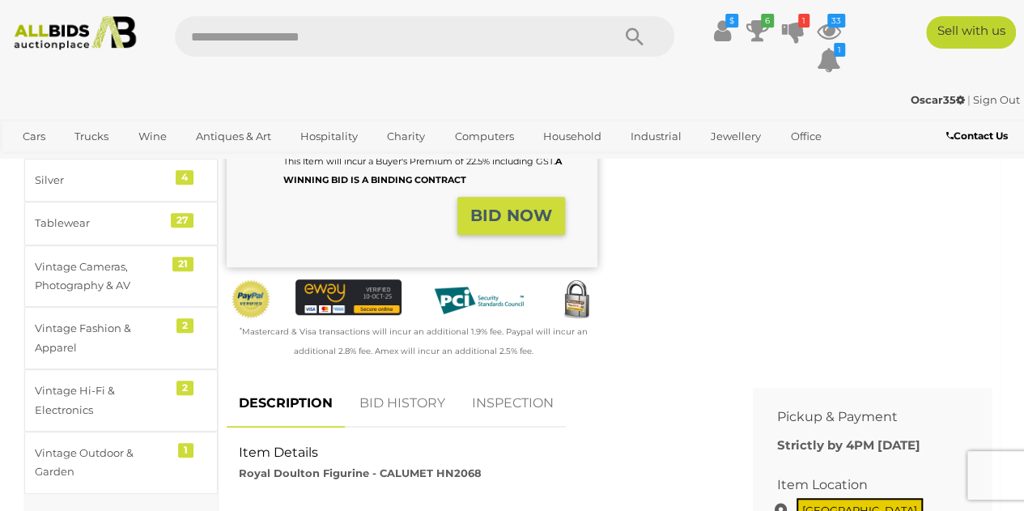
scroll to position [324, 0]
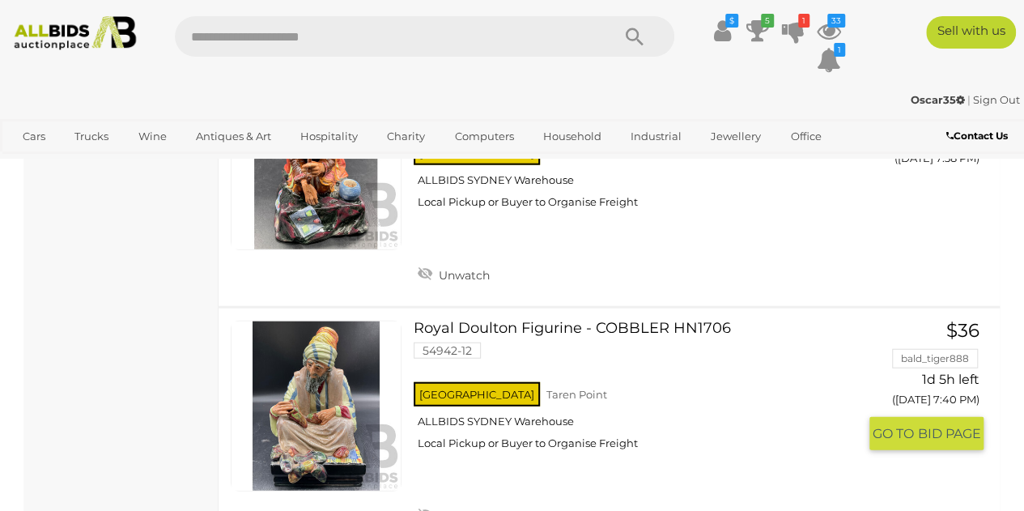
scroll to position [4978, 0]
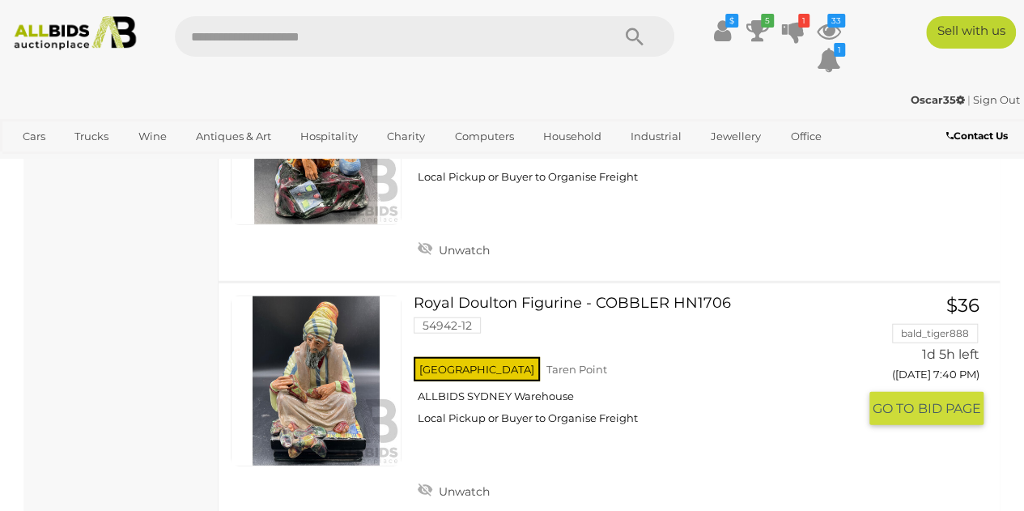
click at [903, 388] on link "$36 bald_tiger888 1d 5h left ([DATE] 7:40 PM) GO TO" at bounding box center [932, 360] width 102 height 131
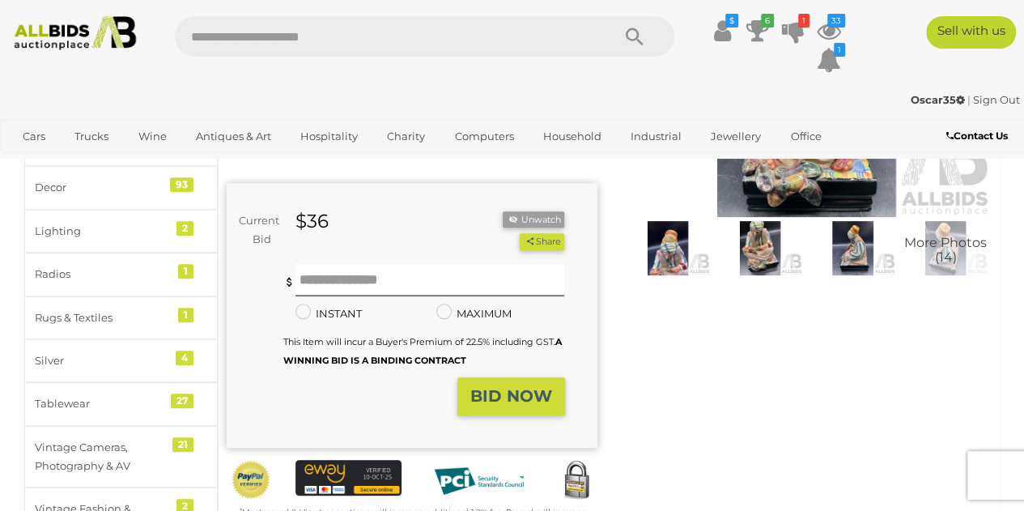
scroll to position [243, 0]
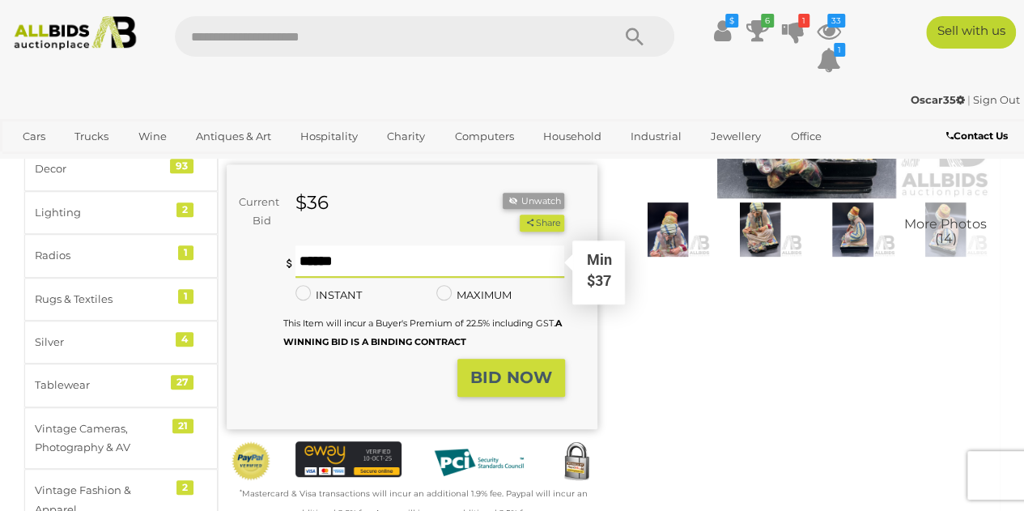
click at [373, 266] on input "text" at bounding box center [429, 261] width 269 height 32
type input "**"
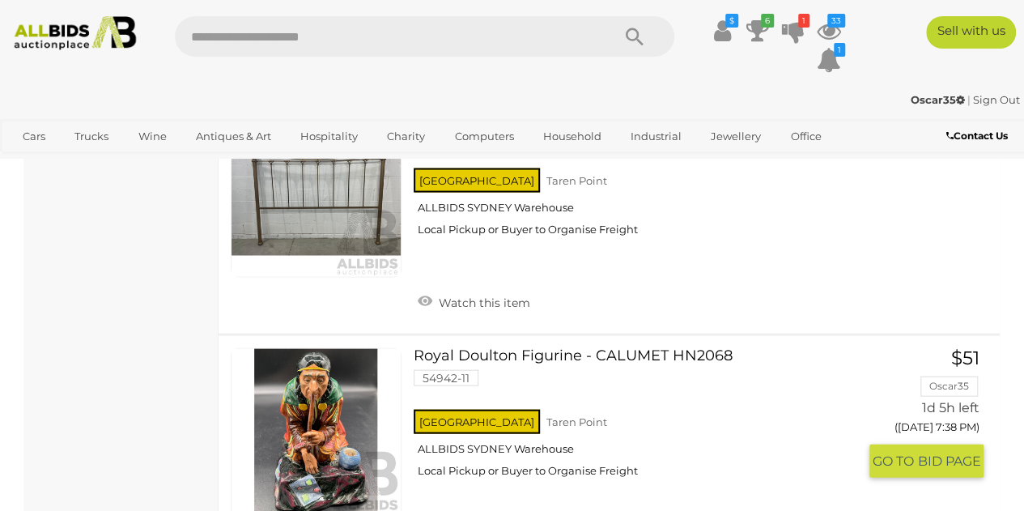
scroll to position [4734, 0]
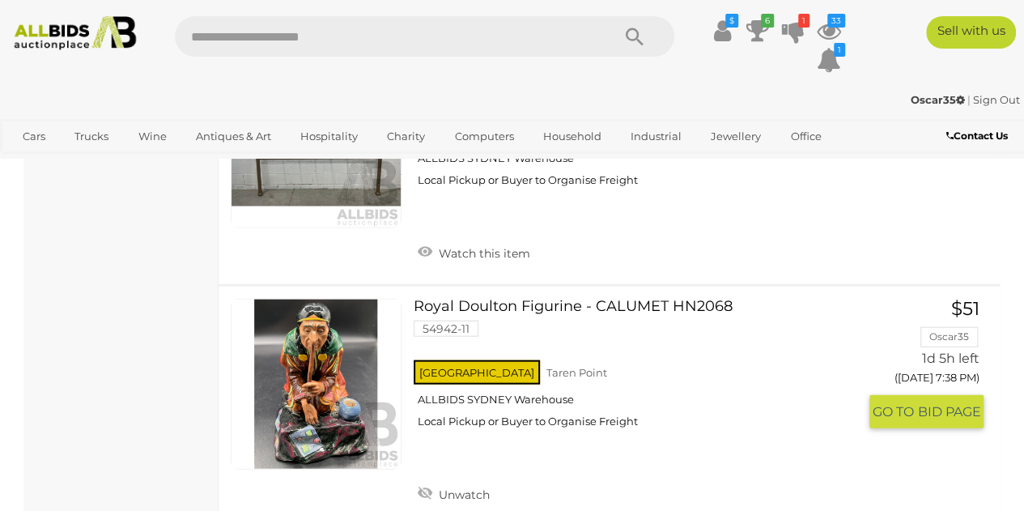
click at [596, 299] on link "Royal Doulton Figurine - CALUMET HN2068 54942-11 NSW Taren Point ALLBIDS SYDNEY…" at bounding box center [641, 370] width 431 height 142
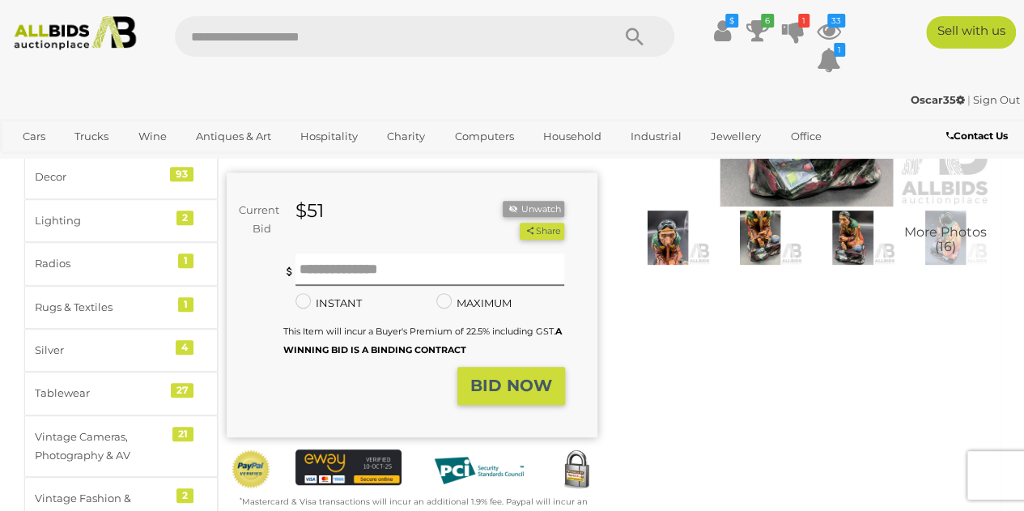
scroll to position [243, 0]
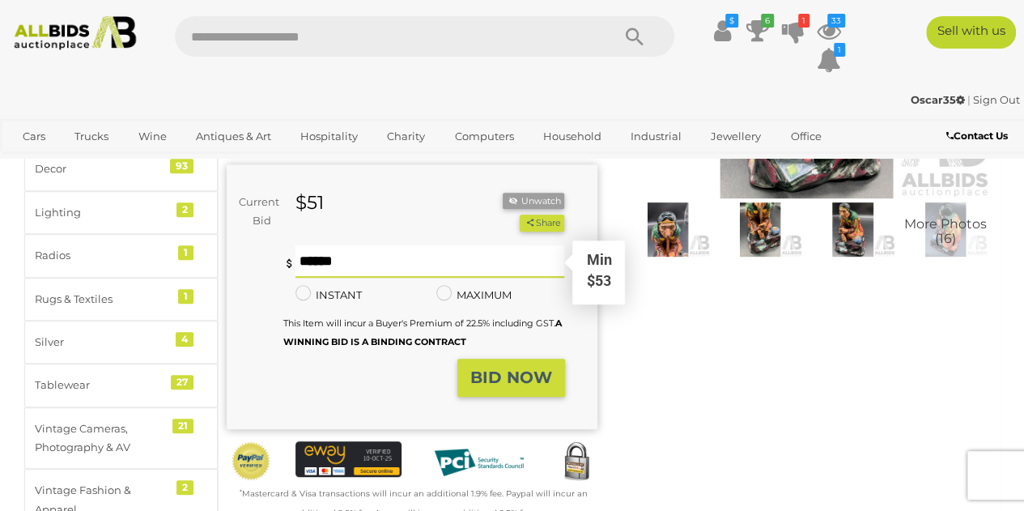
click at [429, 267] on input "text" at bounding box center [429, 261] width 269 height 32
type input "*"
type input "**"
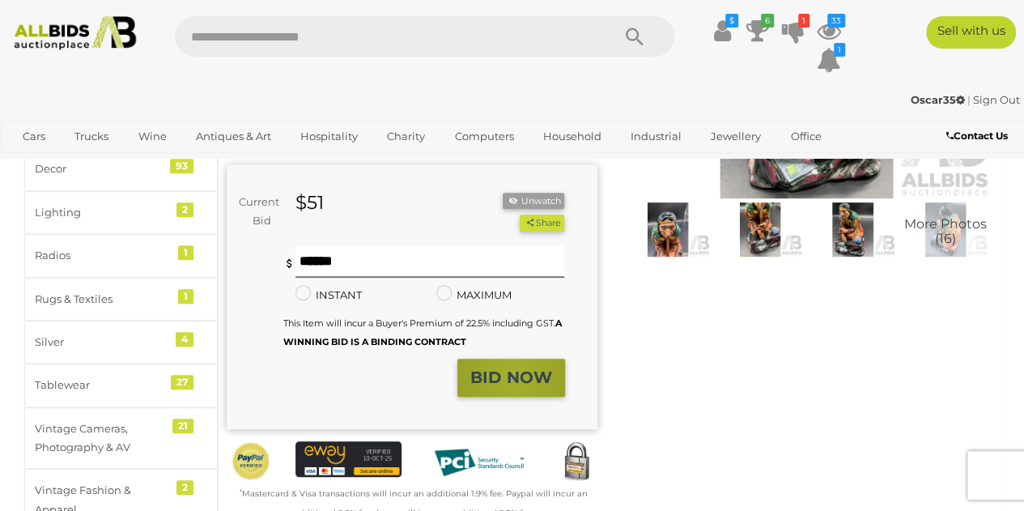
click at [515, 375] on strong "BID NOW" at bounding box center [511, 376] width 82 height 19
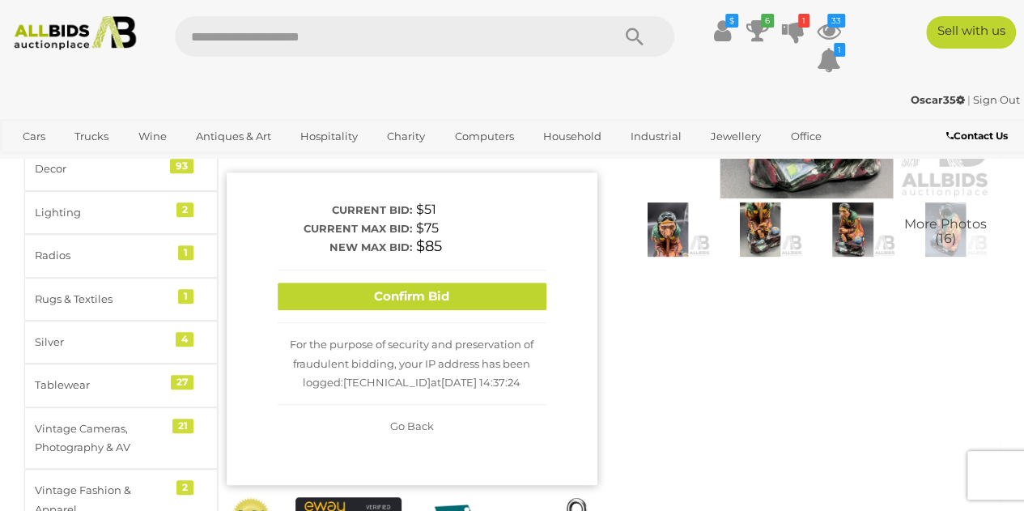
click at [481, 298] on button "Confirm Bid" at bounding box center [412, 296] width 269 height 28
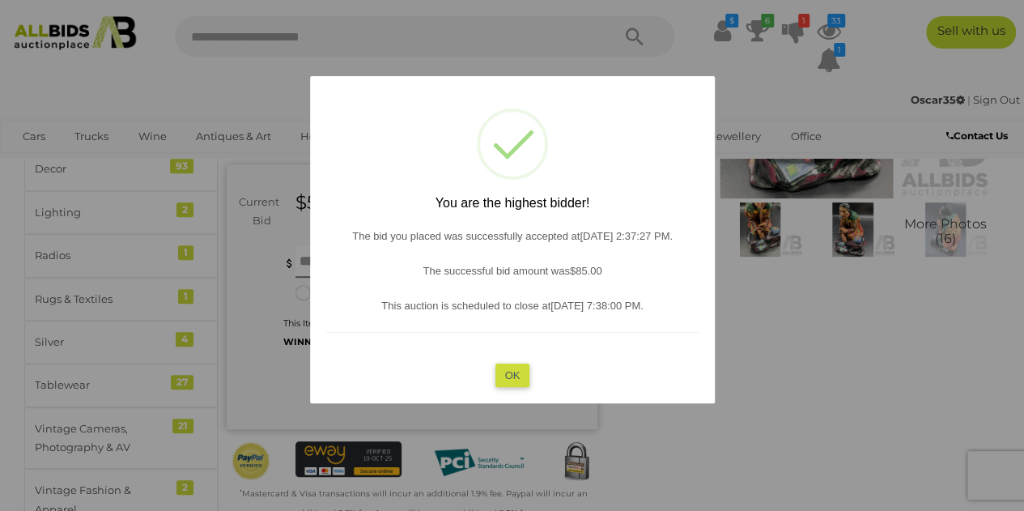
click at [515, 371] on button "OK" at bounding box center [511, 374] width 35 height 23
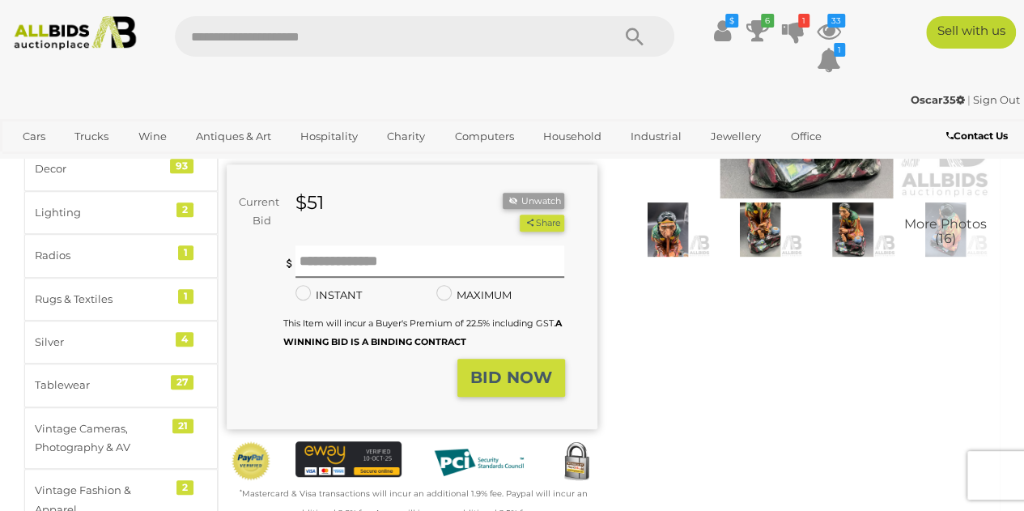
click at [850, 383] on div "Winning Outbid Warranty Charity" at bounding box center [608, 246] width 789 height 590
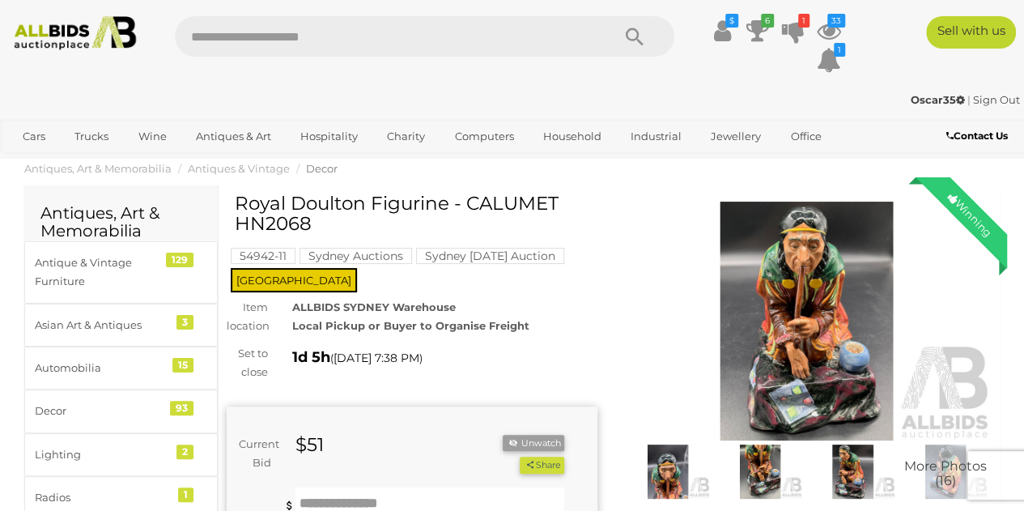
scroll to position [0, 0]
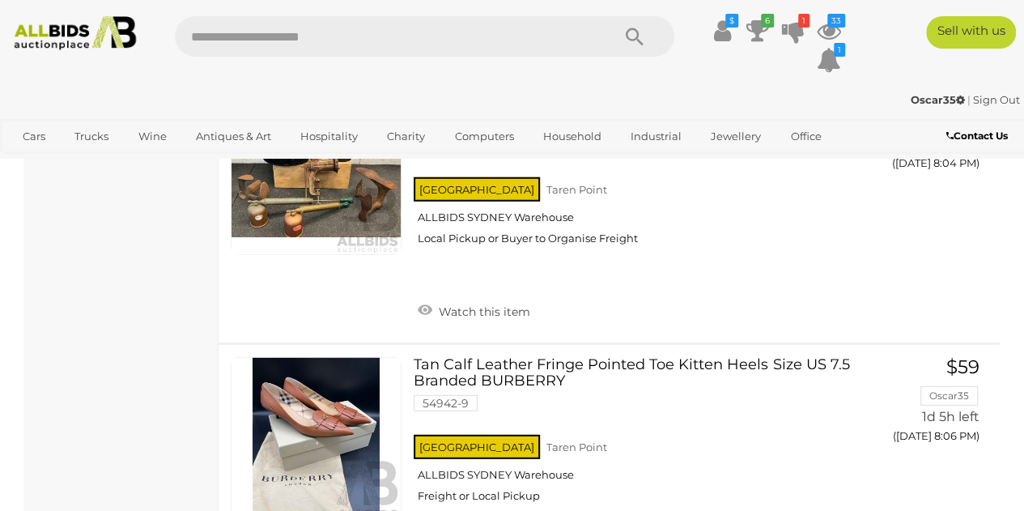
scroll to position [8224, 0]
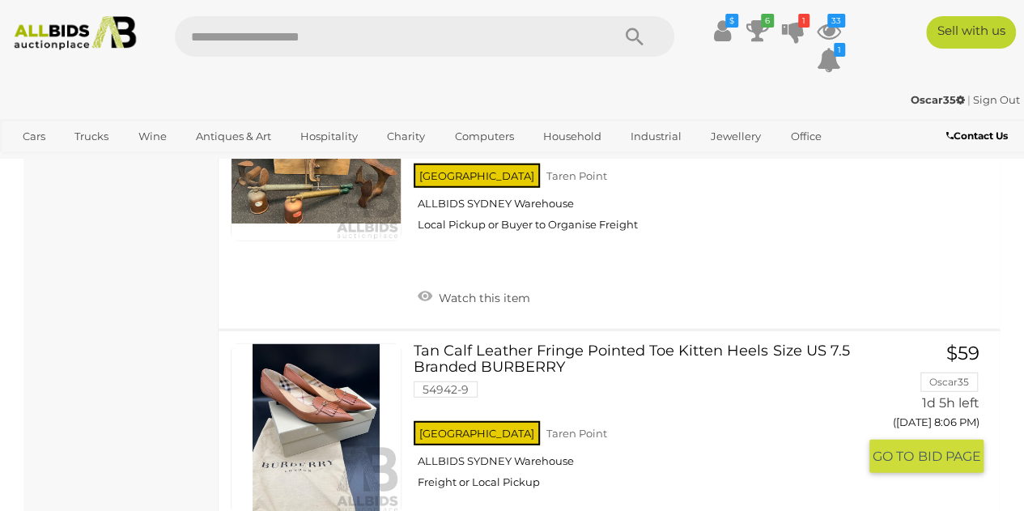
click at [536, 343] on link "Tan Calf Leather Fringe Pointed Toe Kitten Heels Size US 7.5 Branded BURBERRY 5…" at bounding box center [641, 422] width 431 height 158
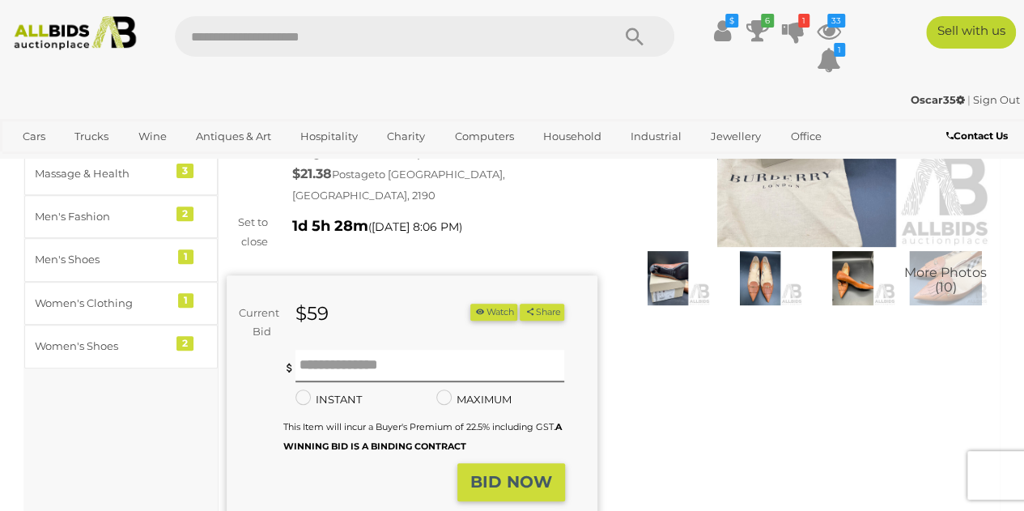
scroll to position [243, 0]
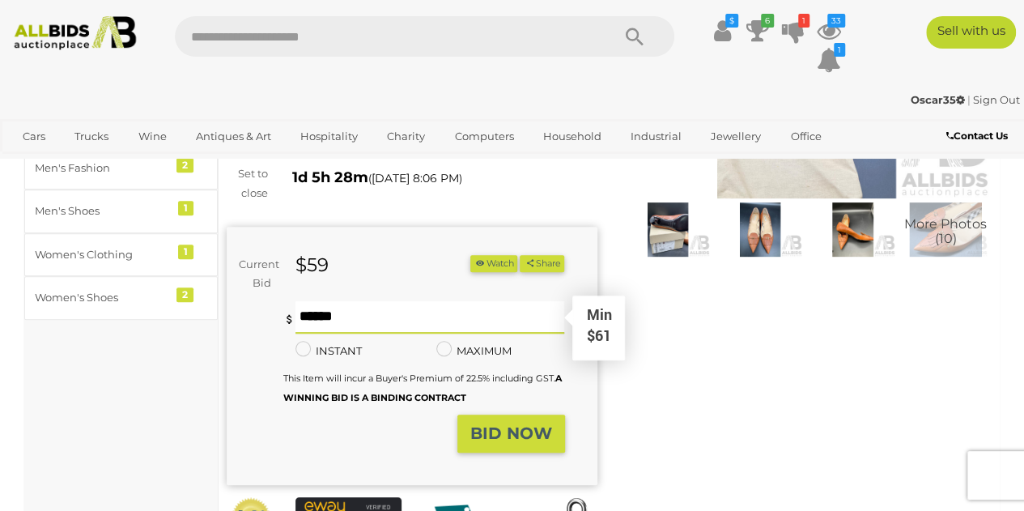
click at [363, 301] on input "text" at bounding box center [429, 317] width 269 height 32
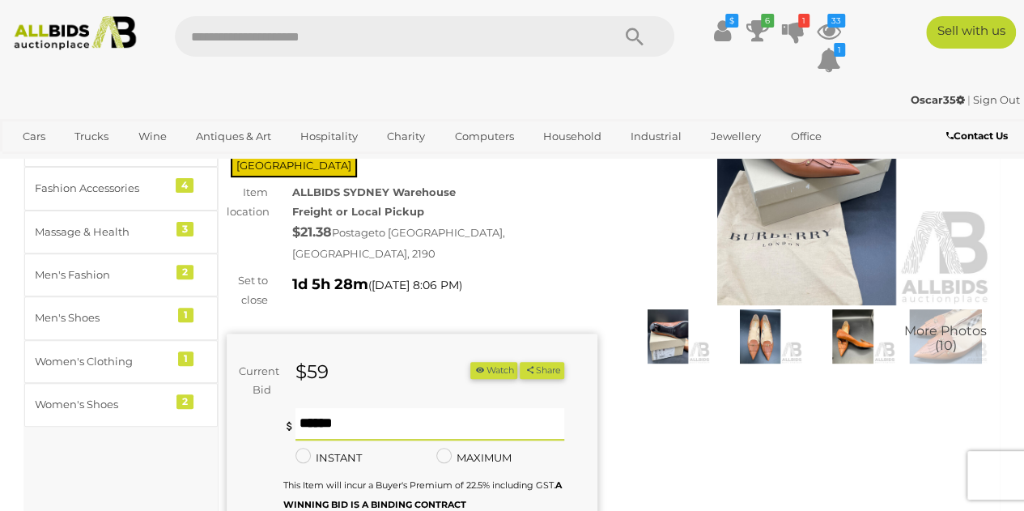
scroll to position [162, 0]
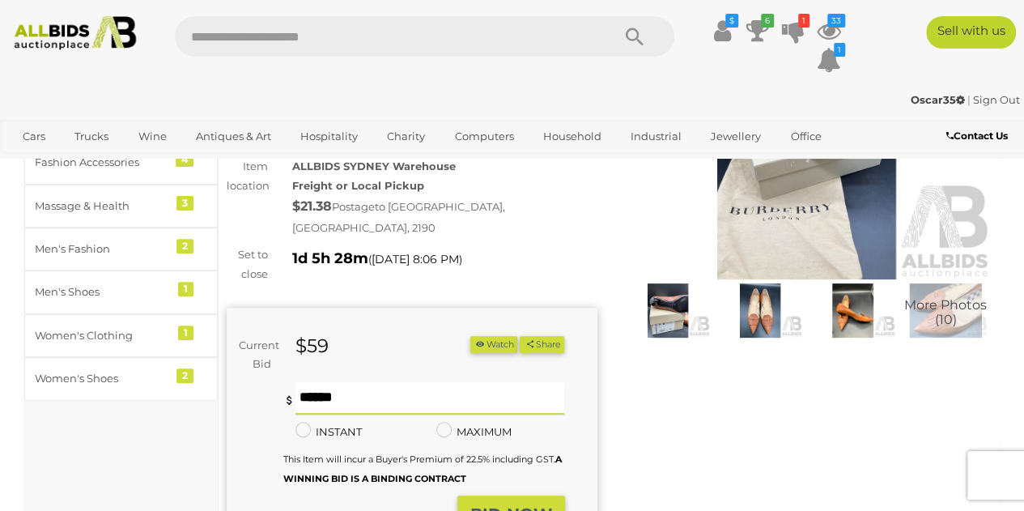
type input "***"
click at [544, 504] on strong "BID NOW" at bounding box center [511, 513] width 82 height 19
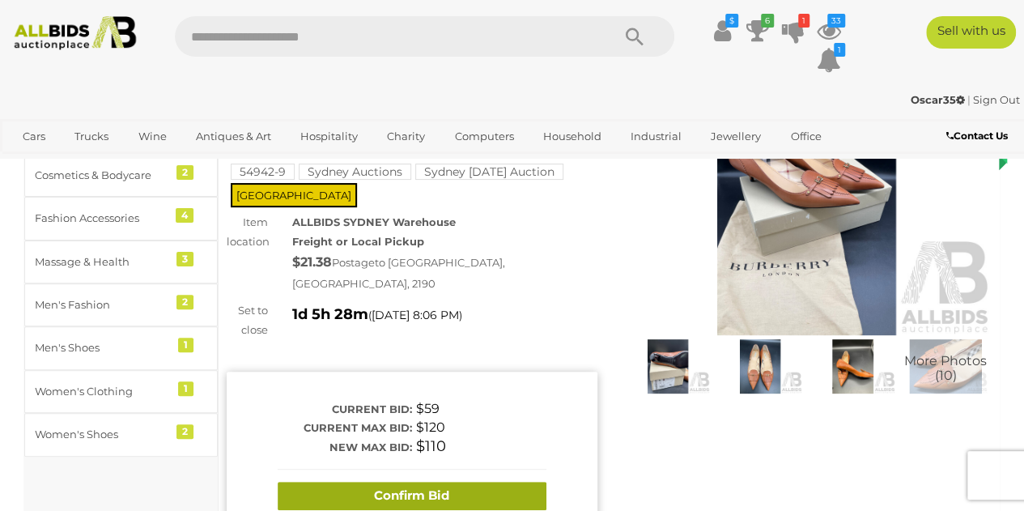
scroll to position [81, 0]
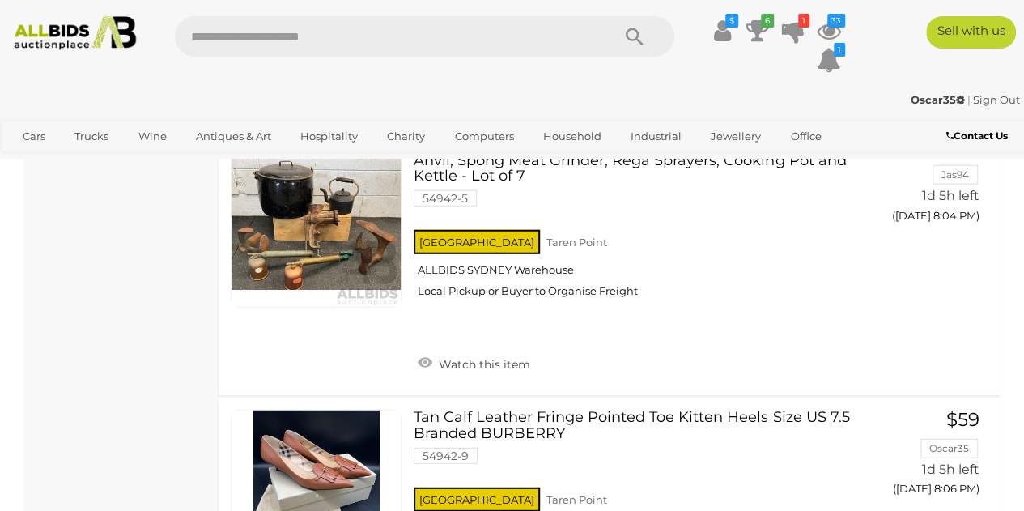
scroll to position [8132, 0]
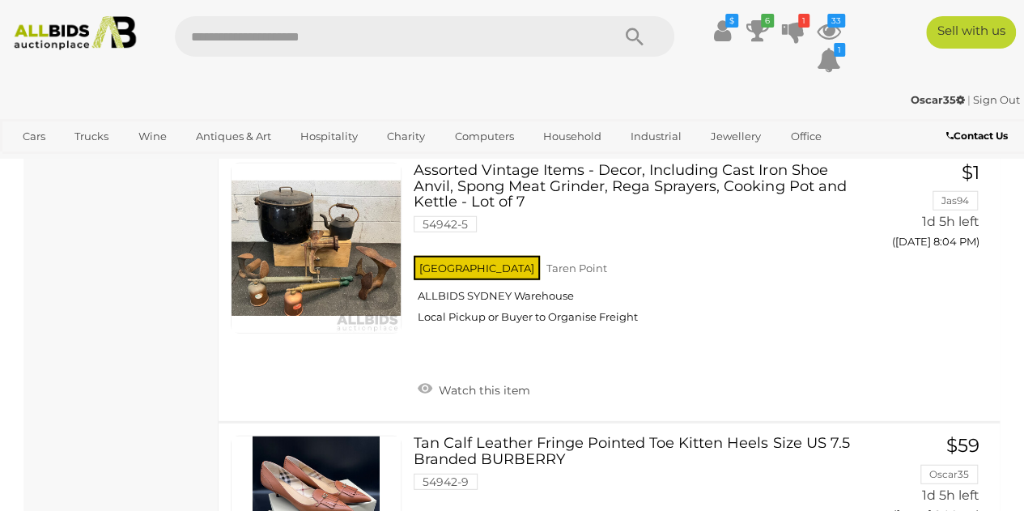
click at [510, 435] on link "Tan Calf Leather Fringe Pointed Toe Kitten Heels Size US 7.5 Branded BURBERRY 5…" at bounding box center [641, 514] width 431 height 158
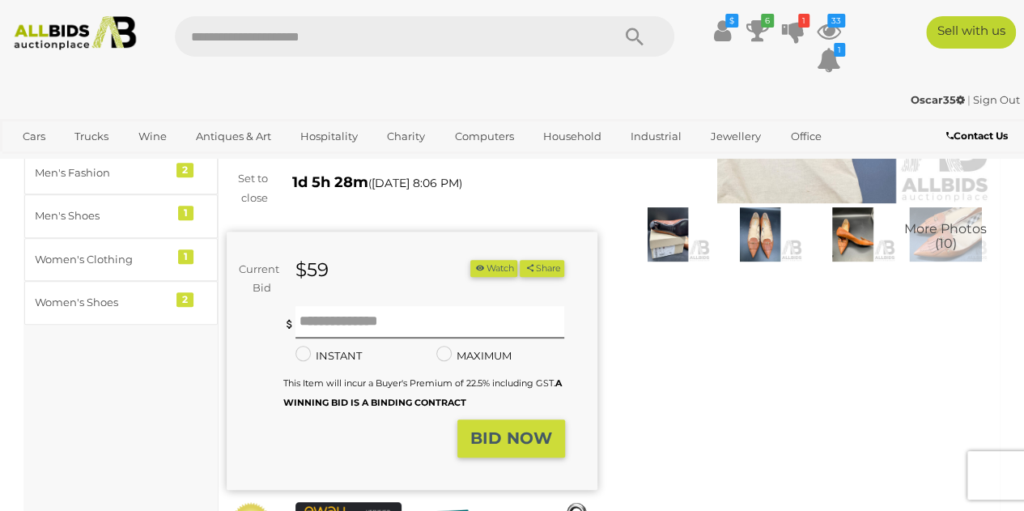
scroll to position [243, 0]
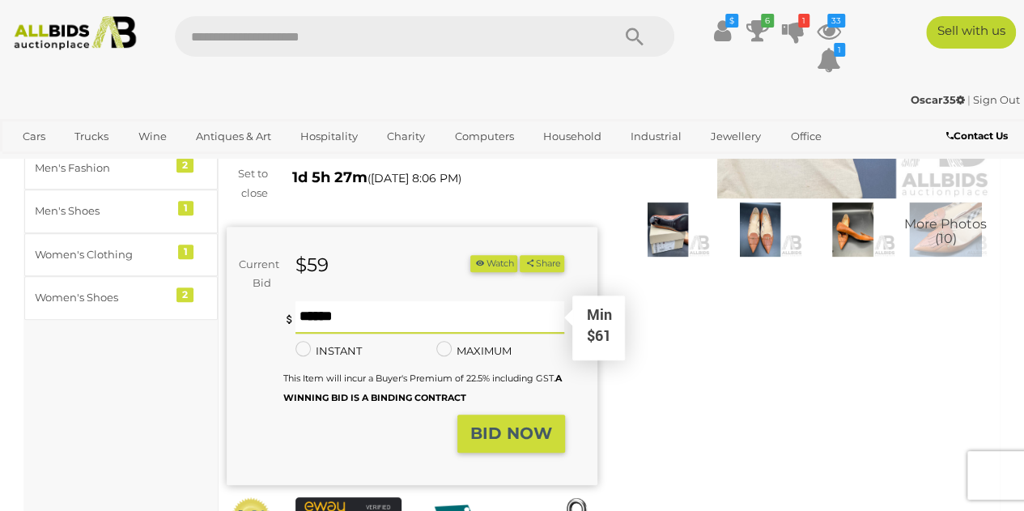
click at [298, 306] on input "text" at bounding box center [429, 317] width 269 height 32
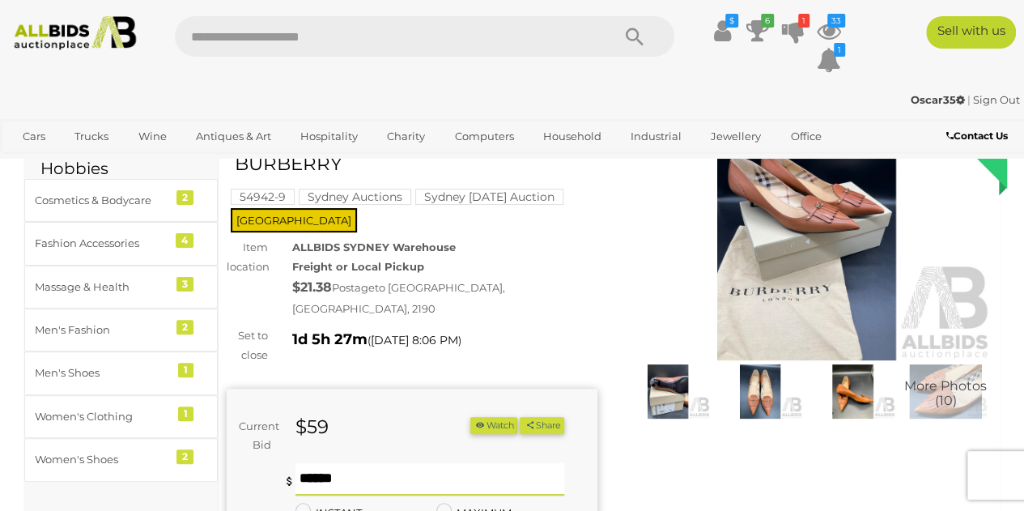
scroll to position [162, 0]
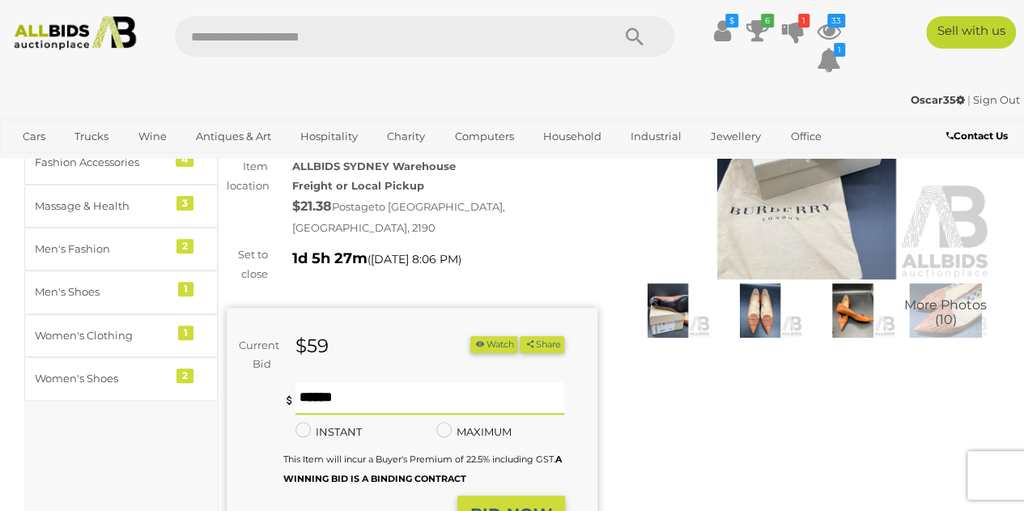
type input "*"
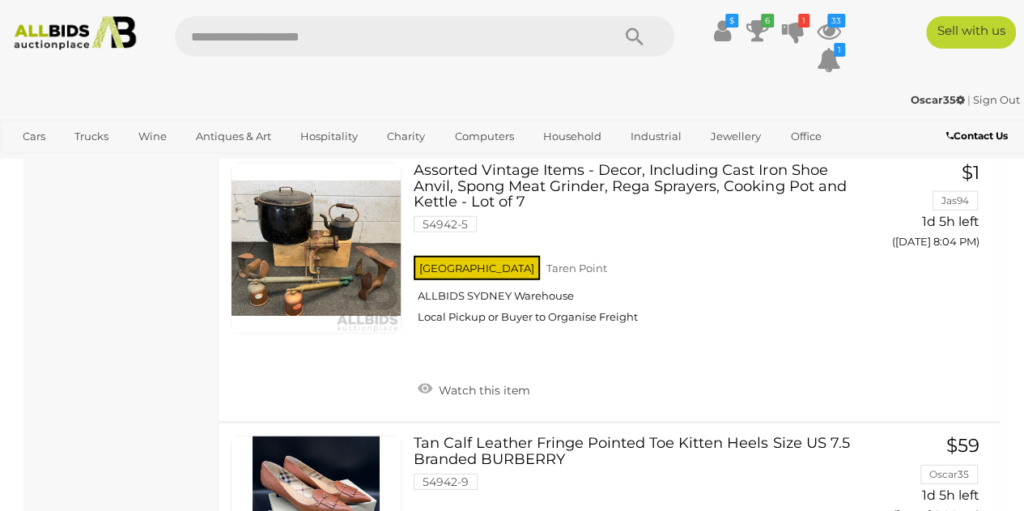
scroll to position [8132, 0]
